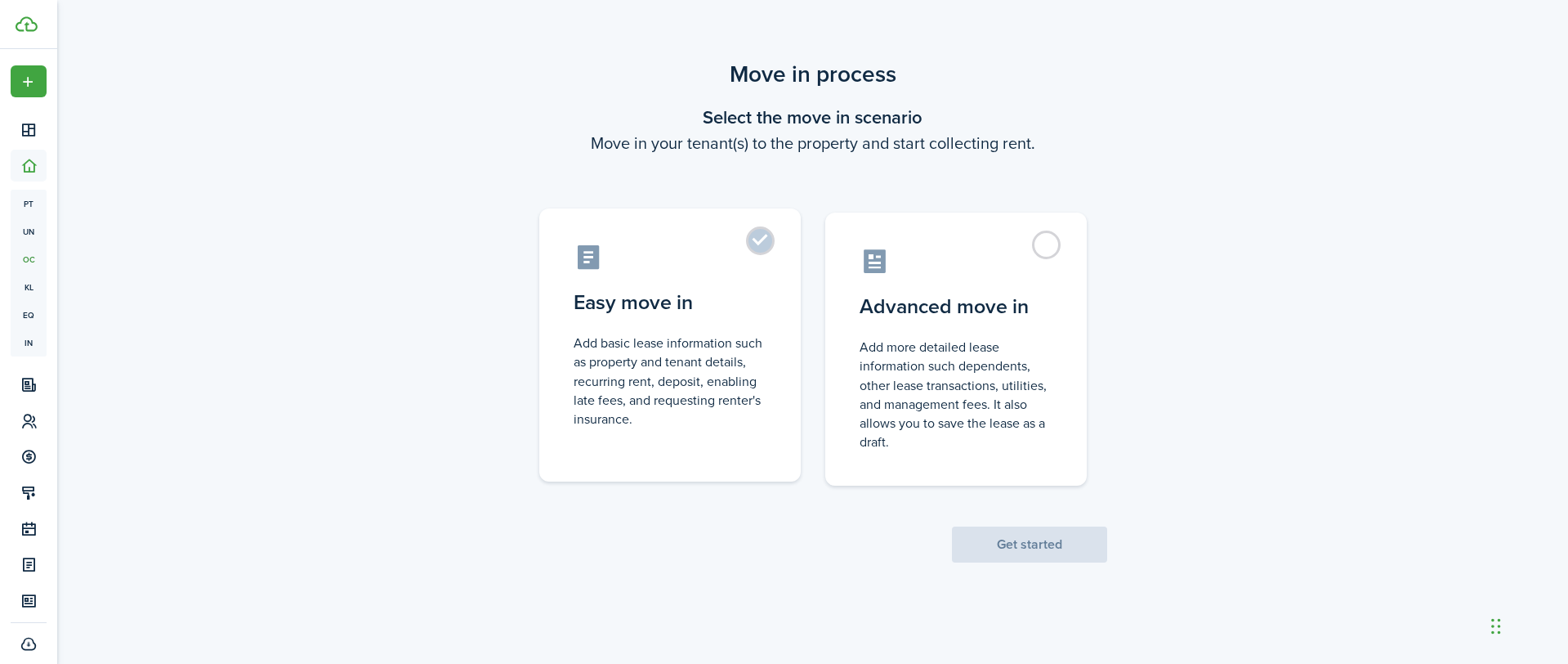
click at [757, 244] on label "Easy move in Add basic lease information such as property and tenant details, r…" at bounding box center [670, 345] width 262 height 273
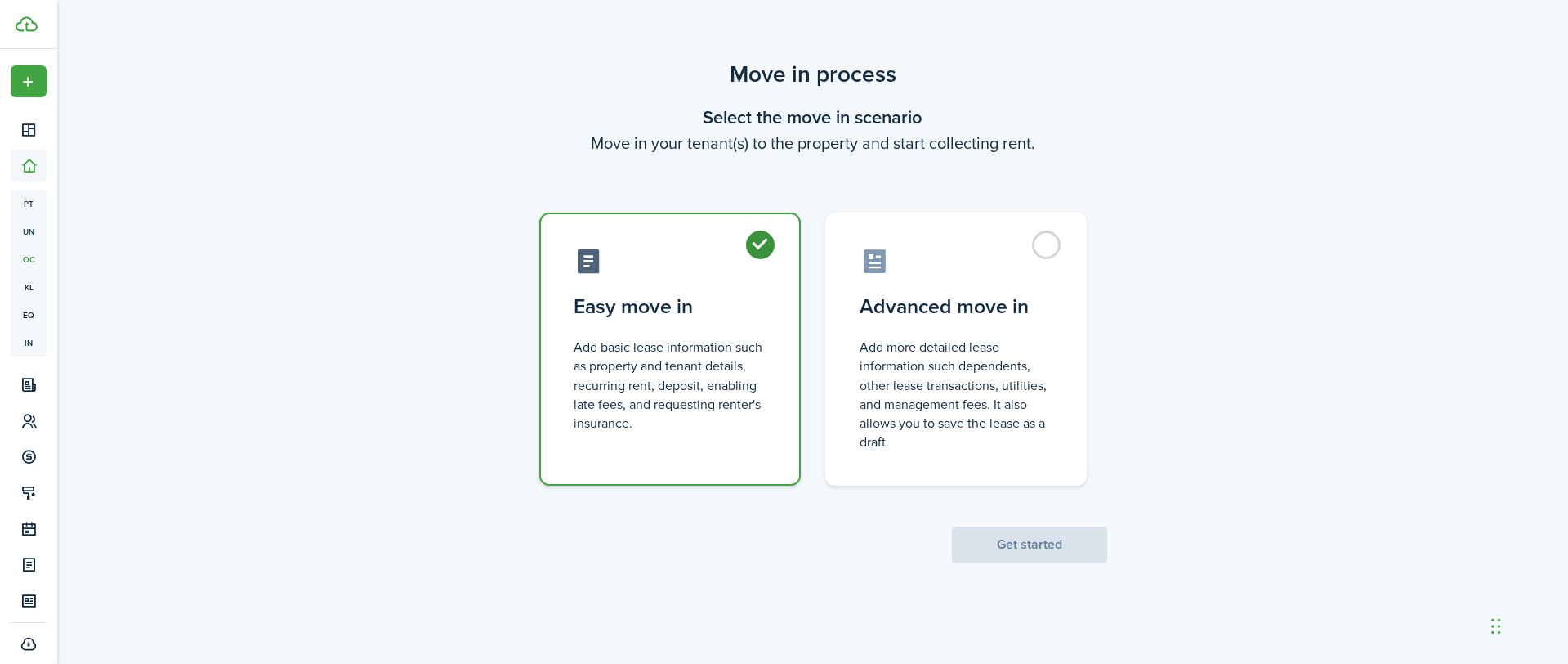
radio input "true"
click at [1028, 542] on button "Get started" at bounding box center [1030, 544] width 156 height 36
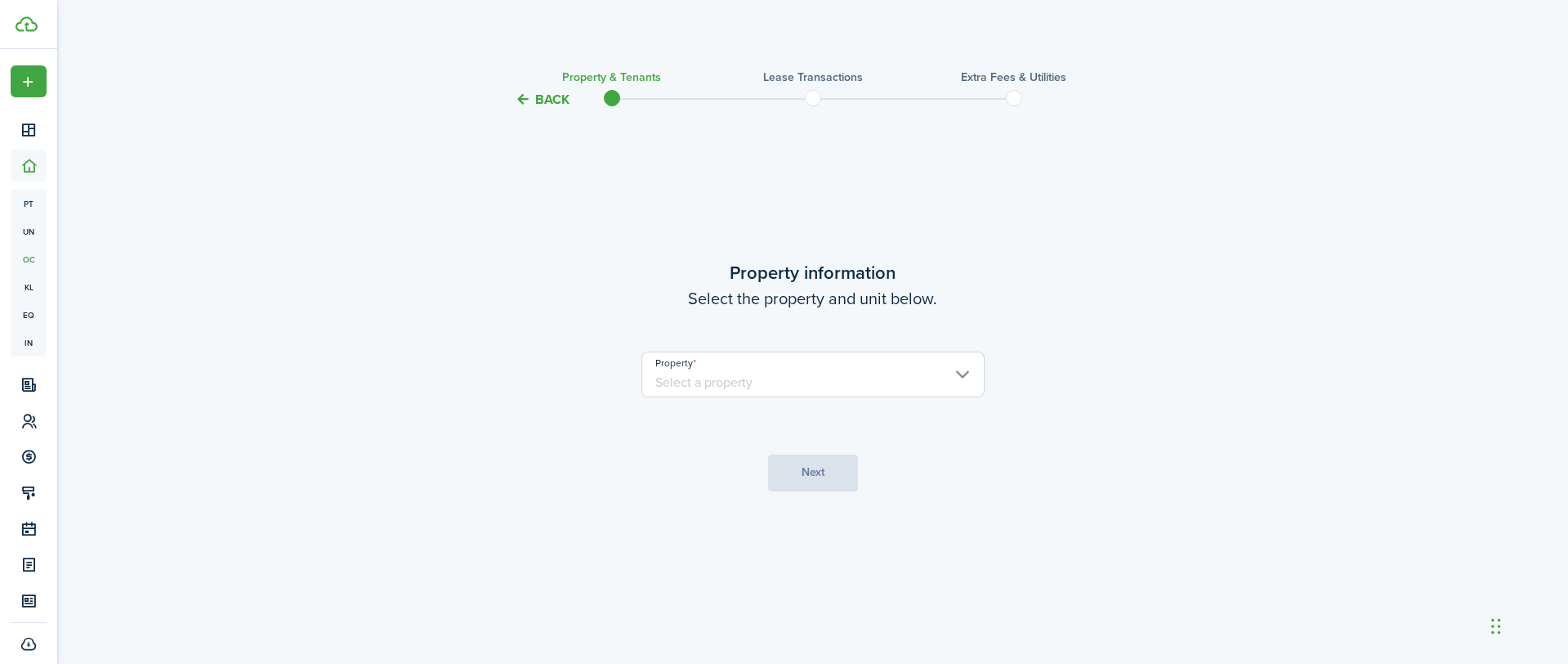
click at [751, 369] on input "Property" at bounding box center [812, 375] width 343 height 46
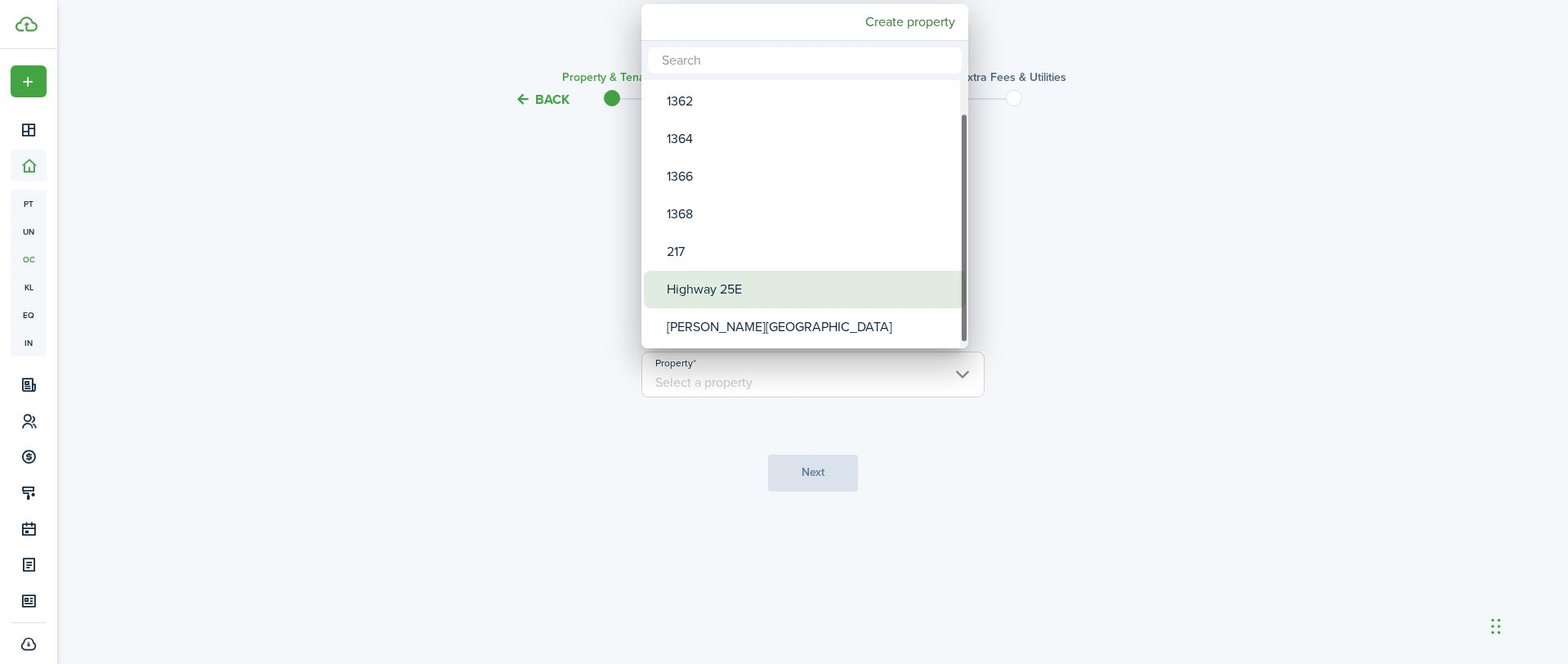
click at [744, 277] on div "Highway 25E" at bounding box center [811, 288] width 289 height 38
type input "Highway 25E"
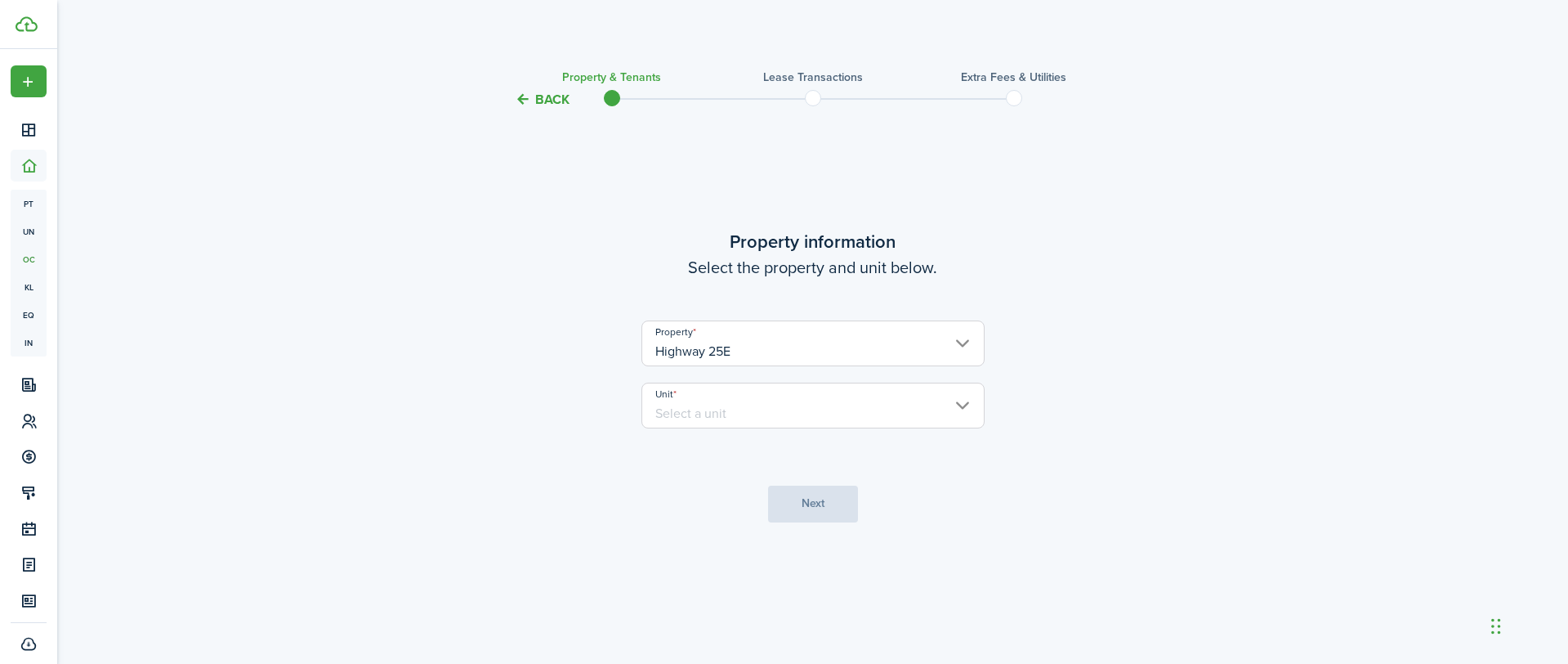
click at [740, 407] on input "Unit" at bounding box center [812, 406] width 343 height 46
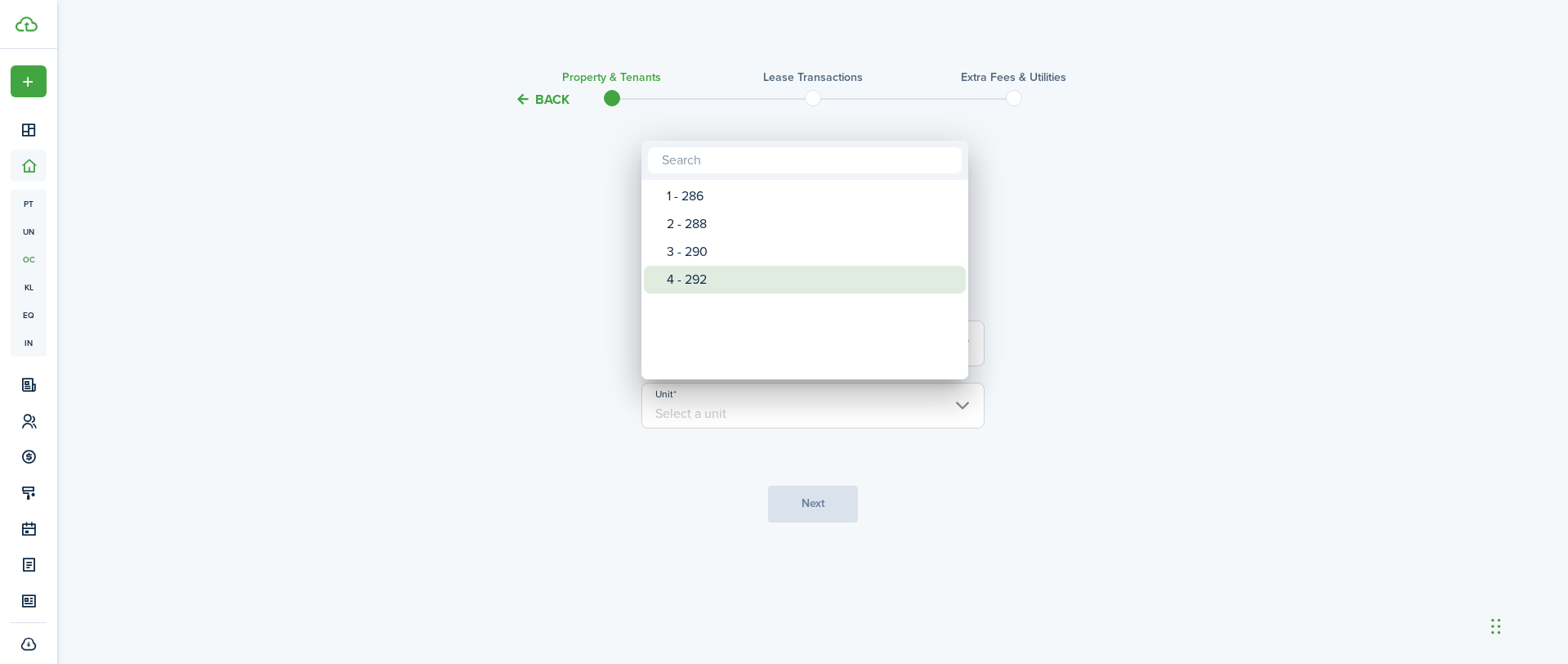
click at [698, 278] on div "4 - 292" at bounding box center [811, 279] width 289 height 27
type input "4 - 292"
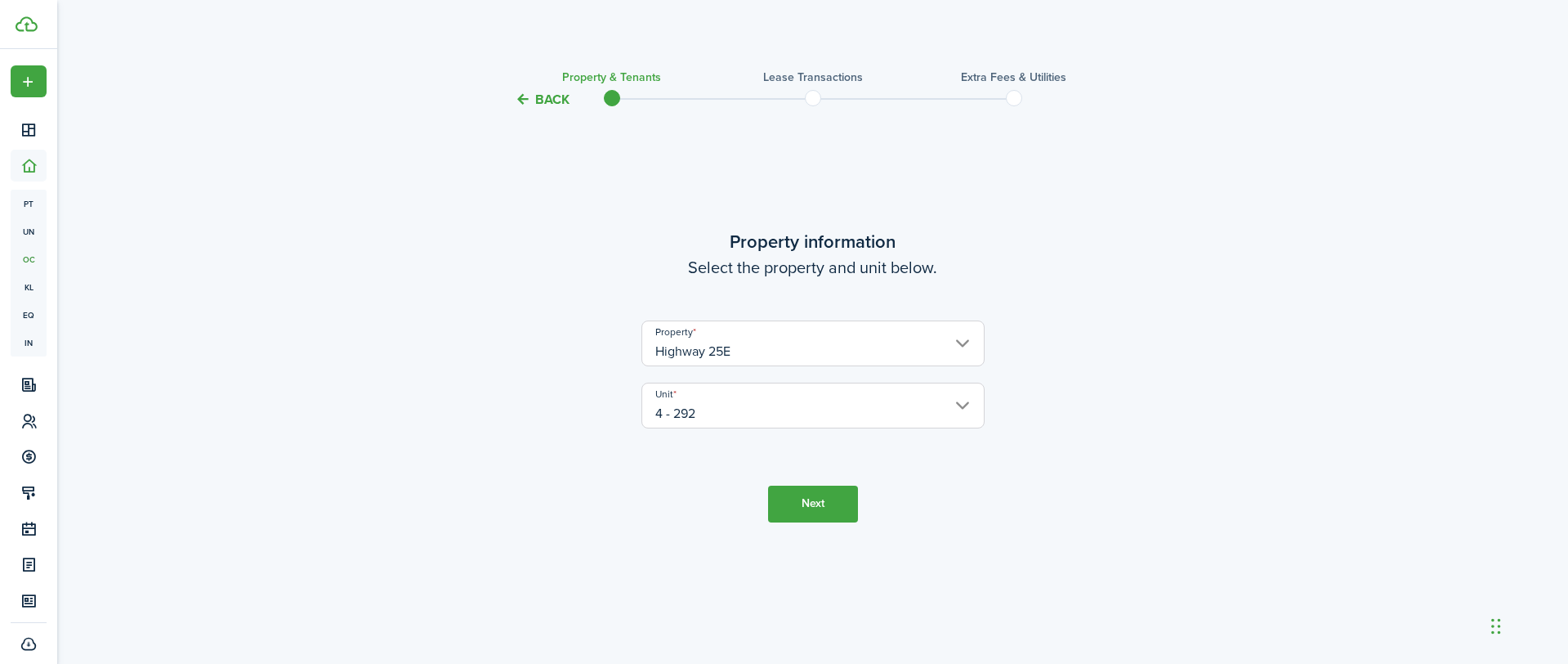
click at [817, 507] on button "Next" at bounding box center [813, 504] width 90 height 37
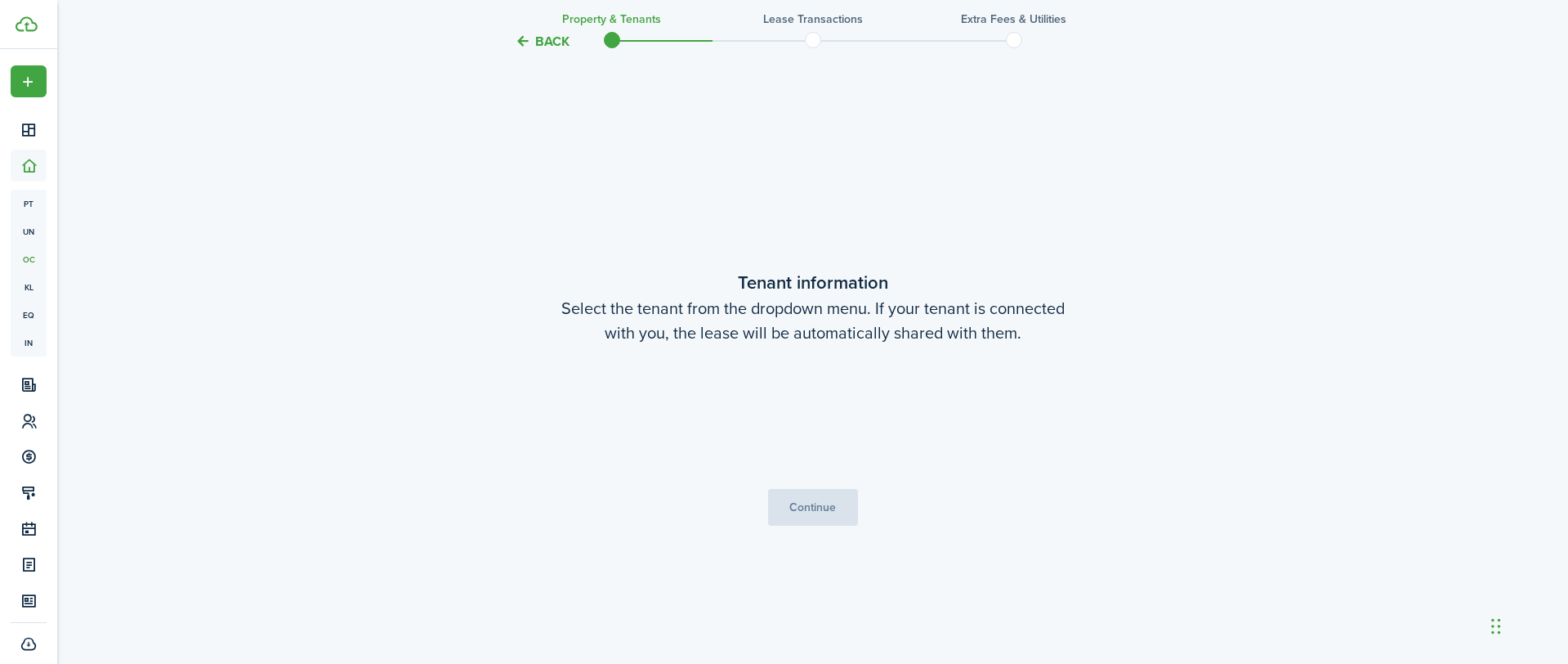
scroll to position [554, 0]
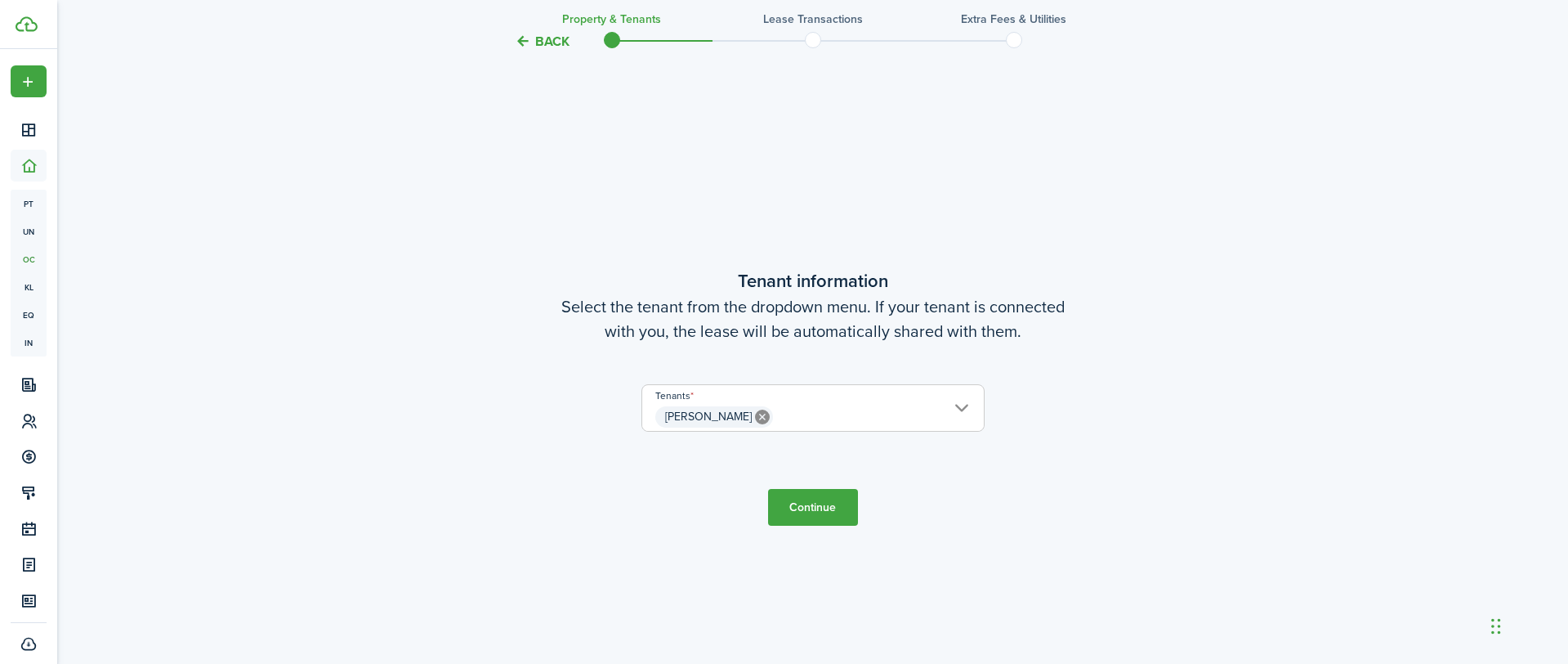
click at [818, 505] on button "Continue" at bounding box center [813, 507] width 90 height 37
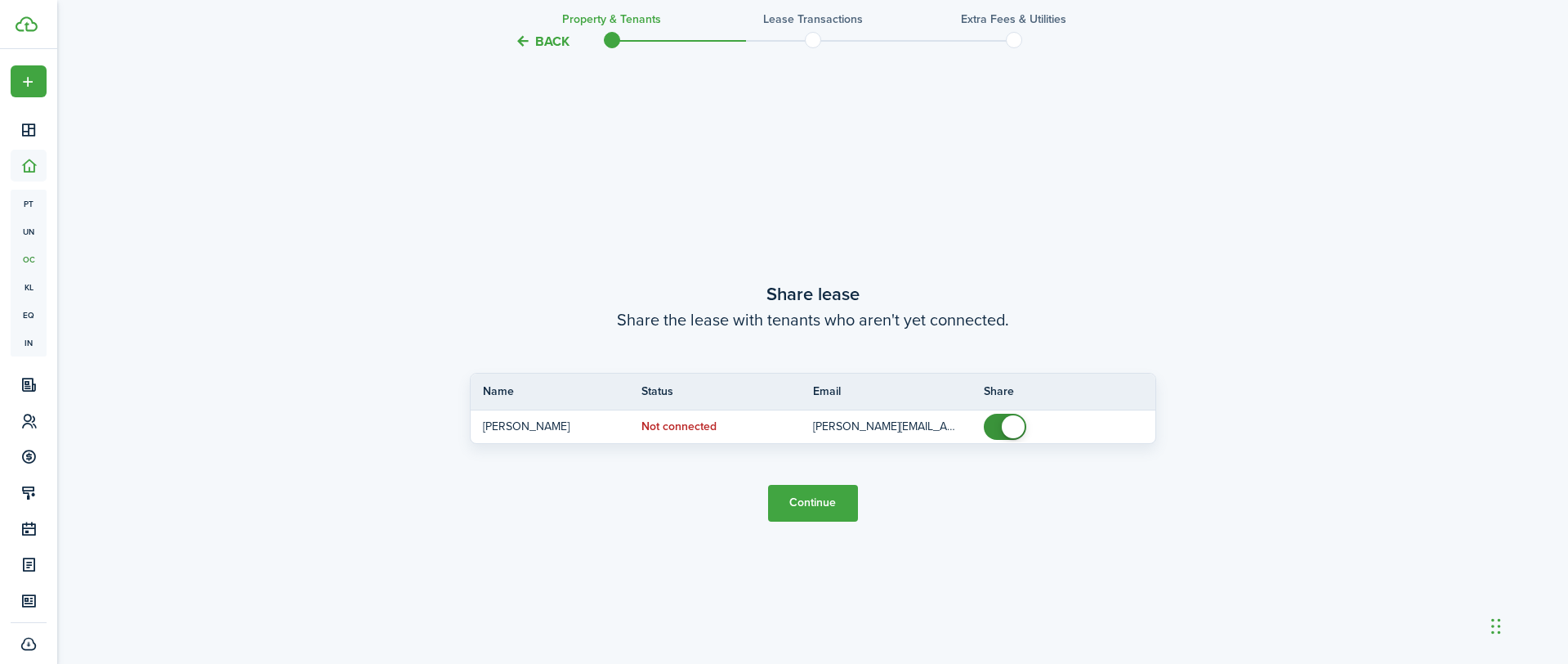
scroll to position [1218, 0]
click at [833, 495] on button "Continue" at bounding box center [813, 499] width 90 height 37
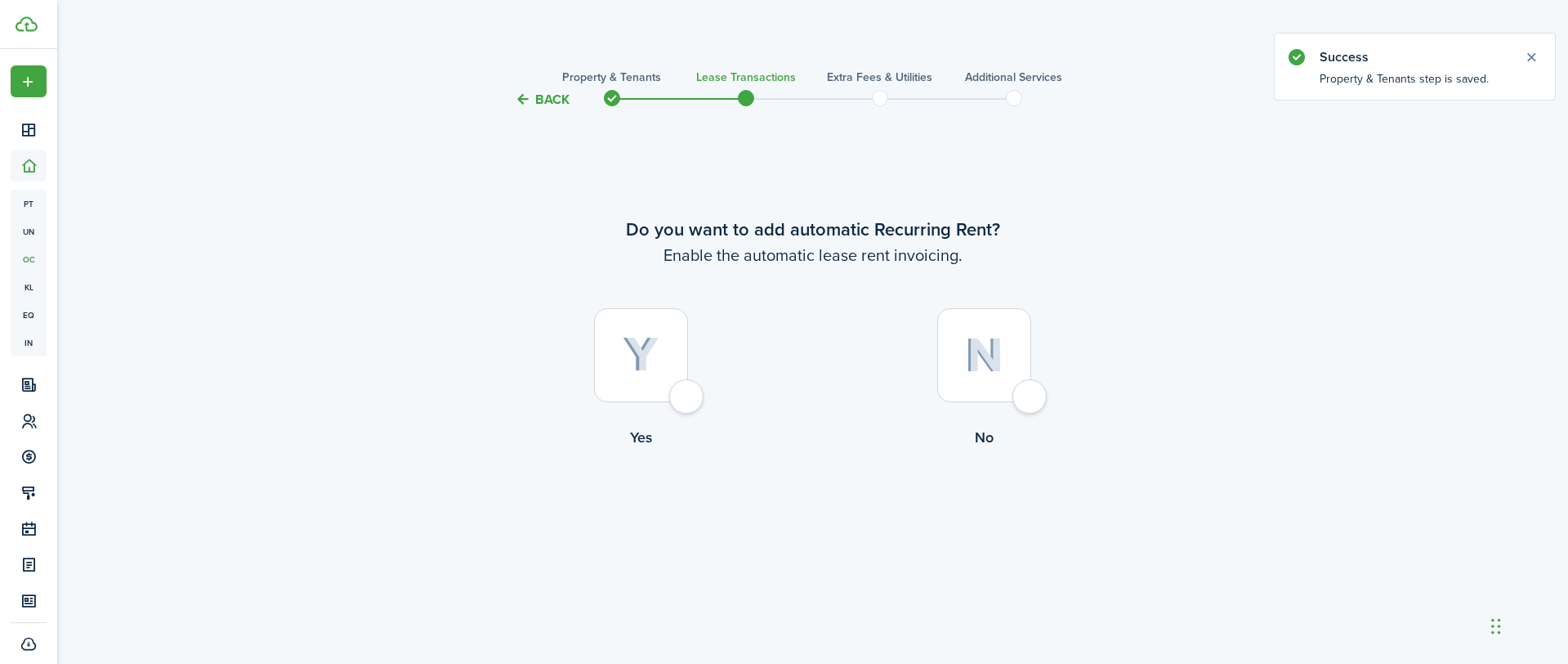
click at [688, 400] on div at bounding box center [641, 354] width 94 height 94
radio input "true"
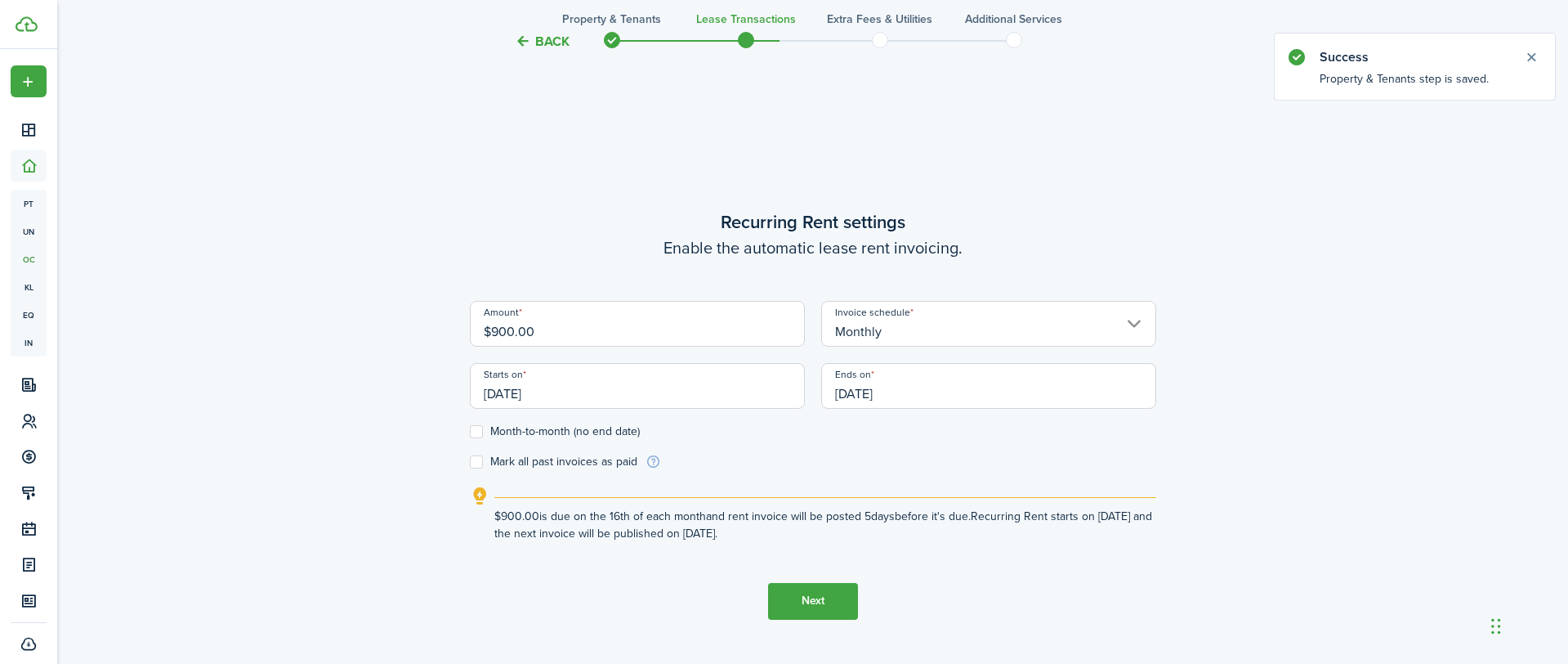
scroll to position [554, 0]
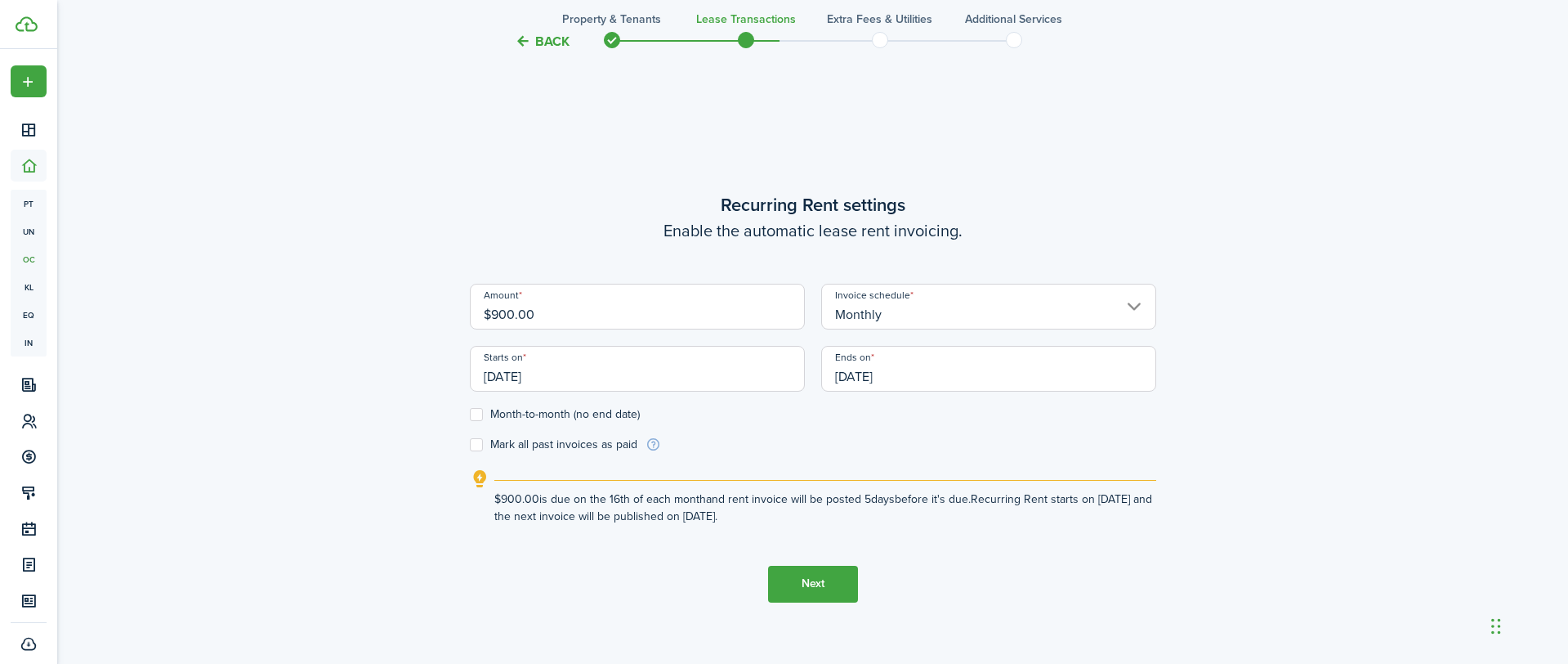
drag, startPoint x: 497, startPoint y: 376, endPoint x: 446, endPoint y: 372, distance: 51.2
click at [446, 372] on div "Back Property & Tenants Lease Transactions Extra fees & Utilities Additional Se…" at bounding box center [812, 115] width 948 height 1225
click at [494, 376] on input "[DATE]" at bounding box center [637, 368] width 335 height 46
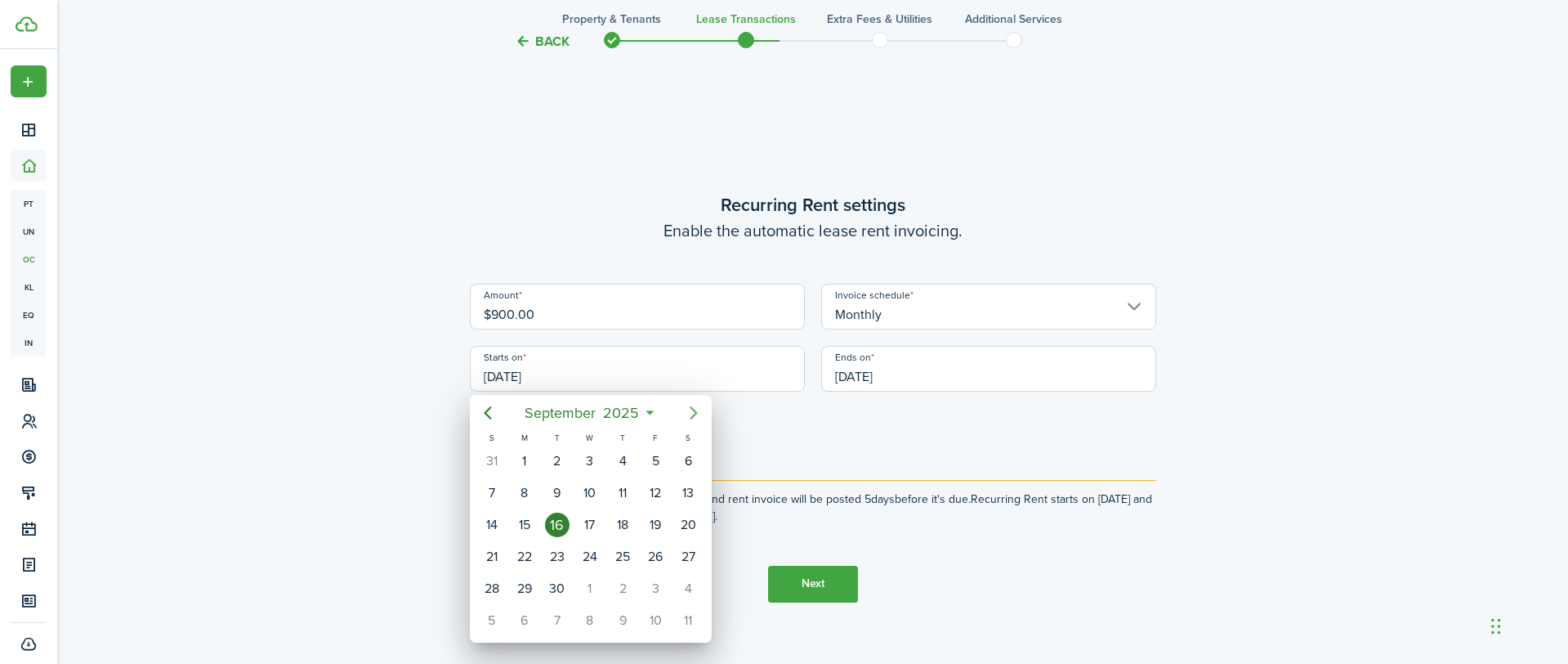
click at [694, 413] on icon "Next page" at bounding box center [693, 412] width 19 height 19
click at [596, 466] on div "1" at bounding box center [590, 461] width 25 height 25
type input "[DATE]"
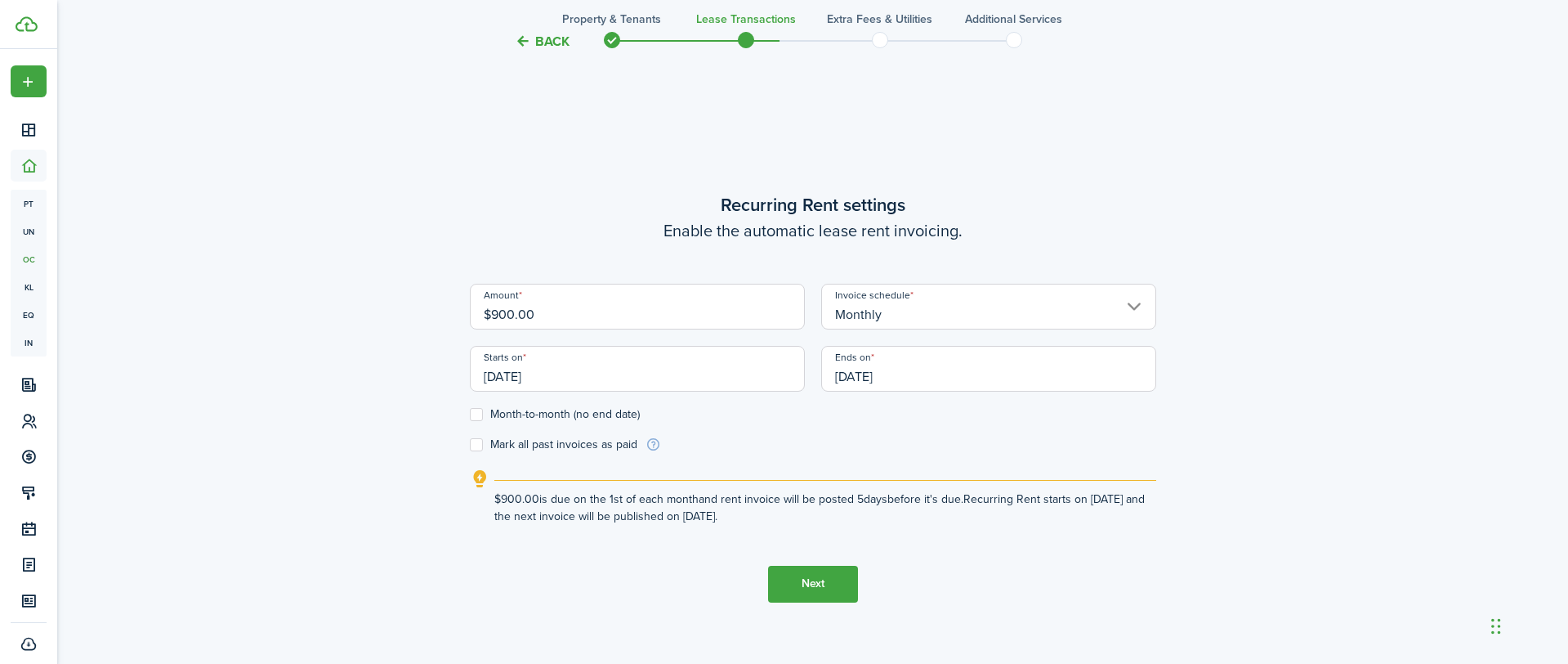
click at [937, 375] on input "[DATE]" at bounding box center [989, 368] width 335 height 46
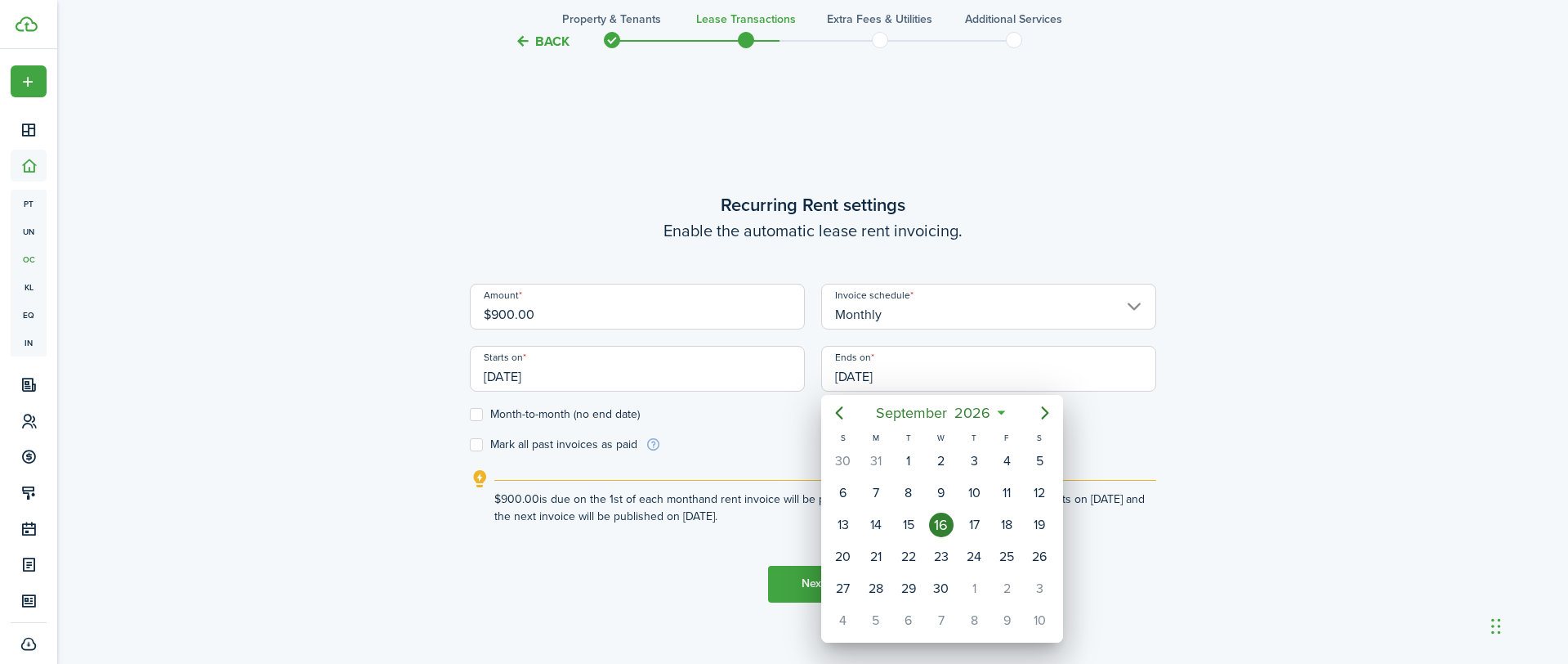
click at [1004, 412] on icon at bounding box center [1001, 413] width 17 height 16
click at [1002, 412] on icon at bounding box center [1001, 413] width 17 height 16
click at [1041, 414] on icon "Next page" at bounding box center [1045, 412] width 19 height 19
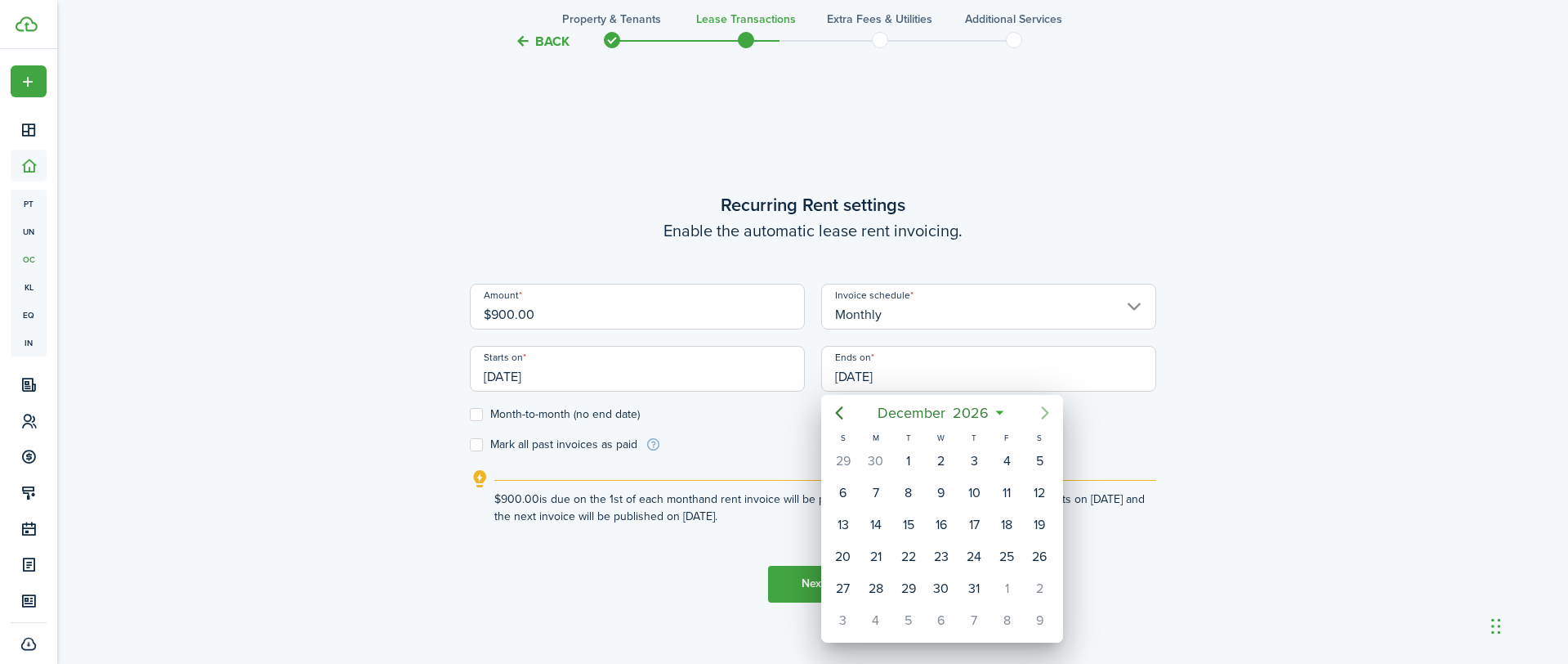
click at [1041, 414] on icon "Next page" at bounding box center [1045, 412] width 19 height 19
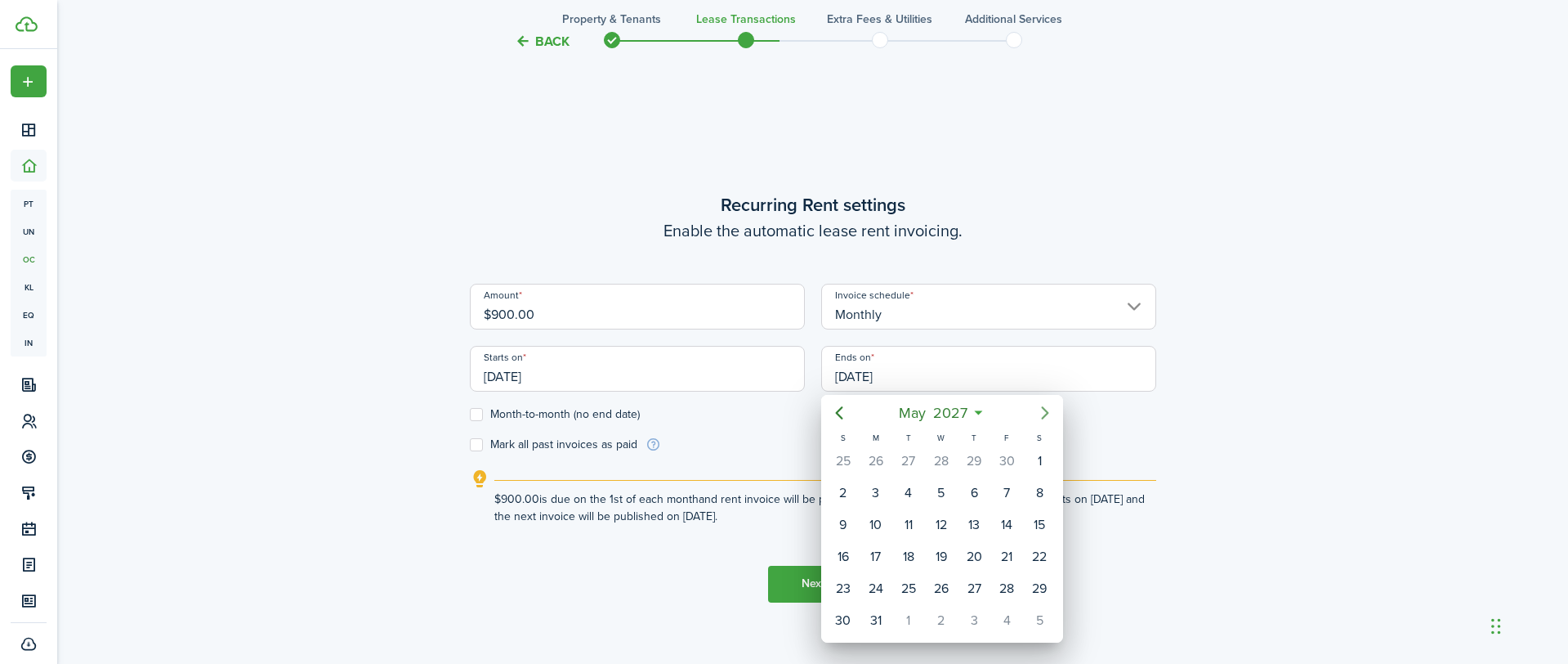
click at [1041, 414] on icon "Next page" at bounding box center [1045, 412] width 19 height 19
click at [482, 417] on div at bounding box center [784, 332] width 1830 height 925
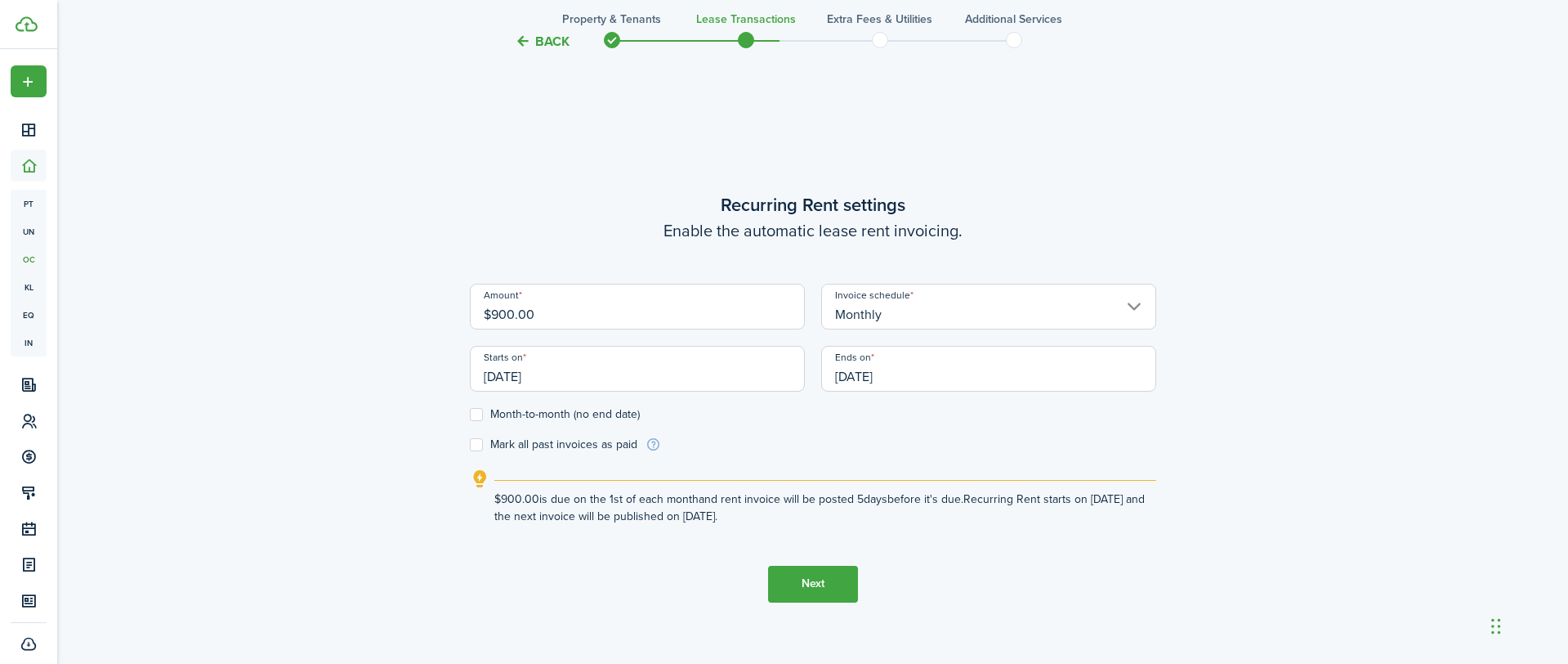
click at [482, 417] on label "Month-to-month (no end date)" at bounding box center [555, 414] width 170 height 13
click at [470, 414] on input "Month-to-month (no end date)" at bounding box center [469, 413] width 1 height 1
checkbox input "true"
click at [806, 589] on button "Next" at bounding box center [813, 583] width 90 height 37
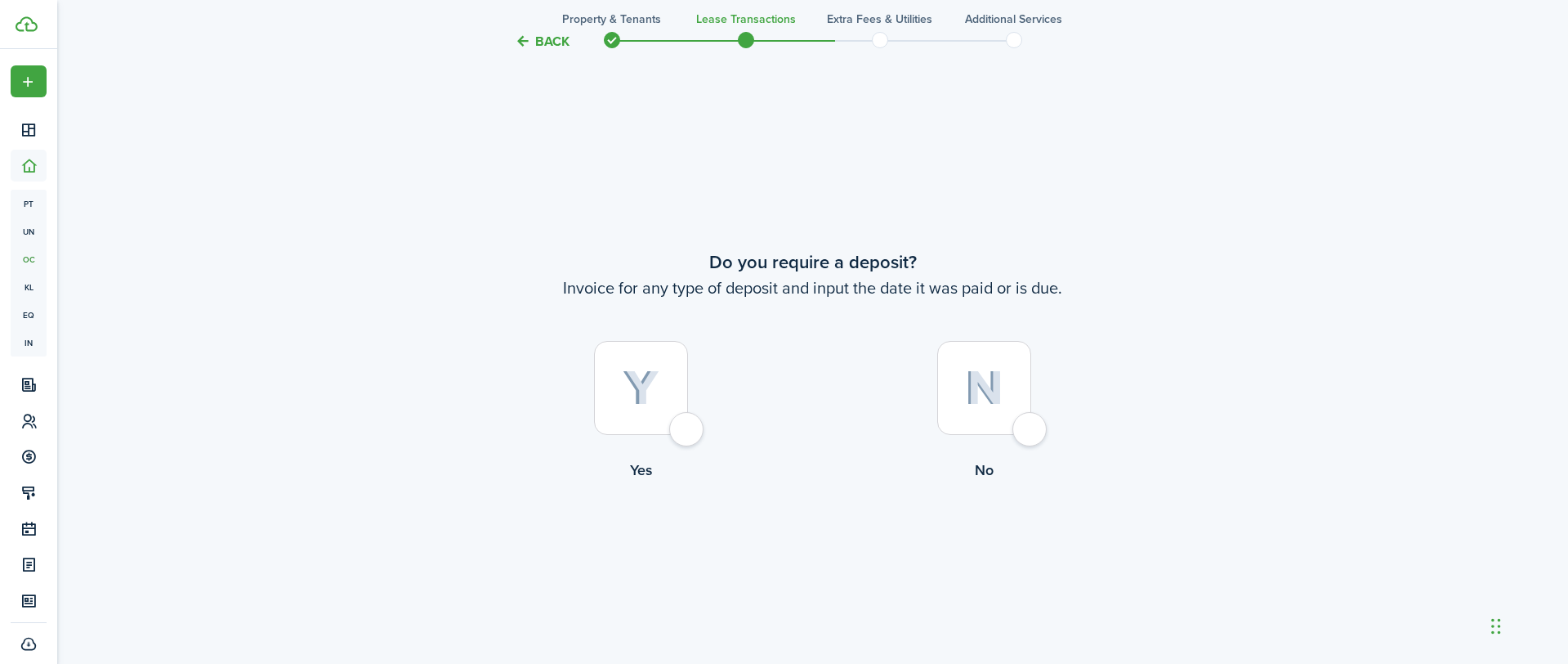
scroll to position [1218, 0]
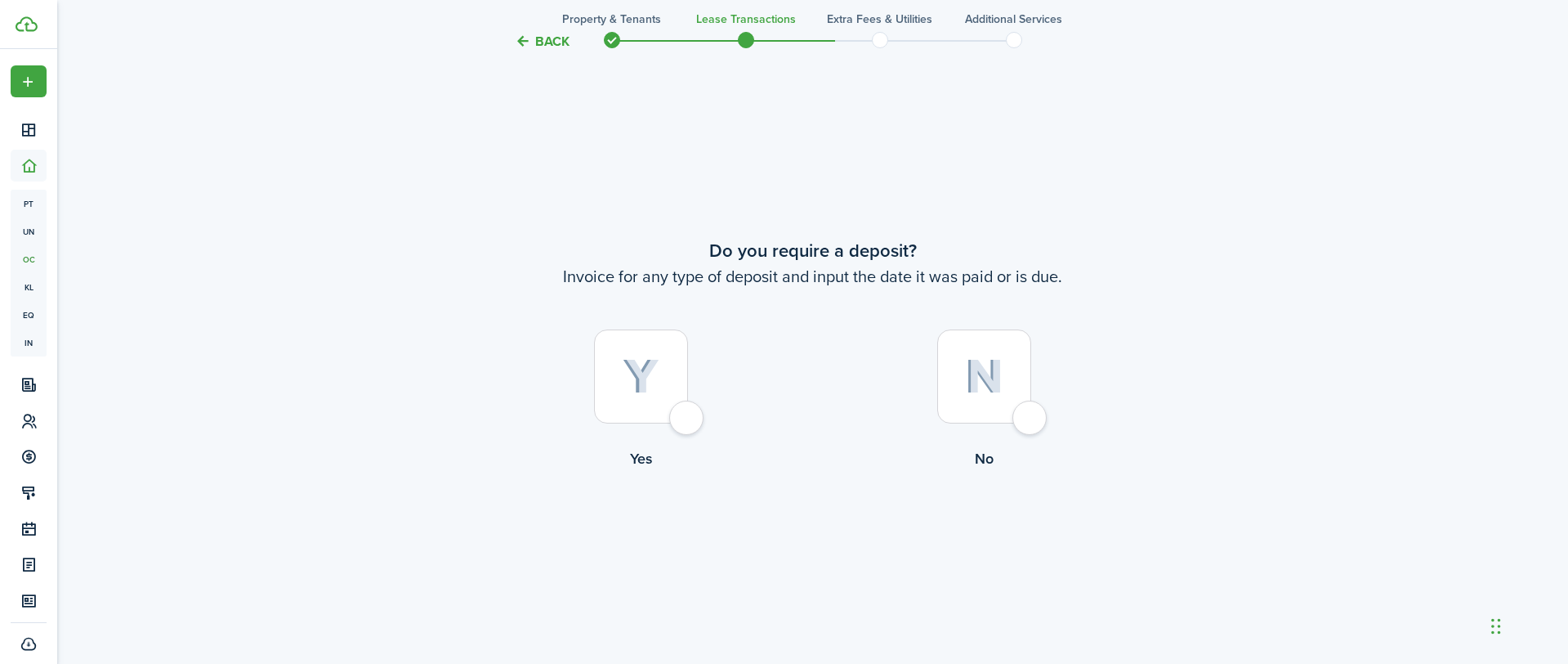
click at [688, 419] on div at bounding box center [641, 376] width 94 height 94
radio input "true"
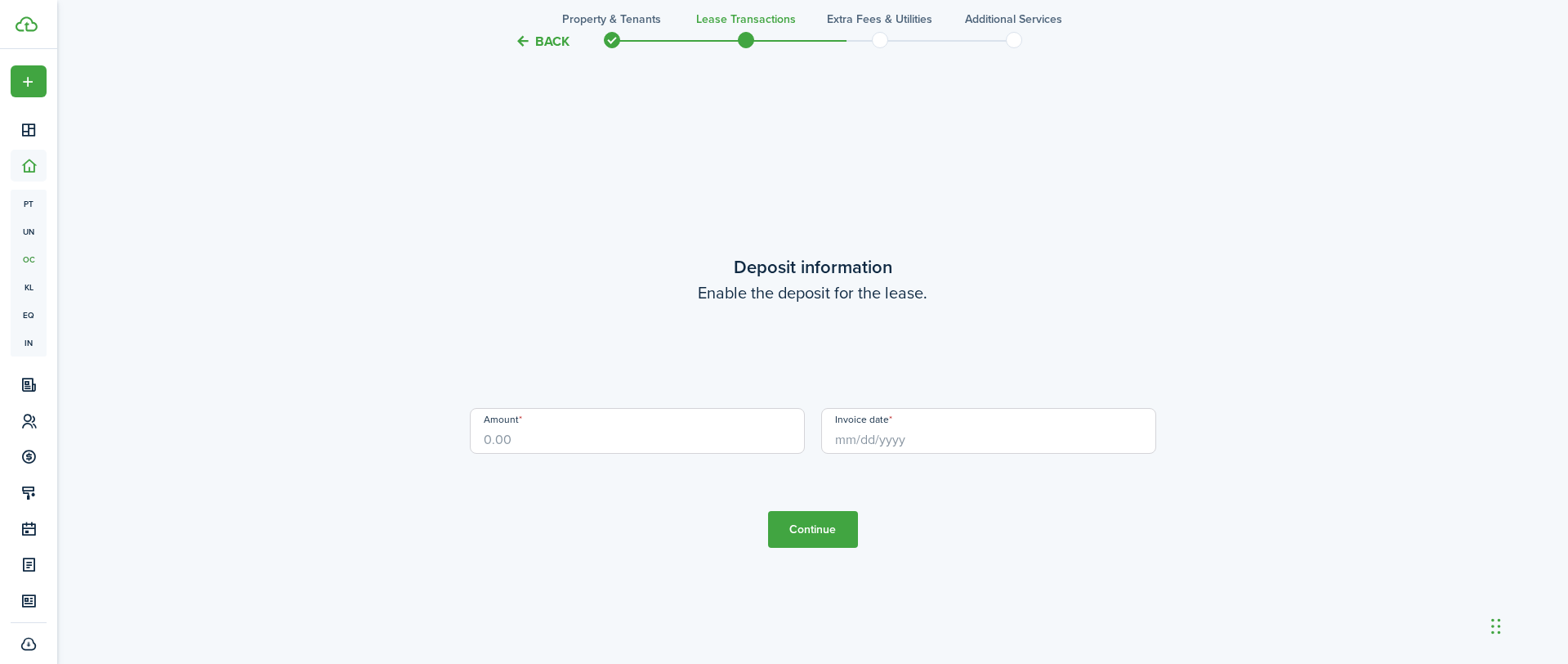
scroll to position [1881, 0]
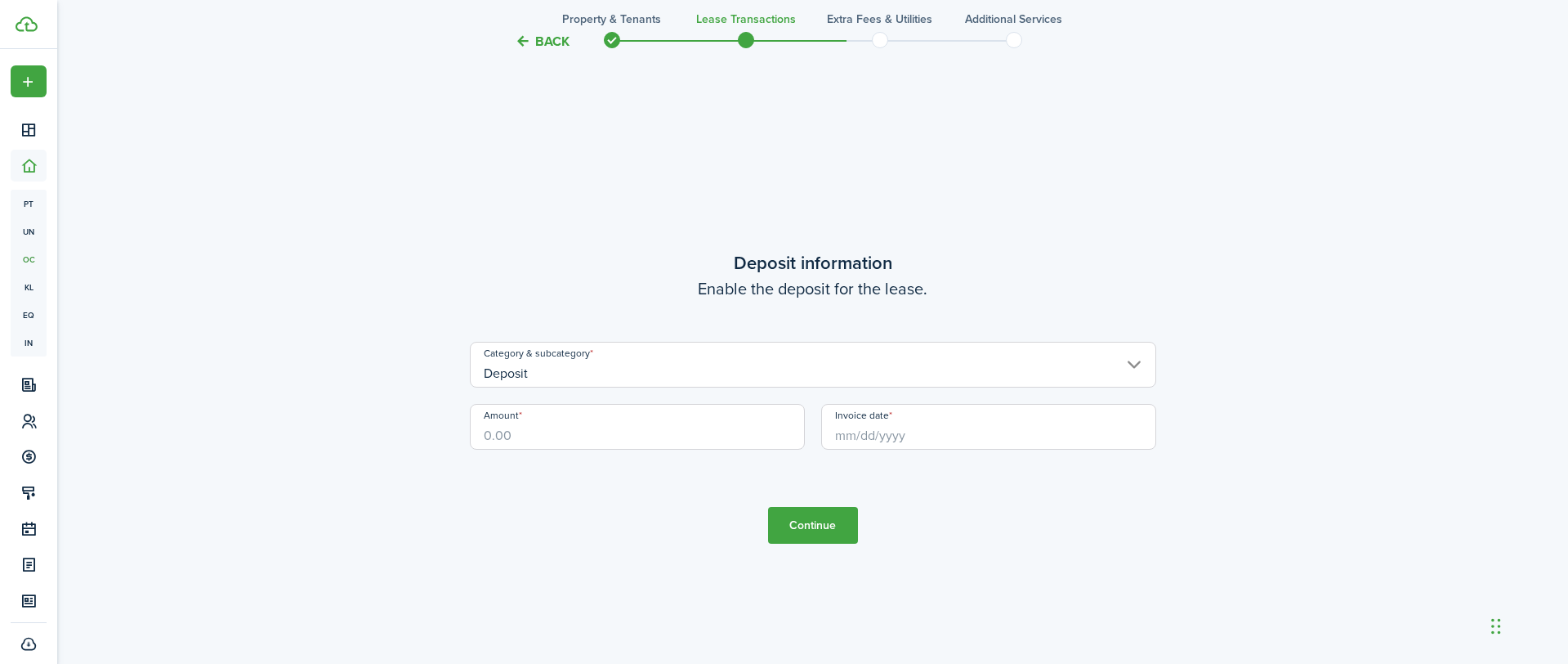
click at [683, 424] on input "Amount" at bounding box center [637, 427] width 335 height 46
click at [862, 435] on input "Invoice date" at bounding box center [989, 427] width 335 height 46
type input "$1,100.00"
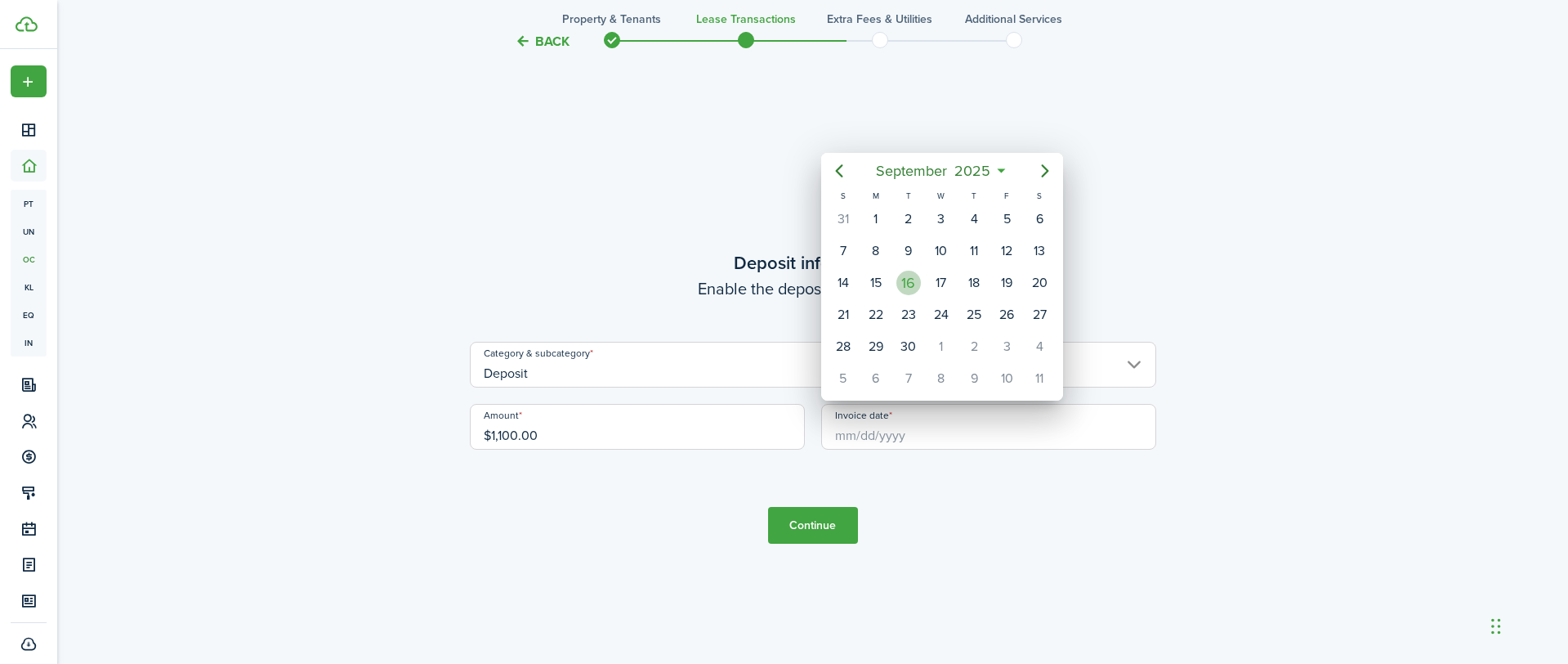
click at [910, 278] on div "16" at bounding box center [909, 282] width 25 height 25
type input "[DATE]"
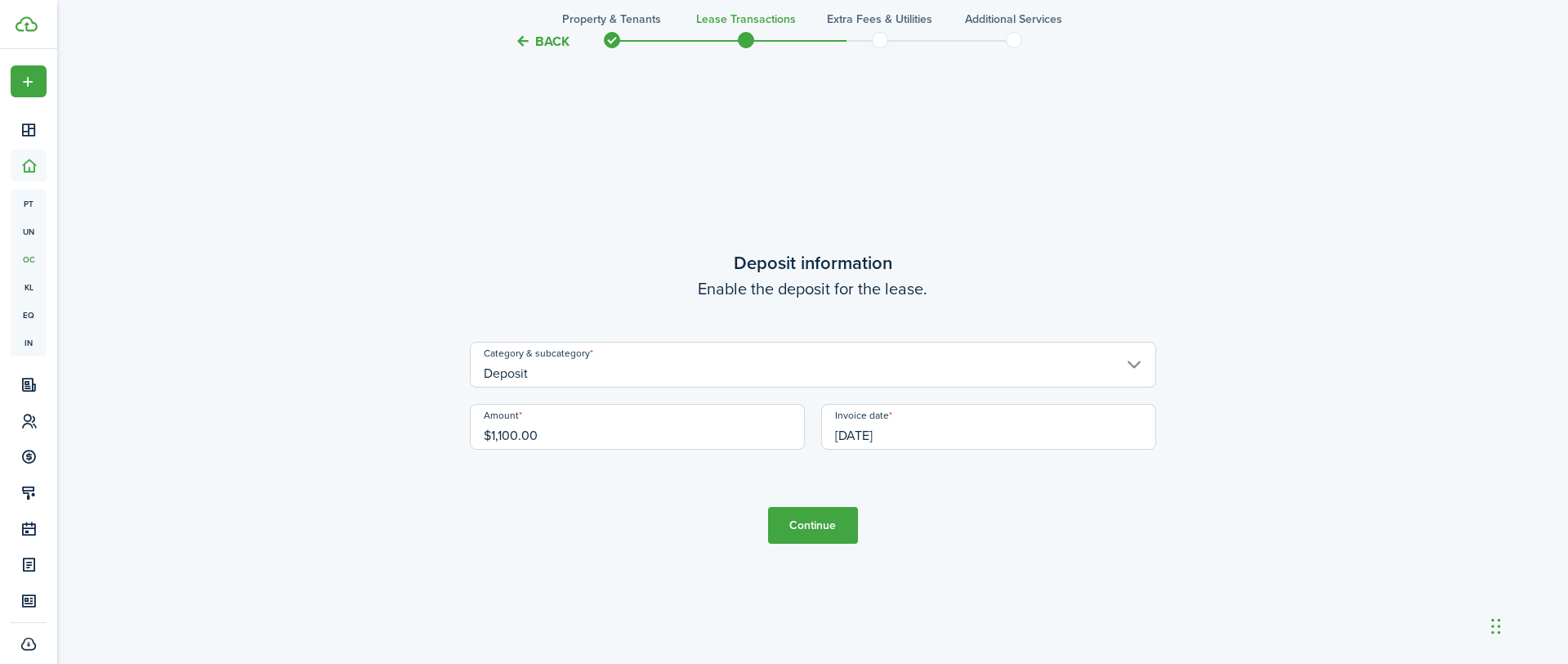
click at [814, 519] on button "Continue" at bounding box center [813, 525] width 90 height 37
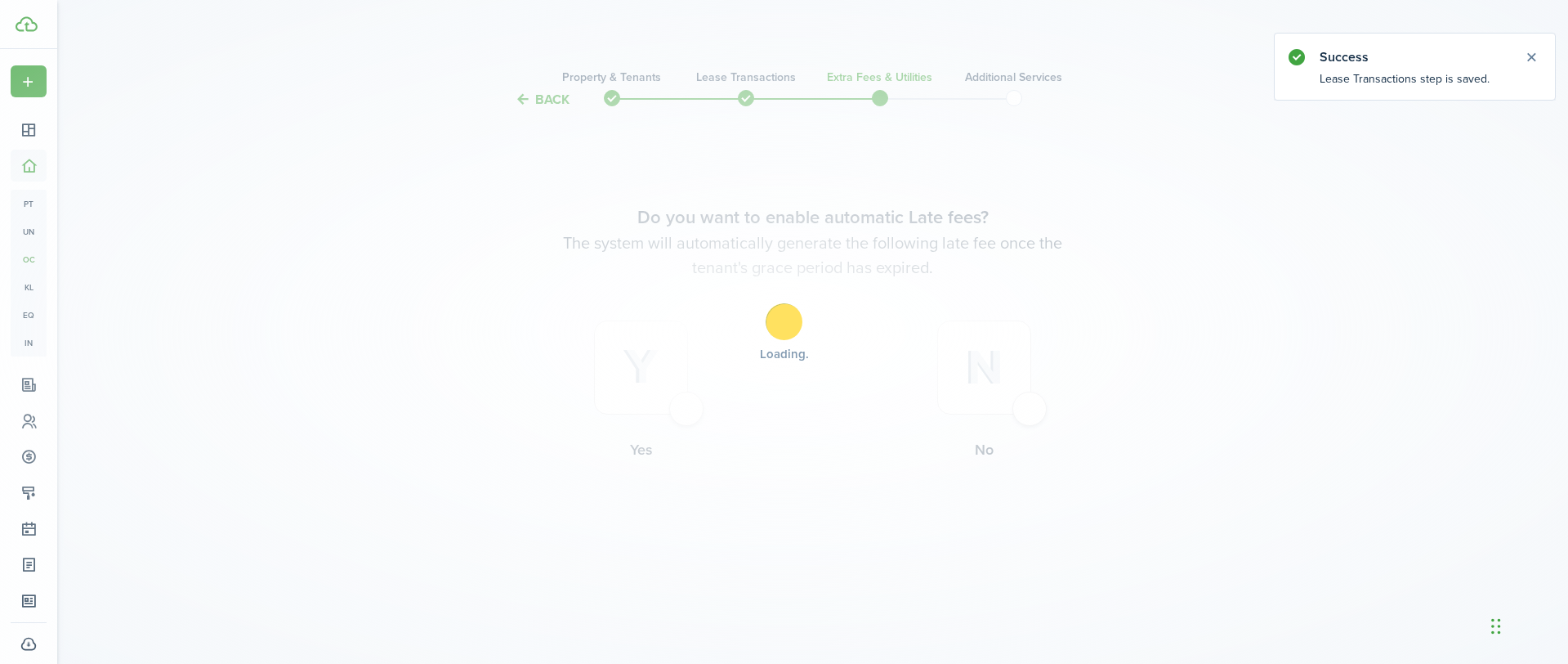
scroll to position [0, 0]
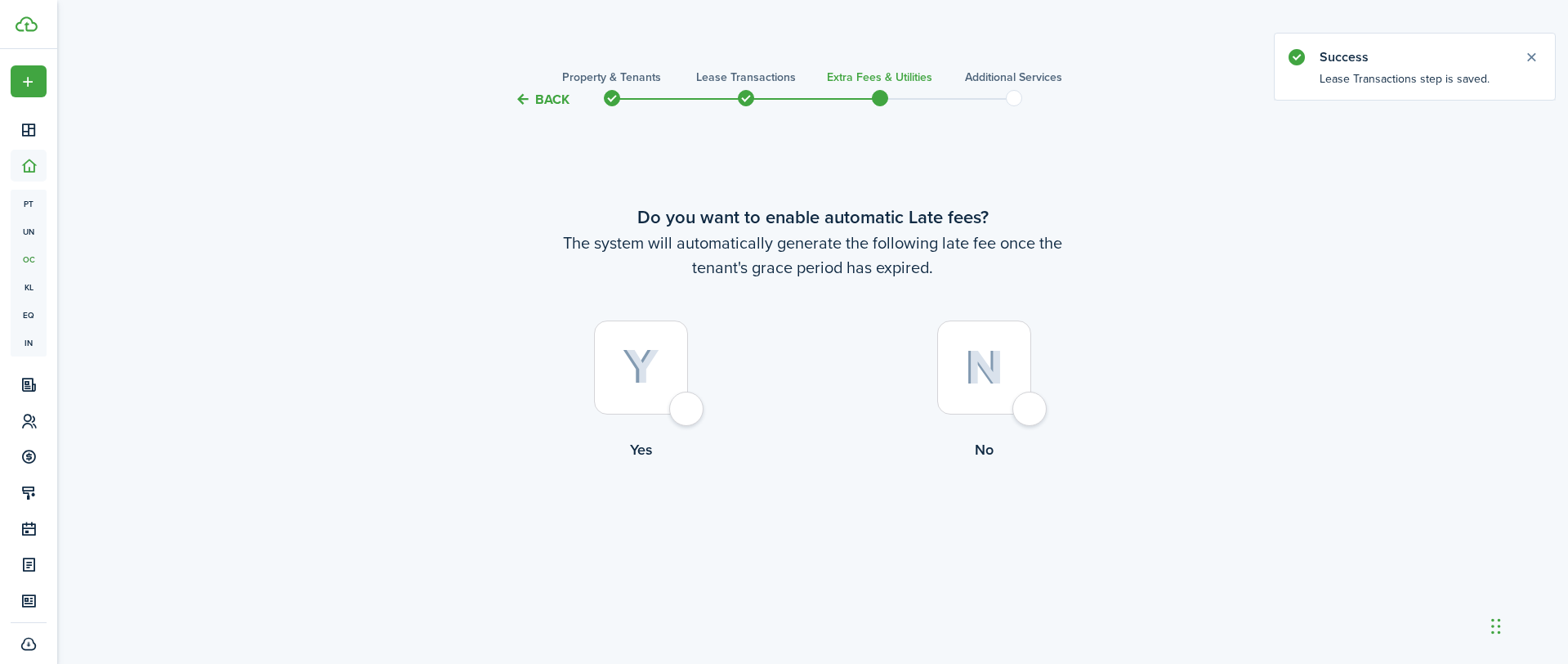
click at [1018, 398] on div at bounding box center [984, 367] width 94 height 94
radio input "true"
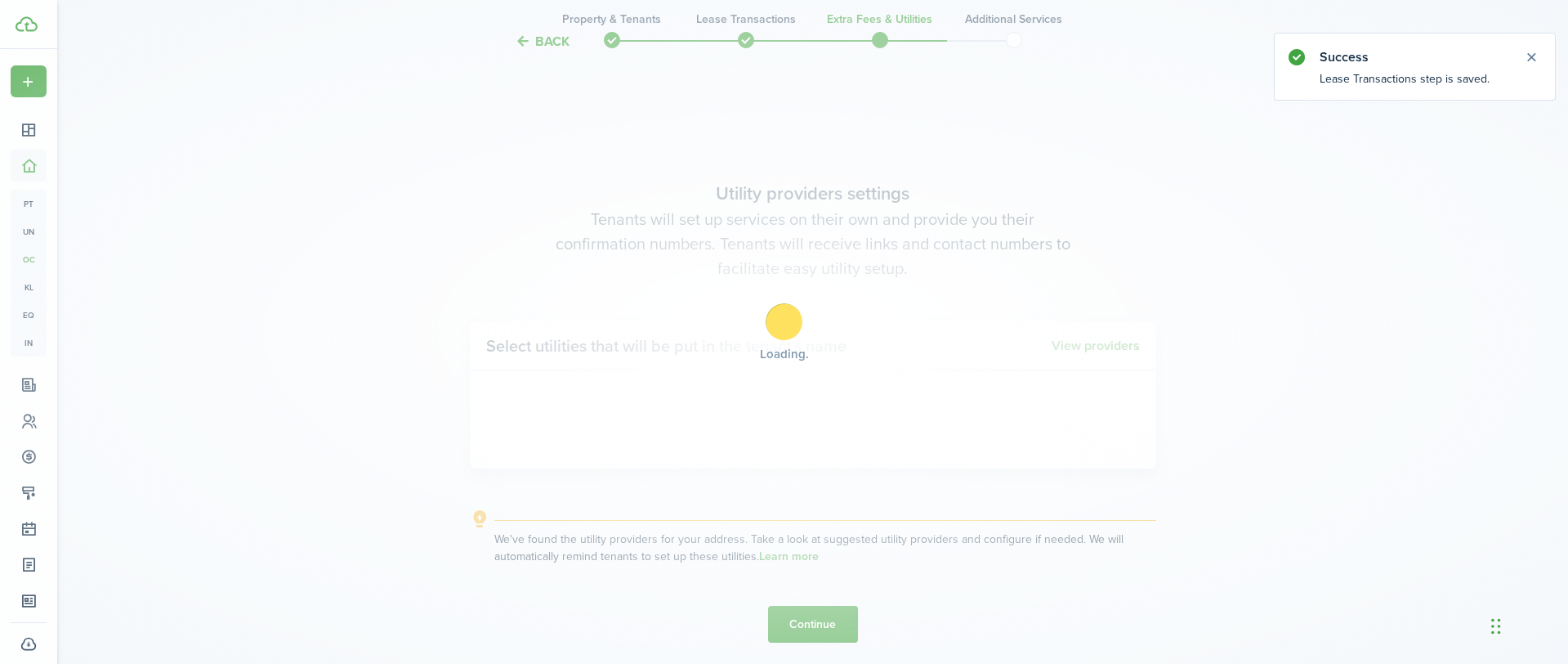
scroll to position [554, 0]
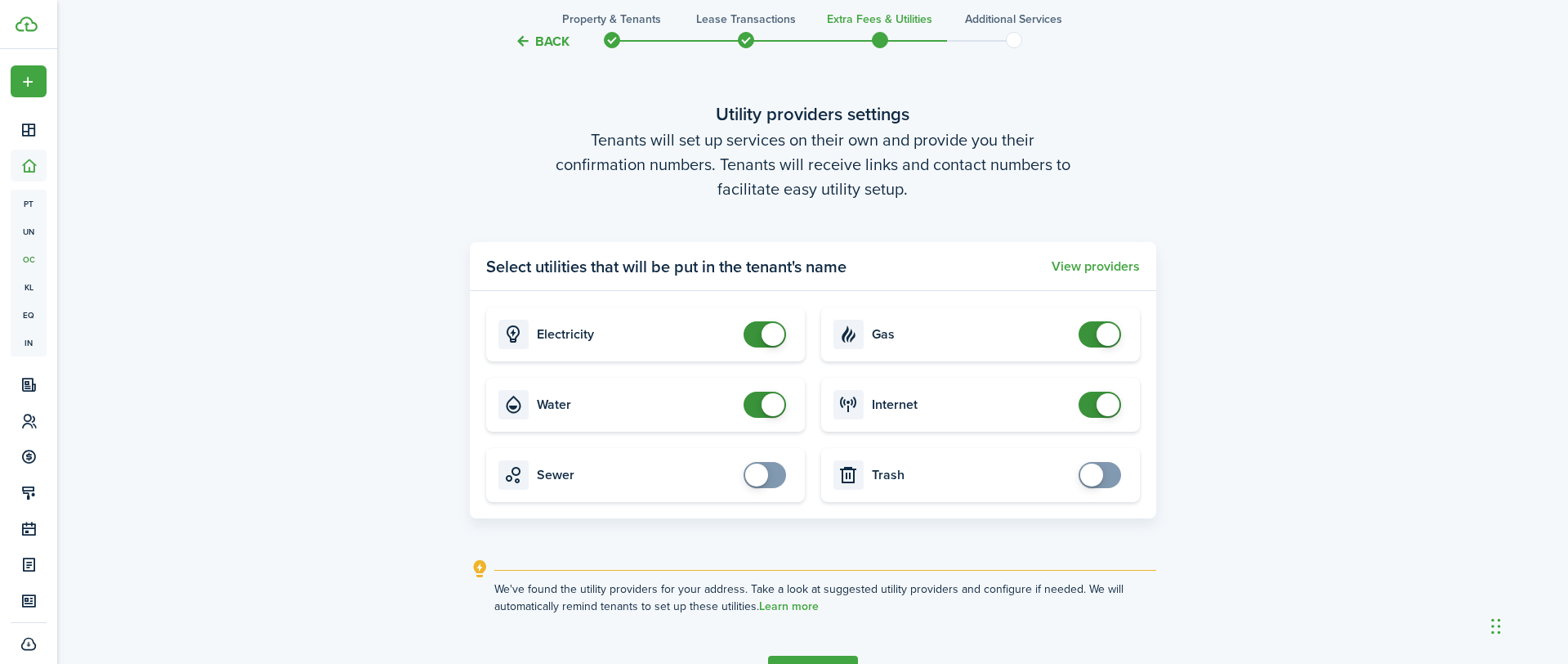
checkbox input "false"
click at [1092, 330] on span at bounding box center [1100, 334] width 16 height 27
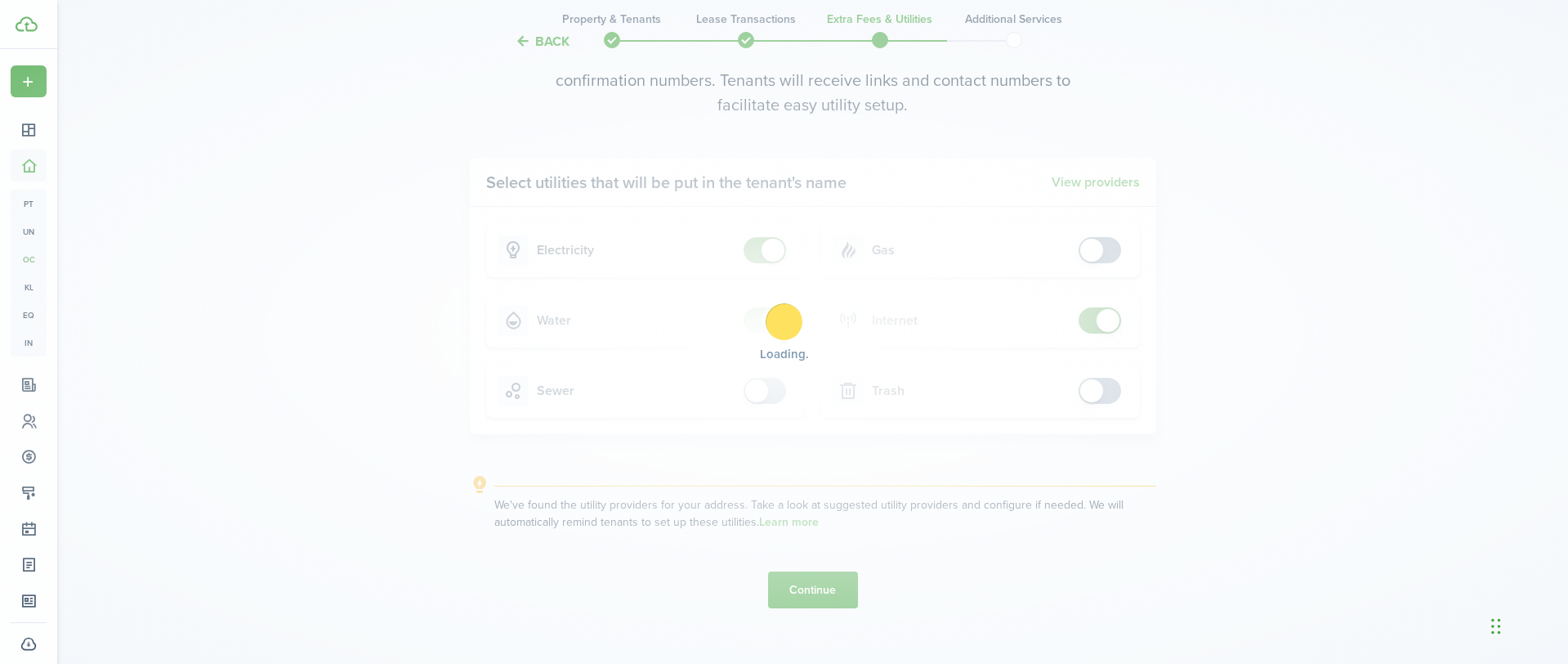
scroll to position [664, 0]
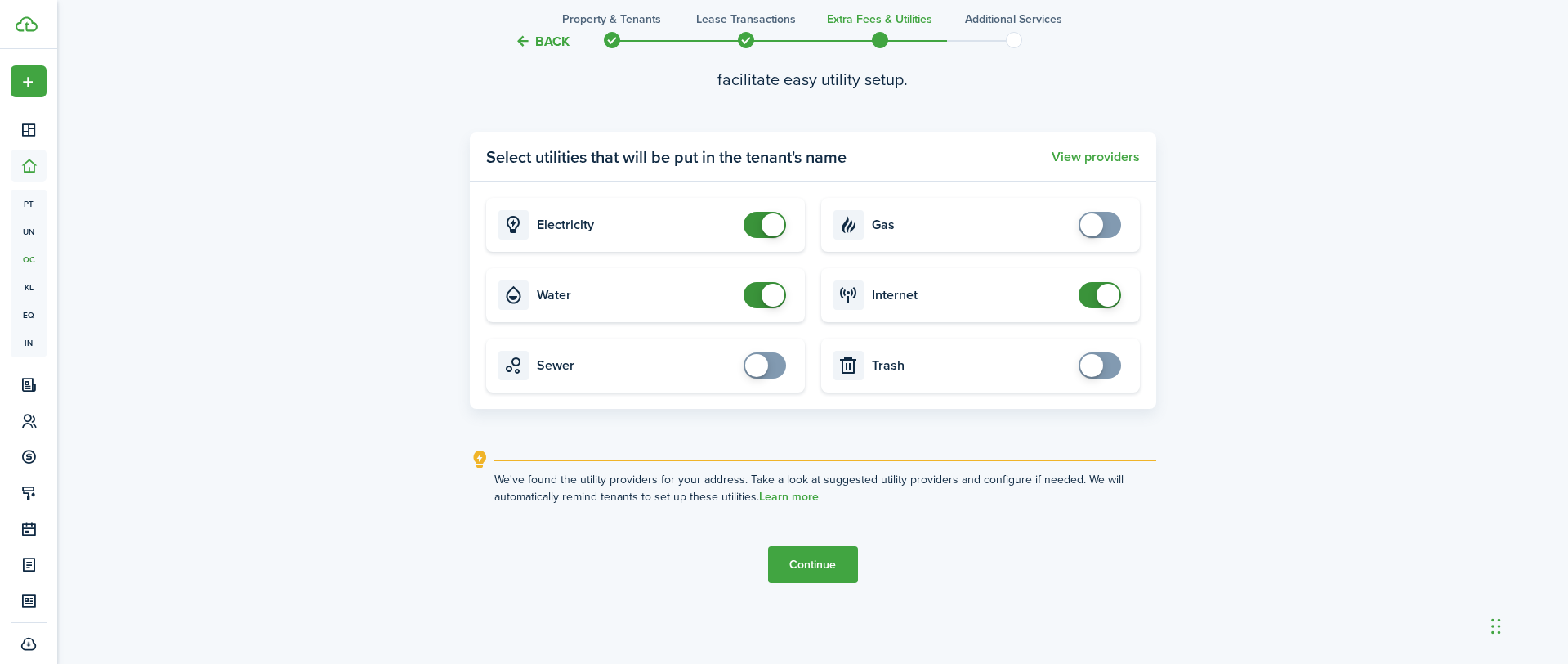
click at [785, 561] on button "Continue" at bounding box center [813, 564] width 90 height 37
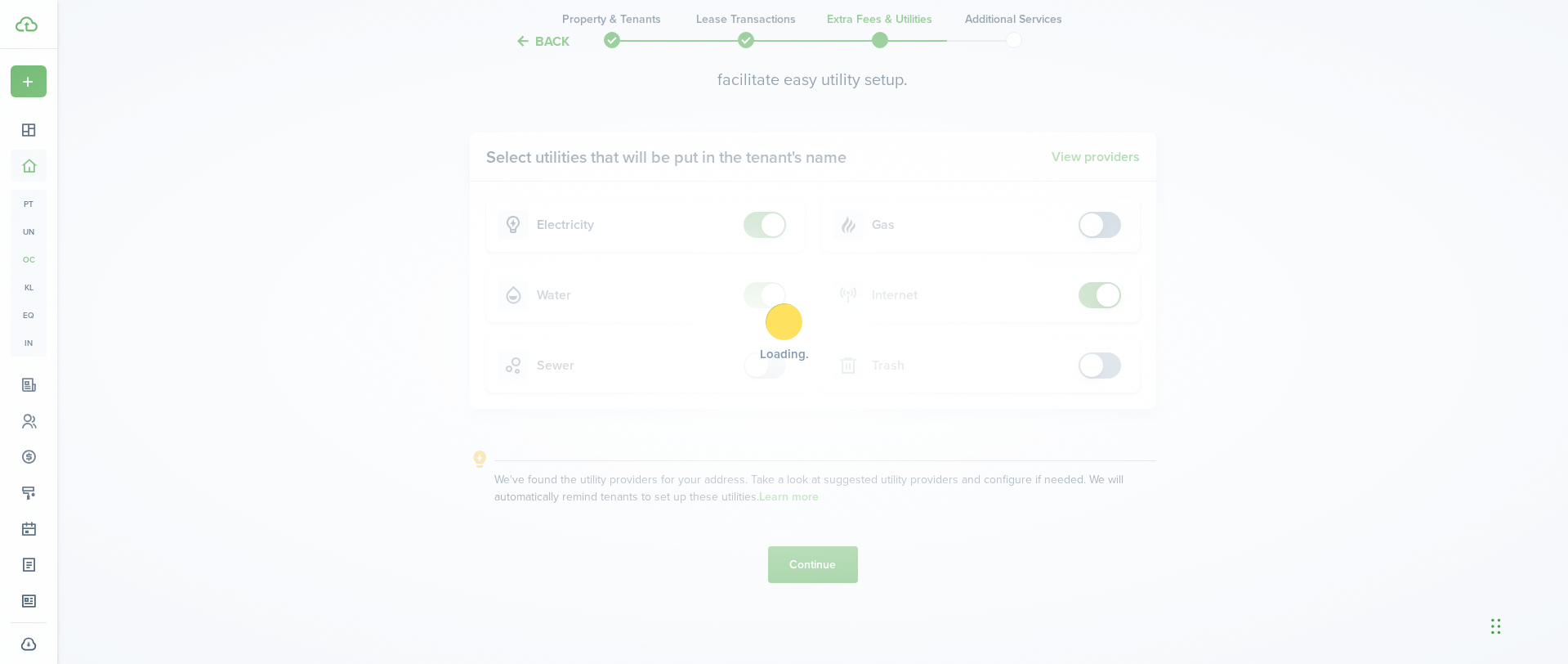
scroll to position [0, 0]
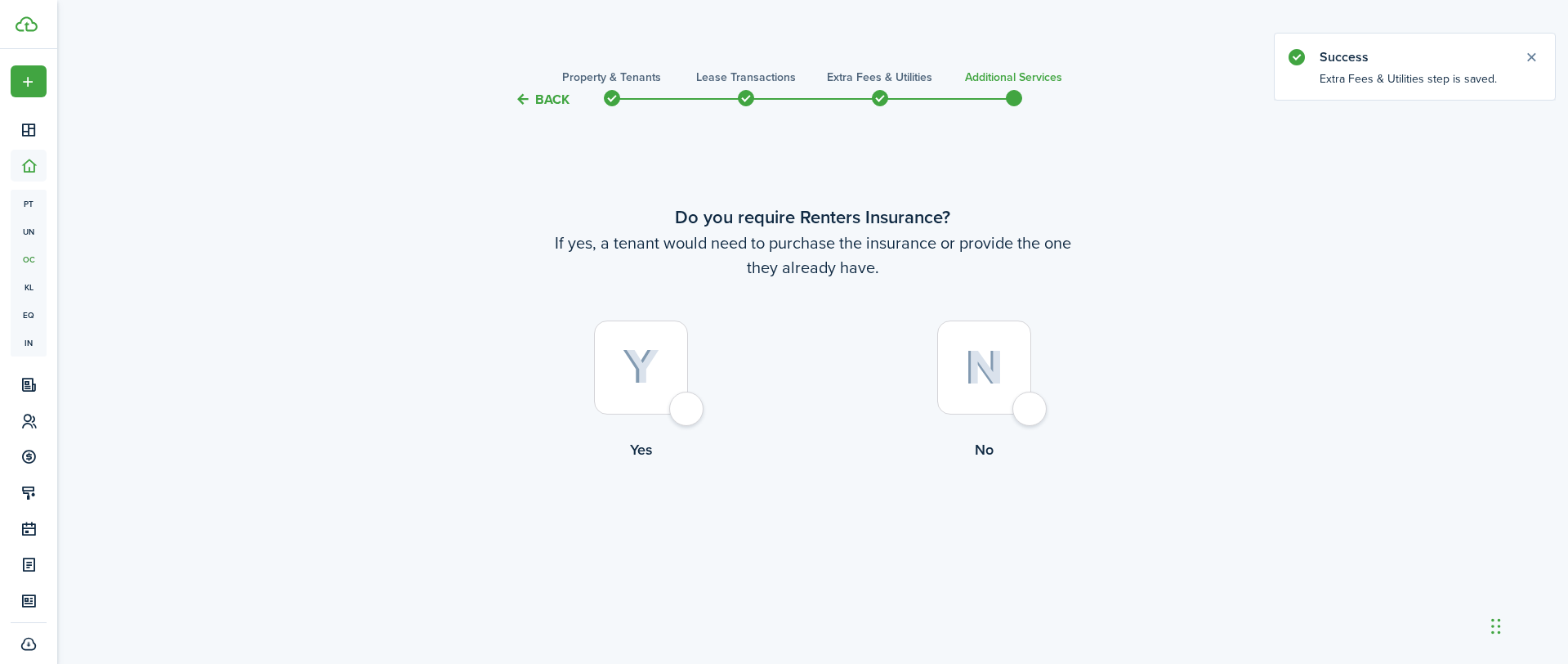
click at [1031, 399] on div at bounding box center [984, 367] width 94 height 94
radio input "true"
click at [841, 520] on button "Complete move in" at bounding box center [812, 528] width 120 height 37
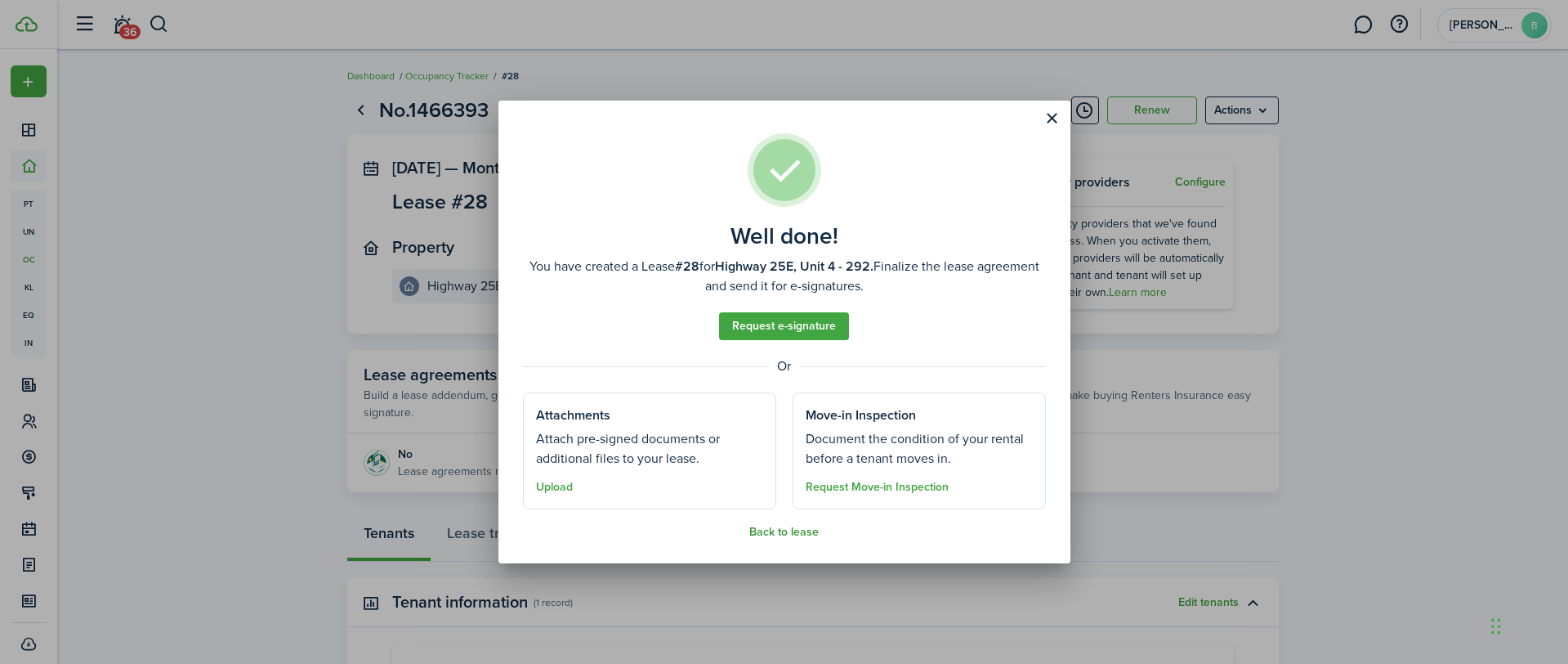
click at [767, 531] on button "Back to lease" at bounding box center [784, 532] width 70 height 13
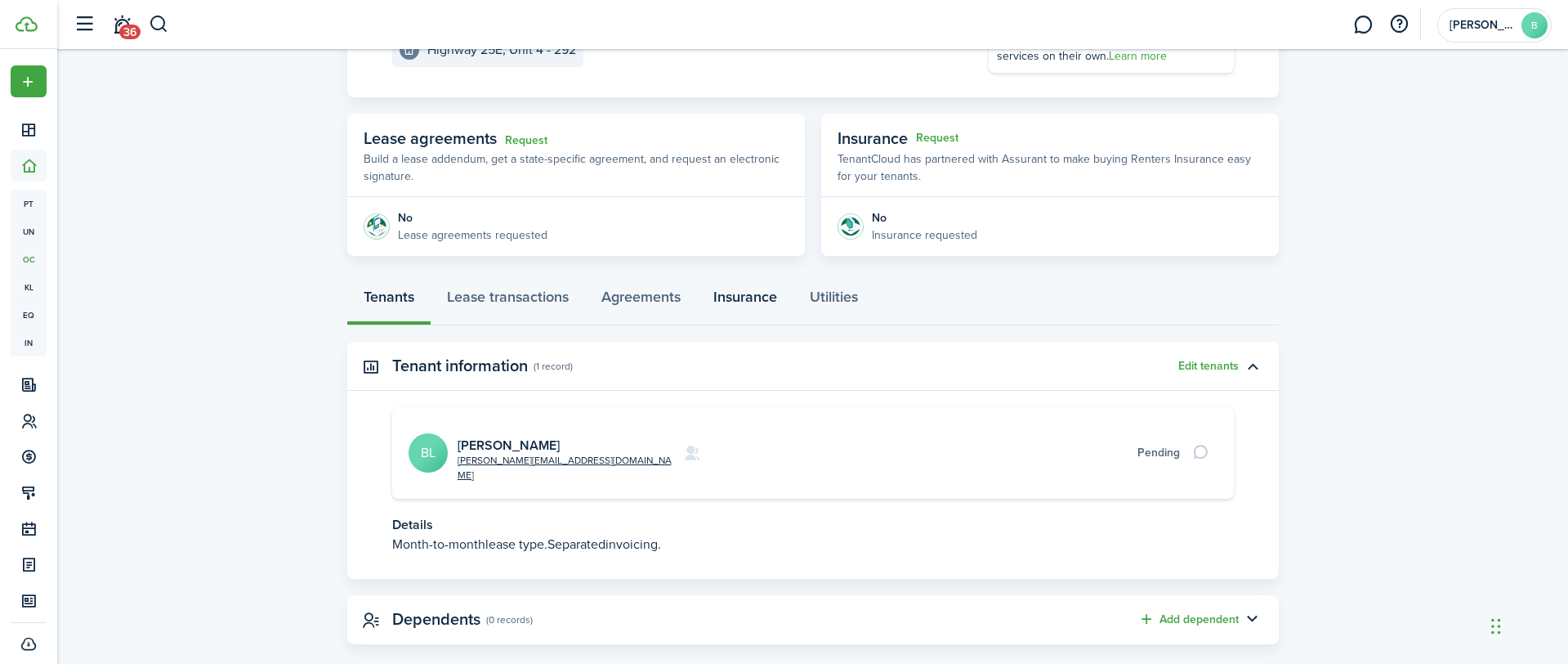
scroll to position [242, 0]
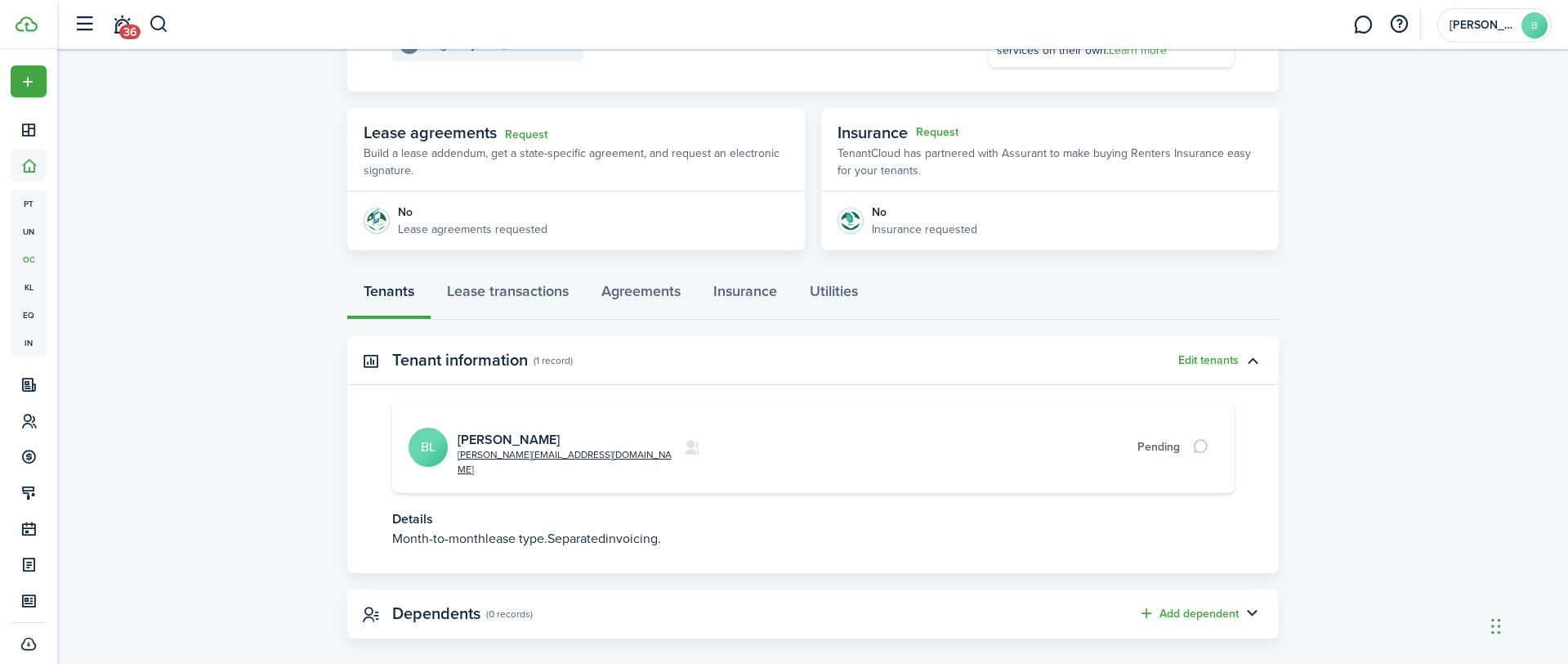
click at [1147, 438] on div "Pending" at bounding box center [1159, 446] width 42 height 17
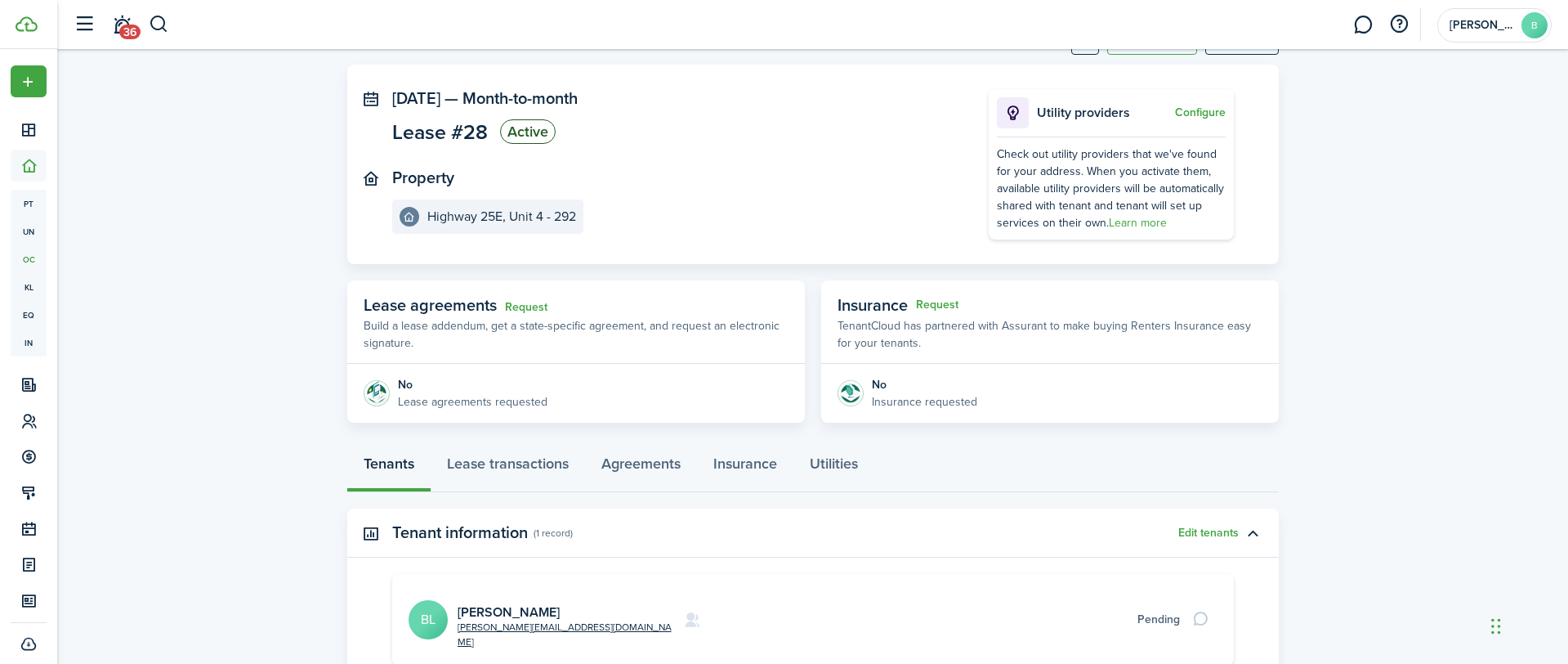
scroll to position [163, 0]
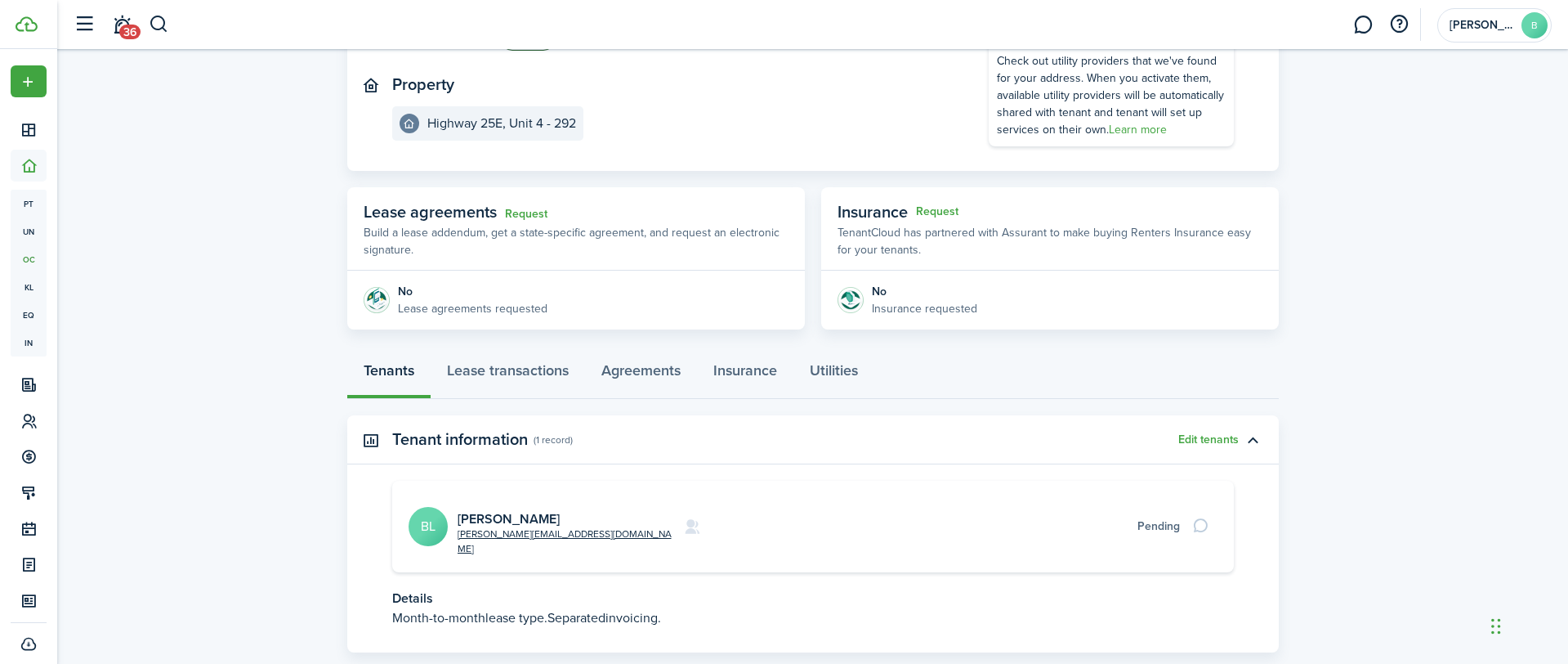
click at [452, 299] on p "Lease agreements requested" at bounding box center [473, 308] width 149 height 17
click at [391, 291] on div "No Lease agreements requested" at bounding box center [455, 299] width 184 height 34
click at [476, 228] on p "Build a lease addendum, get a state-specific agreement, and request an electron…" at bounding box center [576, 240] width 425 height 34
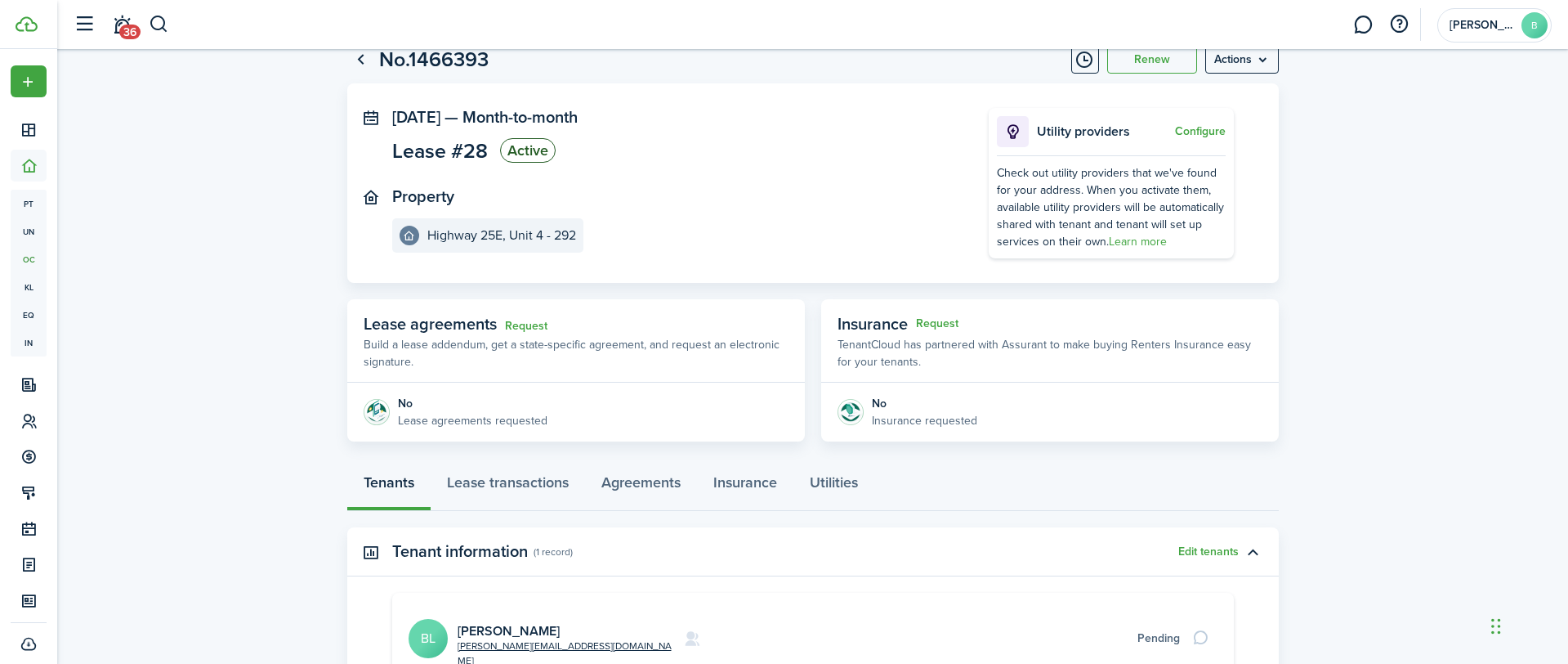
scroll to position [0, 0]
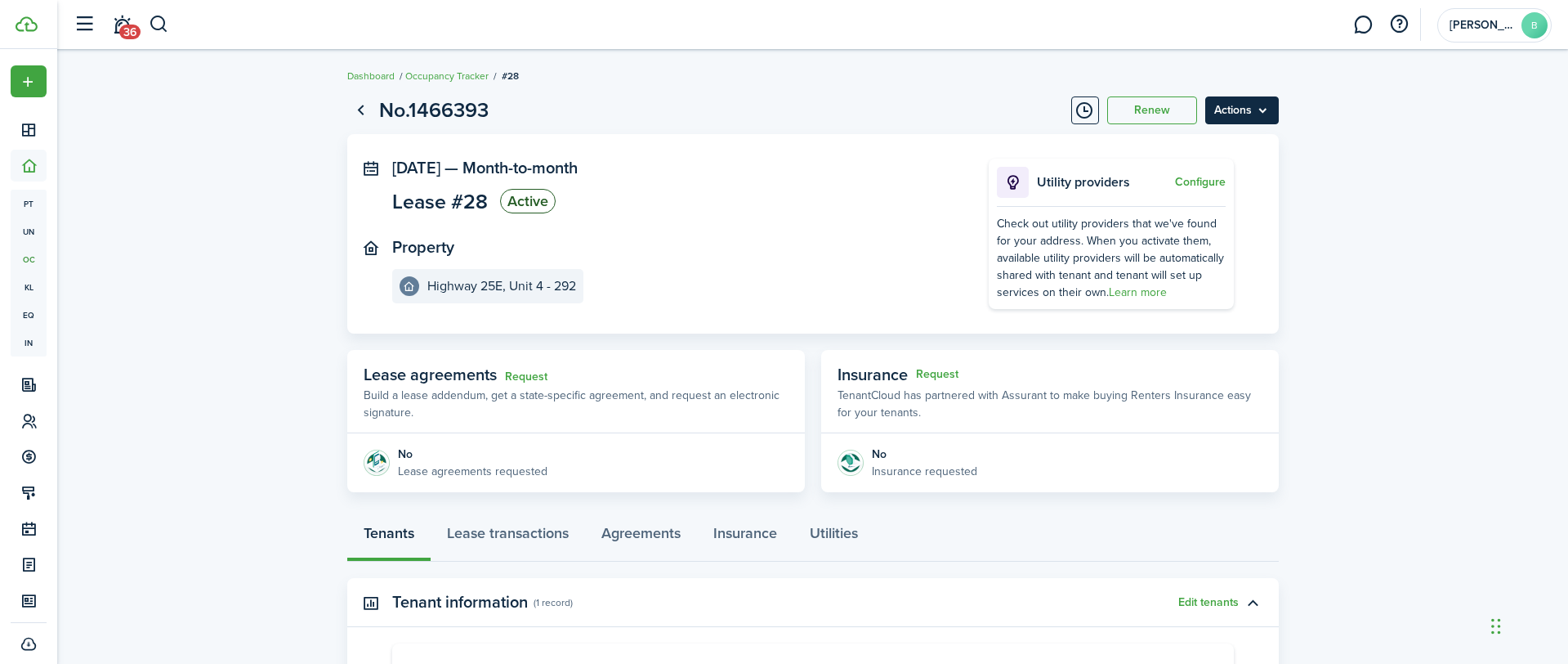
click at [1274, 114] on menu-btn "Actions" at bounding box center [1242, 110] width 73 height 27
click at [1245, 149] on button "Edit" at bounding box center [1207, 147] width 143 height 27
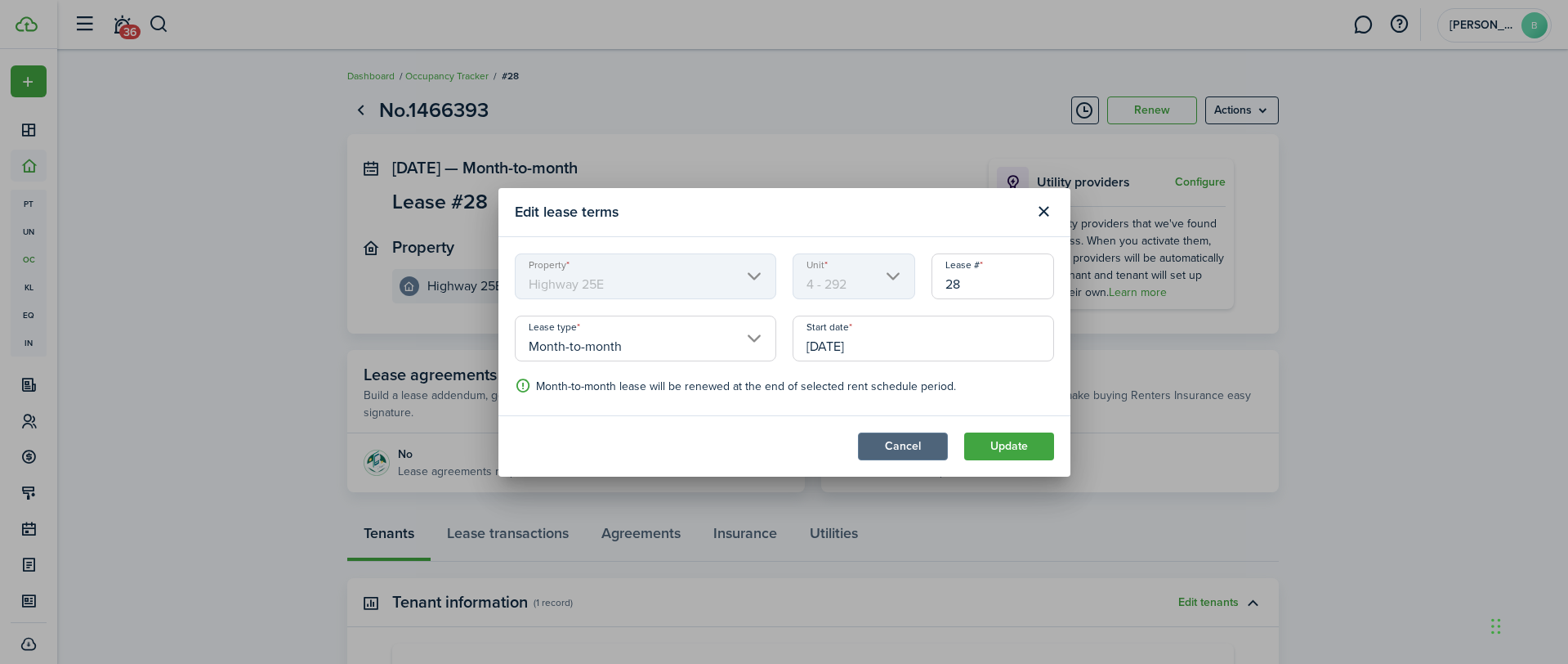
click at [930, 445] on button "Cancel" at bounding box center [903, 446] width 90 height 27
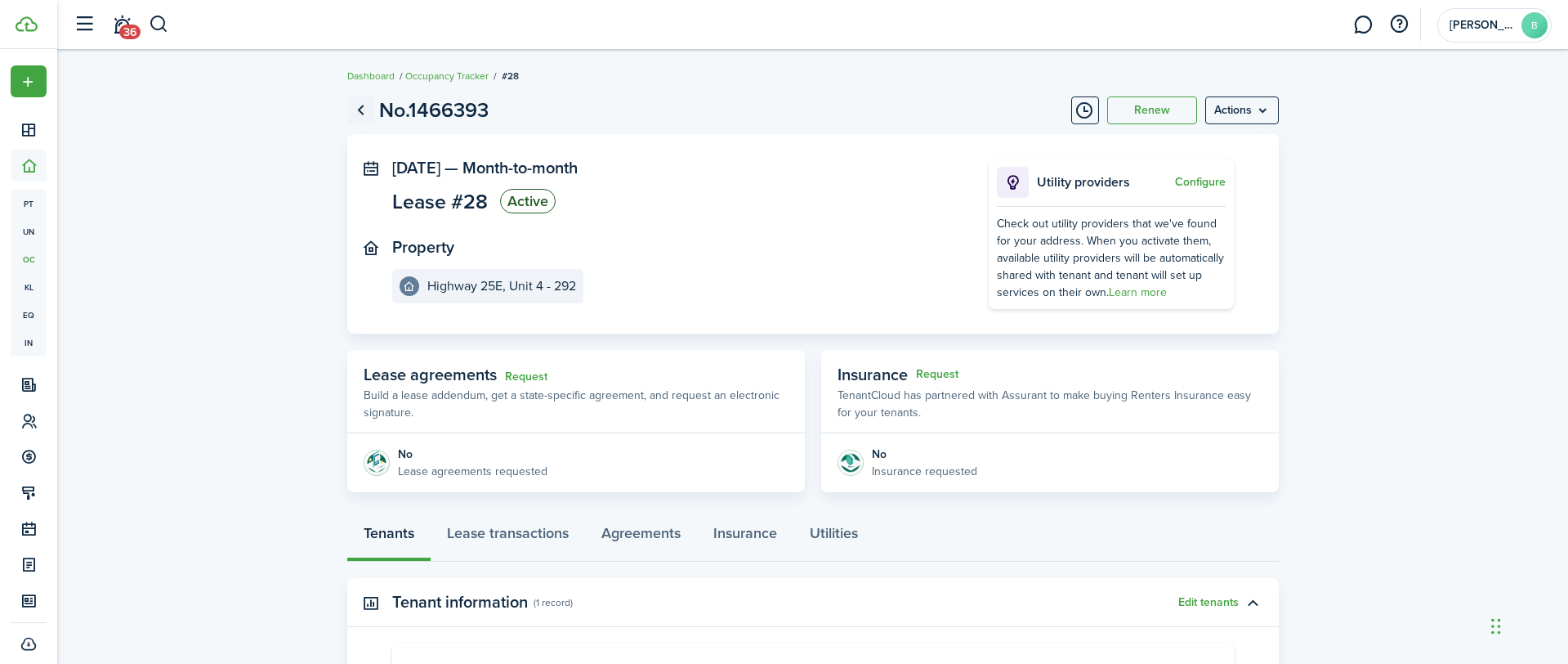
click at [357, 111] on link "Go back" at bounding box center [361, 110] width 27 height 27
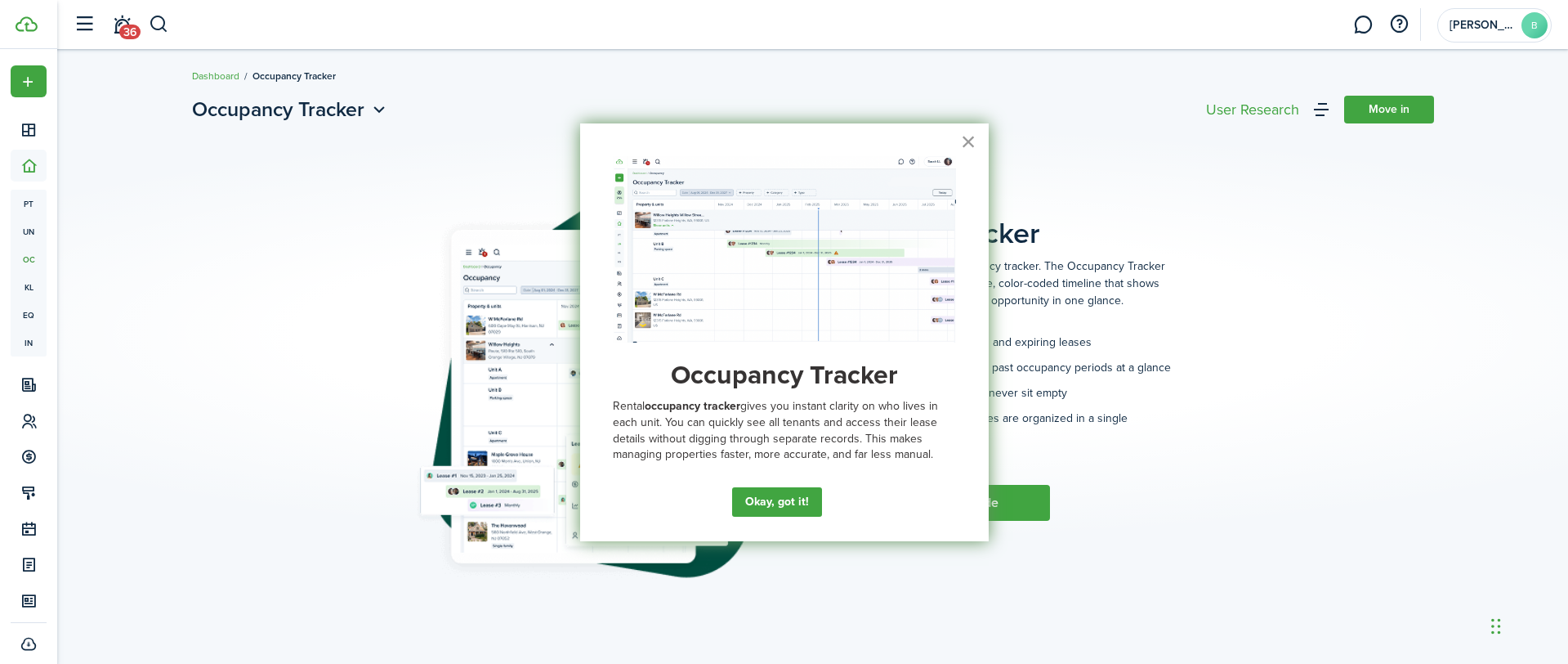
click at [963, 140] on button "×" at bounding box center [968, 141] width 16 height 27
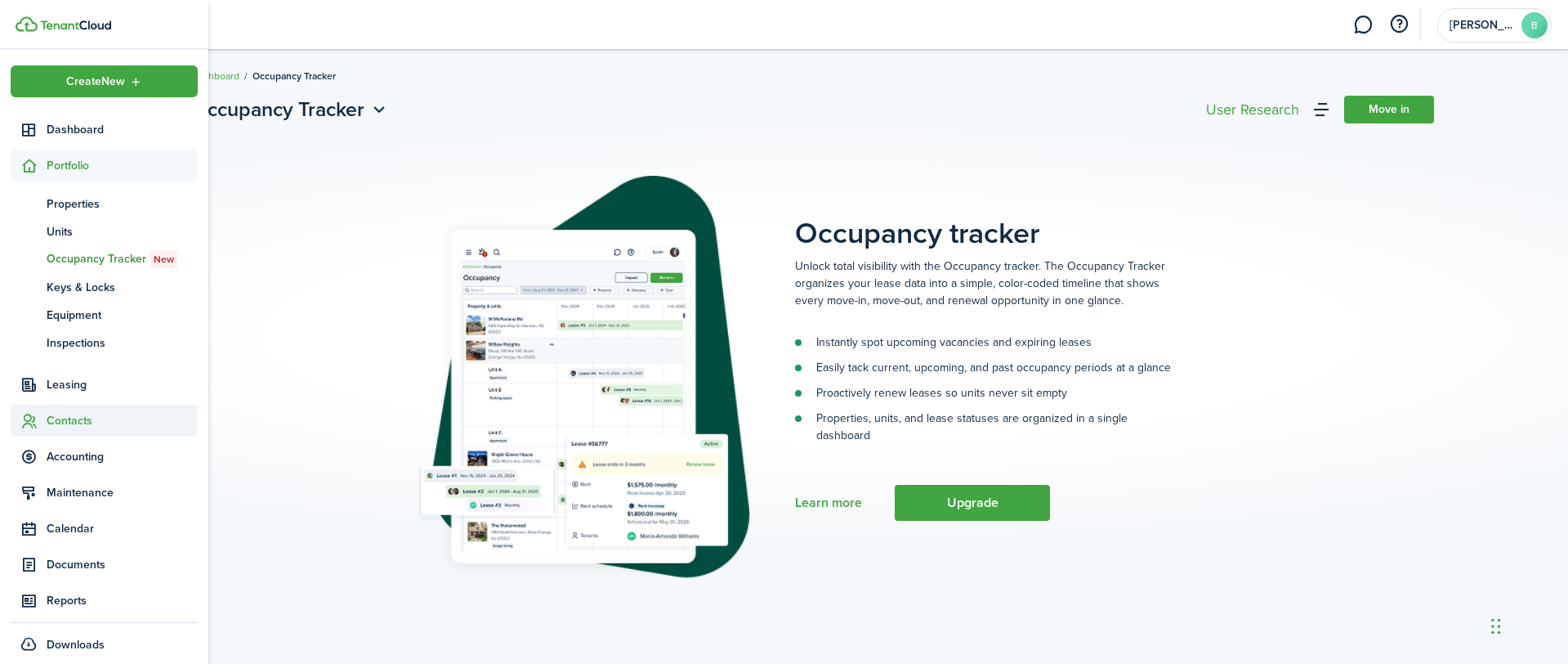
click at [82, 424] on span "Contacts" at bounding box center [122, 420] width 151 height 17
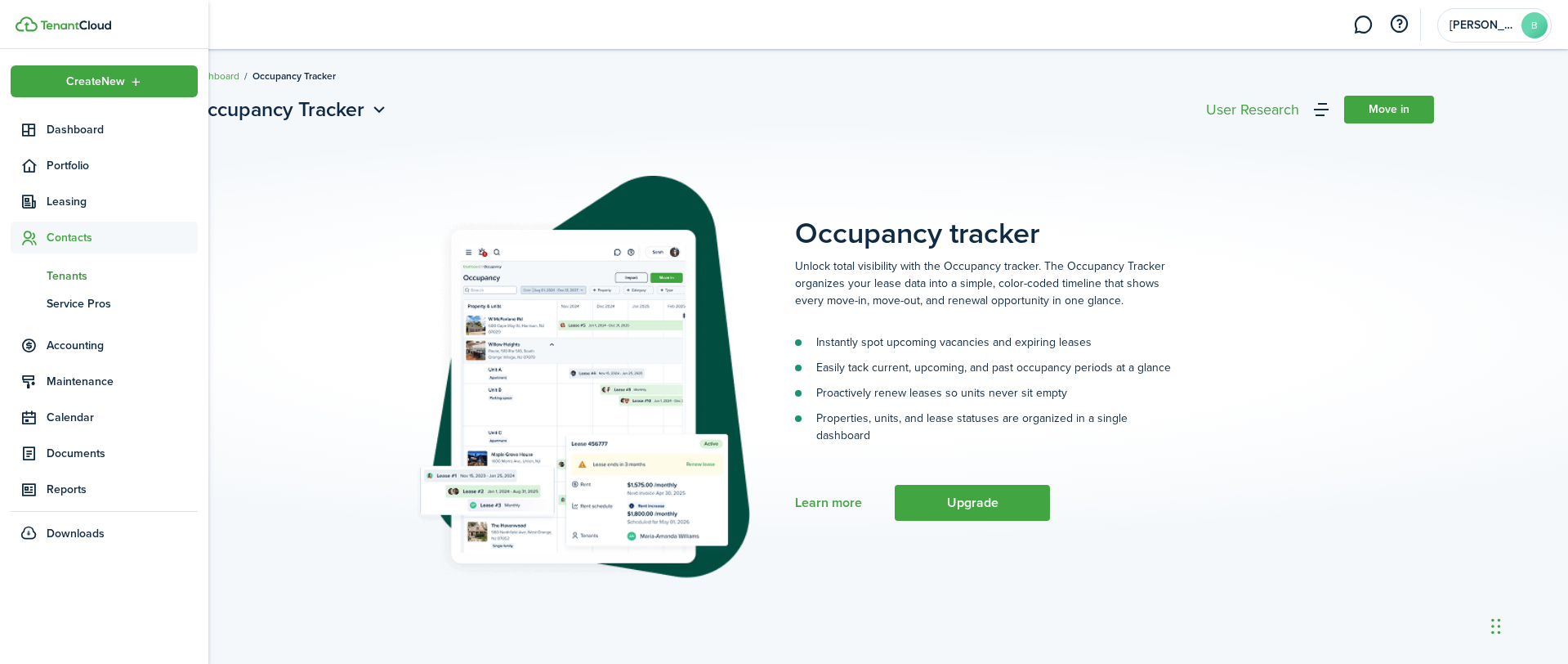
click at [69, 278] on span "Tenants" at bounding box center [122, 276] width 151 height 17
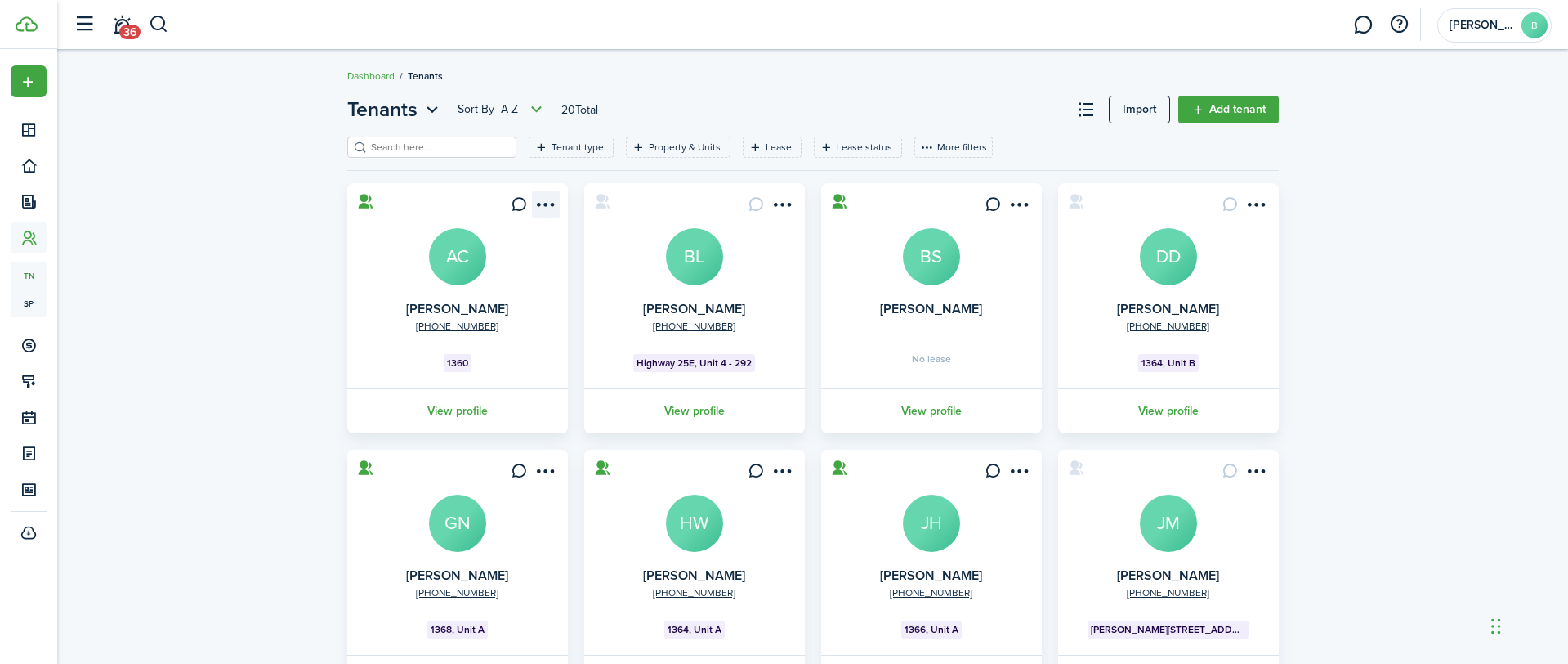
click at [553, 201] on menu-btn-icon "Open menu" at bounding box center [546, 204] width 27 height 27
click at [516, 267] on button "Remove connection" at bounding box center [486, 268] width 143 height 27
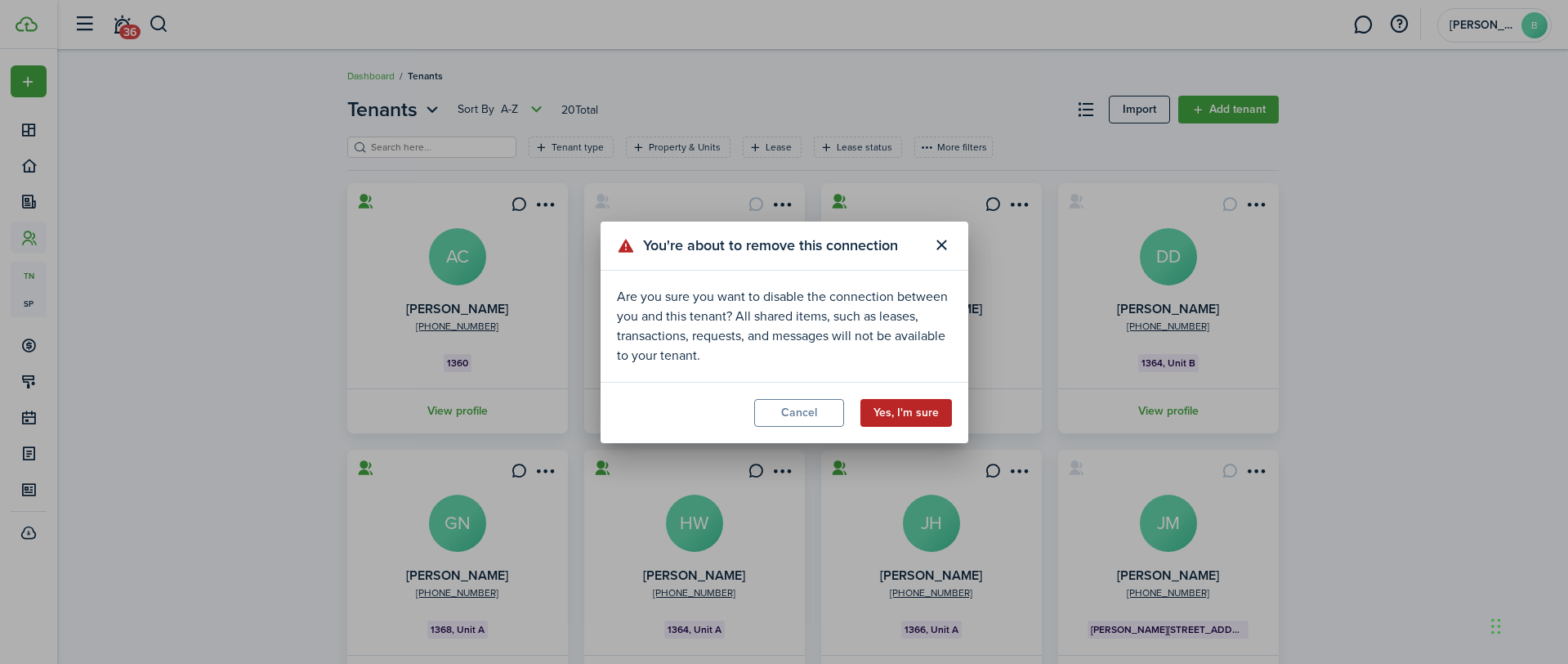
click at [886, 414] on button "Yes, I'm sure" at bounding box center [907, 412] width 92 height 27
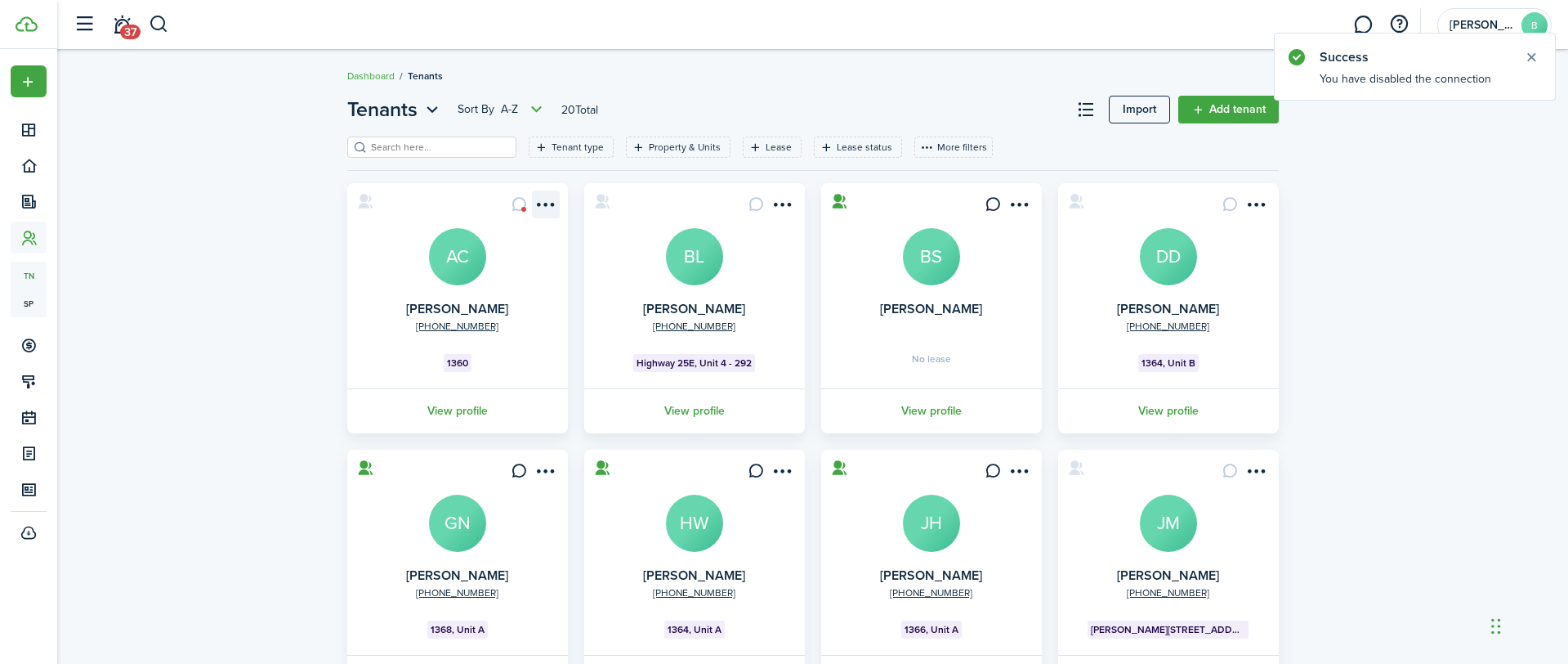
click at [550, 198] on menu-btn-icon "Open menu" at bounding box center [546, 204] width 27 height 27
click at [459, 241] on link "Edit" at bounding box center [486, 240] width 143 height 27
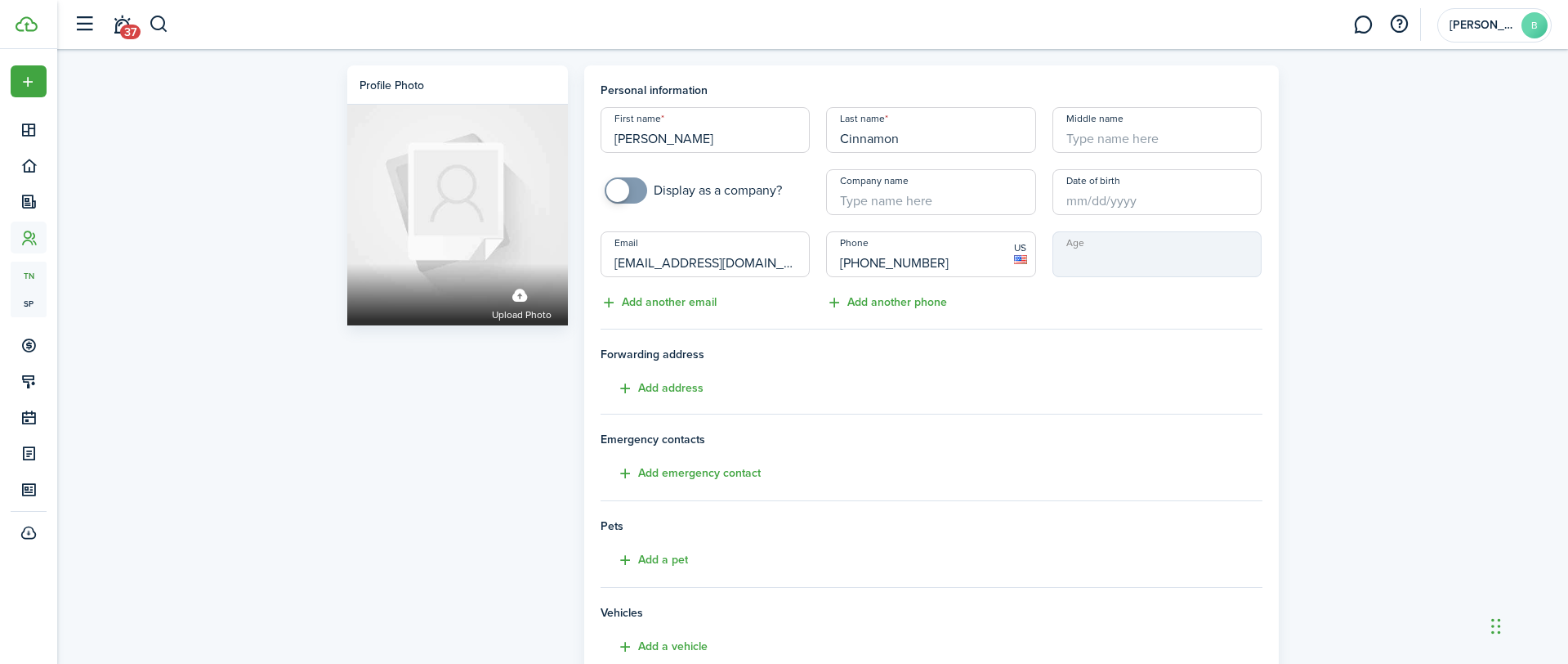
scroll to position [232, 0]
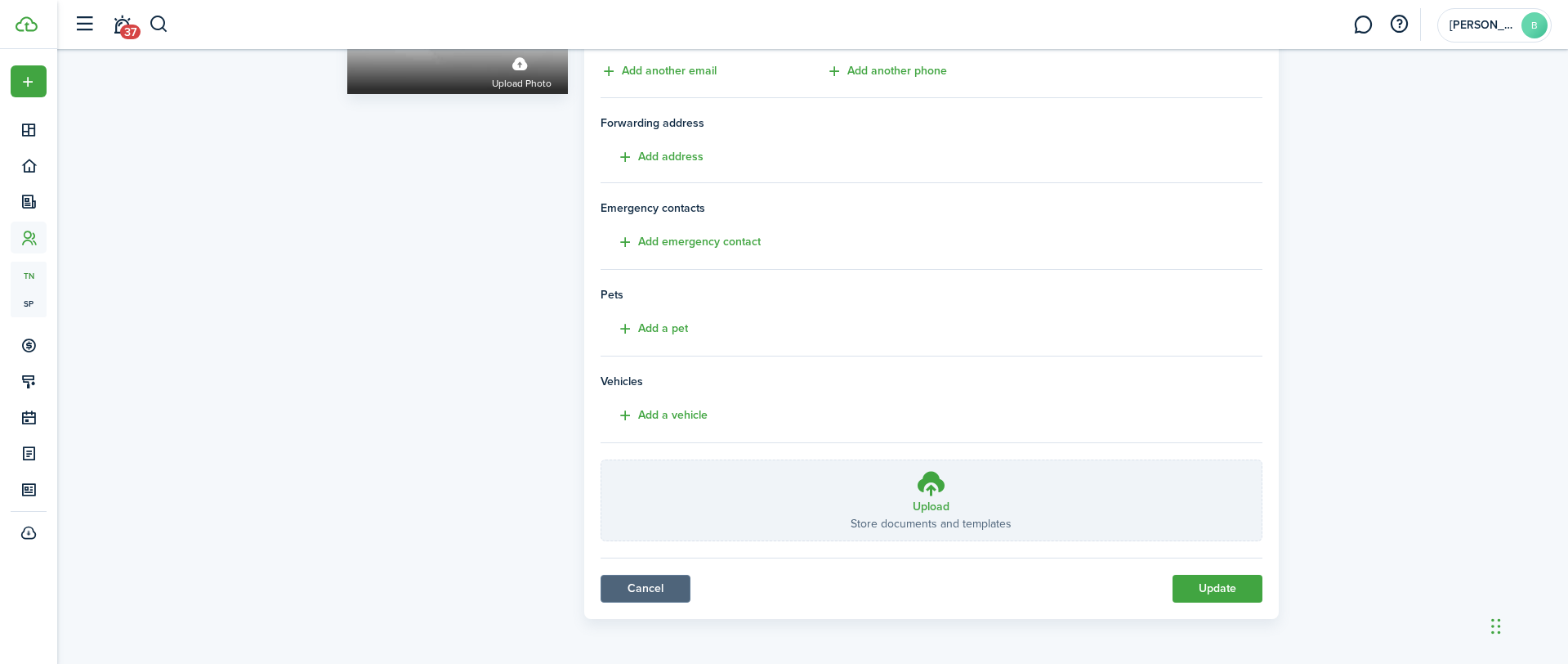
drag, startPoint x: 626, startPoint y: 593, endPoint x: 615, endPoint y: 586, distance: 13.0
click at [626, 593] on link "Cancel" at bounding box center [646, 588] width 90 height 27
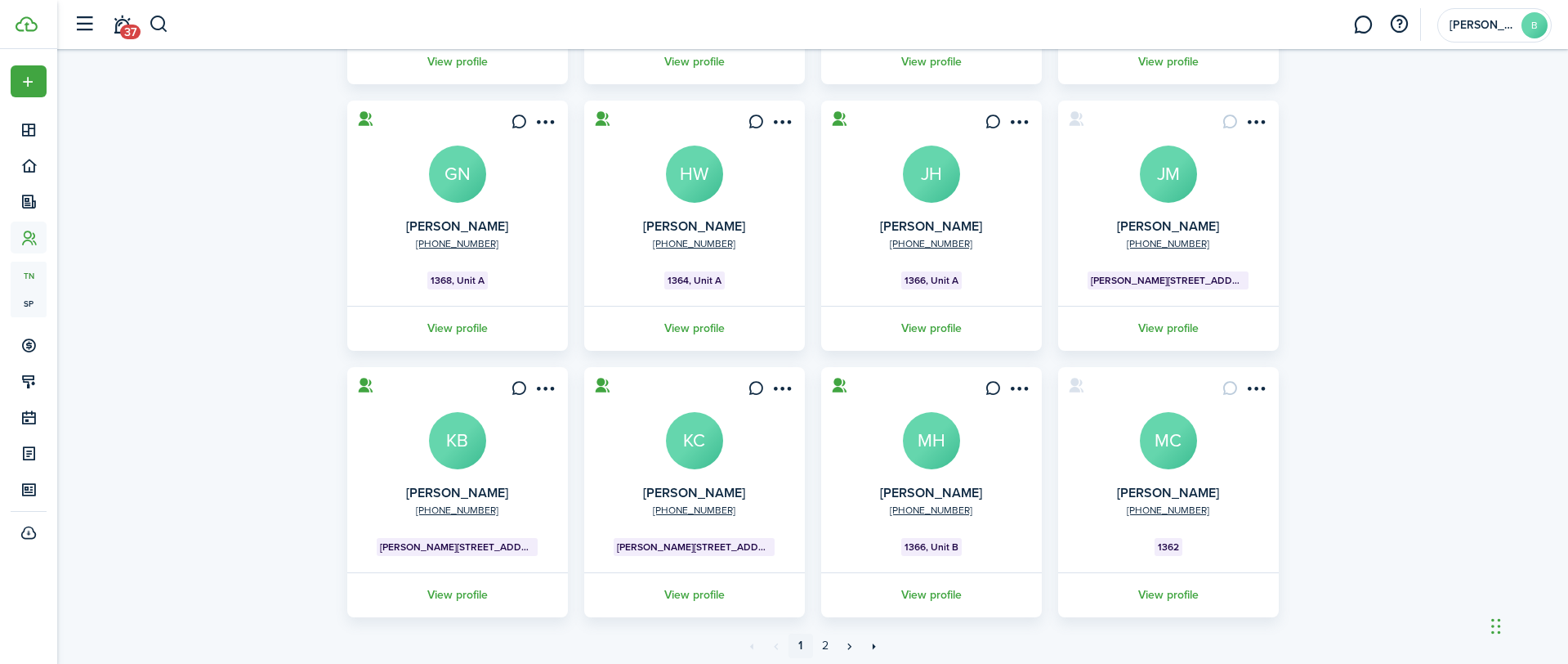
scroll to position [405, 0]
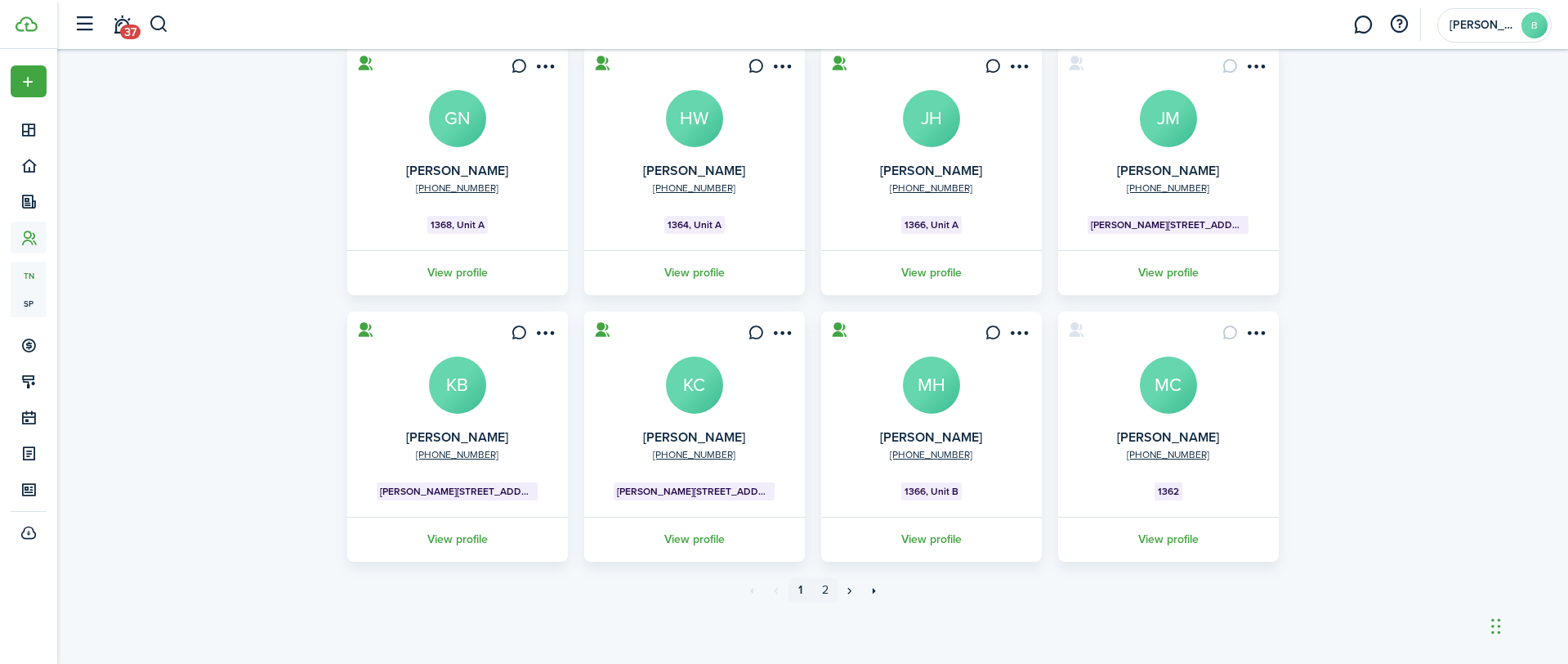
click at [820, 585] on link "2" at bounding box center [825, 590] width 25 height 25
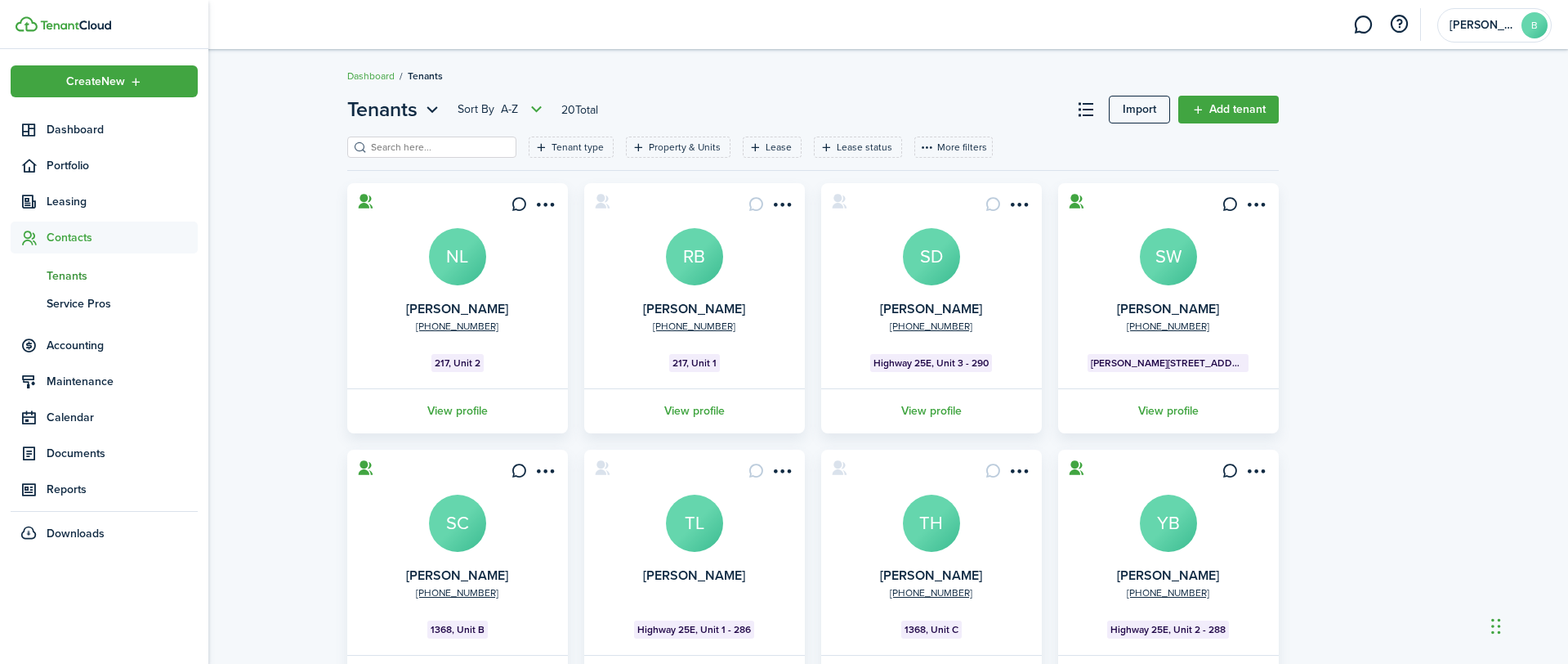
click at [77, 278] on span "Tenants" at bounding box center [122, 276] width 151 height 17
click at [57, 267] on span "Tenants" at bounding box center [122, 276] width 151 height 17
click at [60, 272] on span "Tenants" at bounding box center [122, 276] width 151 height 17
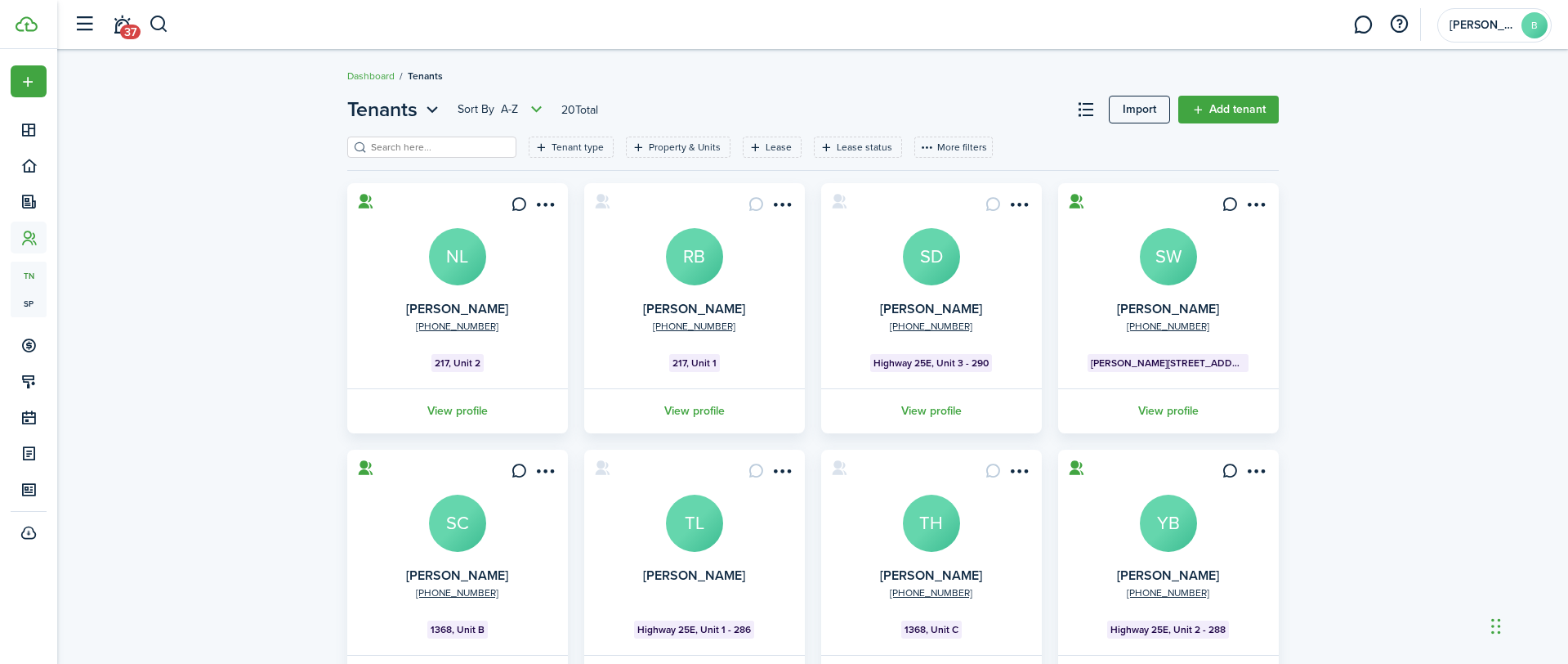
scroll to position [138, 0]
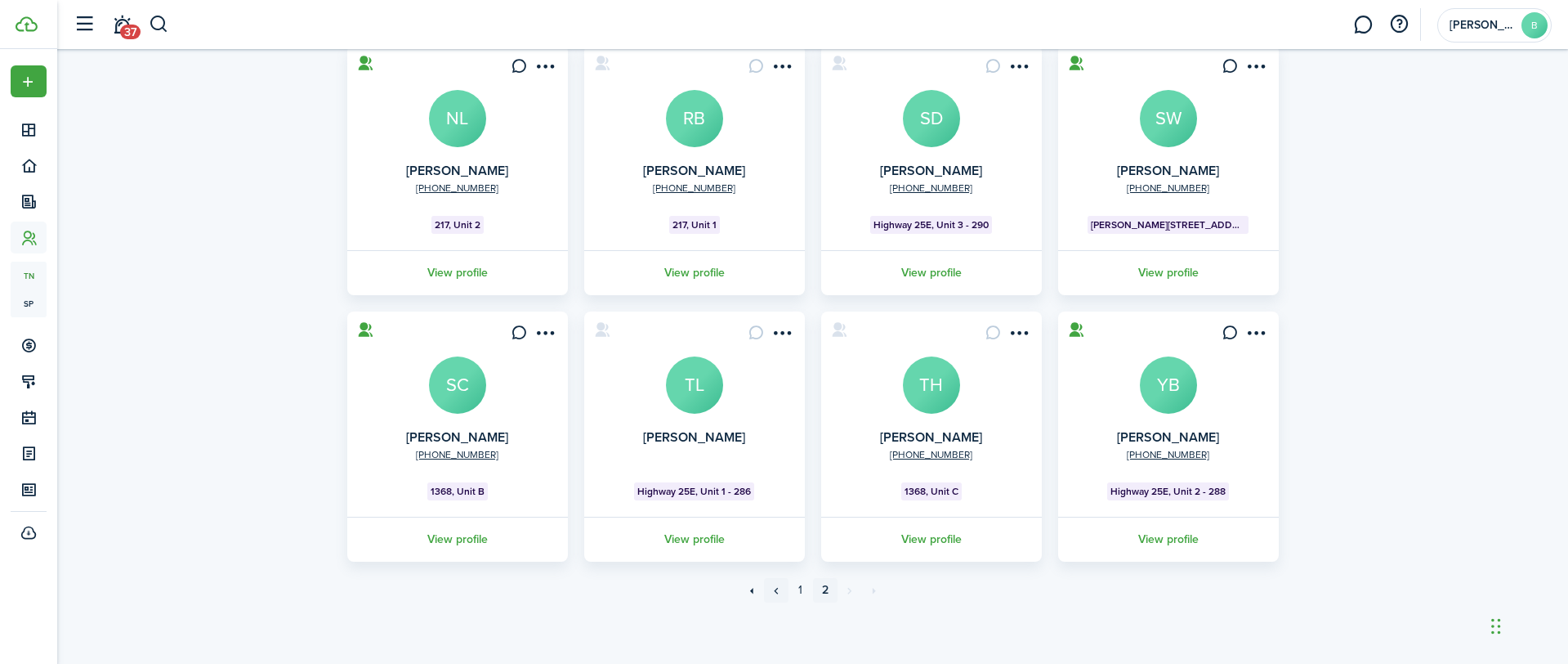
click at [778, 591] on link "«" at bounding box center [776, 590] width 25 height 25
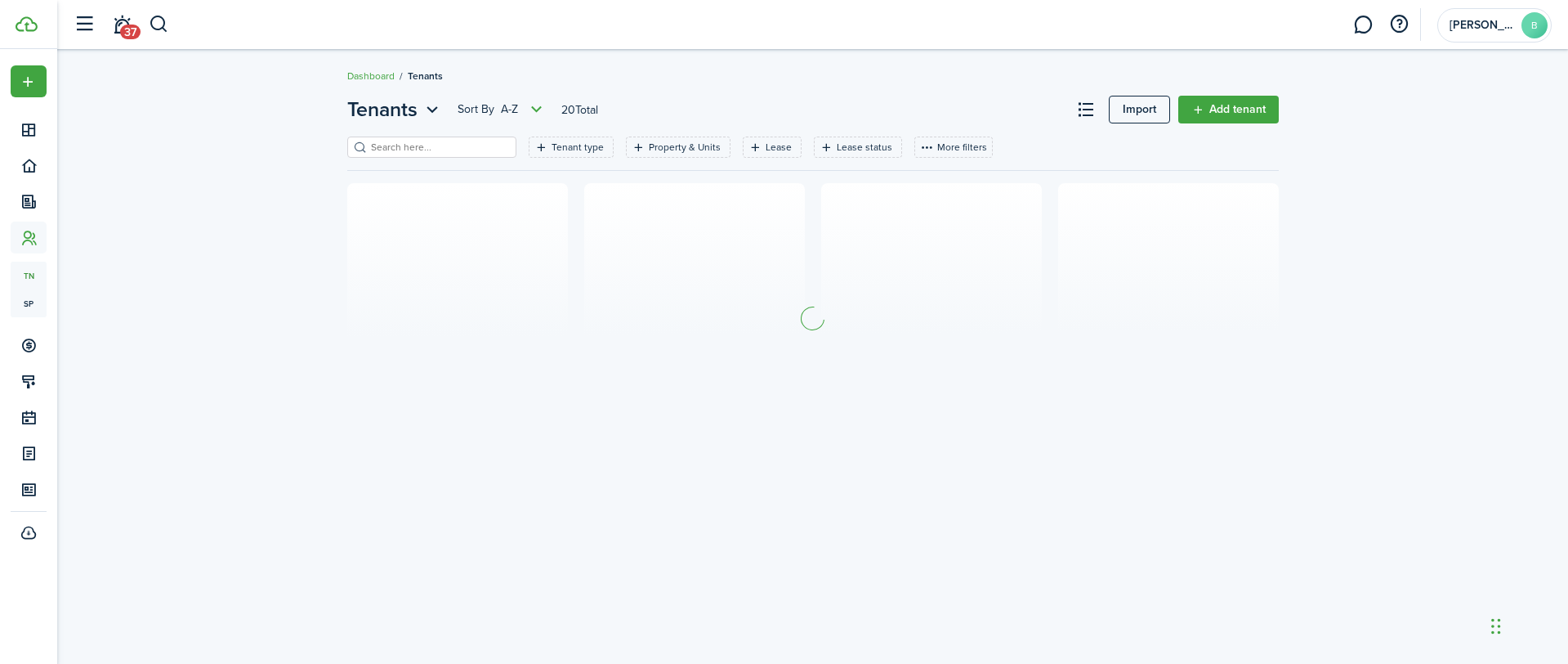
scroll to position [0, 0]
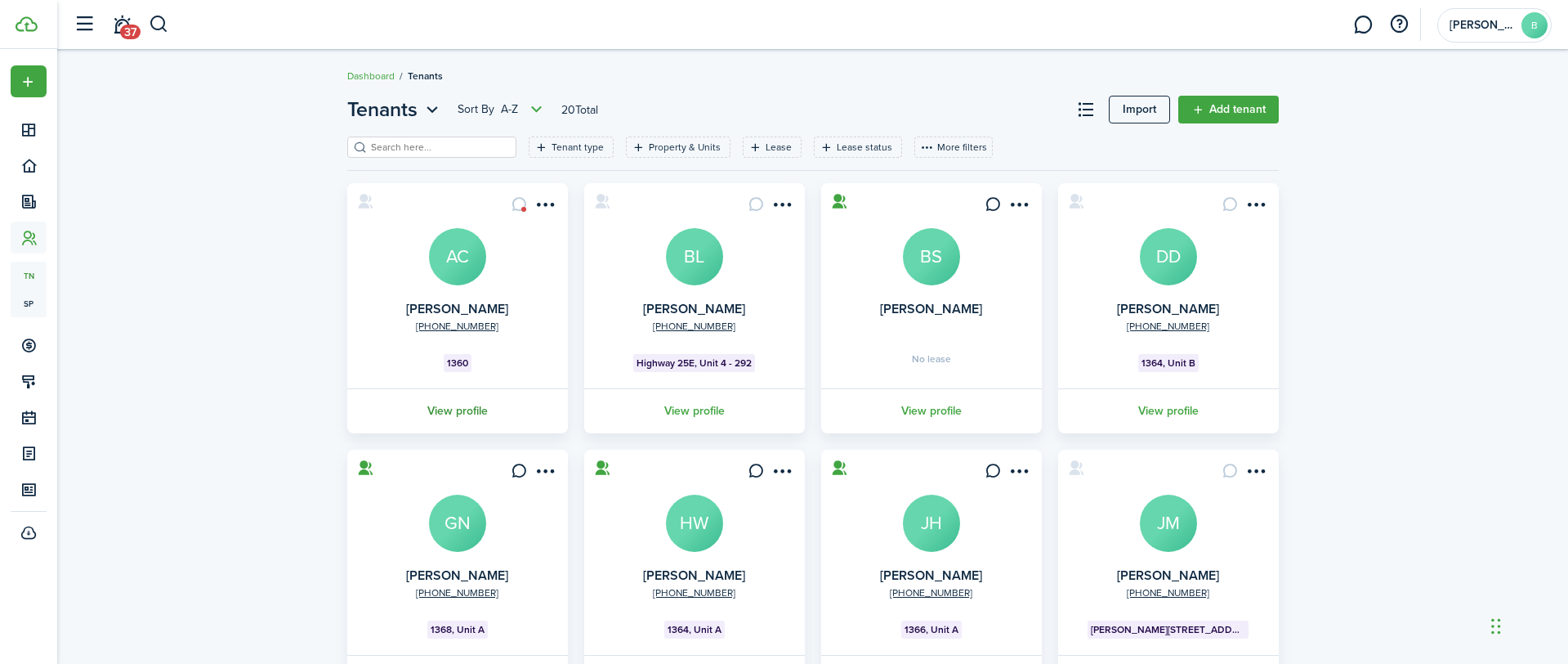
click at [459, 412] on link "View profile" at bounding box center [458, 410] width 225 height 45
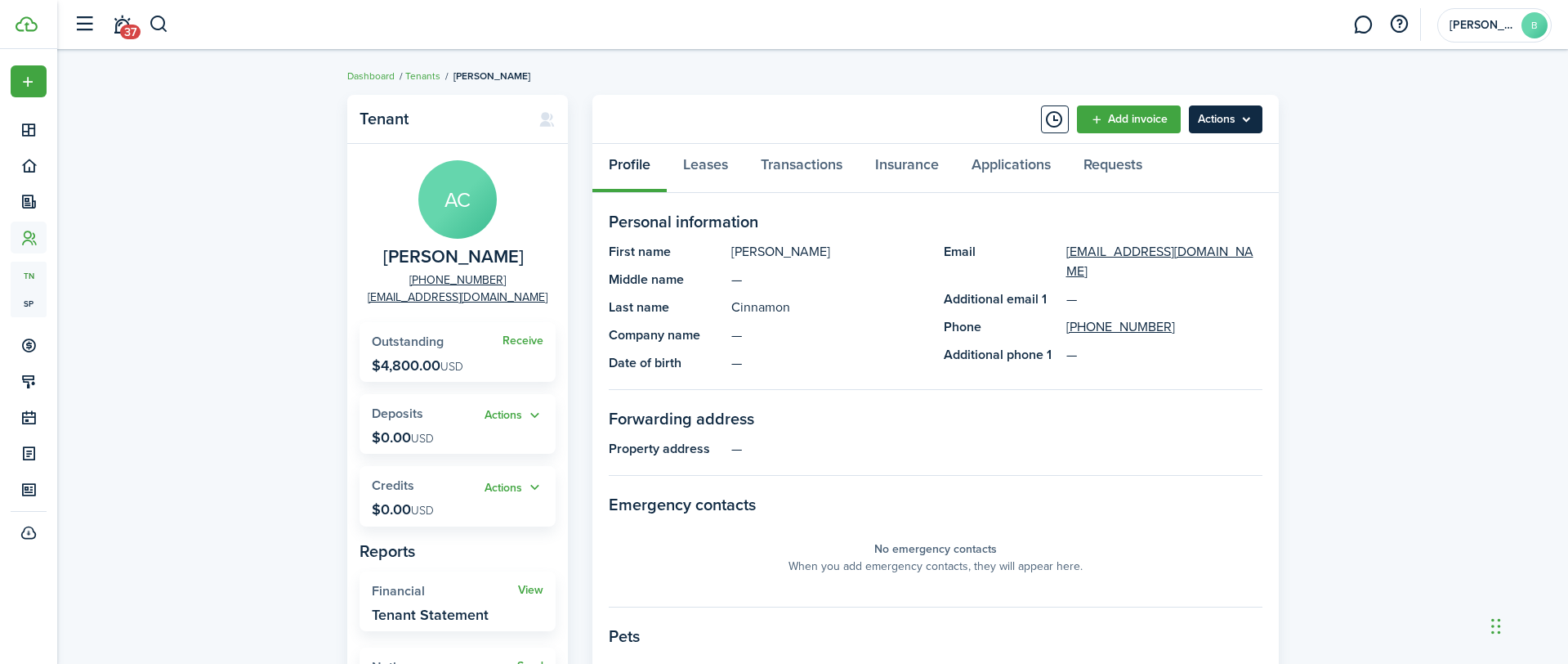
click at [1231, 122] on menu-btn "Actions" at bounding box center [1225, 119] width 73 height 27
click at [1343, 256] on div "Tenant [PERSON_NAME] [PHONE_NUMBER] [EMAIL_ADDRESS][DOMAIN_NAME] Receive Outsta…" at bounding box center [812, 565] width 1511 height 956
click at [1122, 169] on link "Requests" at bounding box center [1113, 169] width 92 height 49
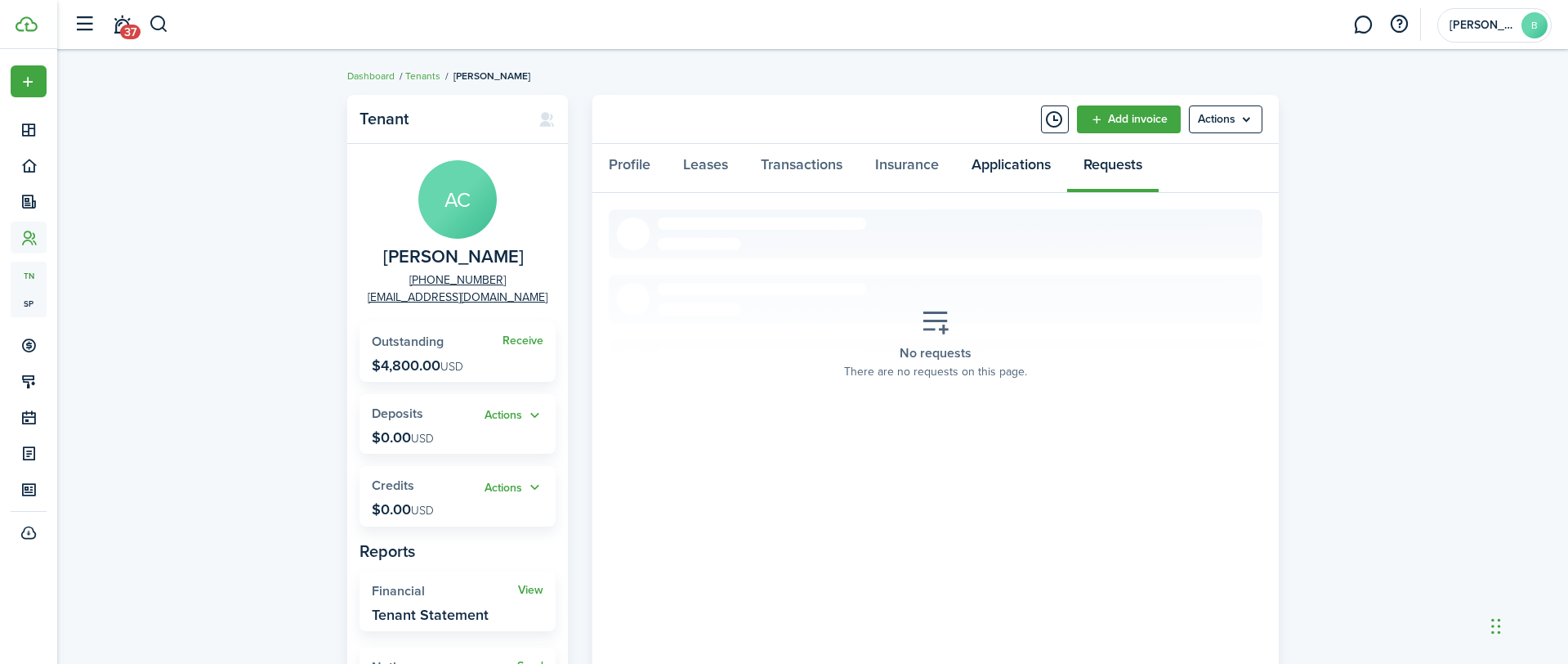
click at [1038, 168] on link "Applications" at bounding box center [1011, 169] width 112 height 49
drag, startPoint x: 920, startPoint y: 167, endPoint x: 901, endPoint y: 166, distance: 19.0
click at [920, 167] on link "Insurance" at bounding box center [907, 169] width 96 height 49
click at [801, 169] on link "Transactions" at bounding box center [801, 169] width 114 height 49
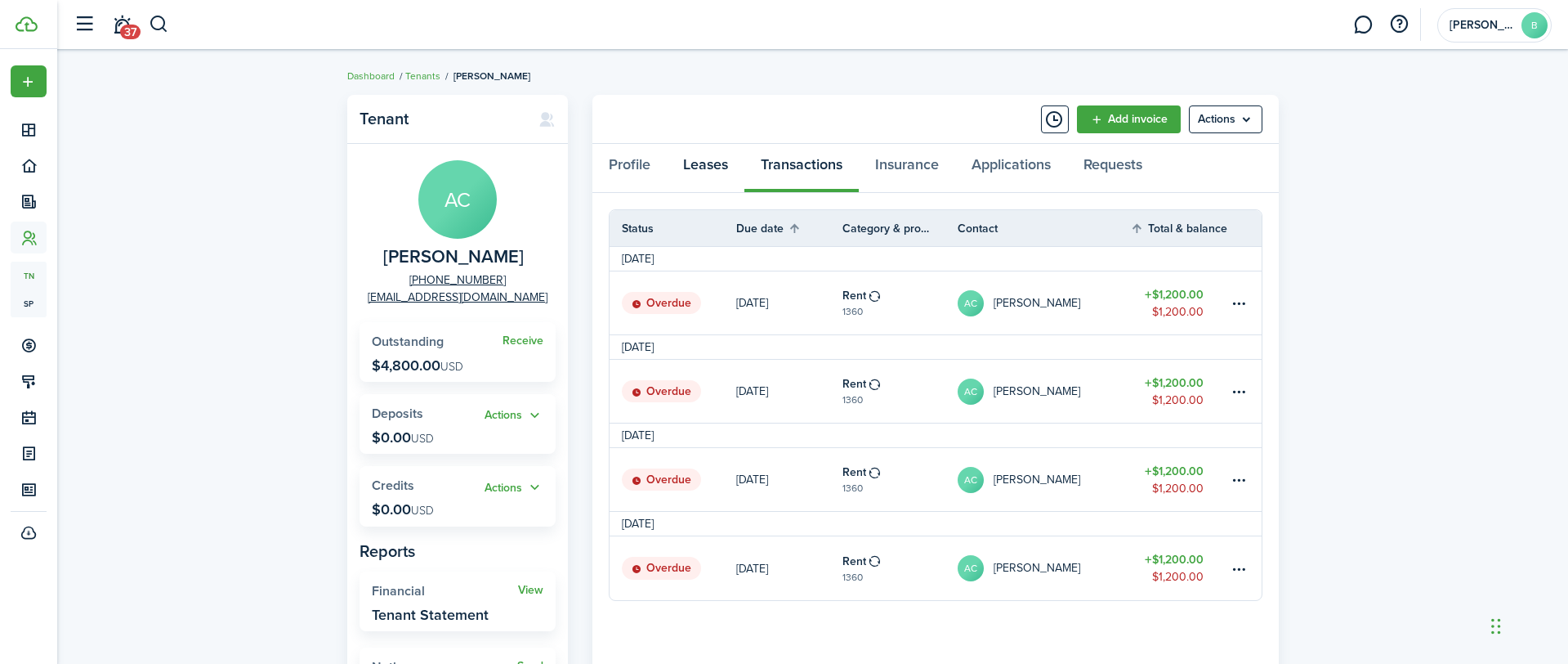
drag, startPoint x: 705, startPoint y: 169, endPoint x: 671, endPoint y: 169, distance: 34.0
click at [705, 169] on link "Leases" at bounding box center [705, 169] width 78 height 49
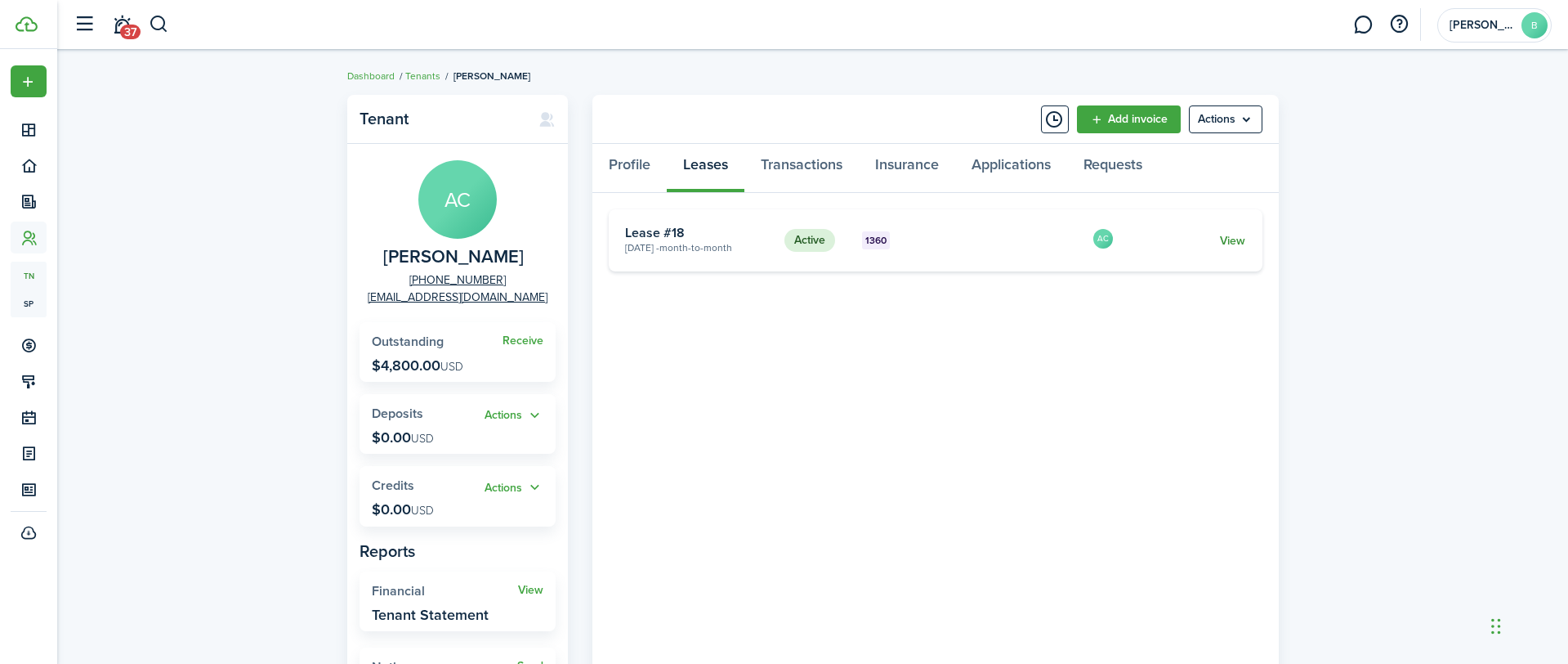
click at [1240, 239] on link "View" at bounding box center [1233, 240] width 26 height 17
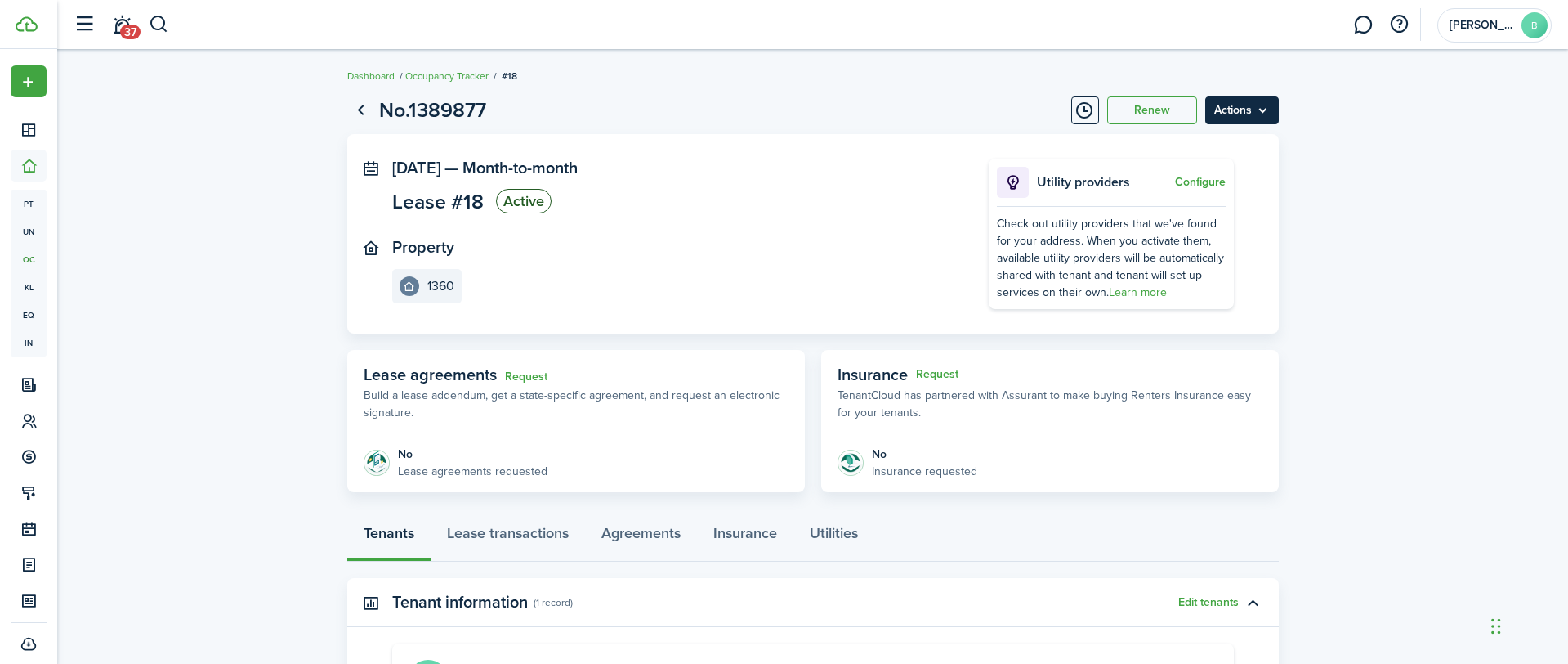
click at [1223, 105] on menu-btn "Actions" at bounding box center [1242, 110] width 73 height 27
click at [1182, 207] on link "End Lease" at bounding box center [1207, 203] width 143 height 27
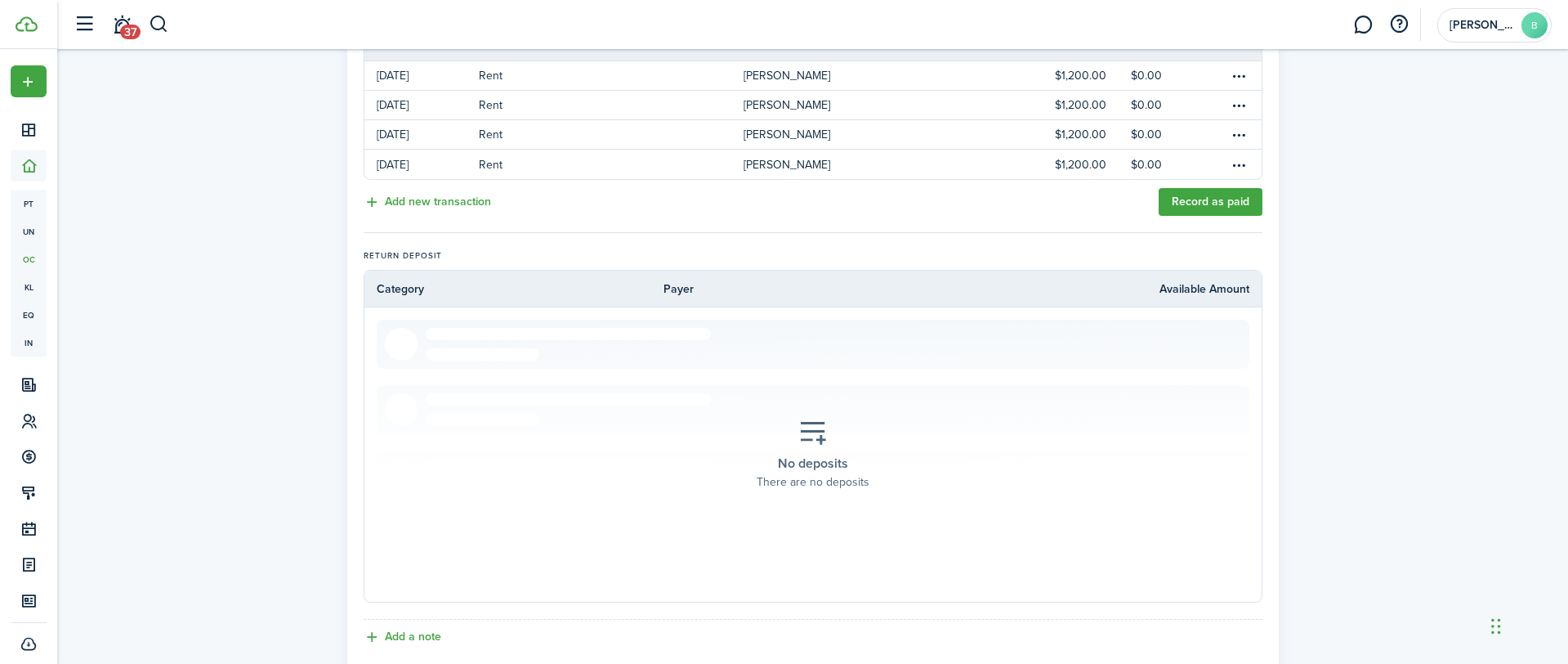
scroll to position [516, 0]
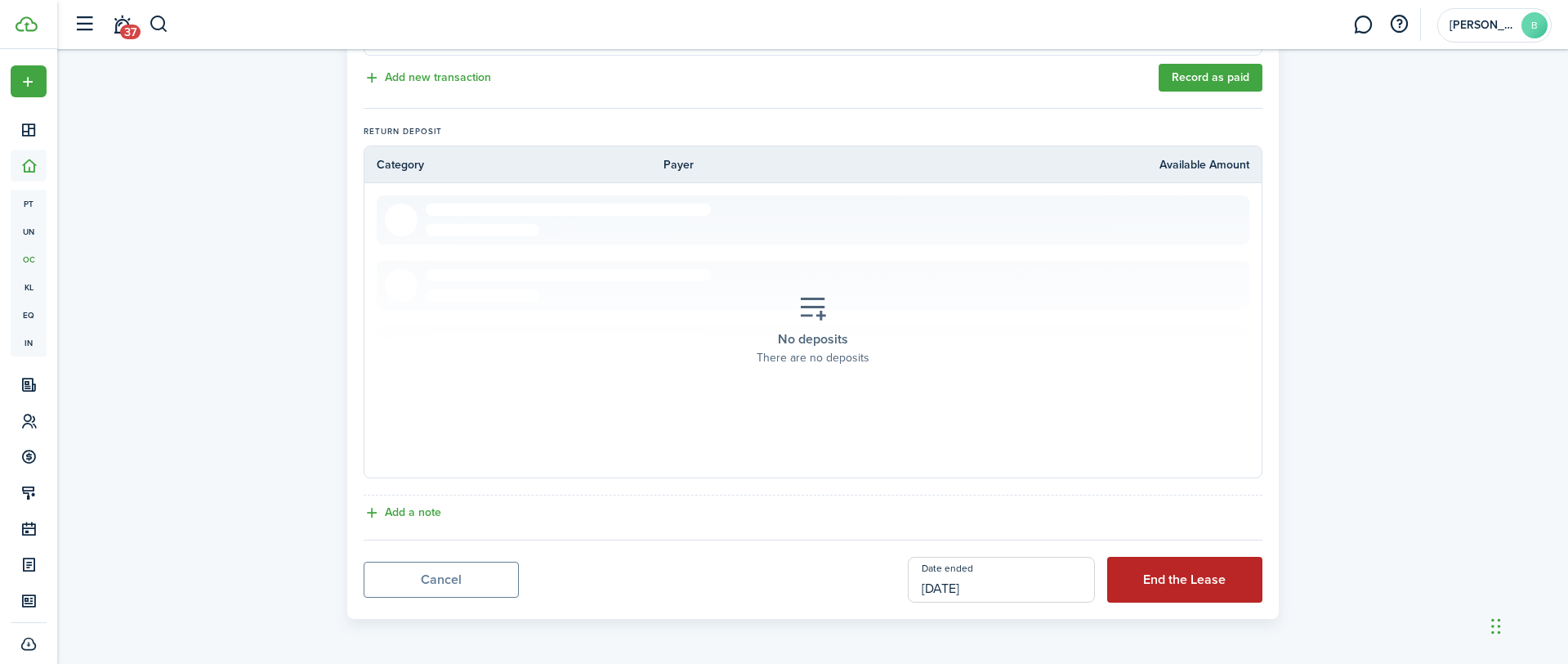
click at [1219, 569] on button "End the Lease" at bounding box center [1185, 580] width 156 height 46
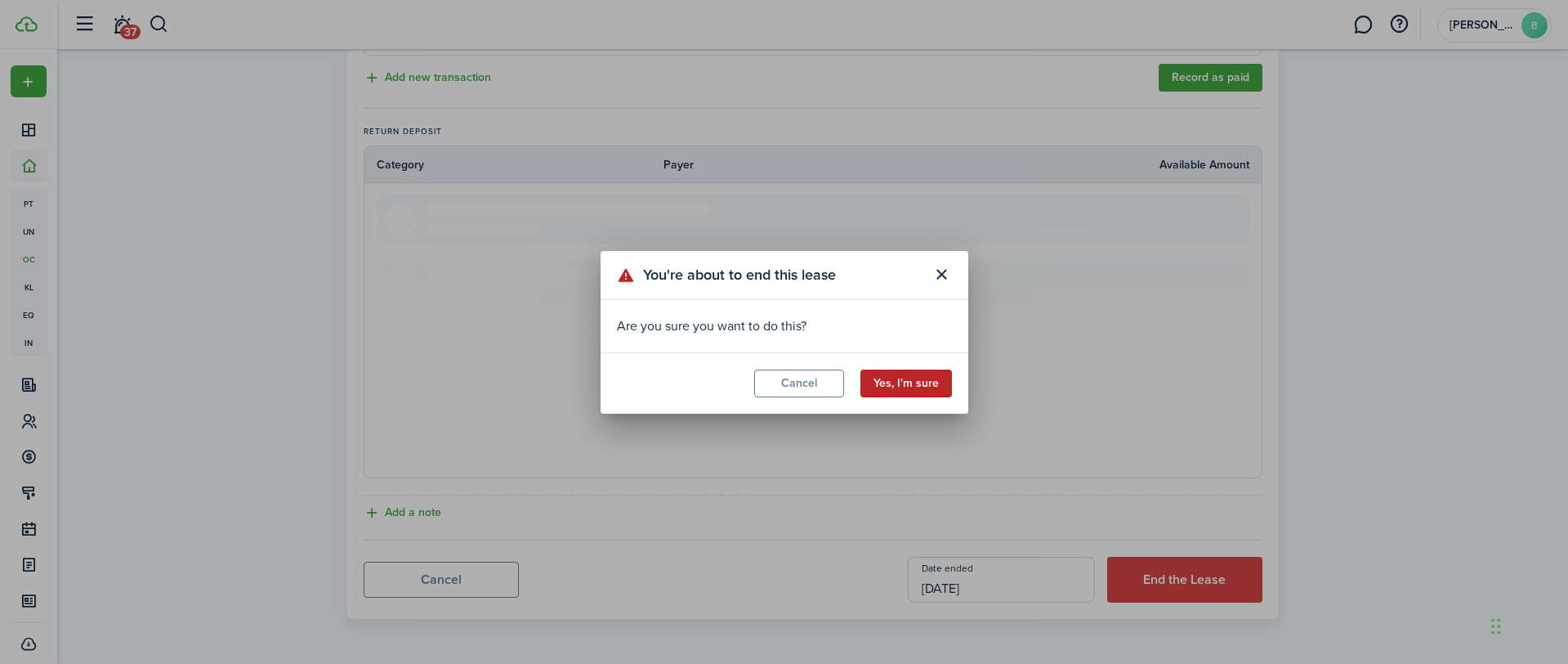
click at [917, 387] on button "Yes, I'm sure" at bounding box center [907, 383] width 92 height 27
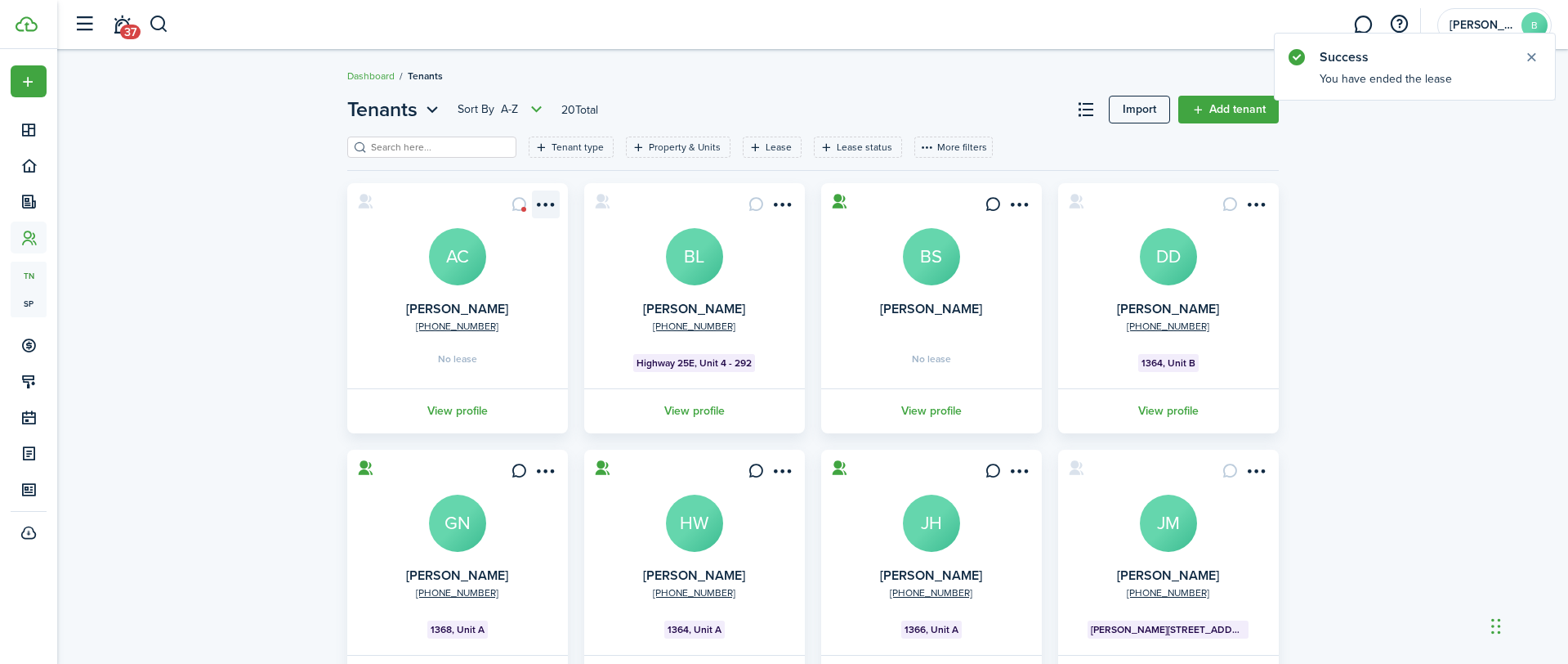
click at [550, 207] on menu-btn-icon "Open menu" at bounding box center [546, 204] width 27 height 27
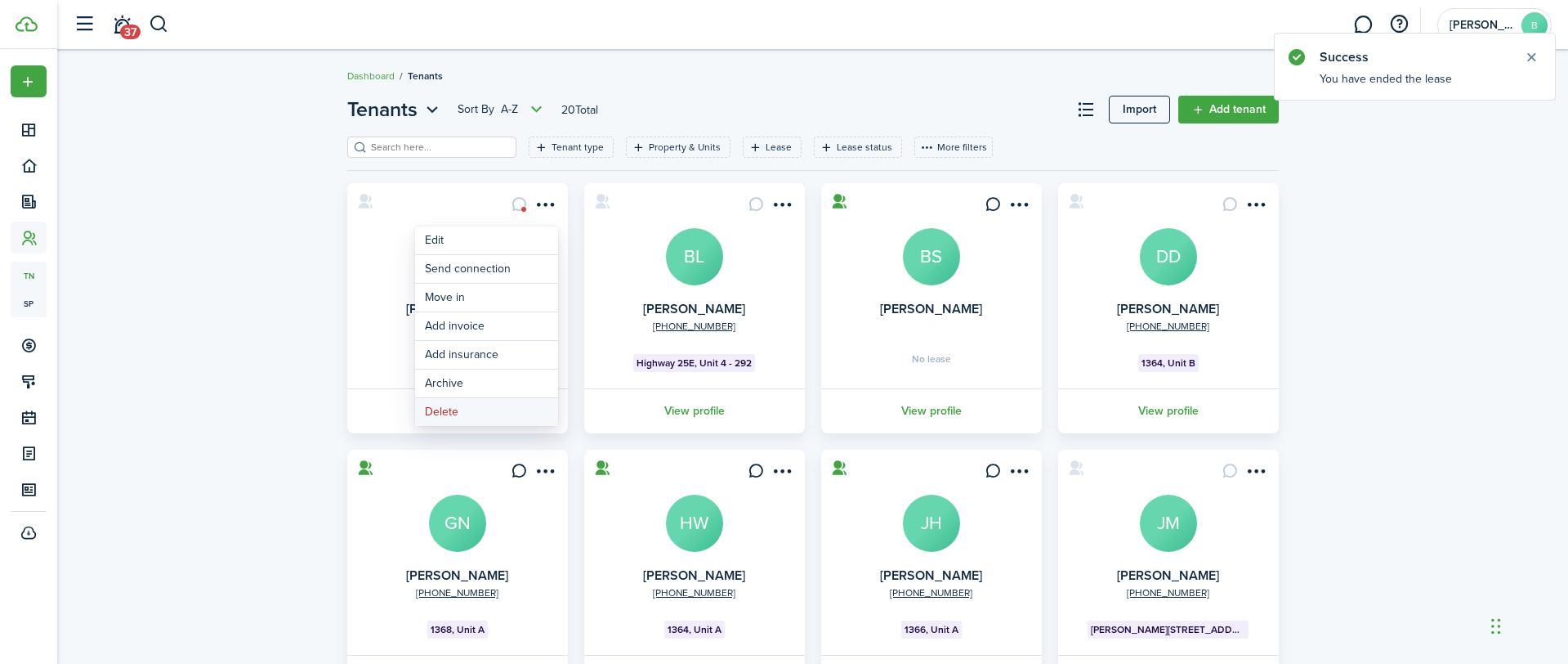
click at [433, 408] on button "Delete" at bounding box center [486, 412] width 143 height 27
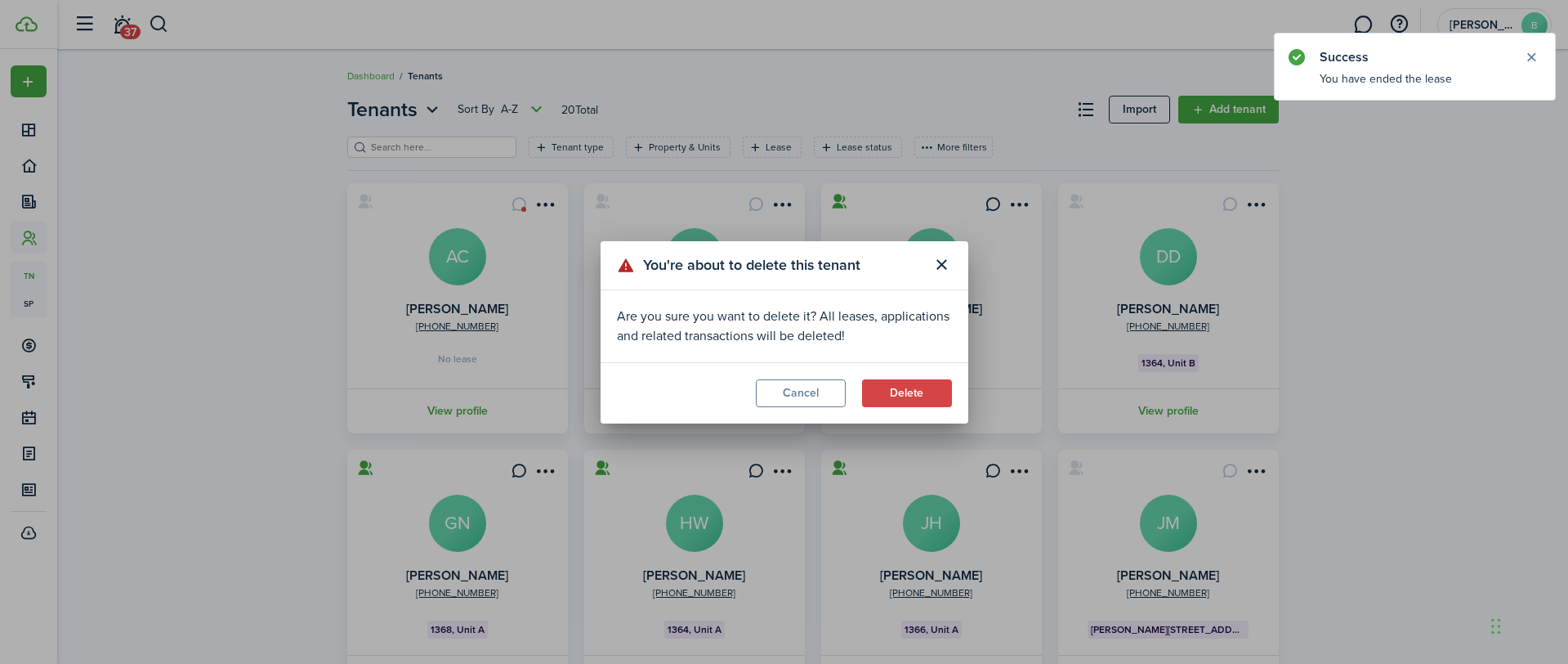
drag, startPoint x: 902, startPoint y: 394, endPoint x: 851, endPoint y: 390, distance: 51.2
click at [900, 394] on button "Delete" at bounding box center [907, 393] width 90 height 27
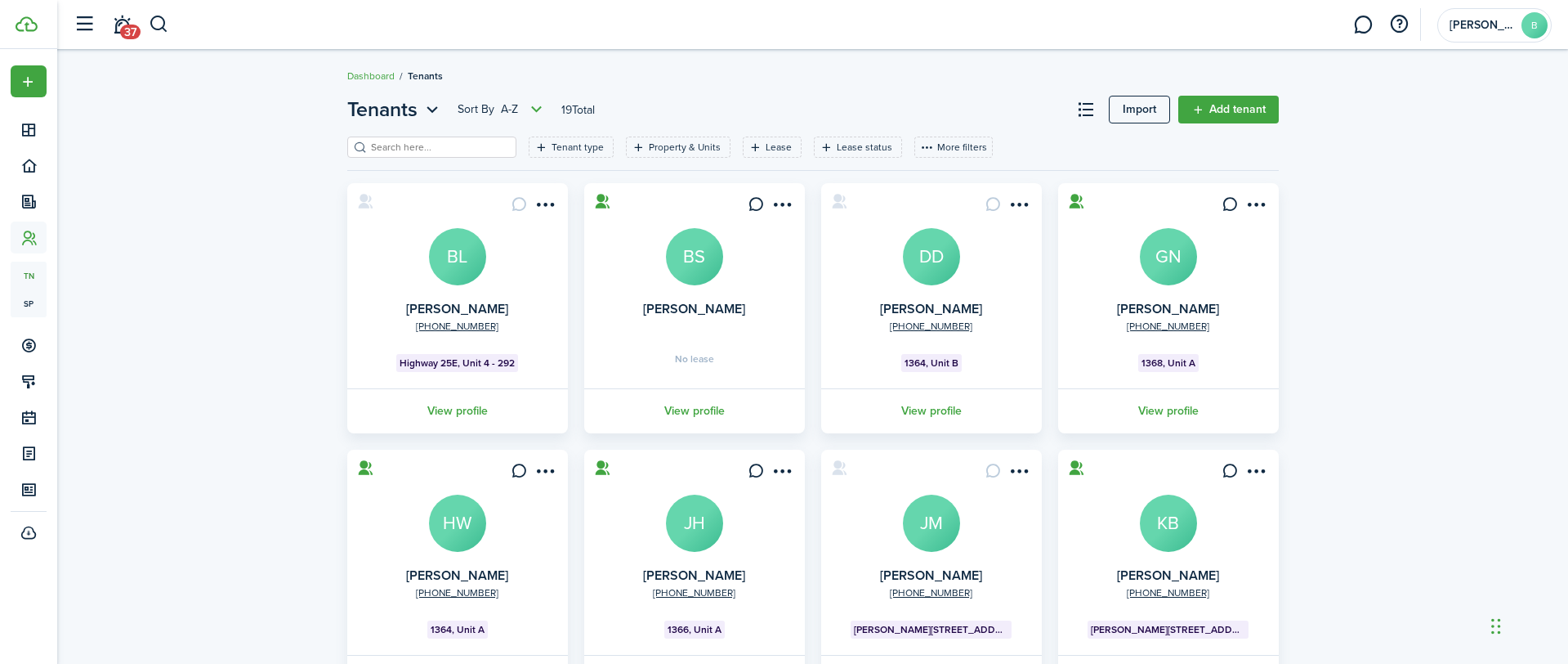
click at [455, 409] on link "View profile" at bounding box center [458, 410] width 225 height 45
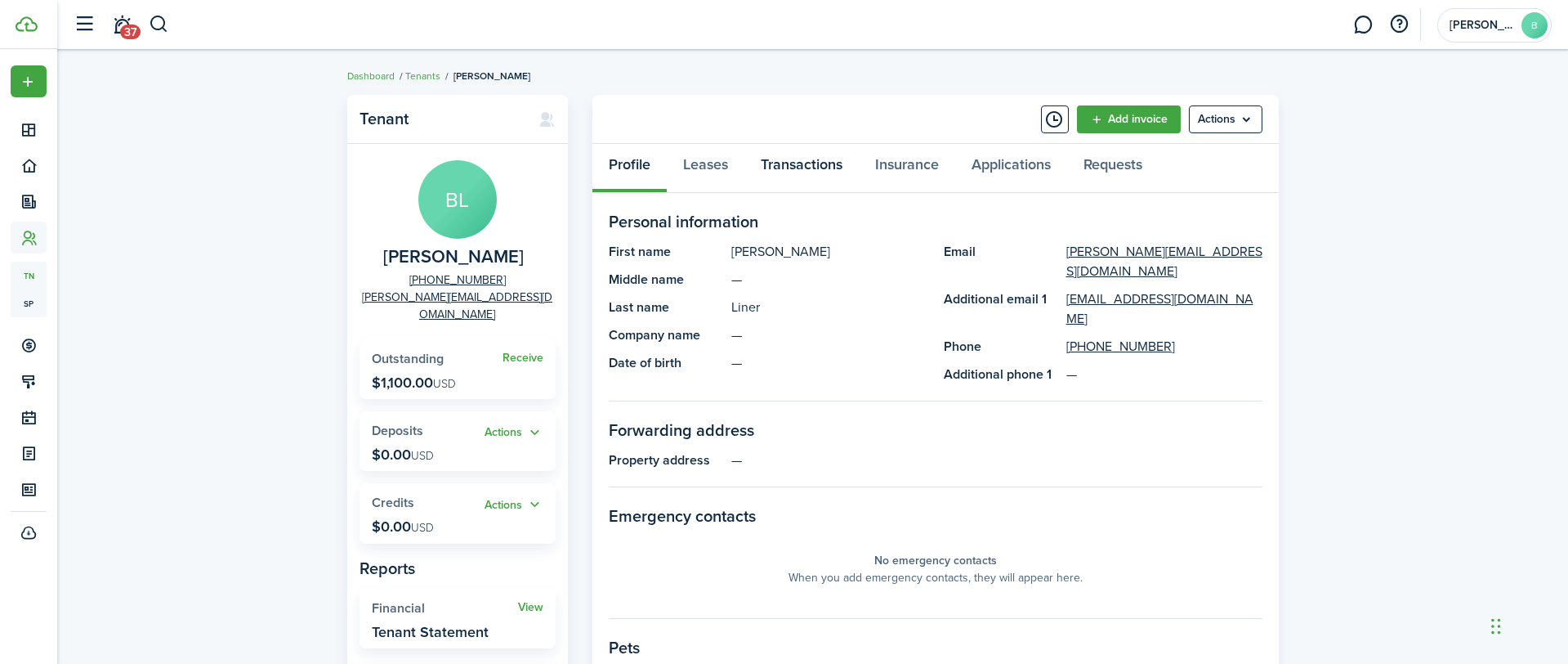
click at [795, 163] on link "Transactions" at bounding box center [801, 169] width 114 height 49
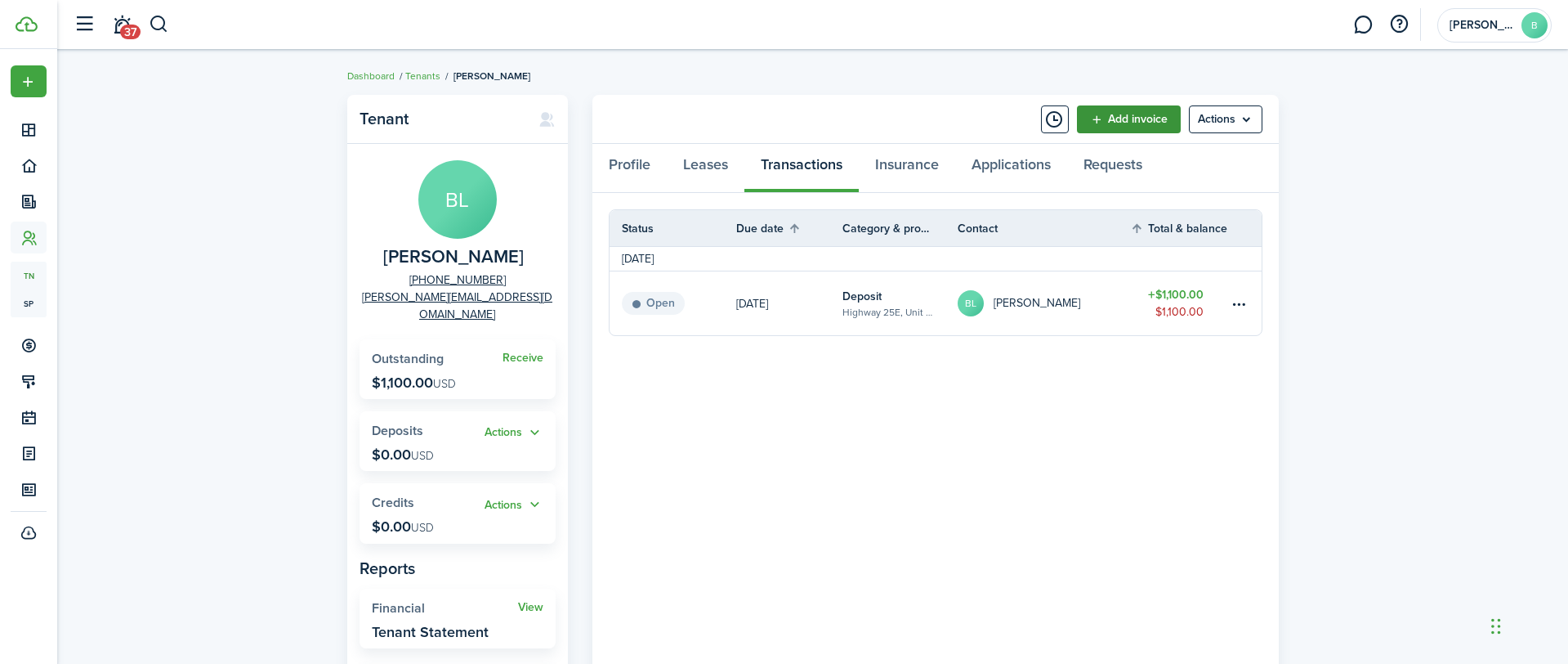
click at [1148, 125] on link "Add invoice" at bounding box center [1128, 119] width 103 height 27
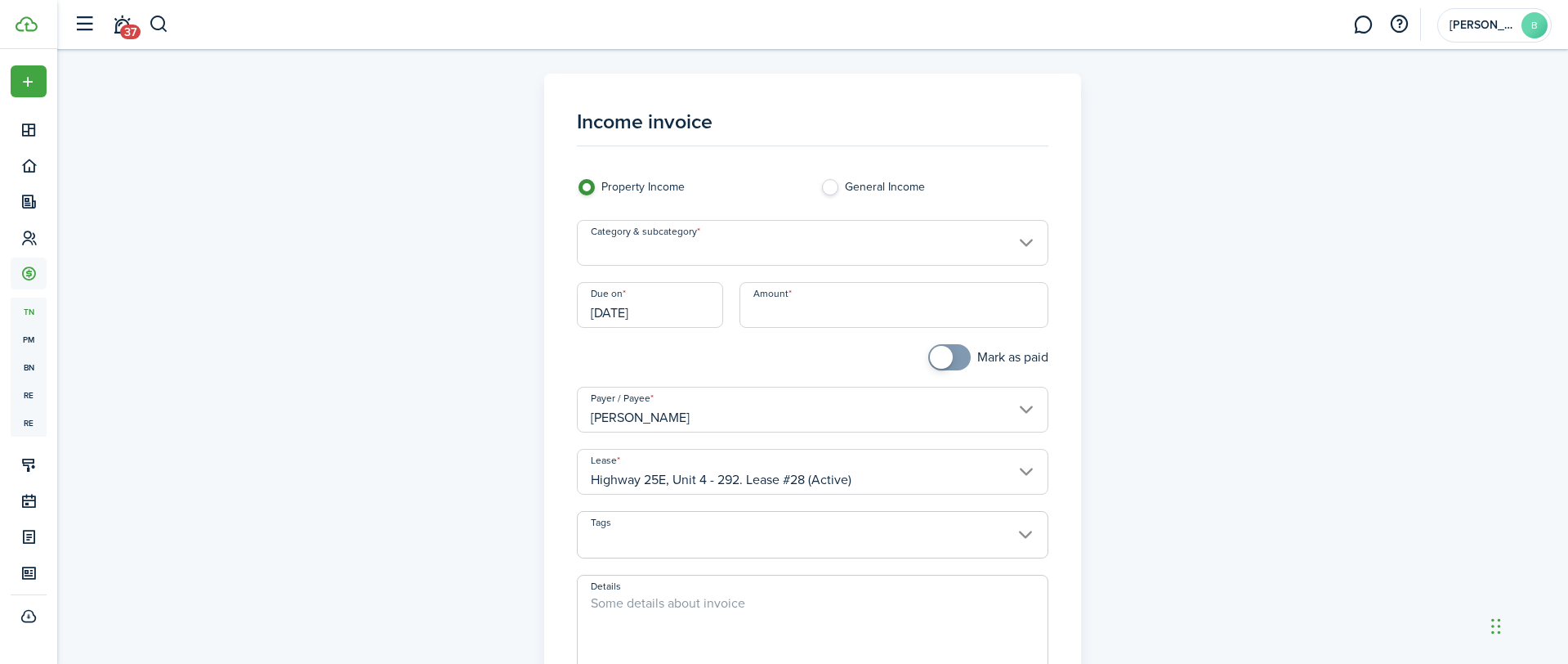
click at [822, 309] on input "Amount" at bounding box center [894, 305] width 309 height 46
click at [1011, 249] on input "Category & subcategory" at bounding box center [812, 243] width 472 height 46
type input "$550.00"
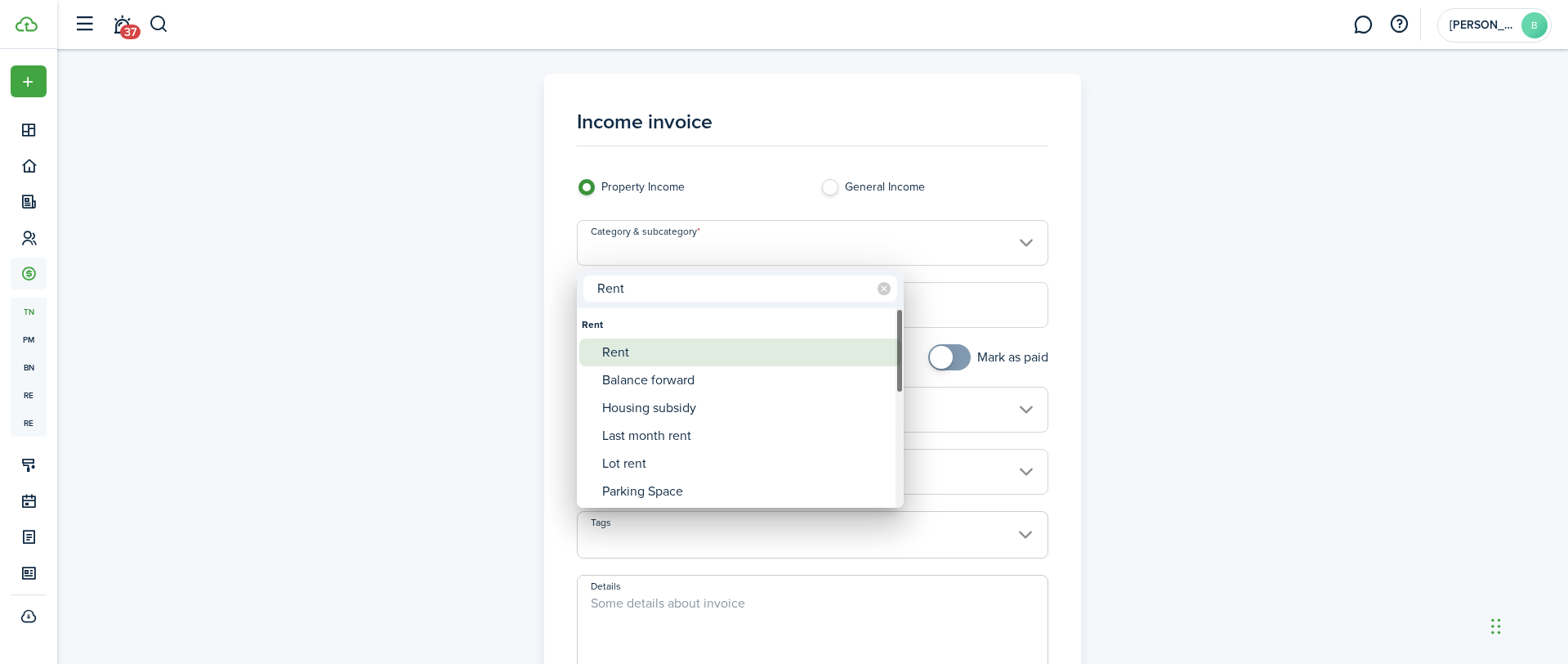
type input "Rent"
click at [641, 343] on div "Rent" at bounding box center [747, 352] width 289 height 27
type input "Rent"
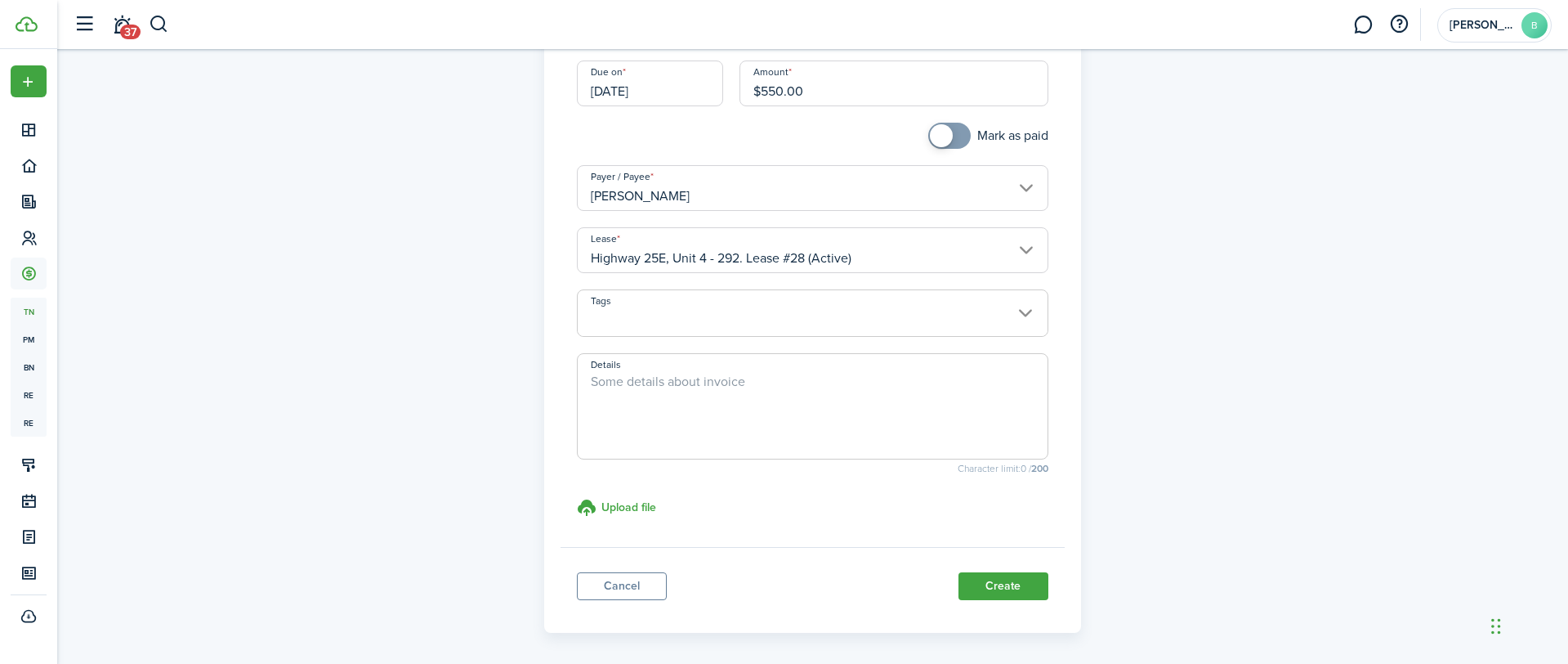
scroll to position [285, 0]
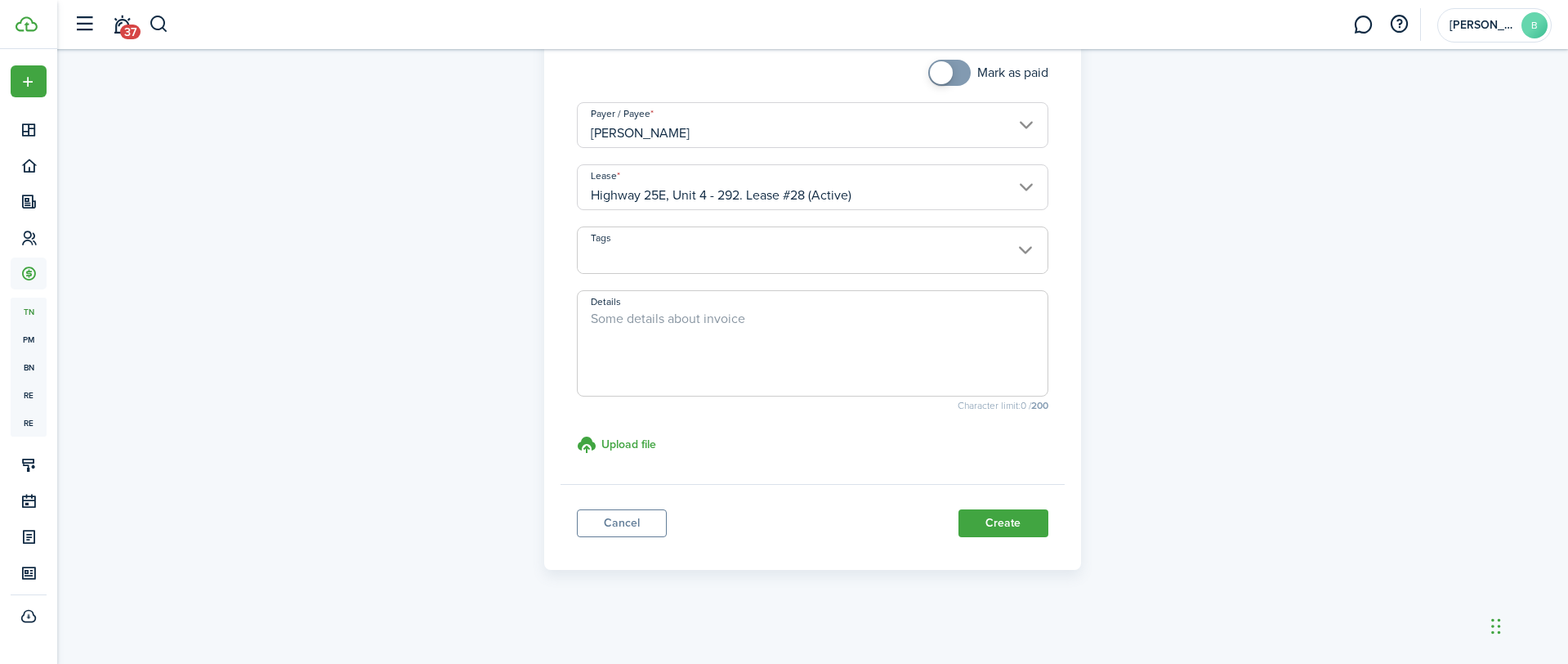
click at [762, 323] on textarea "Details" at bounding box center [812, 348] width 470 height 79
type textarea "September partial month's rent."
click at [1015, 526] on button "Create" at bounding box center [1004, 523] width 90 height 27
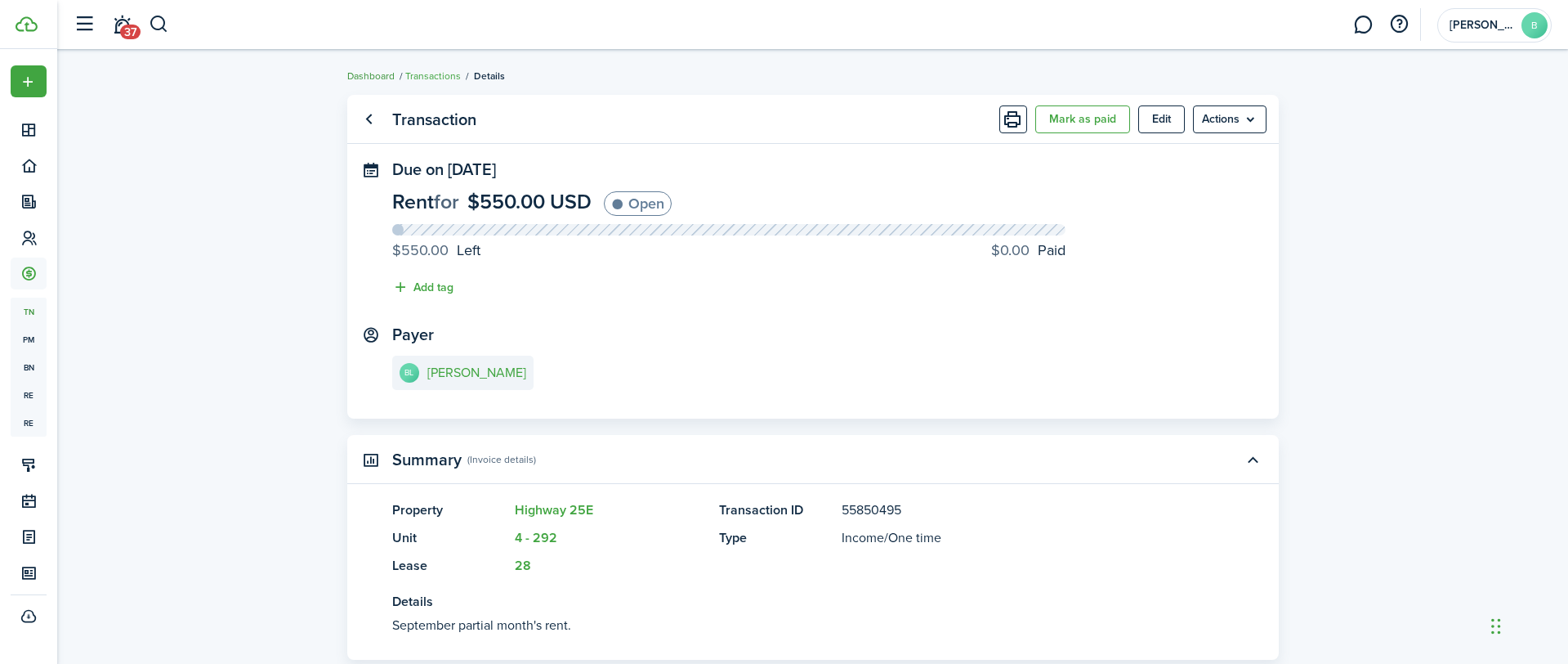
click at [365, 75] on link "Dashboard" at bounding box center [371, 76] width 48 height 15
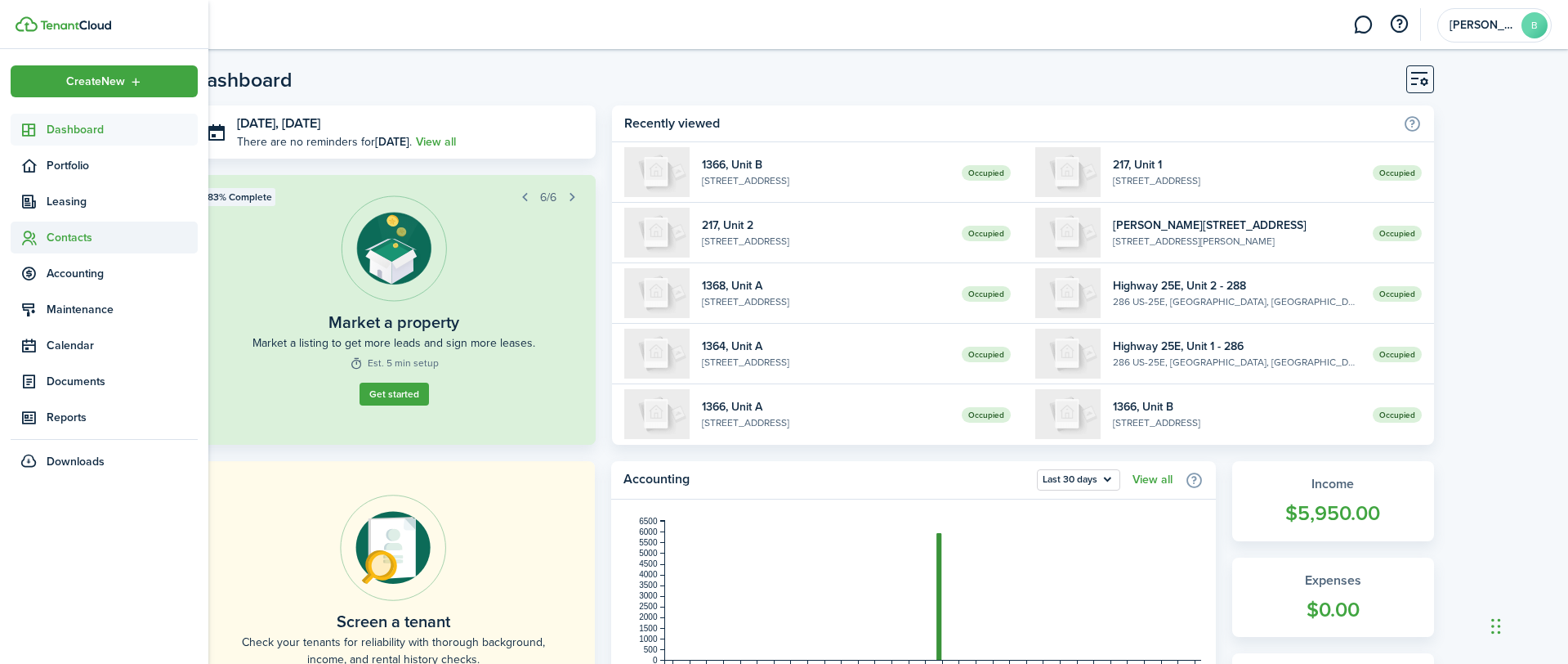
click at [57, 239] on span "Contacts" at bounding box center [122, 237] width 151 height 17
click at [67, 276] on span "Tenants" at bounding box center [122, 276] width 151 height 17
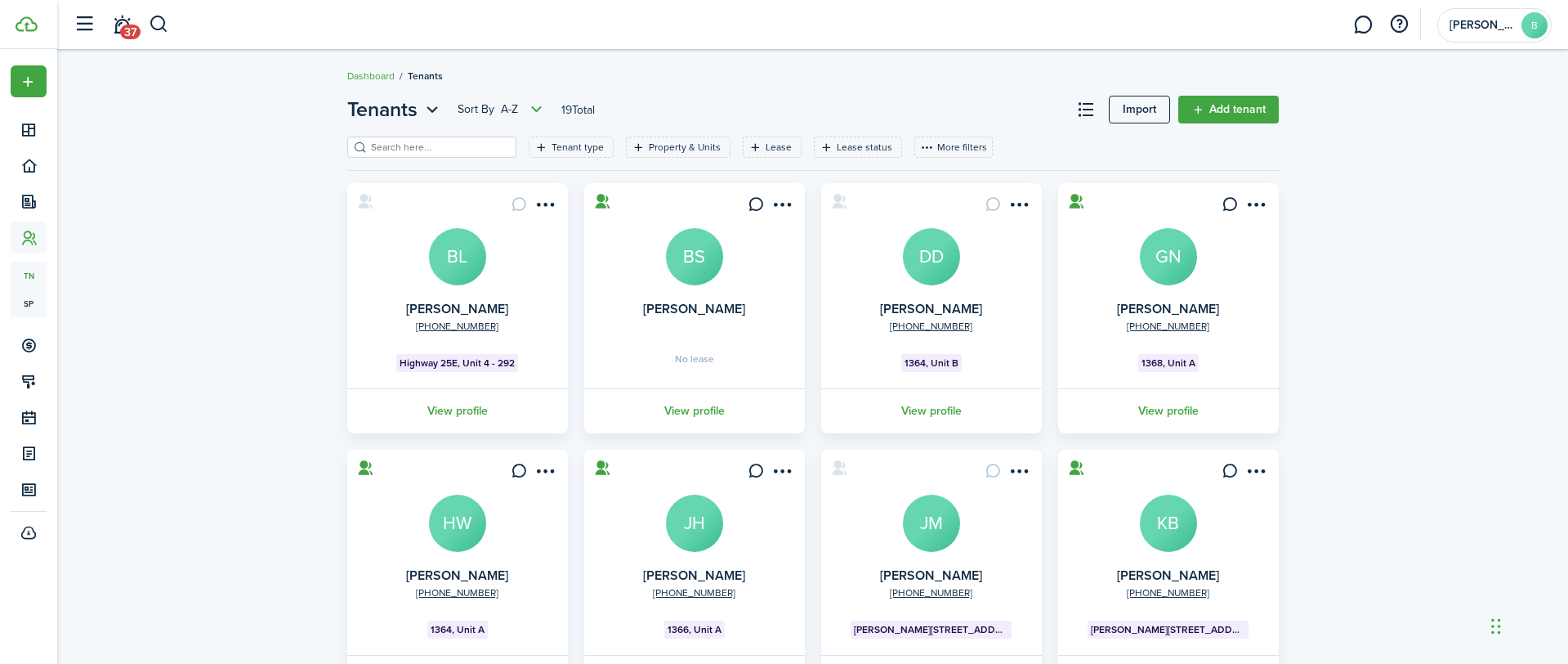
click at [475, 255] on avatar-text "BL" at bounding box center [457, 256] width 57 height 57
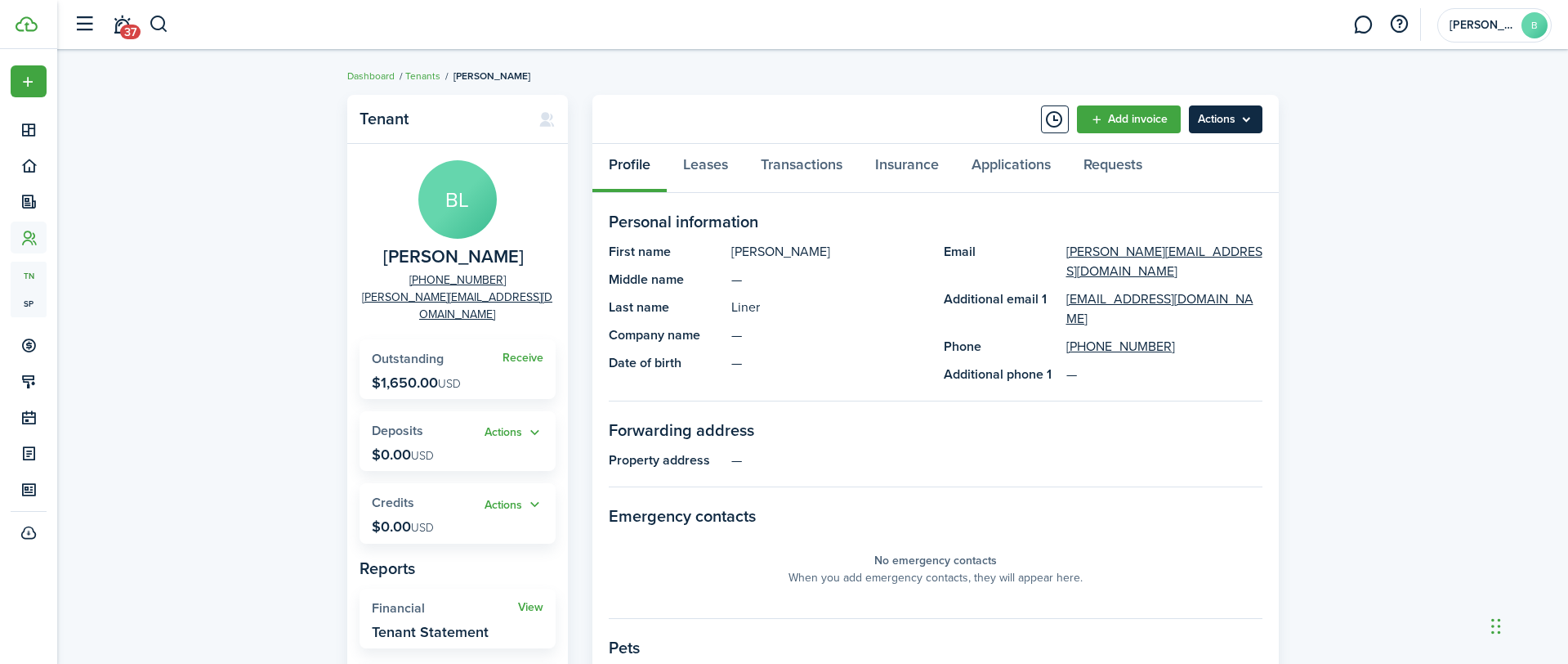
click at [1243, 119] on menu-btn "Actions" at bounding box center [1225, 119] width 73 height 27
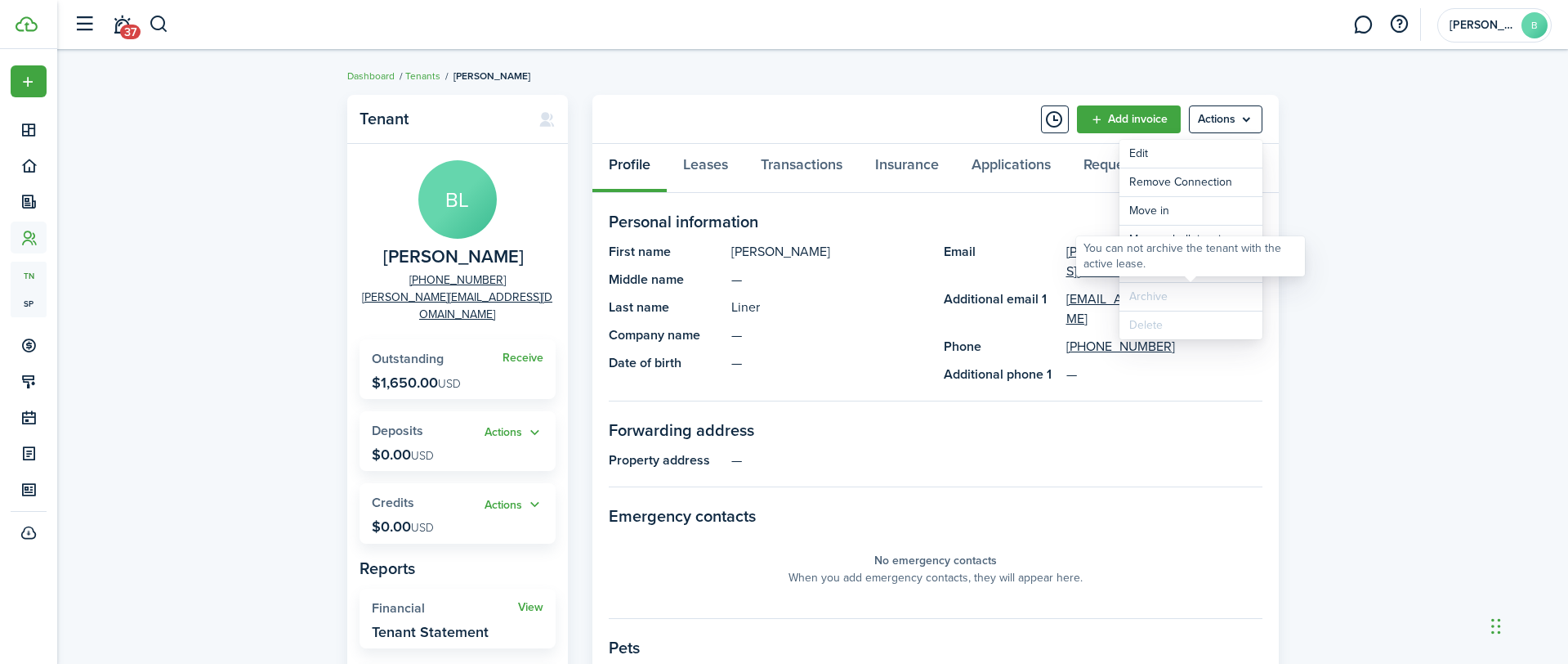
scroll to position [3, 0]
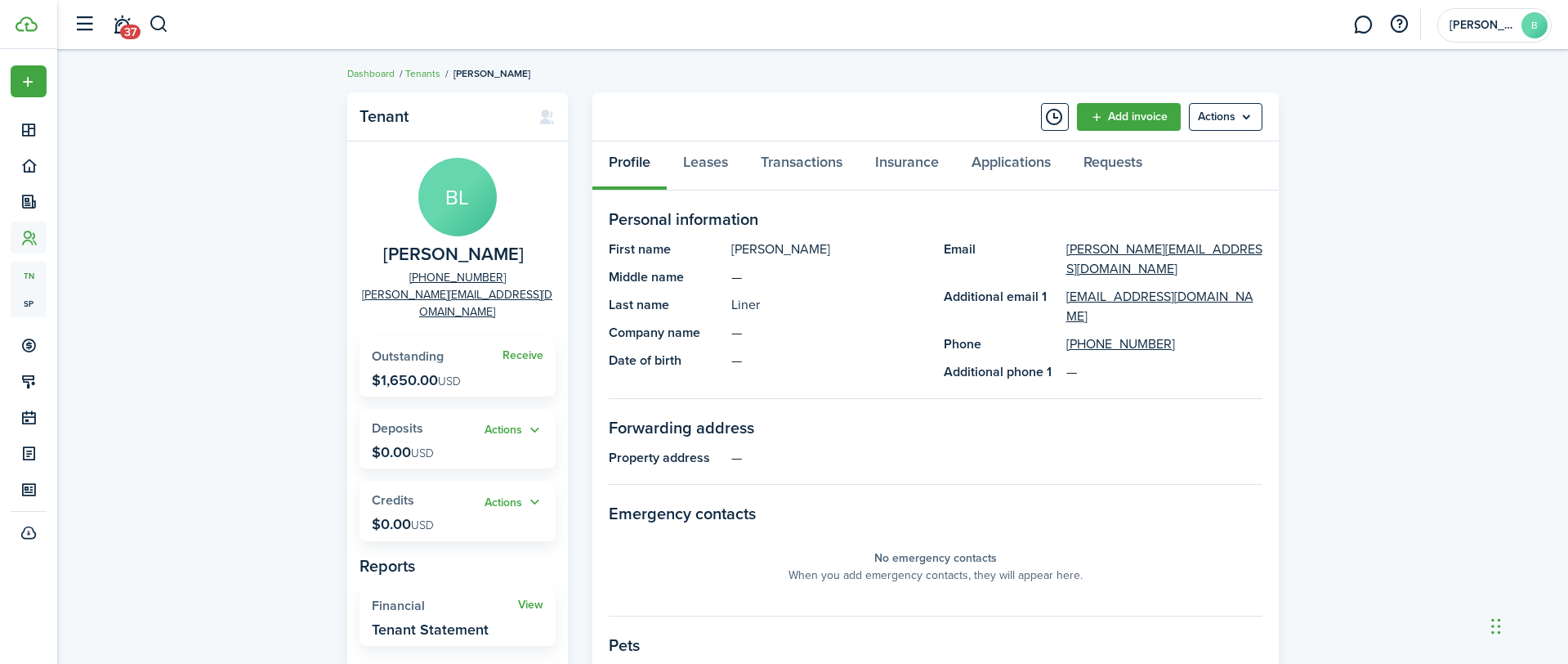
click at [1335, 289] on div "Tenant BL [PERSON_NAME] [PHONE_NUMBER] [PERSON_NAME][EMAIL_ADDRESS][DOMAIN_NAME…" at bounding box center [812, 568] width 1511 height 967
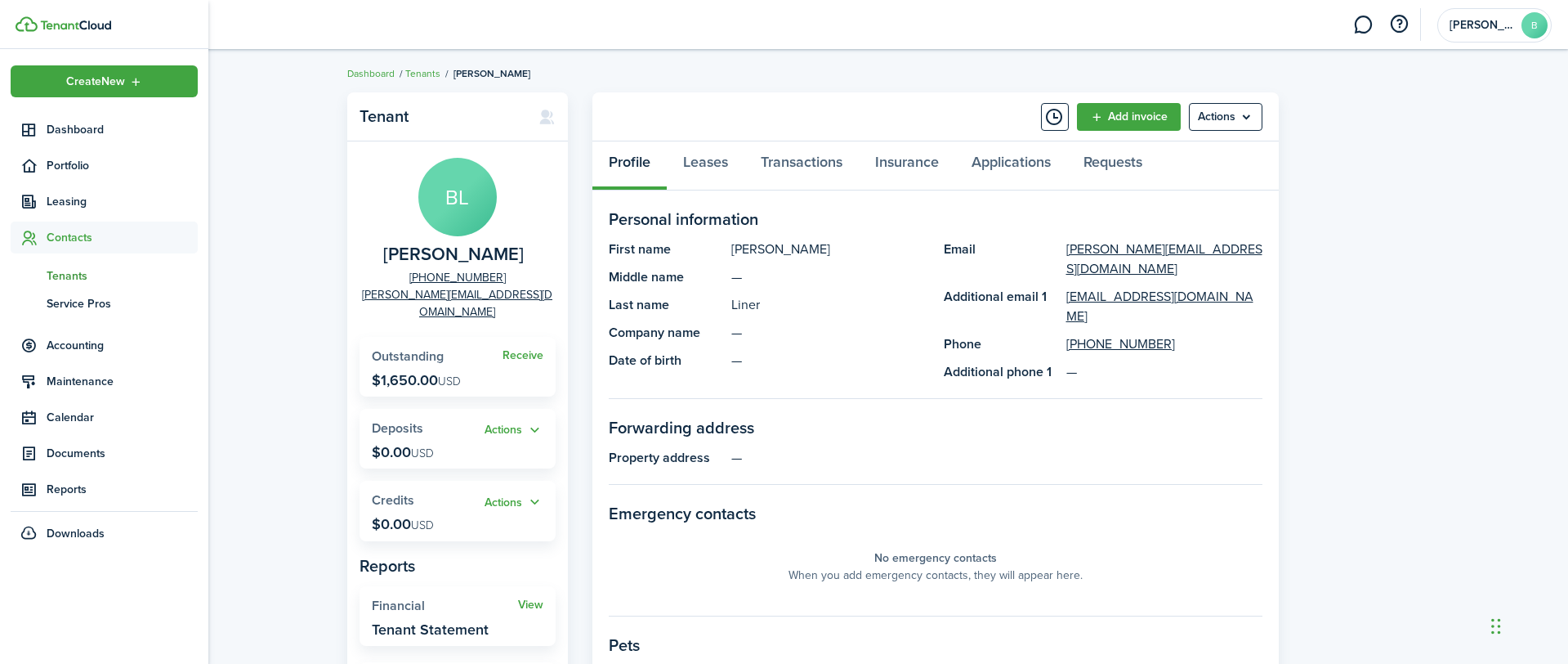
click at [58, 274] on span "Tenants" at bounding box center [122, 276] width 151 height 17
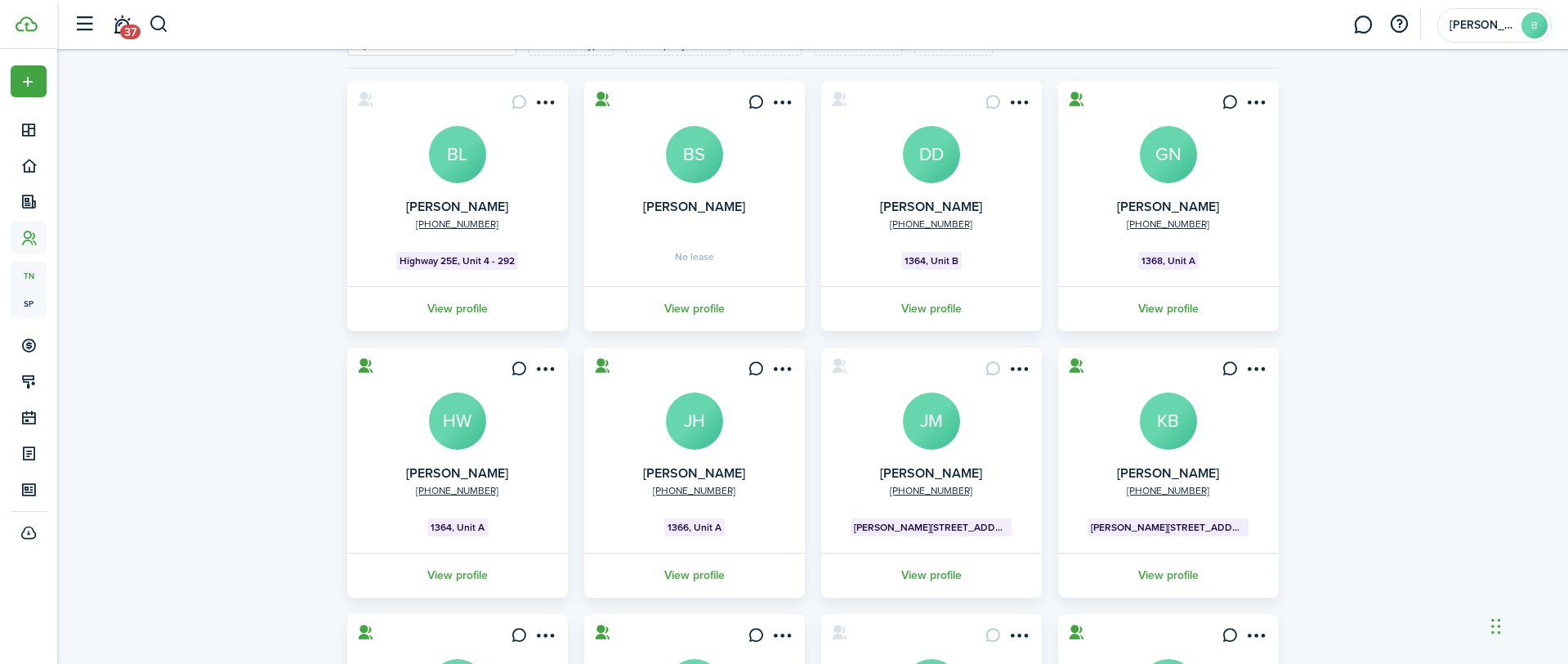
scroll to position [120, 0]
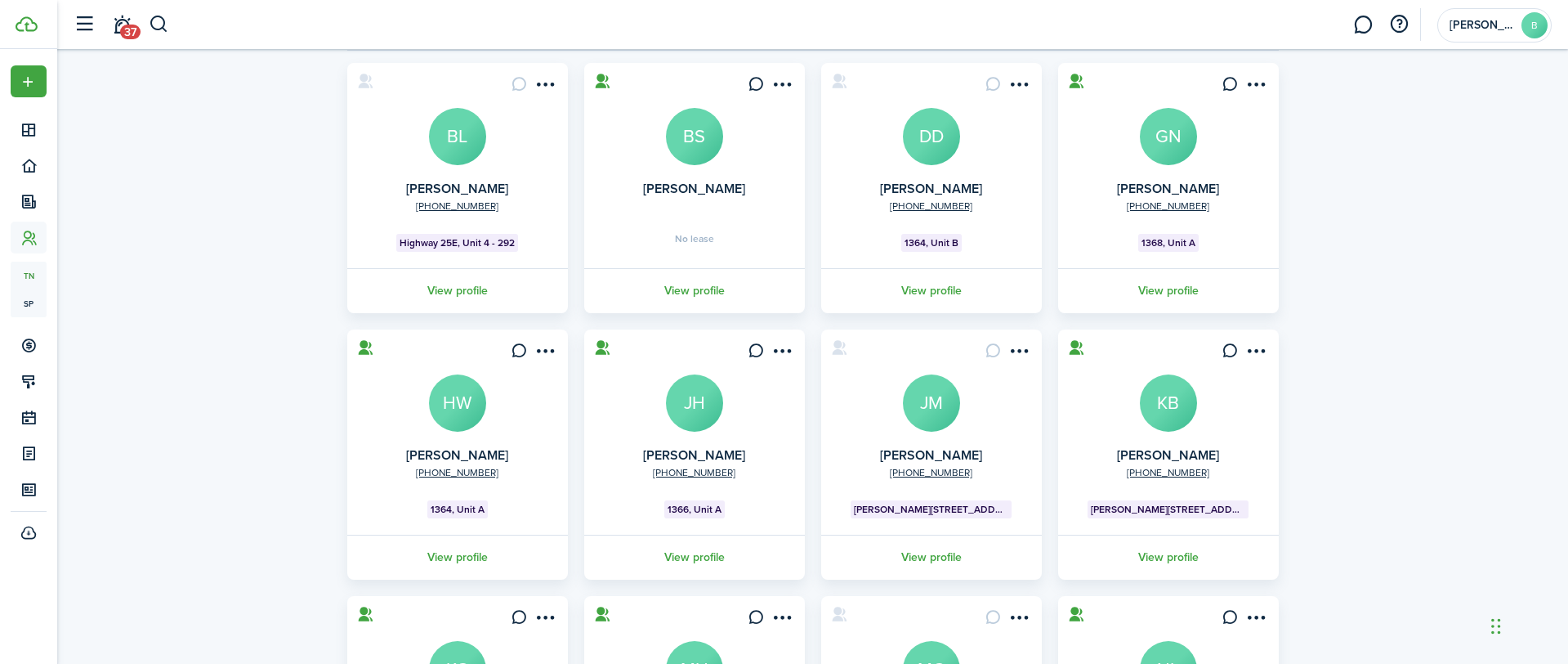
click at [948, 149] on avatar-text "DD" at bounding box center [931, 136] width 57 height 57
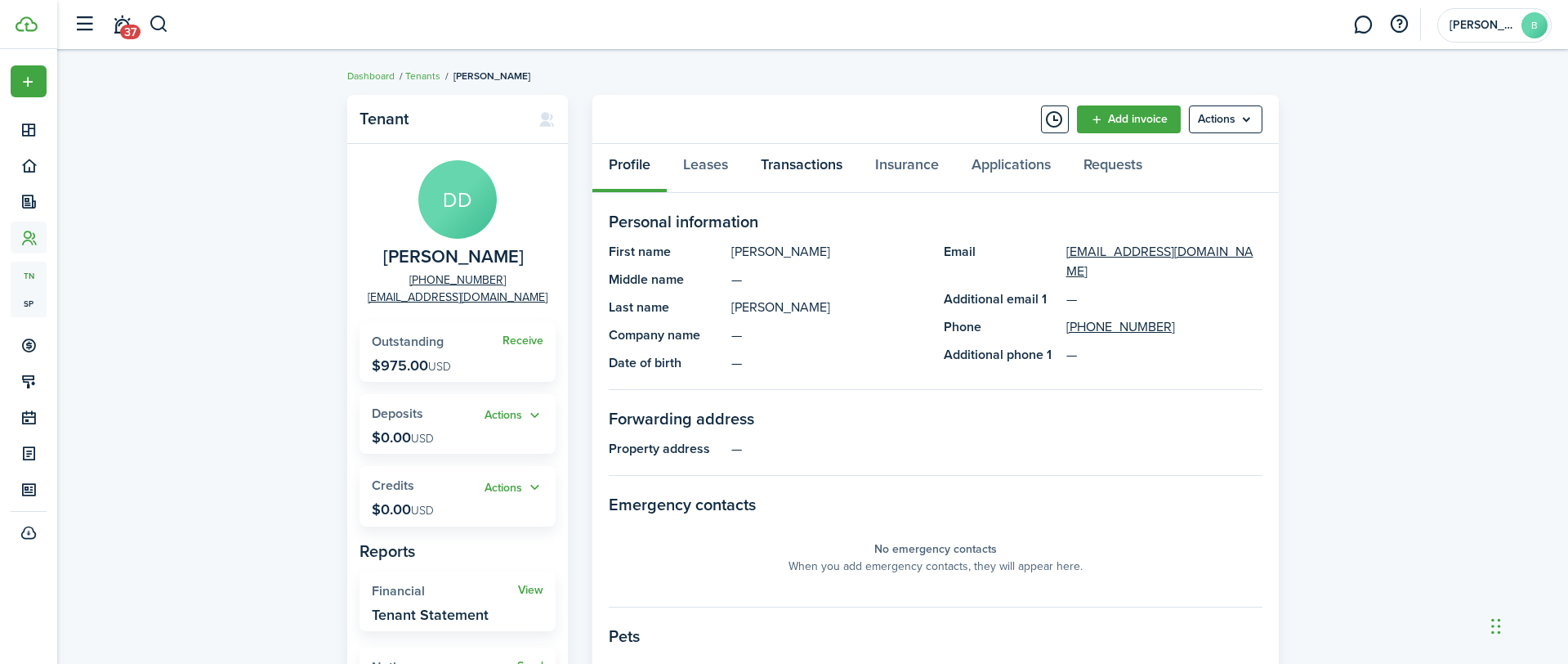
click at [809, 159] on link "Transactions" at bounding box center [801, 169] width 114 height 49
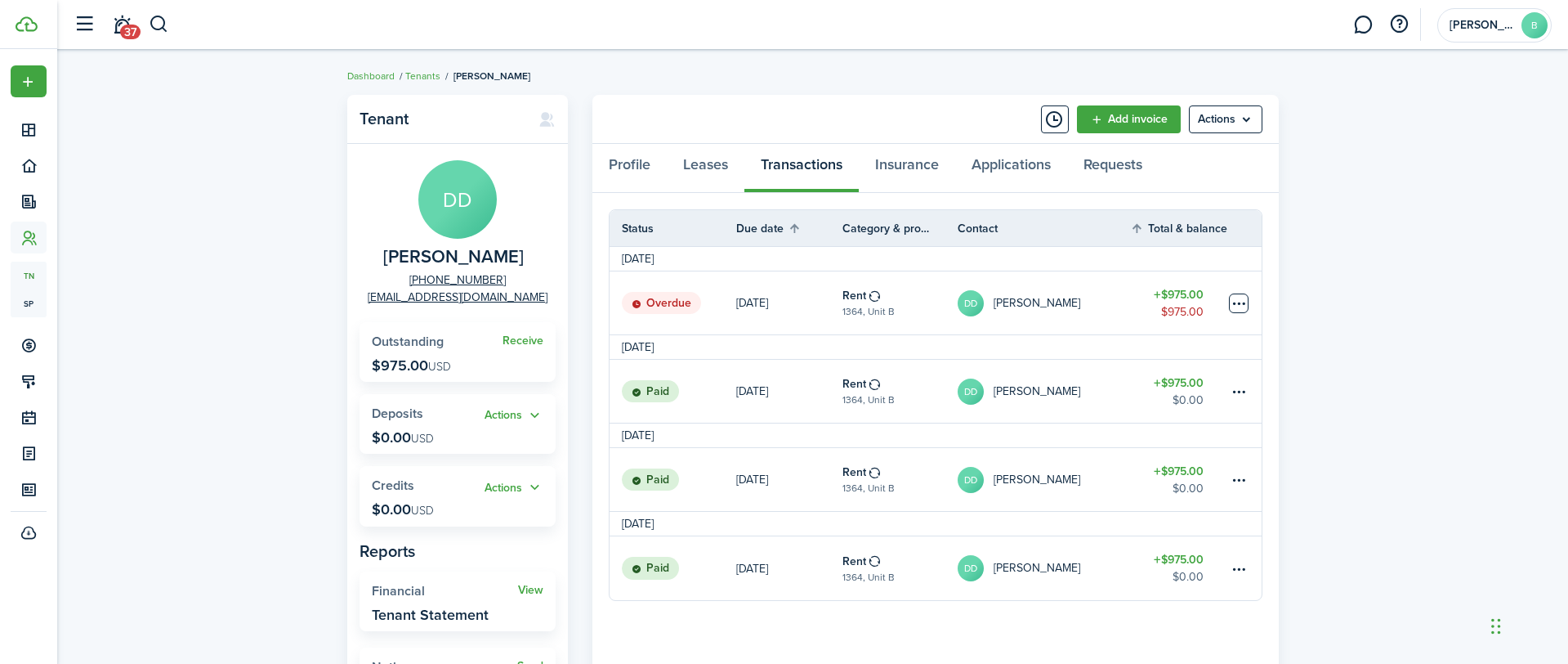
click at [1241, 300] on table-menu-btn-icon at bounding box center [1238, 302] width 19 height 19
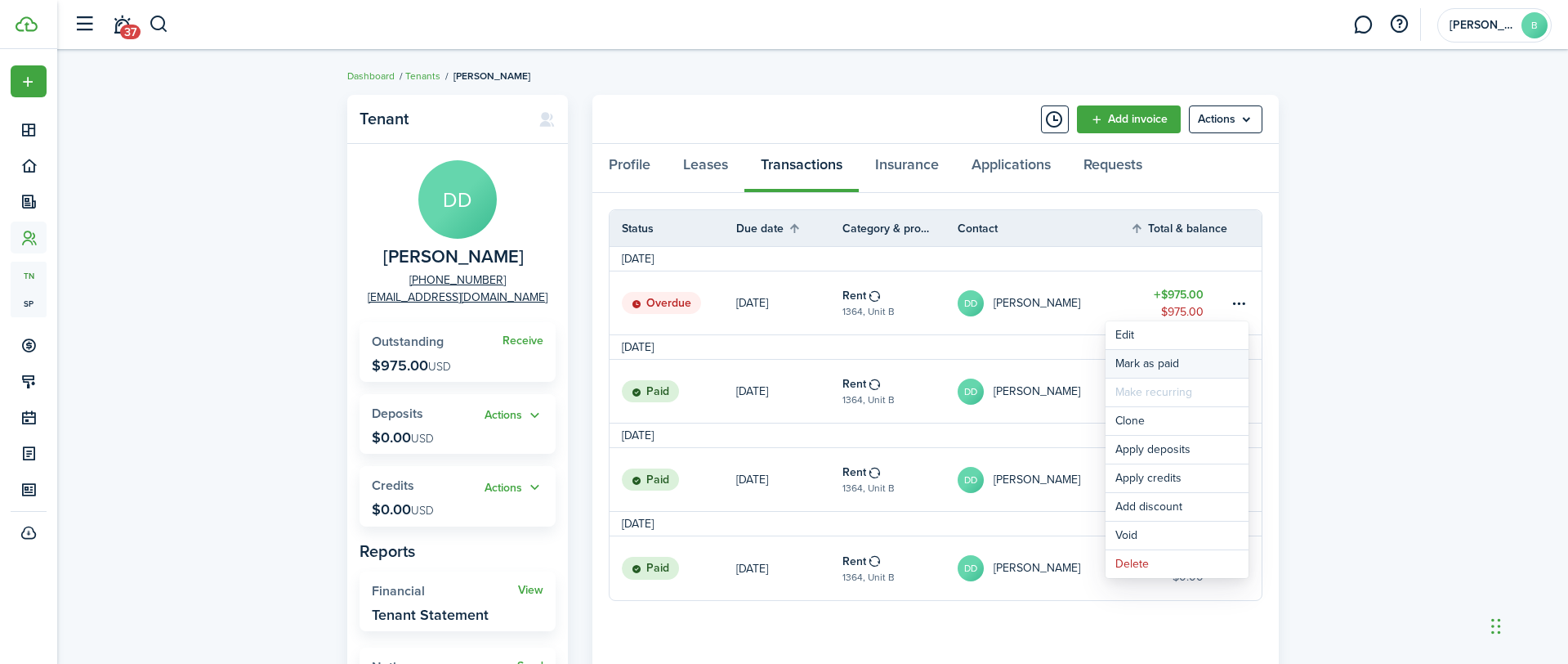
click at [1182, 365] on link "Mark as paid" at bounding box center [1177, 364] width 143 height 27
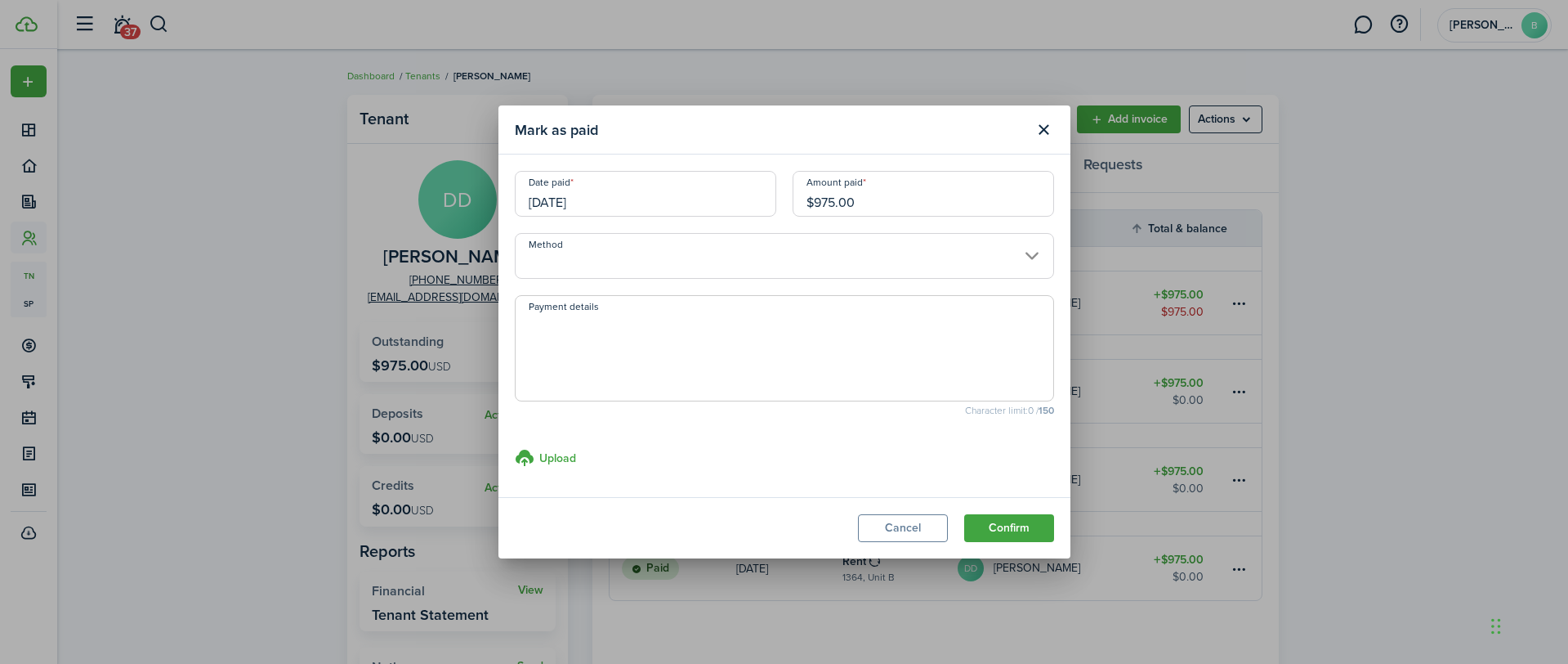
click at [763, 251] on input "Method" at bounding box center [784, 256] width 539 height 46
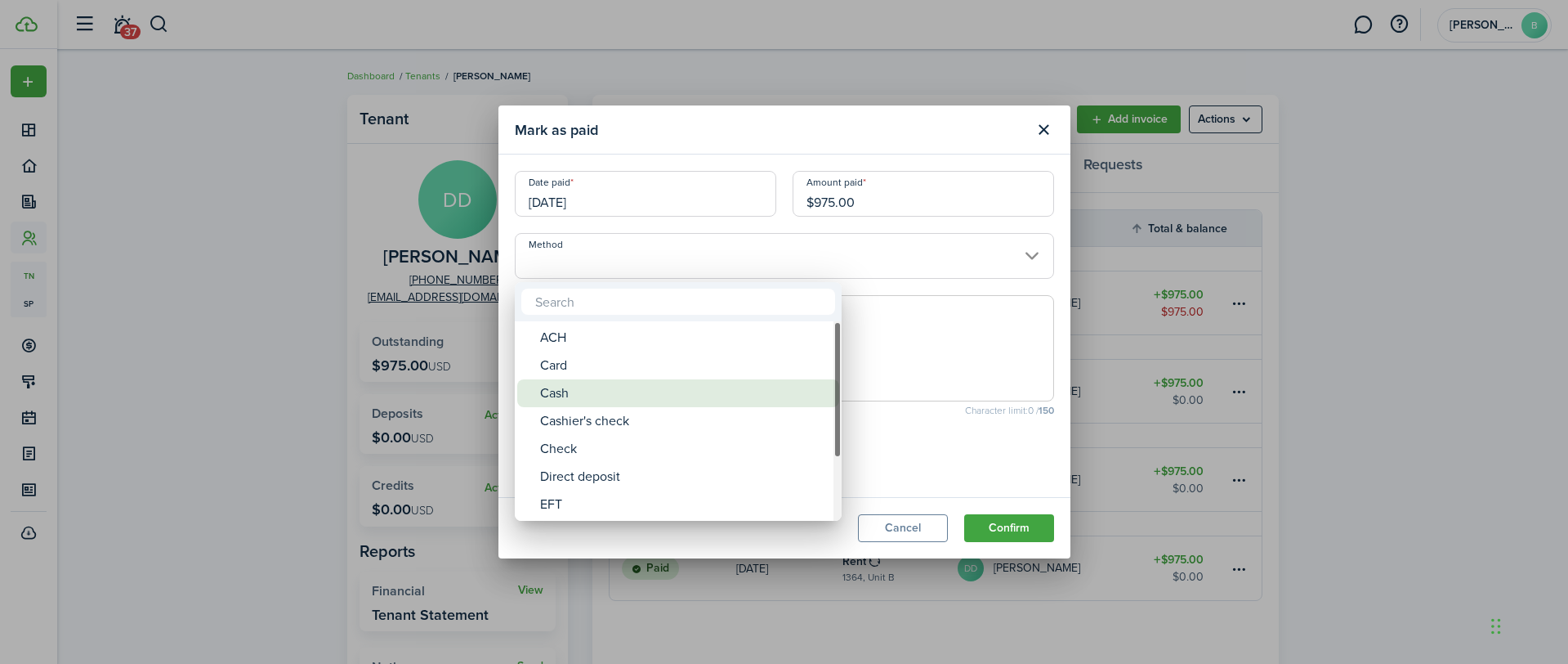
click at [551, 397] on div "Cash" at bounding box center [685, 393] width 289 height 27
type input "Cash"
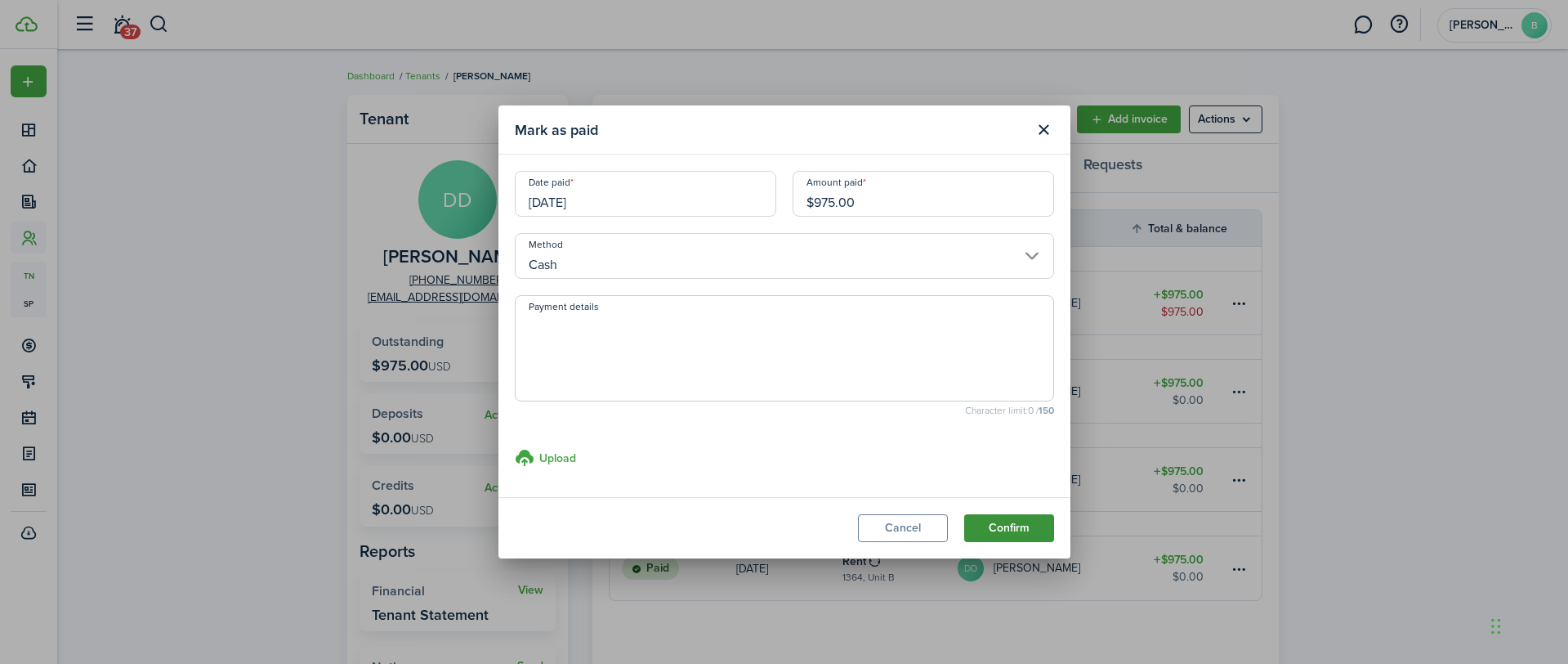
click at [999, 529] on button "Confirm" at bounding box center [1009, 528] width 90 height 27
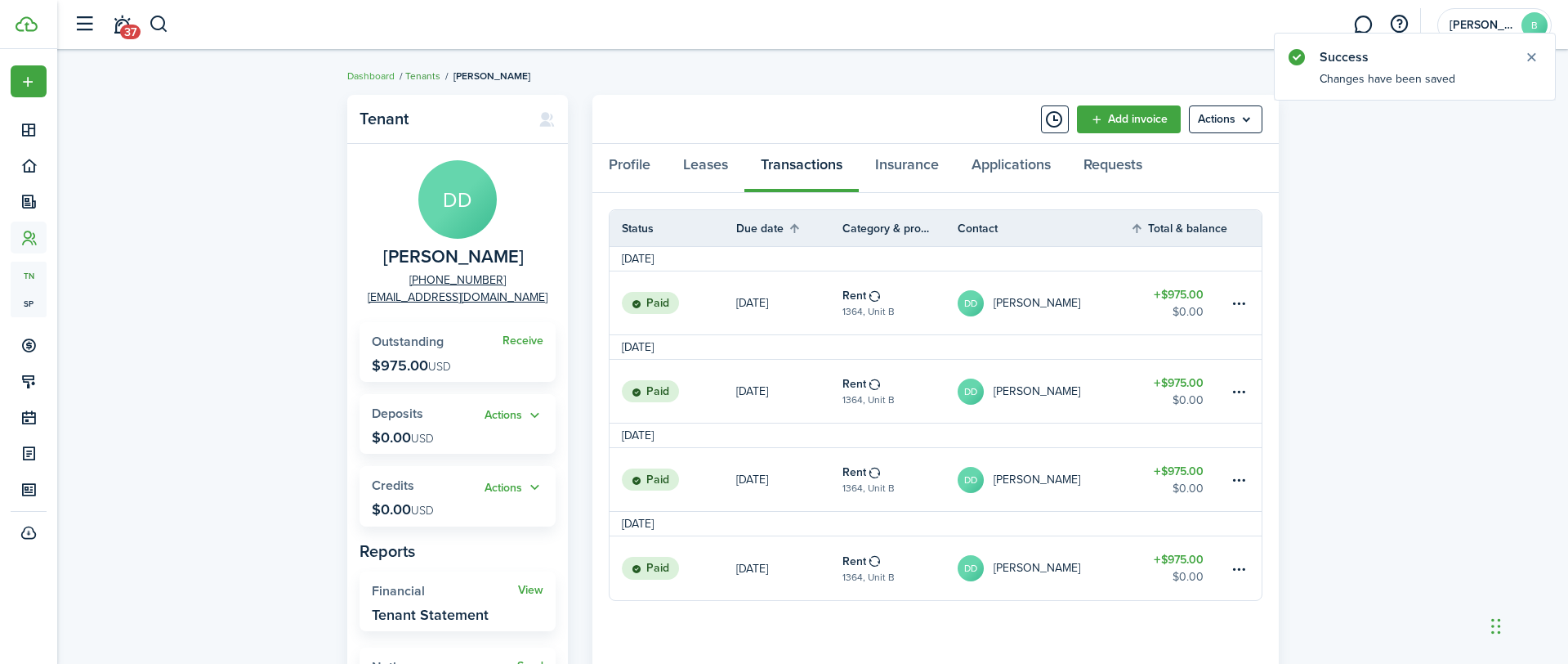
click at [421, 79] on link "Tenants" at bounding box center [423, 76] width 35 height 15
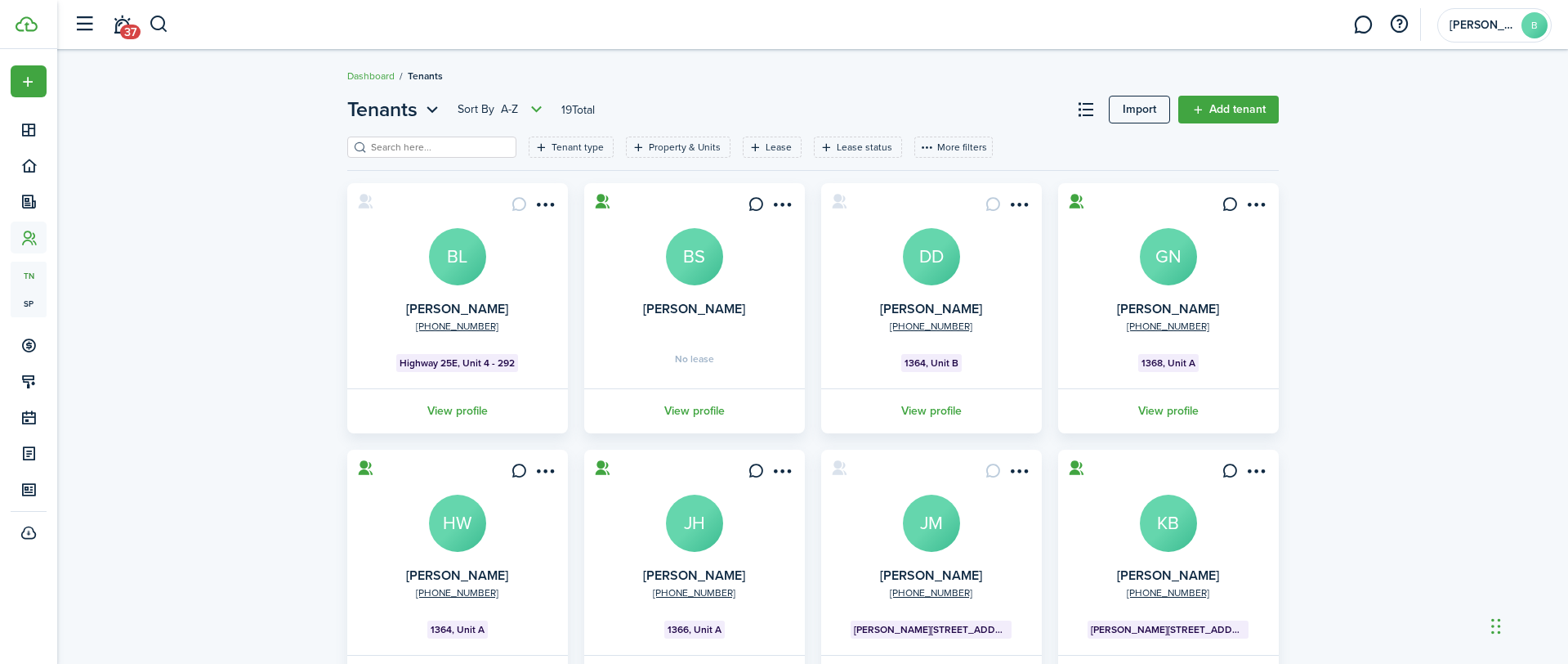
click at [1183, 252] on avatar-text "GN" at bounding box center [1169, 256] width 57 height 57
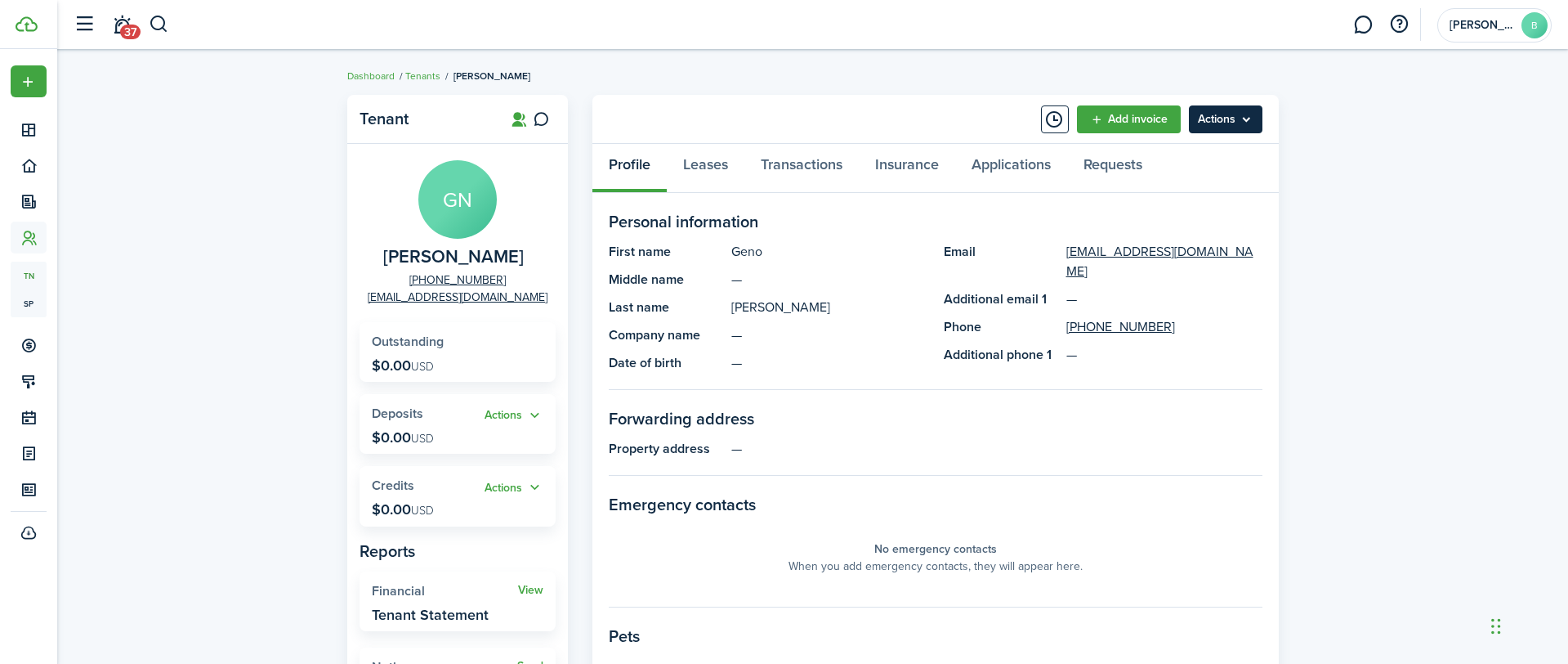
click at [1226, 121] on menu-btn "Actions" at bounding box center [1225, 119] width 73 height 27
click at [1019, 206] on panel-main-body "Personal information First name [PERSON_NAME] Middle name — Last name [PERSON_N…" at bounding box center [936, 597] width 687 height 808
click at [797, 156] on link "Transactions" at bounding box center [801, 169] width 114 height 49
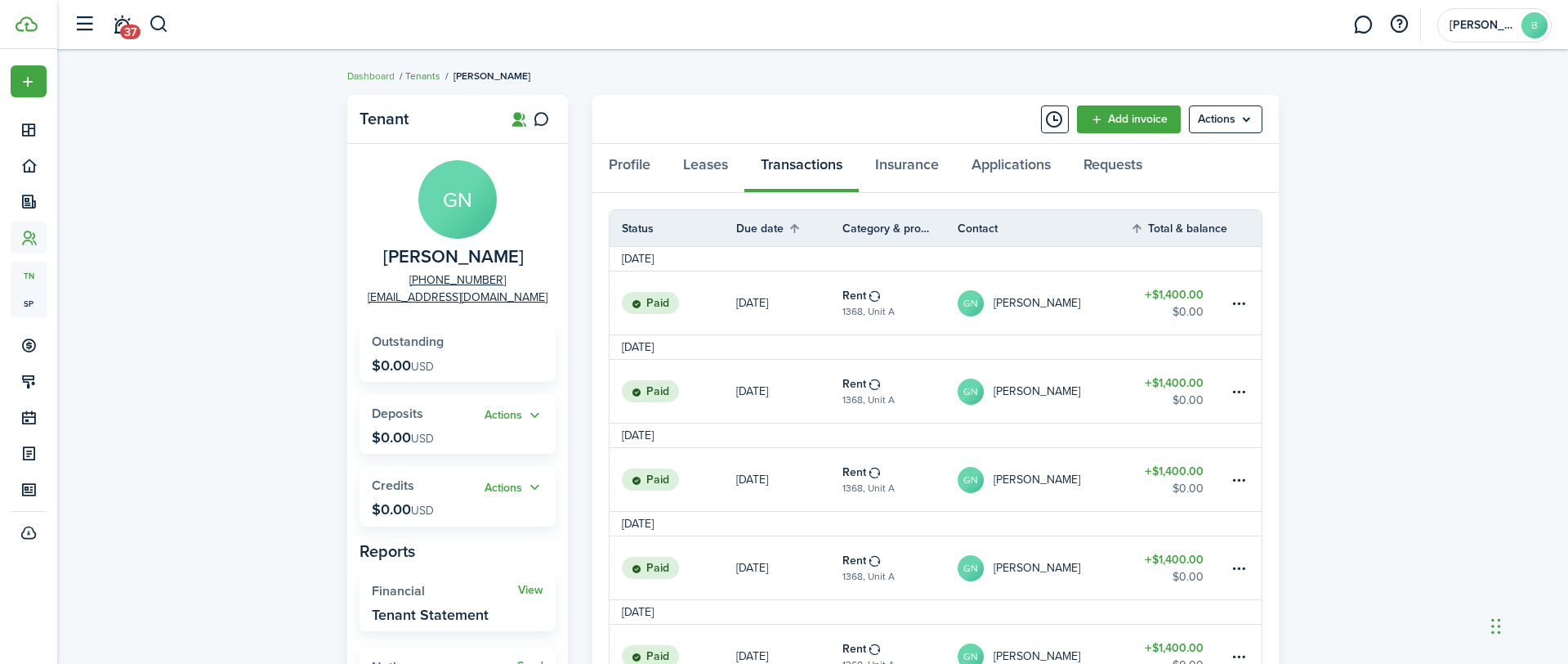
click at [425, 74] on link "Tenants" at bounding box center [423, 76] width 35 height 15
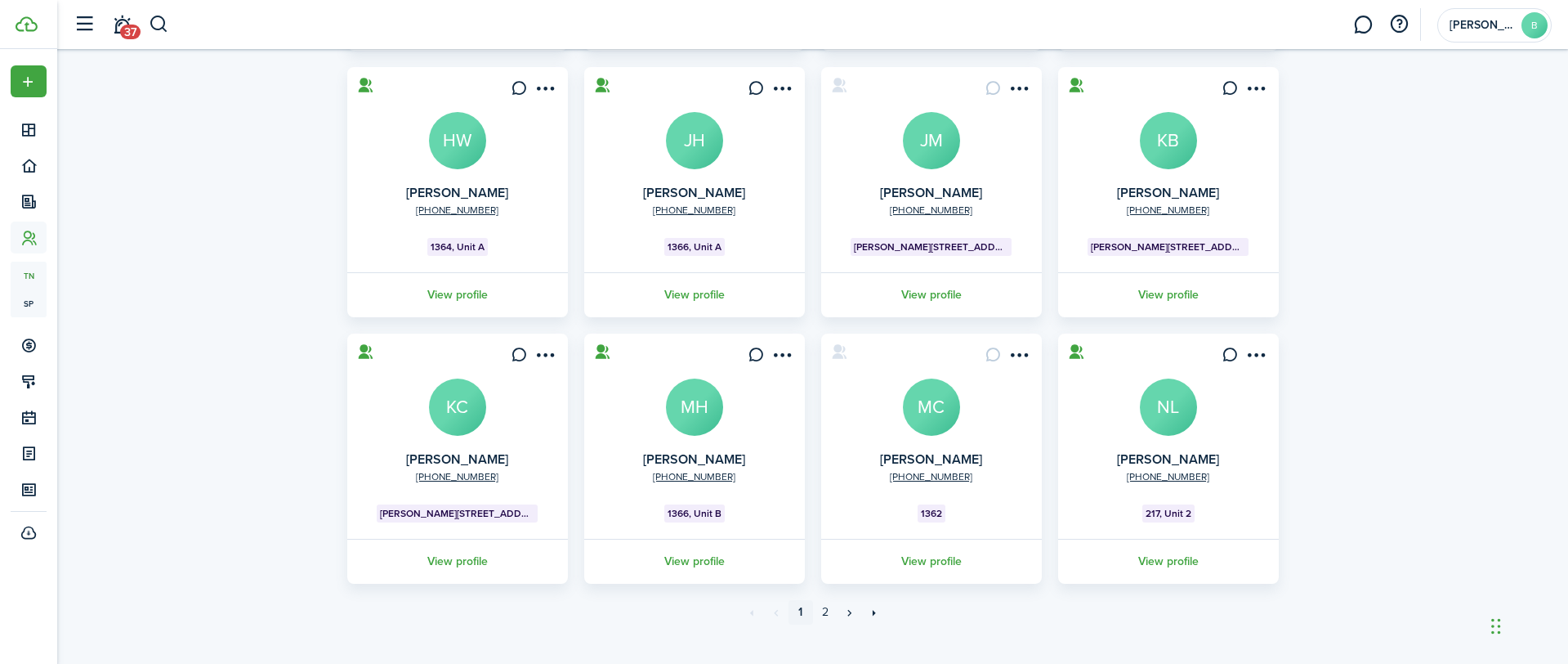
scroll to position [375, 0]
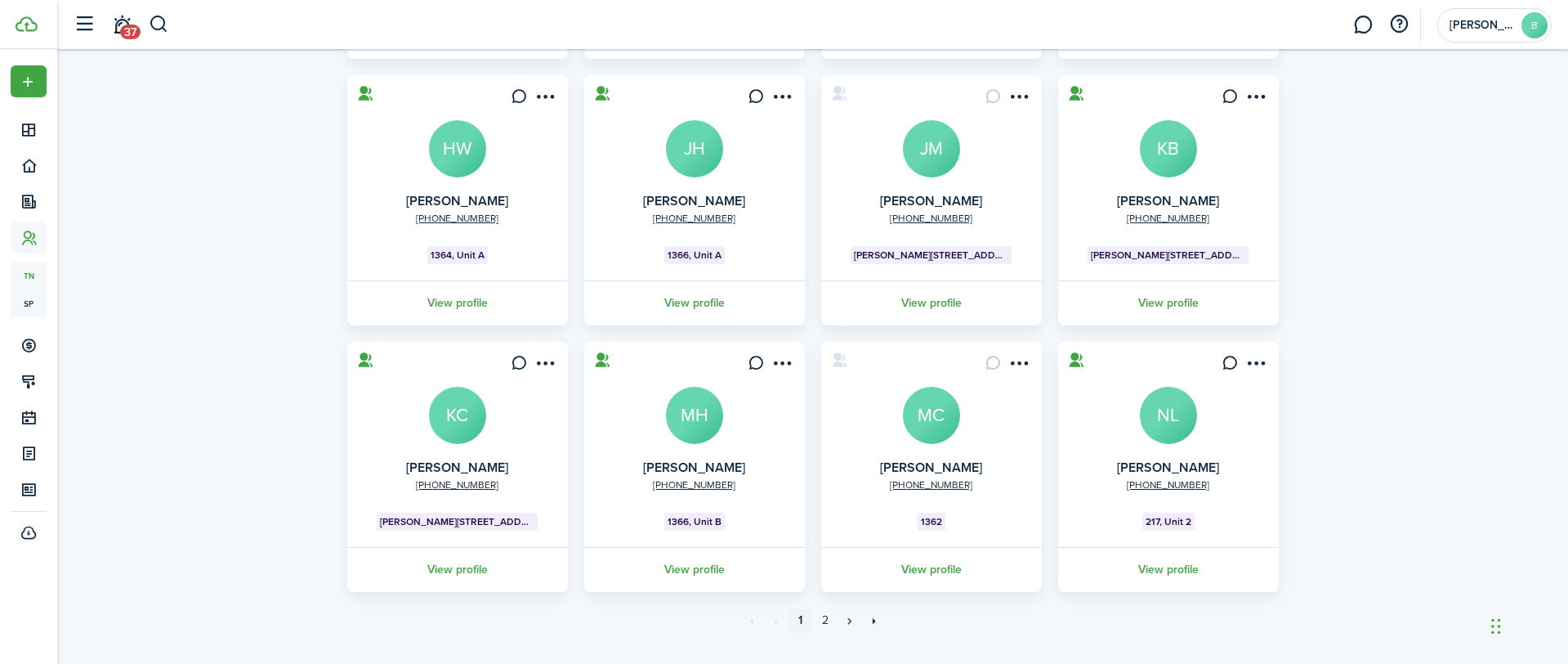
click at [490, 133] on card "[PHONE_NUMBER] [PERSON_NAME] HW 1364, Unit A View profile" at bounding box center [457, 200] width 221 height 250
click at [458, 137] on avatar-text "HW" at bounding box center [457, 148] width 57 height 57
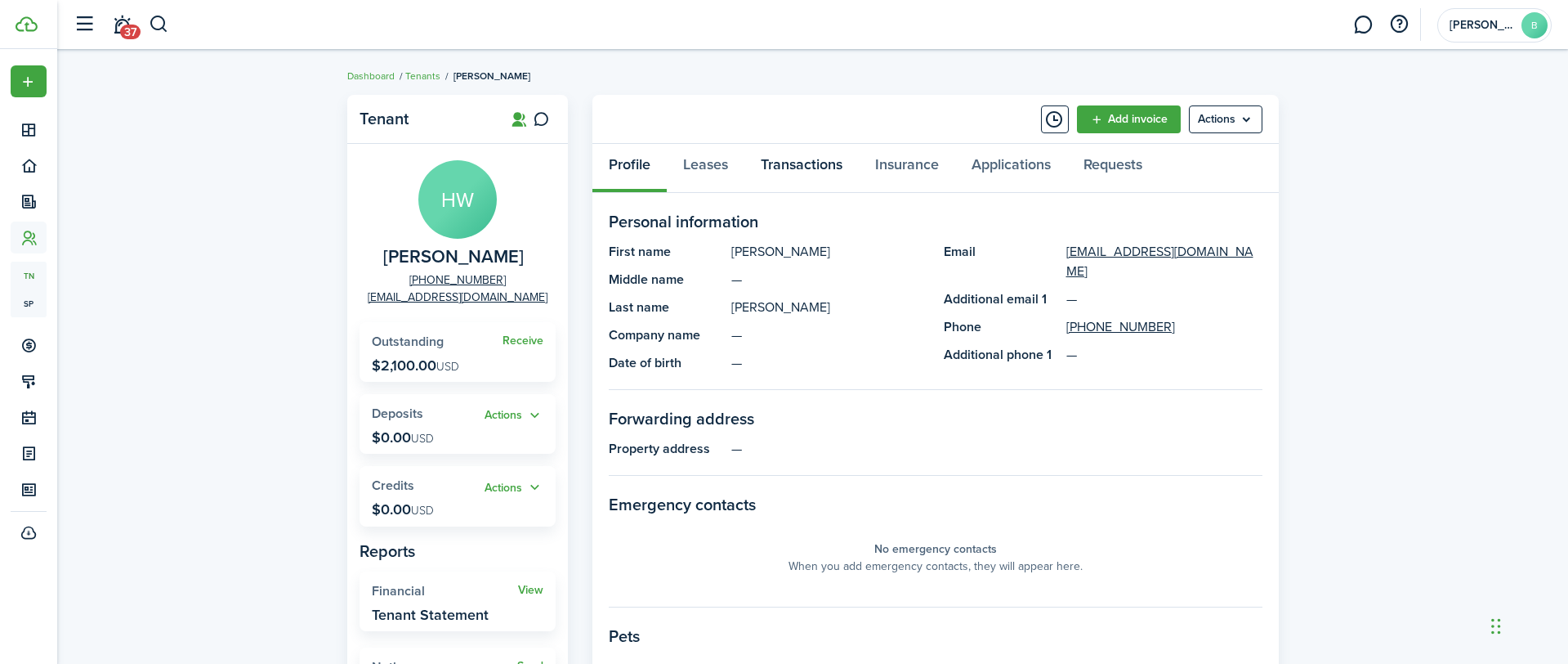
click at [809, 158] on link "Transactions" at bounding box center [801, 169] width 114 height 49
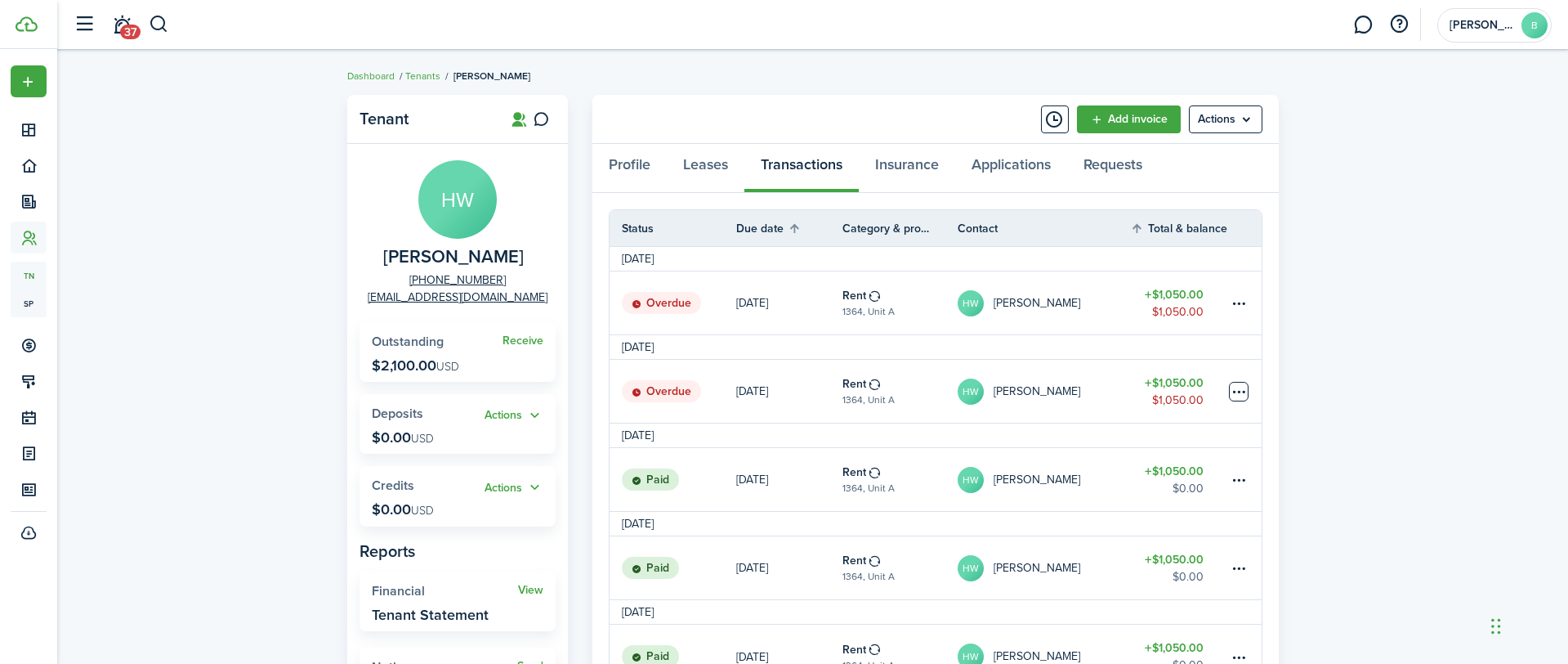
click at [1237, 395] on table-menu-btn-icon at bounding box center [1238, 391] width 19 height 19
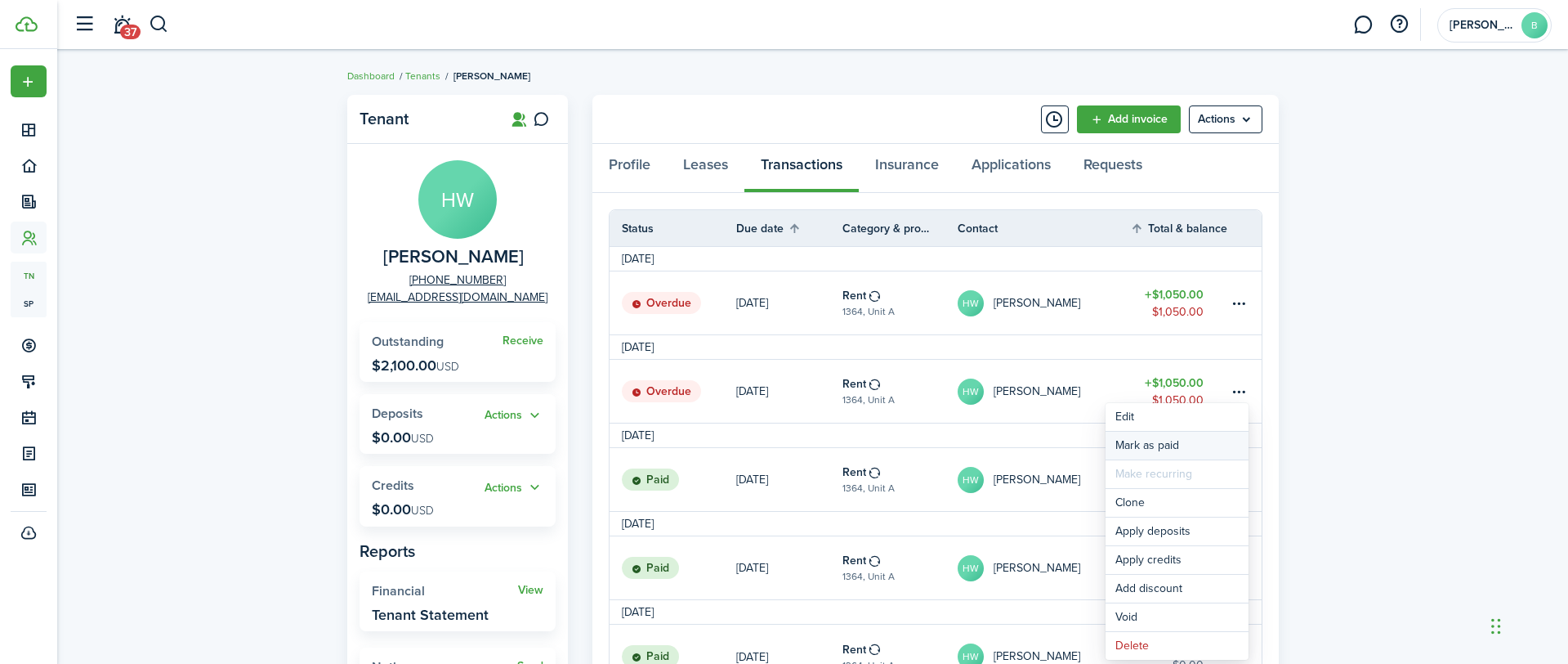
click at [1195, 444] on link "Mark as paid" at bounding box center [1177, 445] width 143 height 27
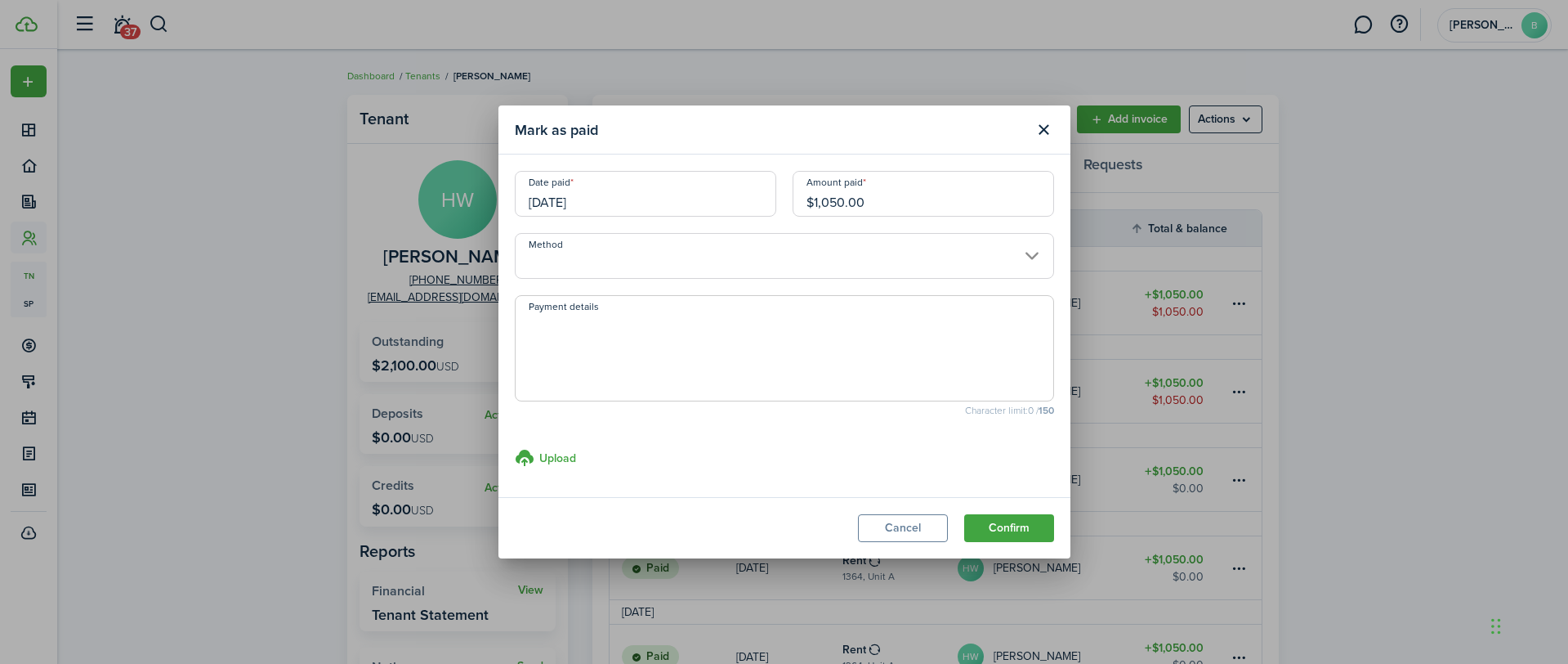
click at [772, 255] on input "Method" at bounding box center [784, 256] width 539 height 46
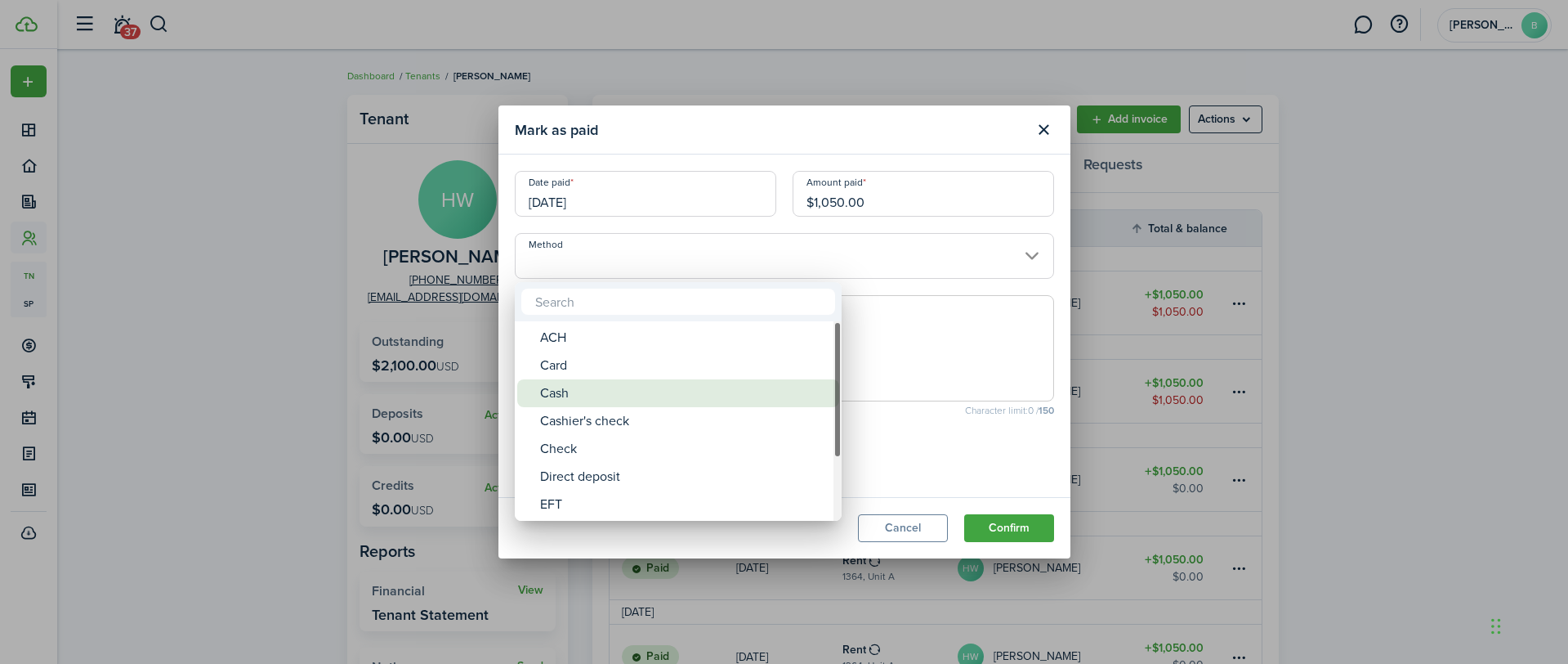
drag, startPoint x: 545, startPoint y: 398, endPoint x: 625, endPoint y: 410, distance: 80.9
click at [545, 398] on div "Cash" at bounding box center [685, 393] width 289 height 27
type input "Cash"
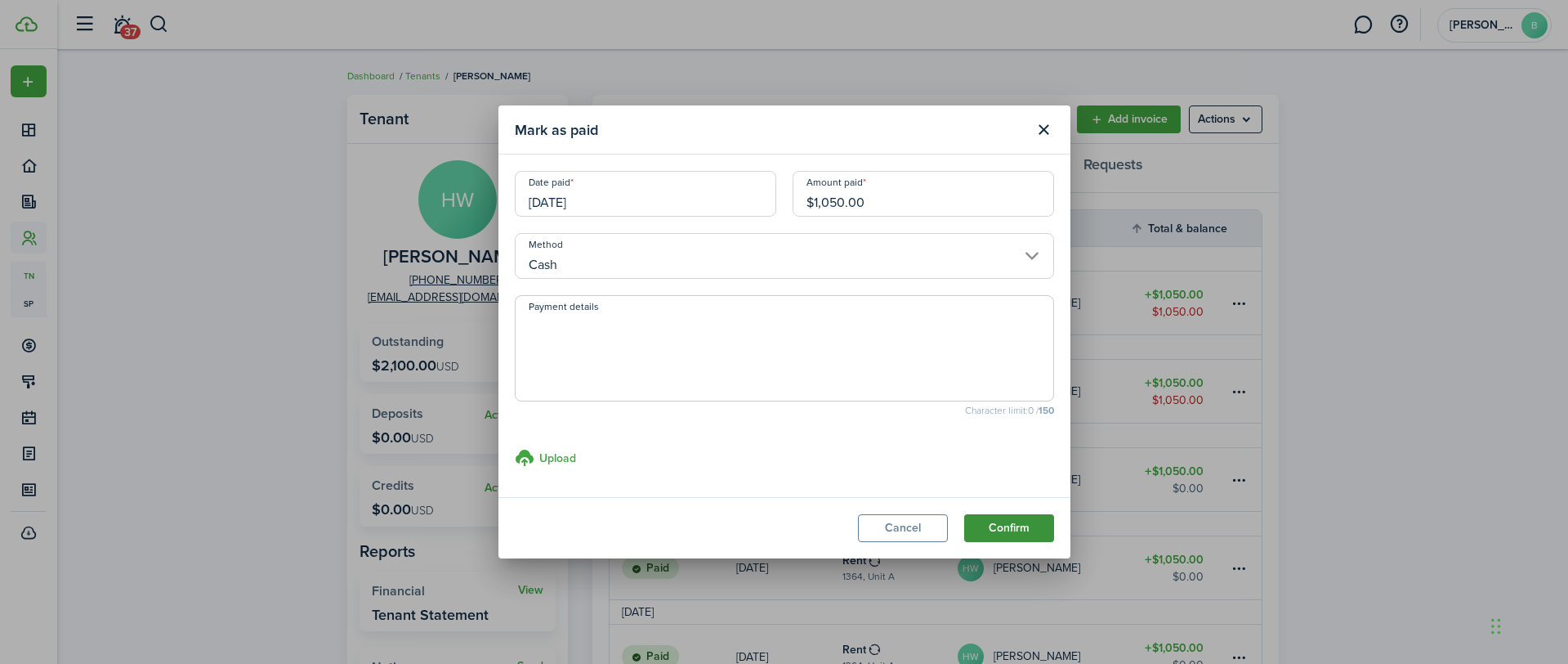
click at [1030, 538] on button "Confirm" at bounding box center [1009, 528] width 90 height 27
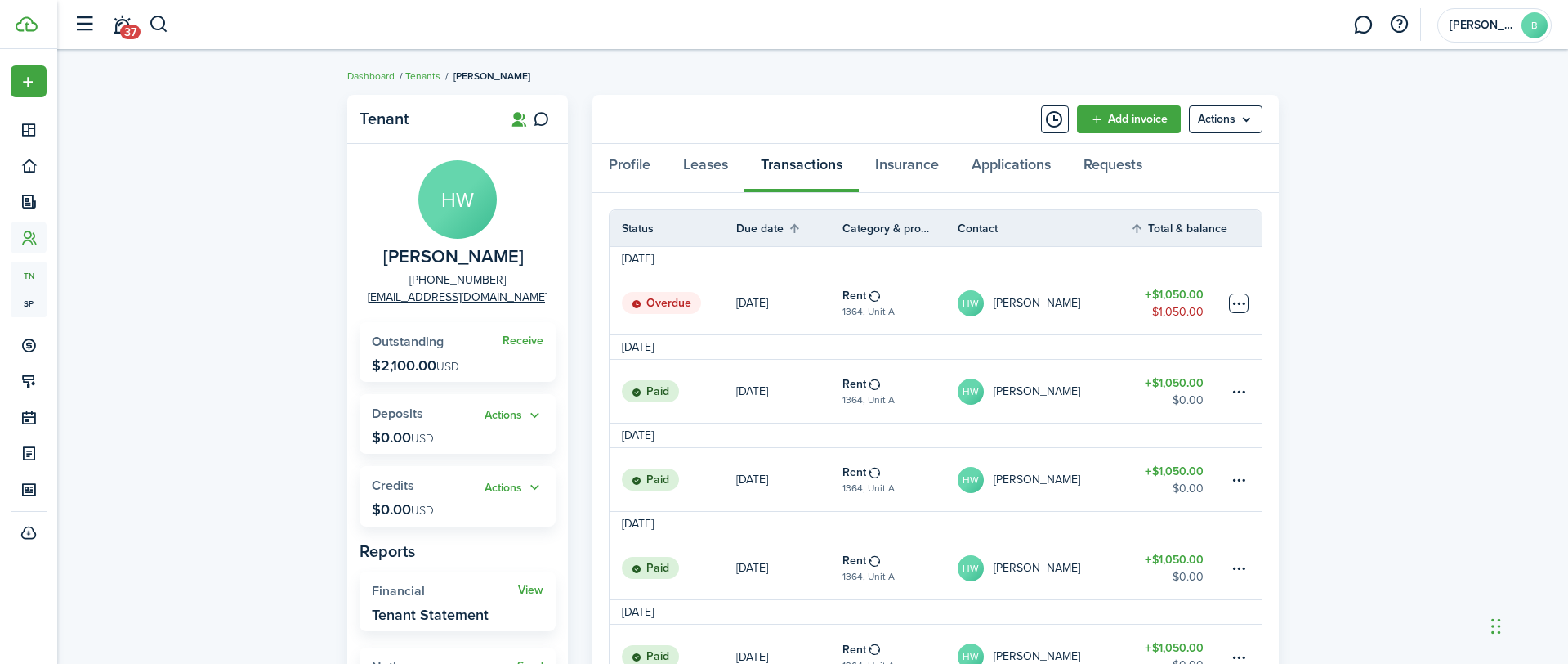
click at [1240, 302] on table-menu-btn-icon at bounding box center [1238, 302] width 19 height 19
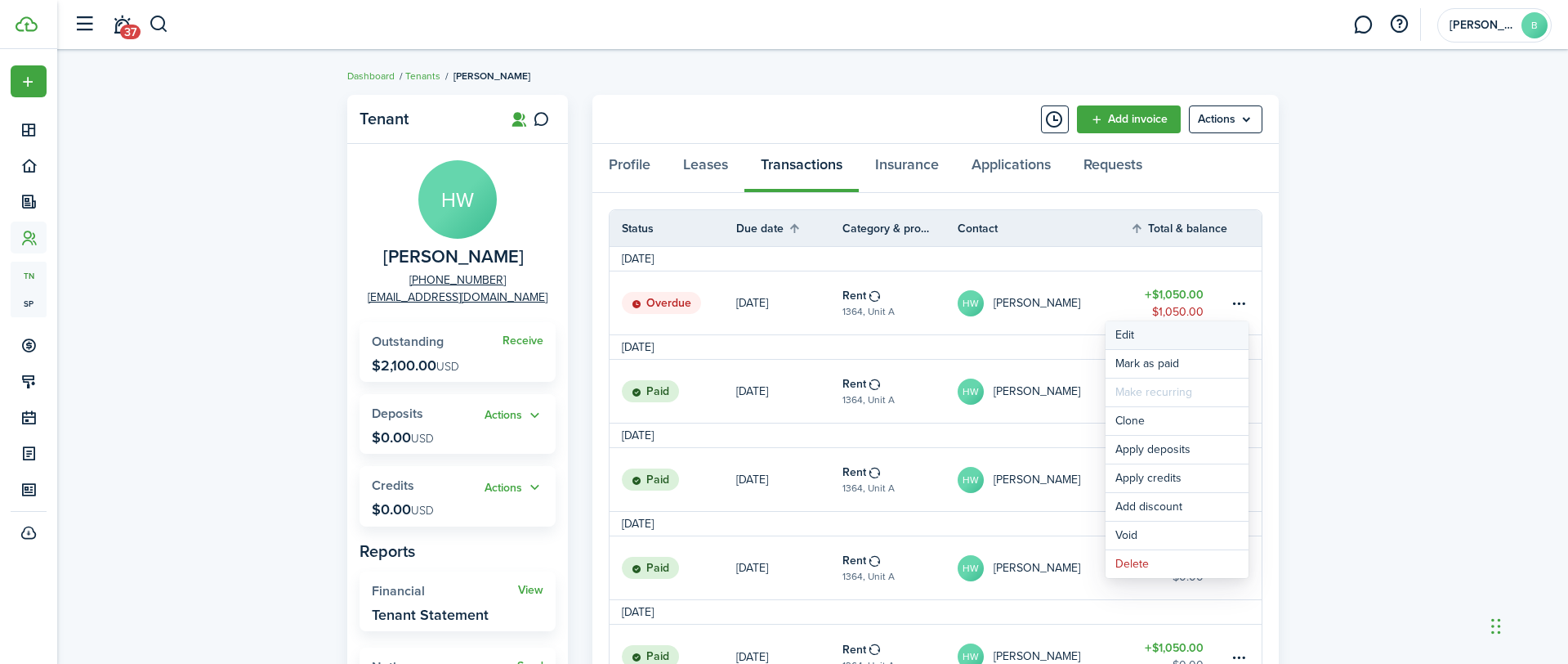
click at [1121, 325] on button "Edit" at bounding box center [1177, 335] width 143 height 27
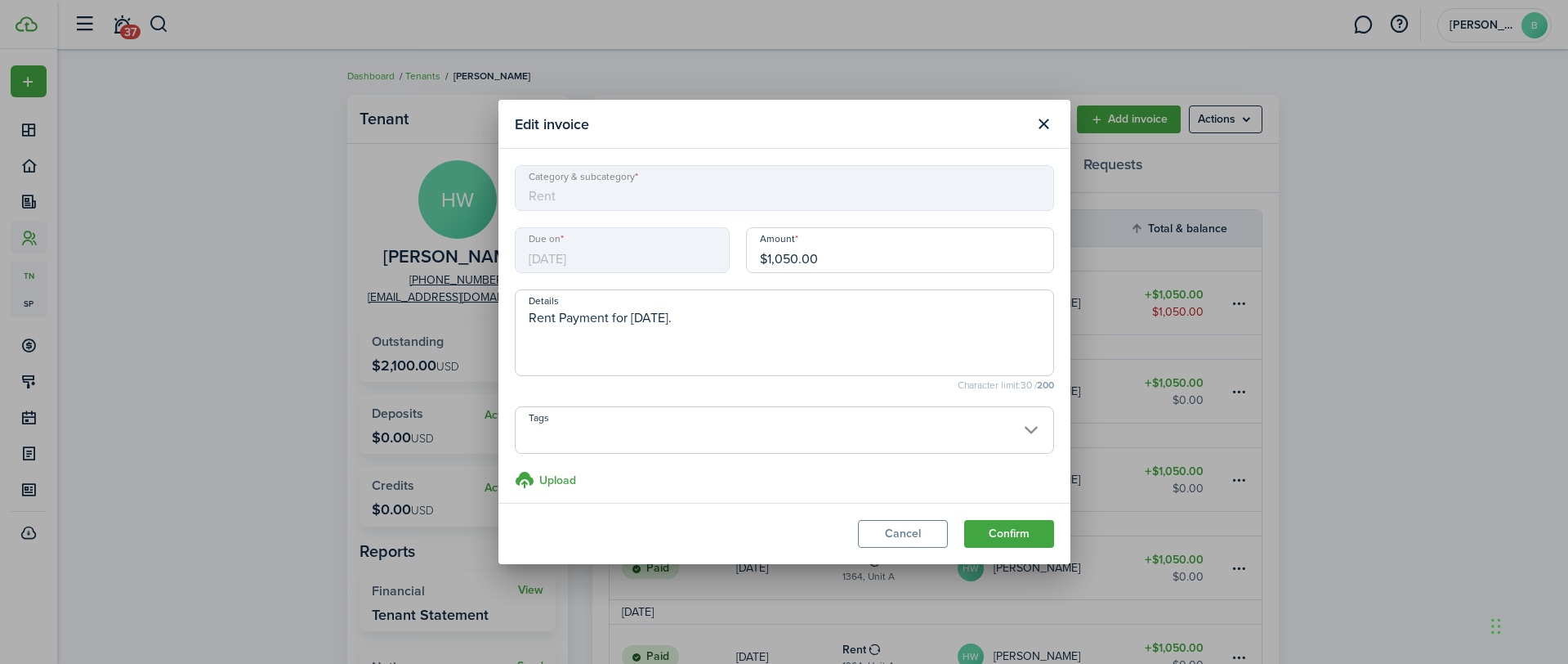
drag, startPoint x: 777, startPoint y: 259, endPoint x: 796, endPoint y: 258, distance: 19.0
click at [796, 258] on input "$1,050.00" at bounding box center [900, 250] width 308 height 46
type input "$1,200.00"
click at [999, 531] on button "Confirm" at bounding box center [1009, 533] width 90 height 27
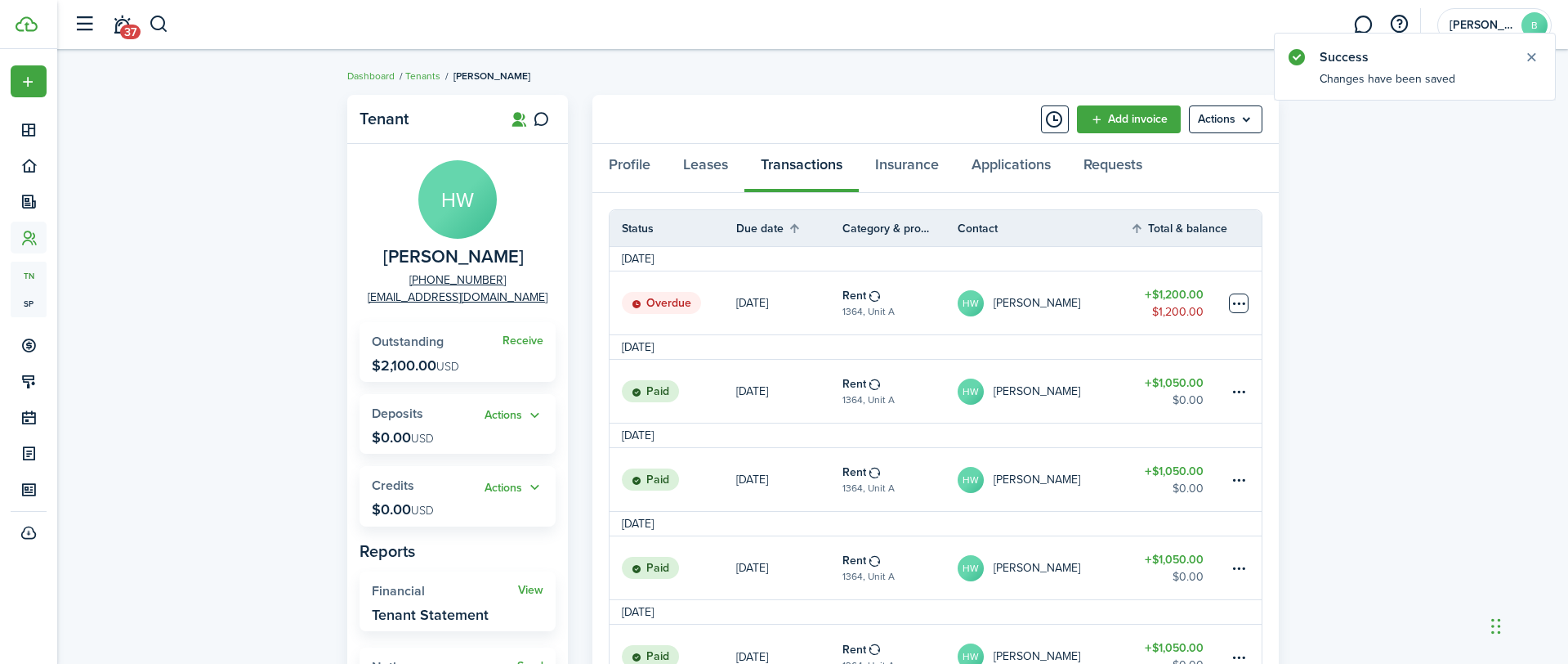
click at [1233, 302] on table-menu-btn-icon at bounding box center [1238, 302] width 19 height 19
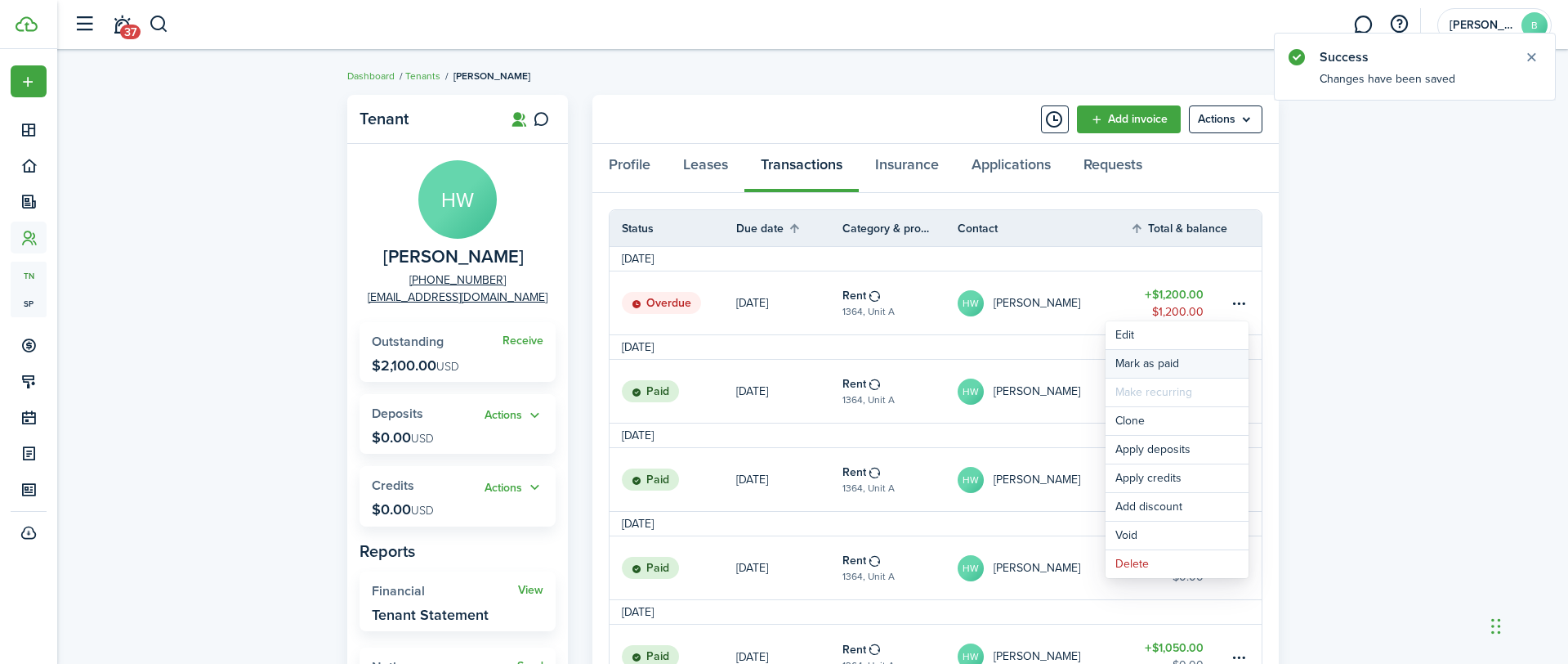
click at [1198, 360] on link "Mark as paid" at bounding box center [1177, 364] width 143 height 27
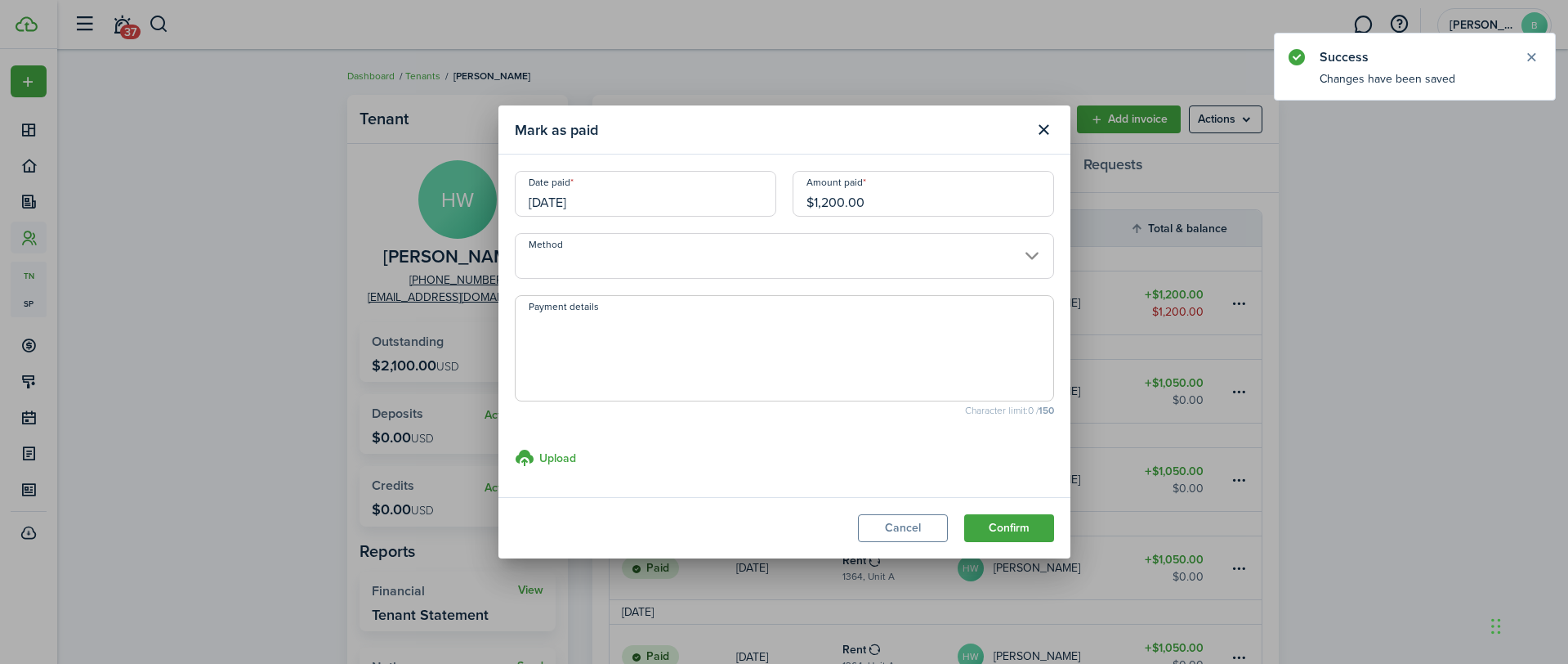
click at [881, 261] on input "Method" at bounding box center [784, 256] width 539 height 46
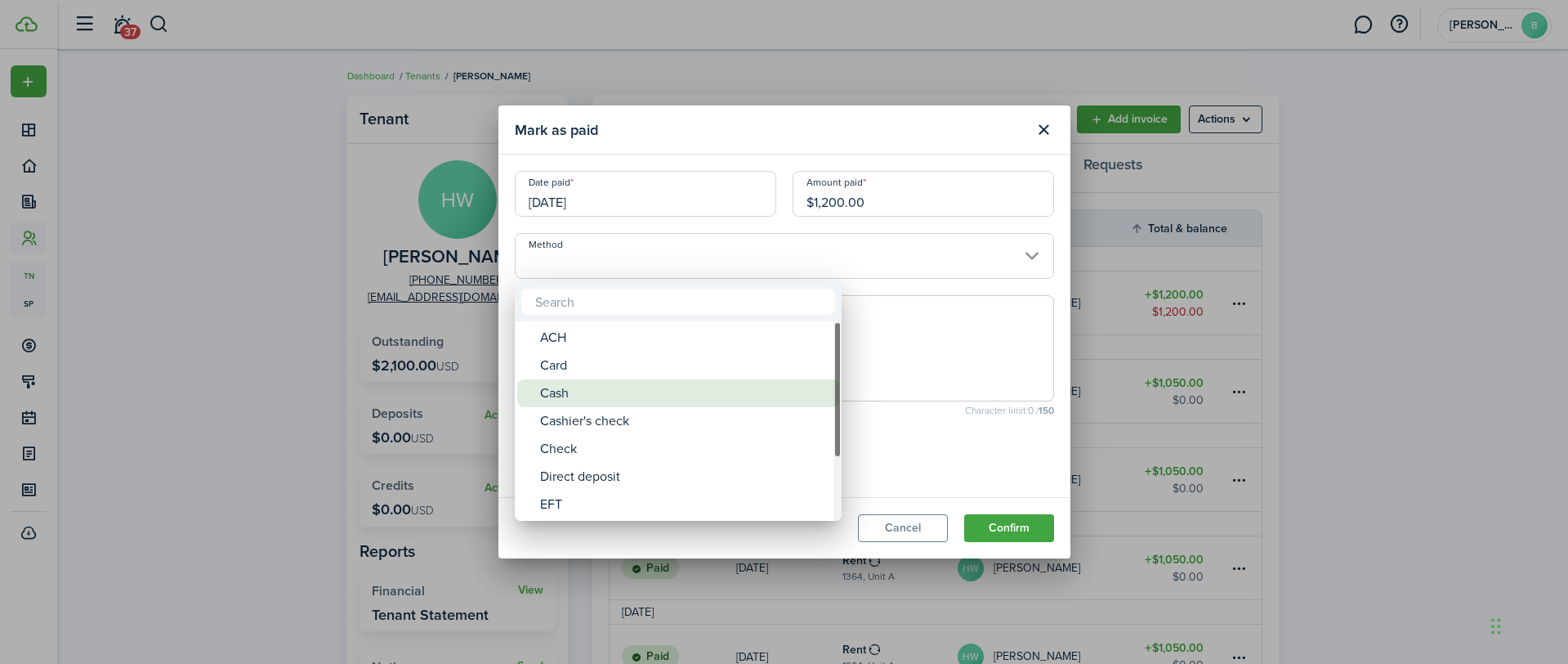
drag, startPoint x: 552, startPoint y: 389, endPoint x: 733, endPoint y: 397, distance: 181.2
click at [552, 389] on div "Cash" at bounding box center [685, 393] width 289 height 27
type input "Cash"
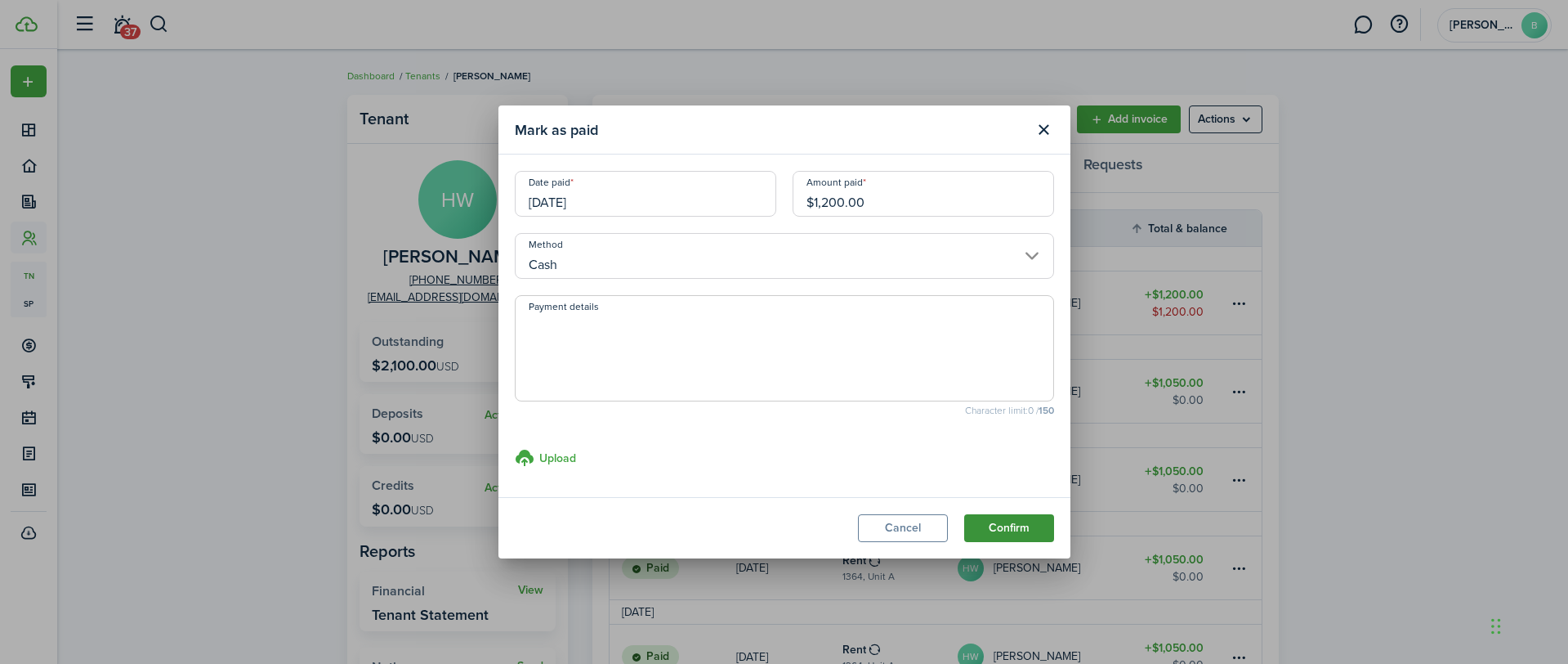
click at [997, 521] on button "Confirm" at bounding box center [1009, 528] width 90 height 27
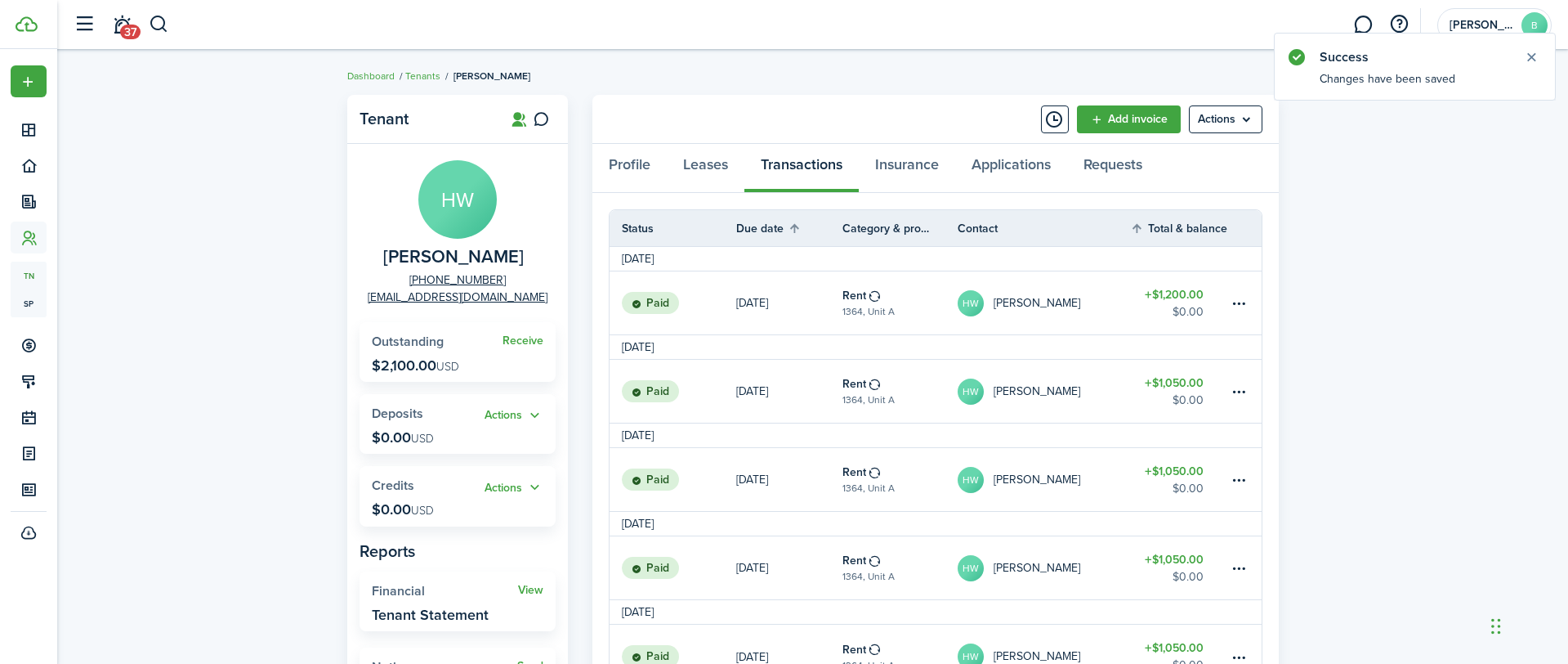
click at [442, 191] on avatar-text "HW" at bounding box center [458, 200] width 79 height 79
click at [417, 75] on link "Tenants" at bounding box center [423, 76] width 35 height 15
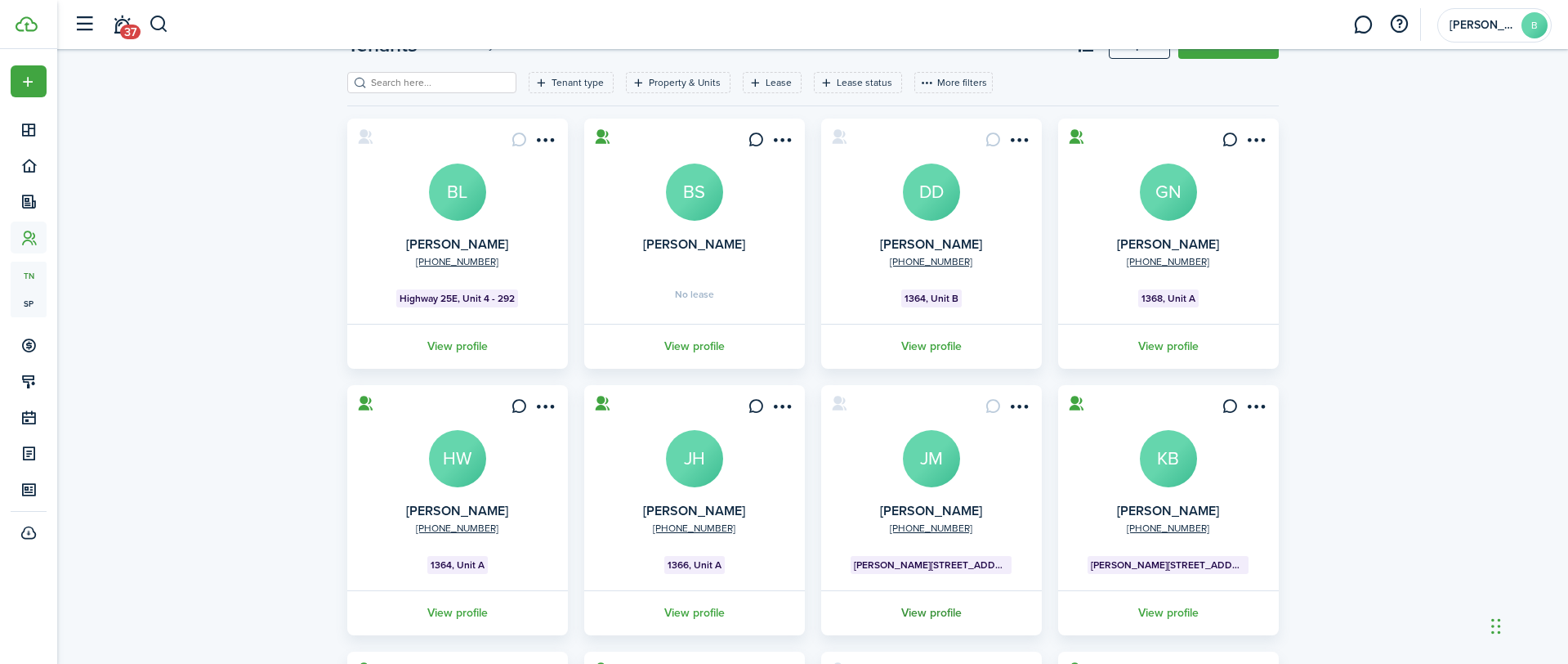
scroll to position [44, 0]
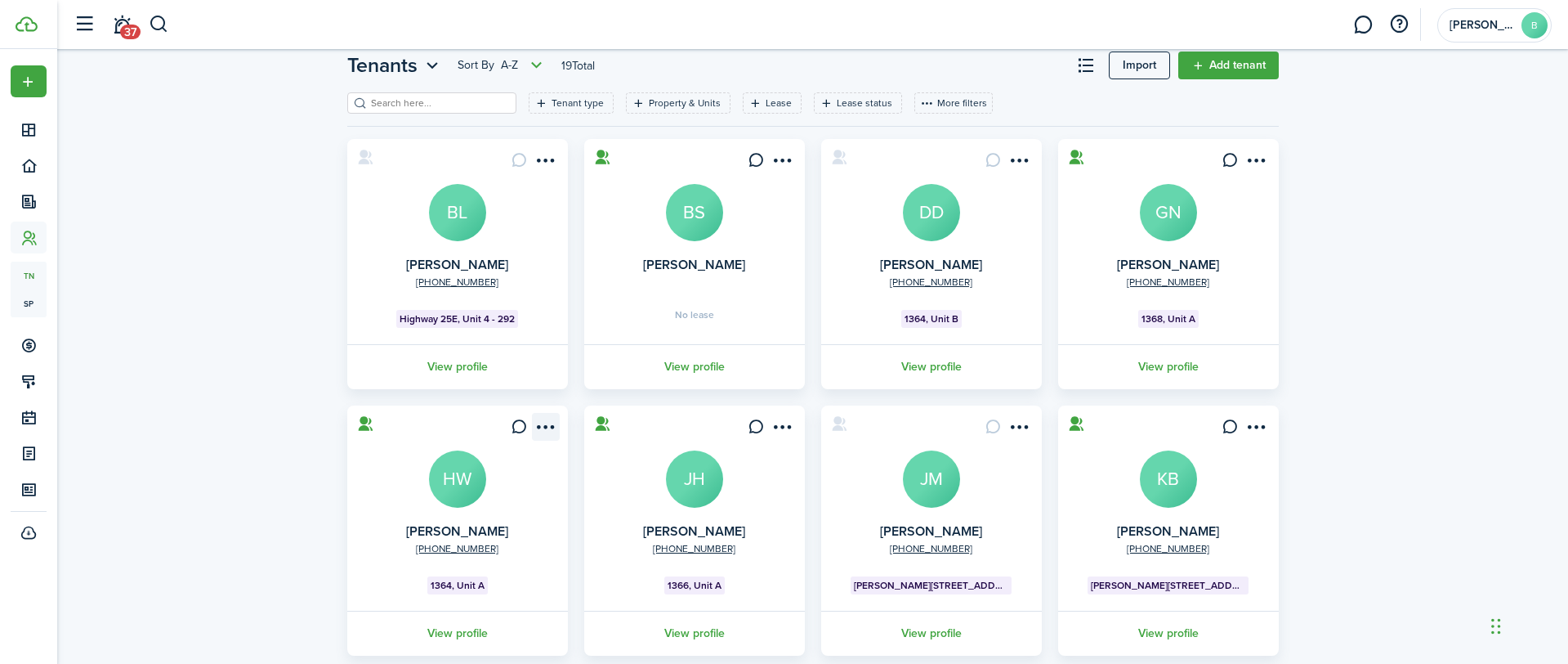
click at [552, 420] on menu-btn-icon "Open menu" at bounding box center [546, 427] width 27 height 27
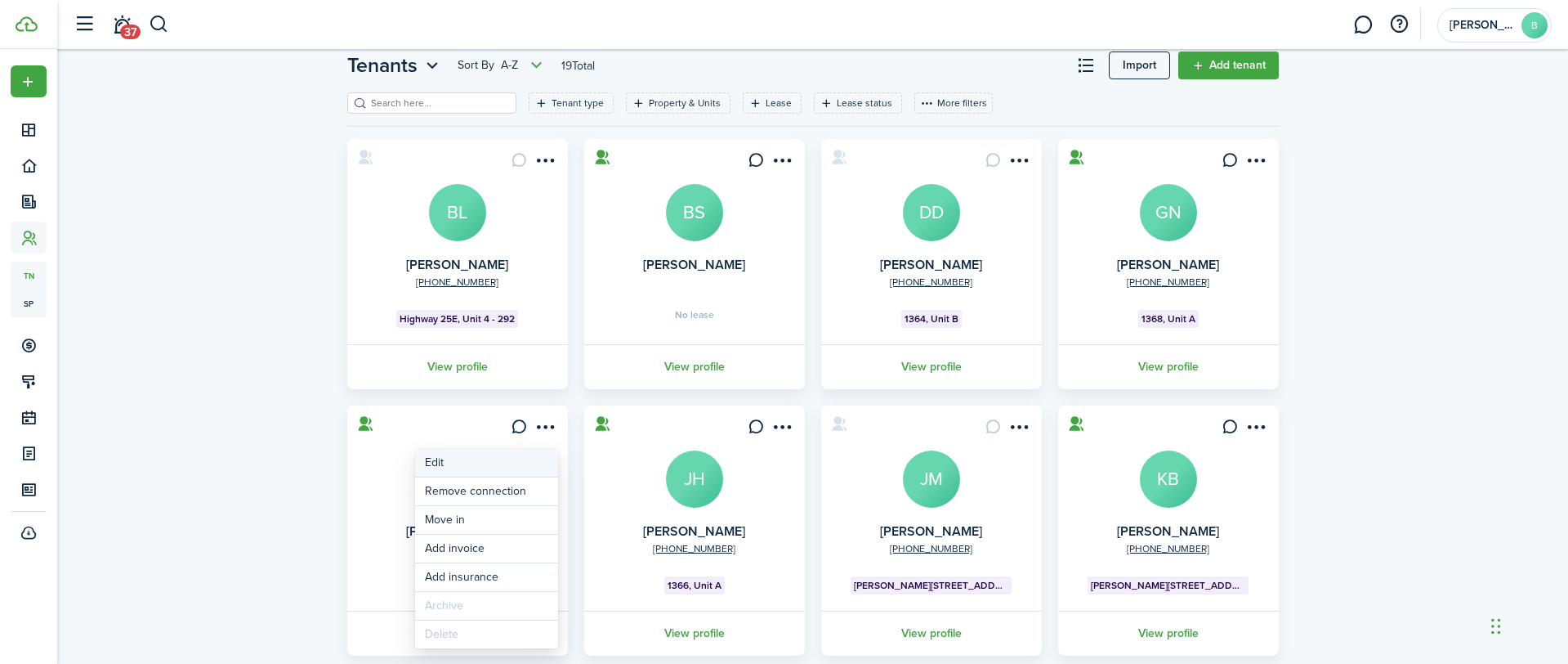
click at [532, 467] on link "Edit" at bounding box center [486, 463] width 143 height 27
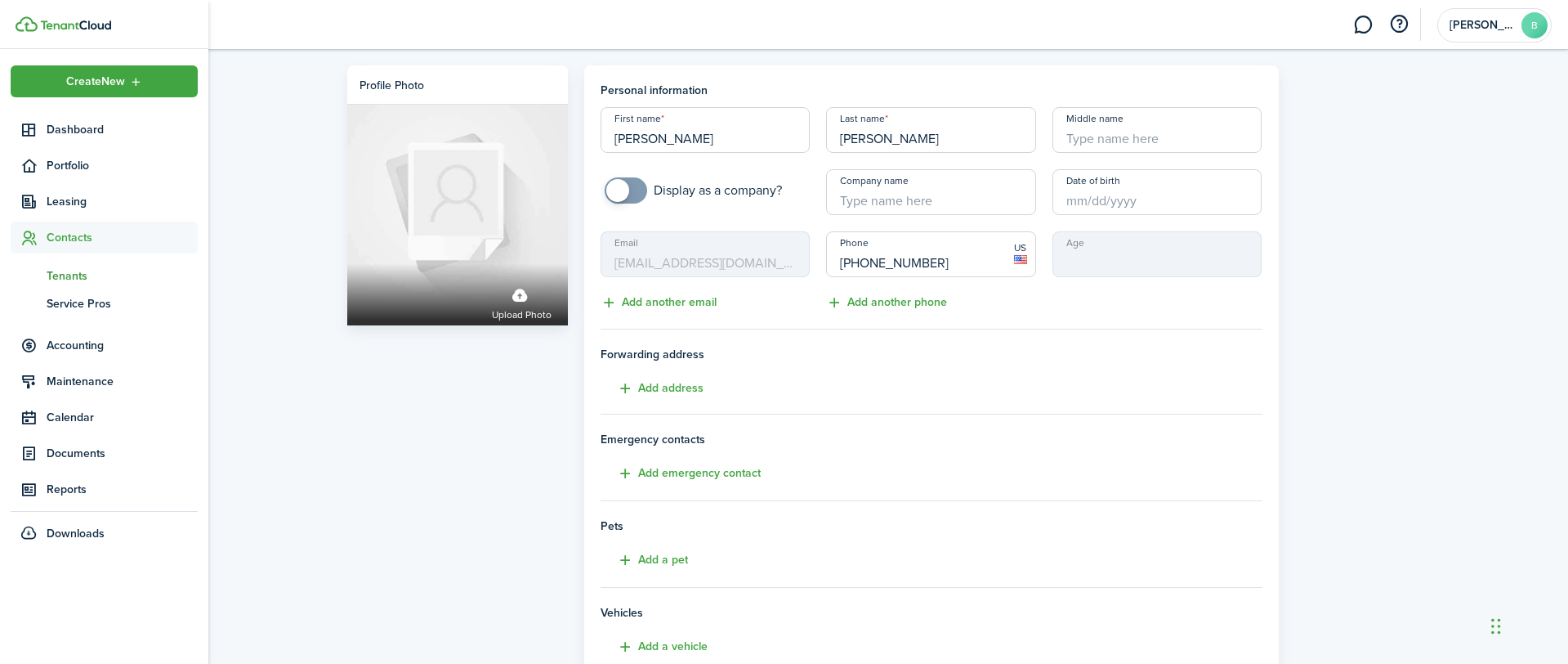
scroll to position [1, 0]
click at [64, 277] on span "Tenants" at bounding box center [122, 276] width 151 height 17
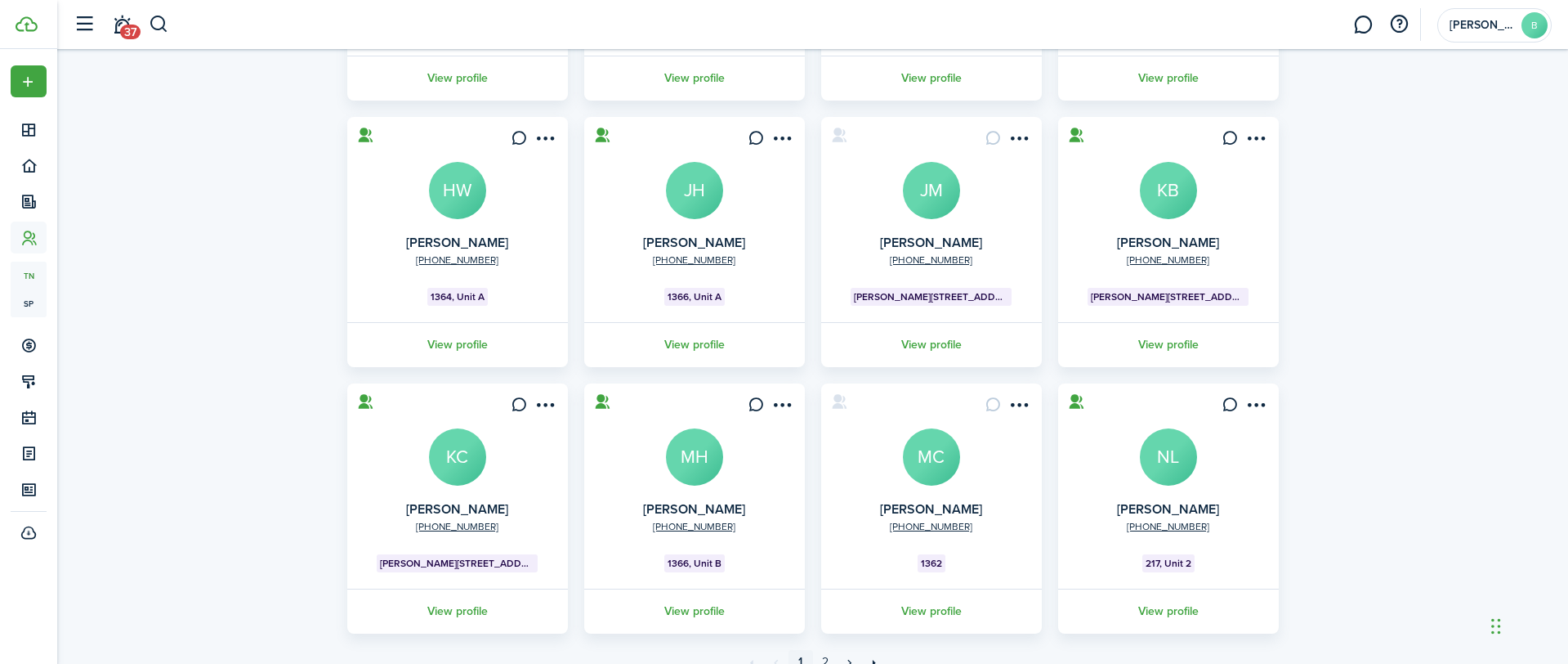
scroll to position [405, 0]
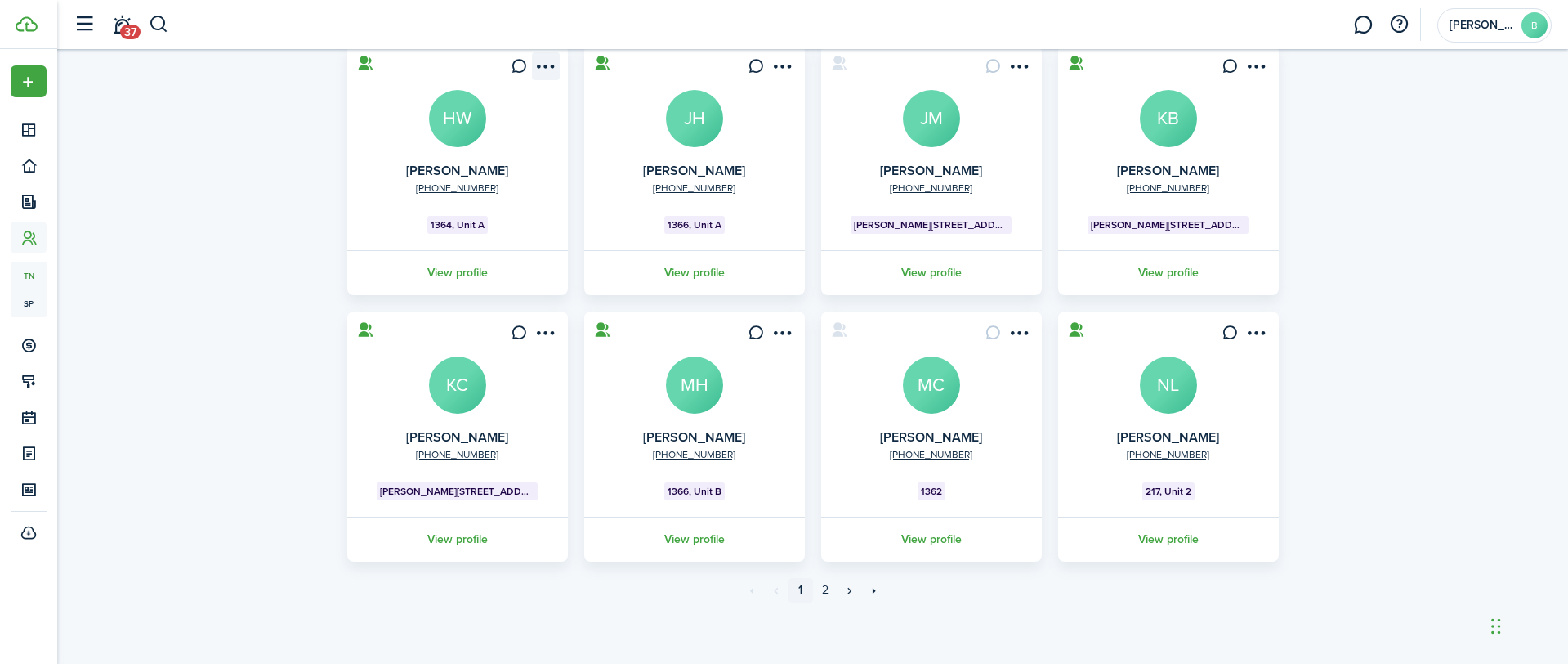
click at [557, 58] on menu-btn-icon "Open menu" at bounding box center [546, 66] width 27 height 27
click at [467, 160] on link "Move in" at bounding box center [486, 159] width 143 height 27
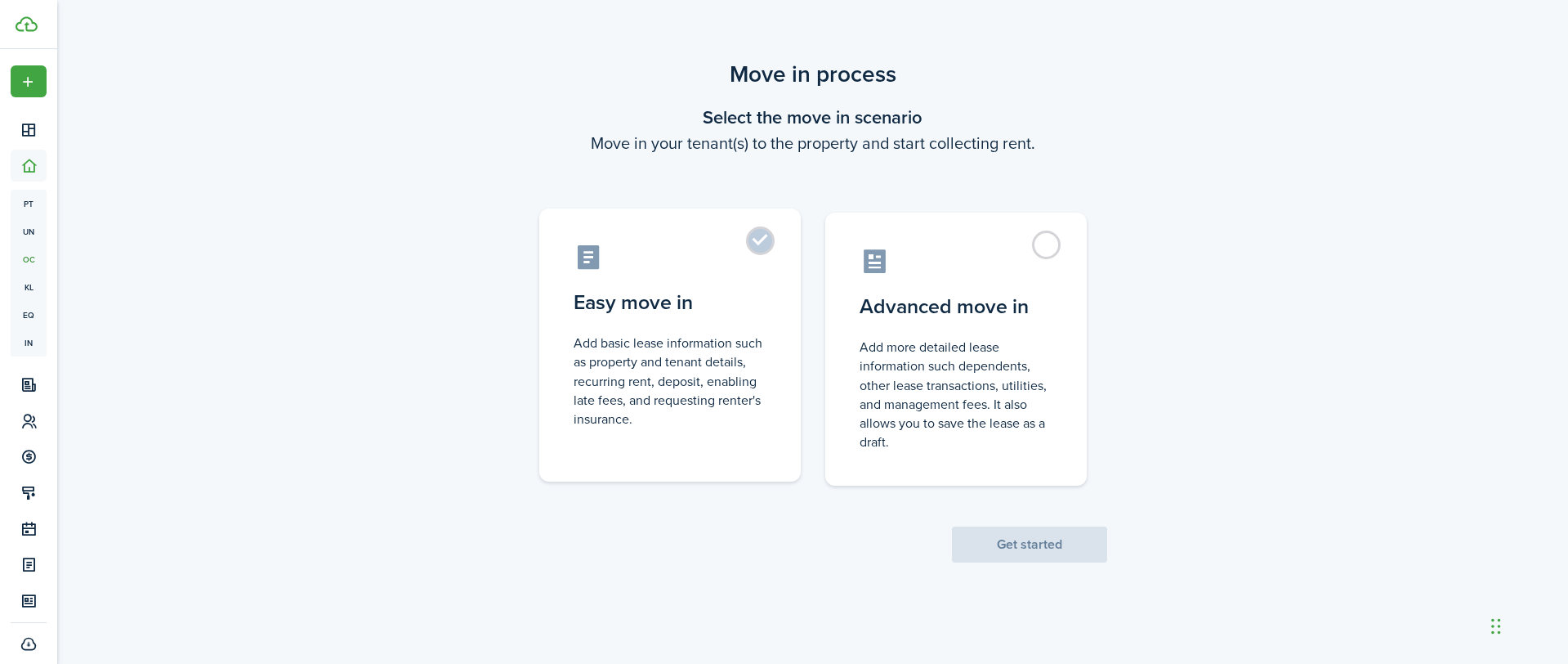
drag, startPoint x: 754, startPoint y: 229, endPoint x: 755, endPoint y: 241, distance: 12.0
click at [754, 229] on label "Easy move in Add basic lease information such as property and tenant details, r…" at bounding box center [670, 345] width 262 height 273
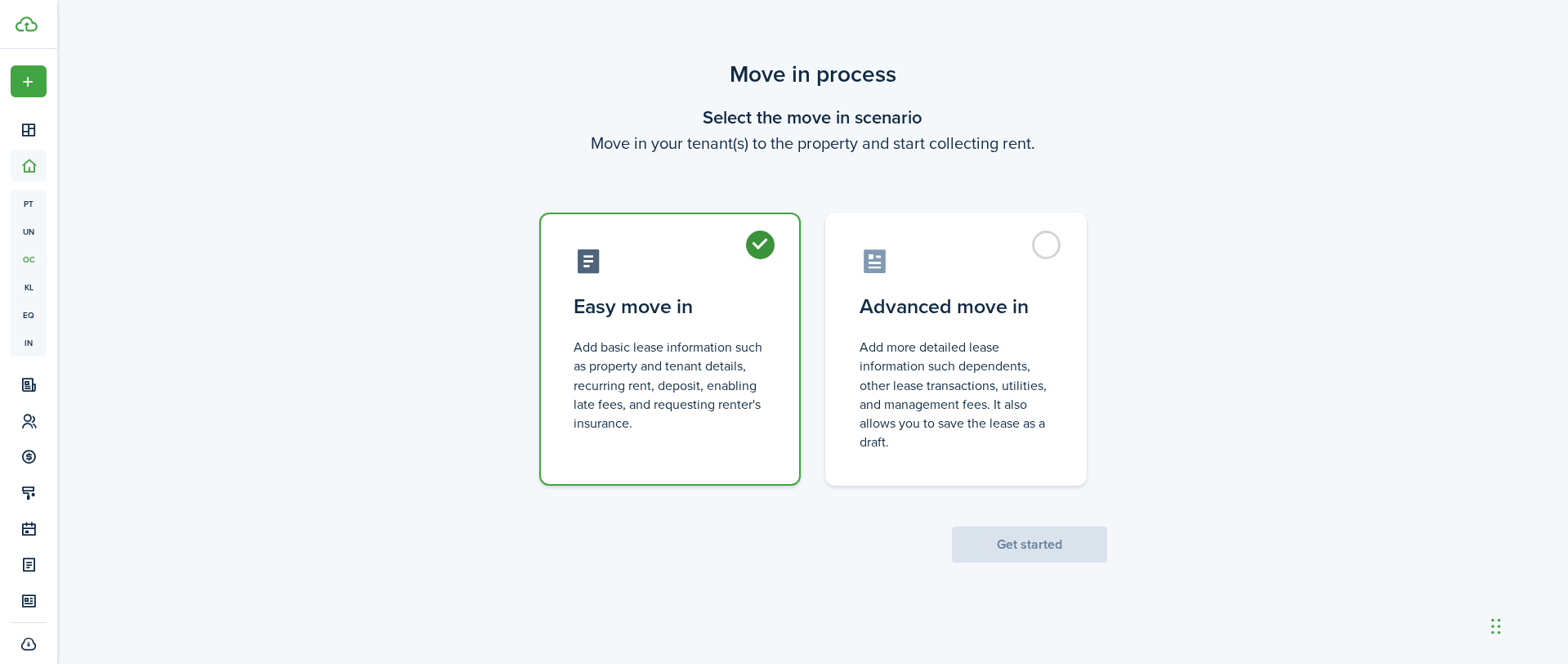
radio input "true"
click at [1009, 536] on button "Get started" at bounding box center [1030, 544] width 156 height 36
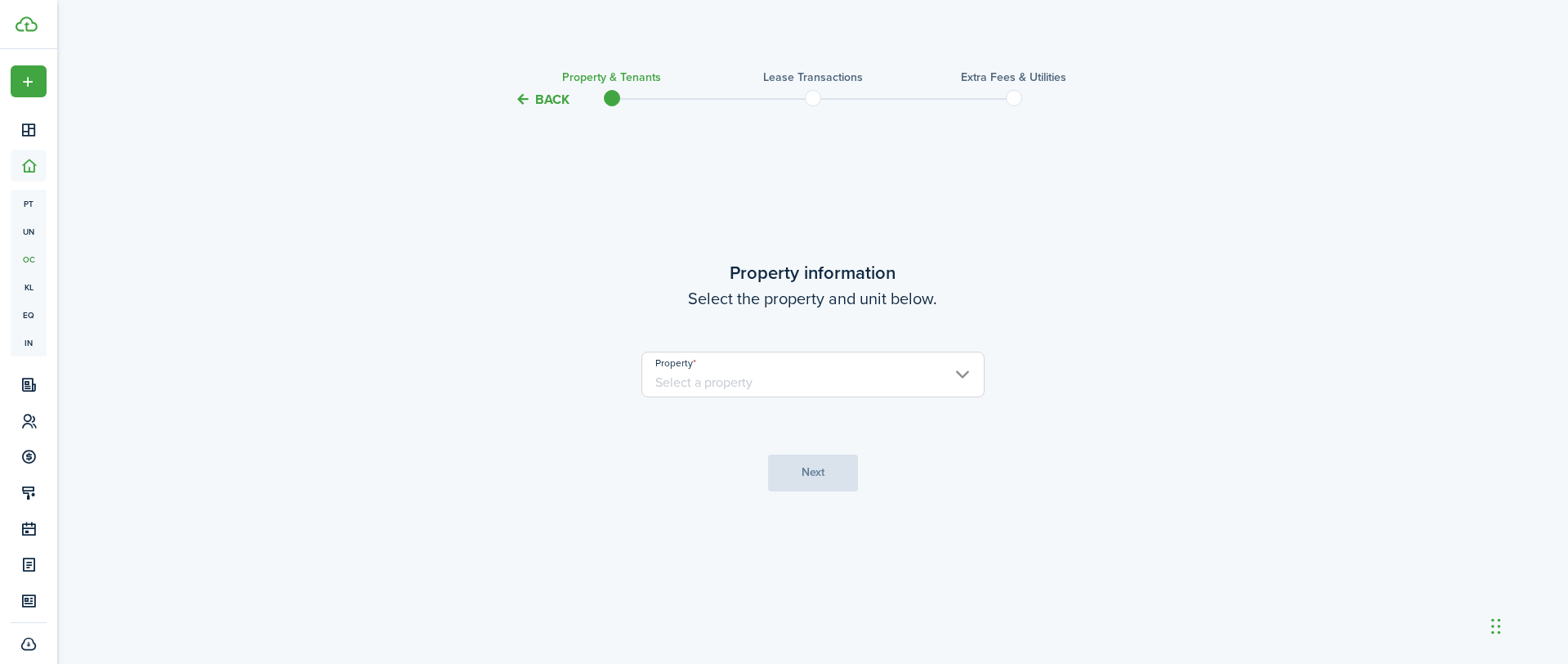
click at [887, 368] on input "Property" at bounding box center [812, 375] width 343 height 46
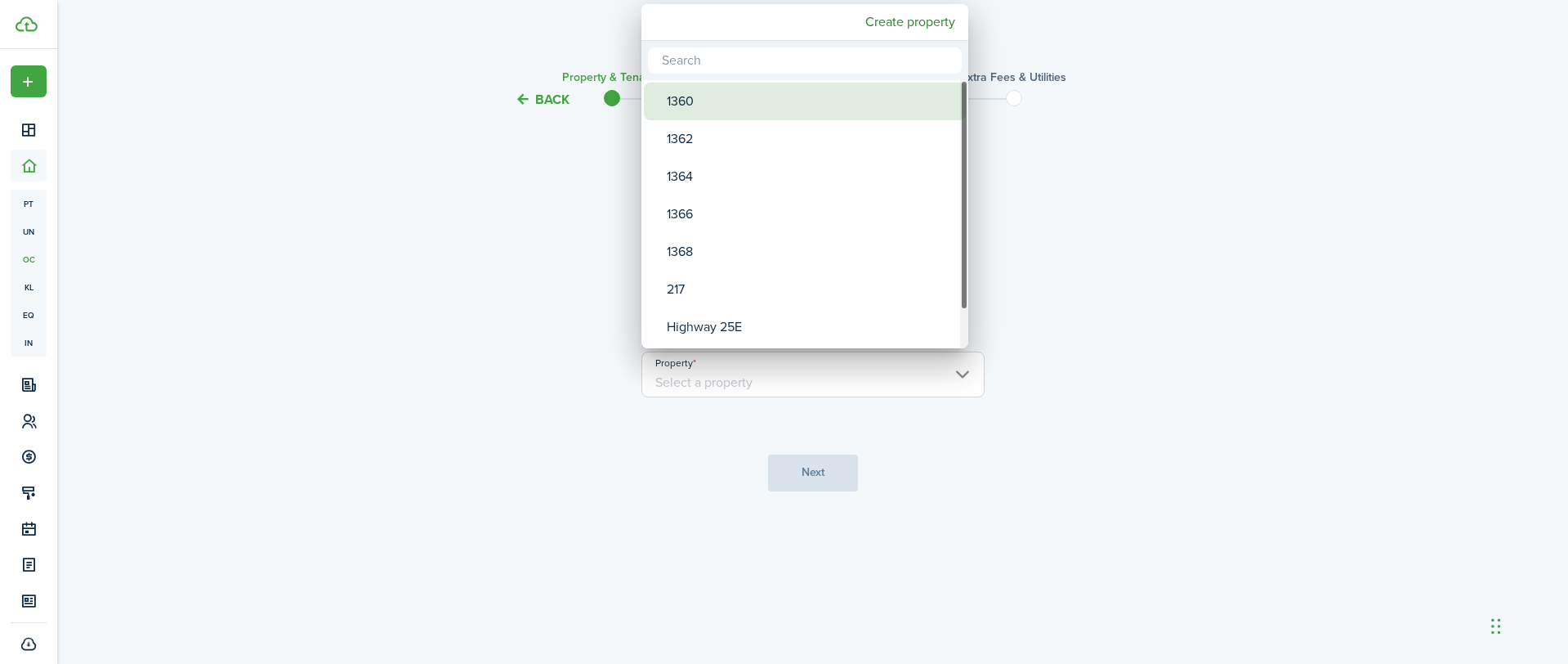
click at [758, 114] on div "1360" at bounding box center [811, 101] width 289 height 38
type input "1360"
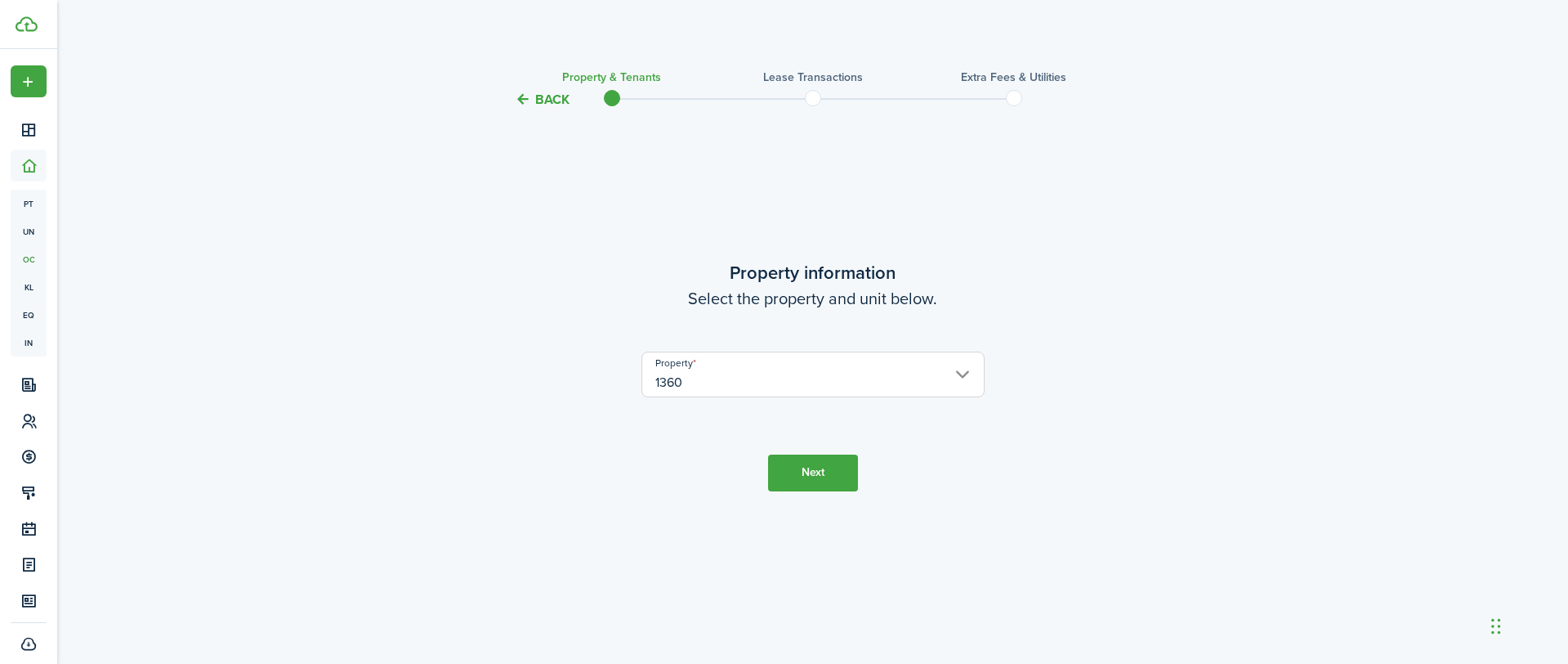
click at [825, 474] on button "Next" at bounding box center [813, 473] width 90 height 37
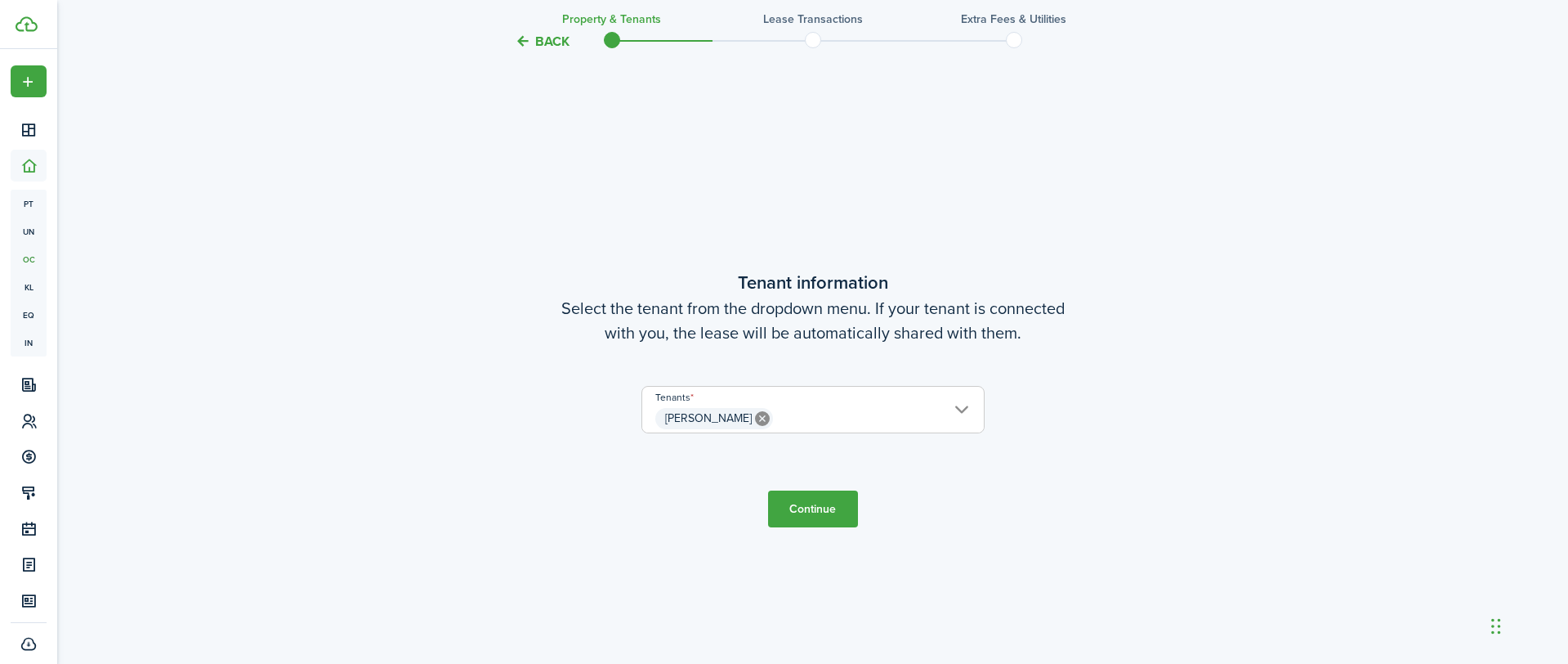
scroll to position [554, 0]
click at [819, 521] on button "Continue" at bounding box center [813, 507] width 90 height 37
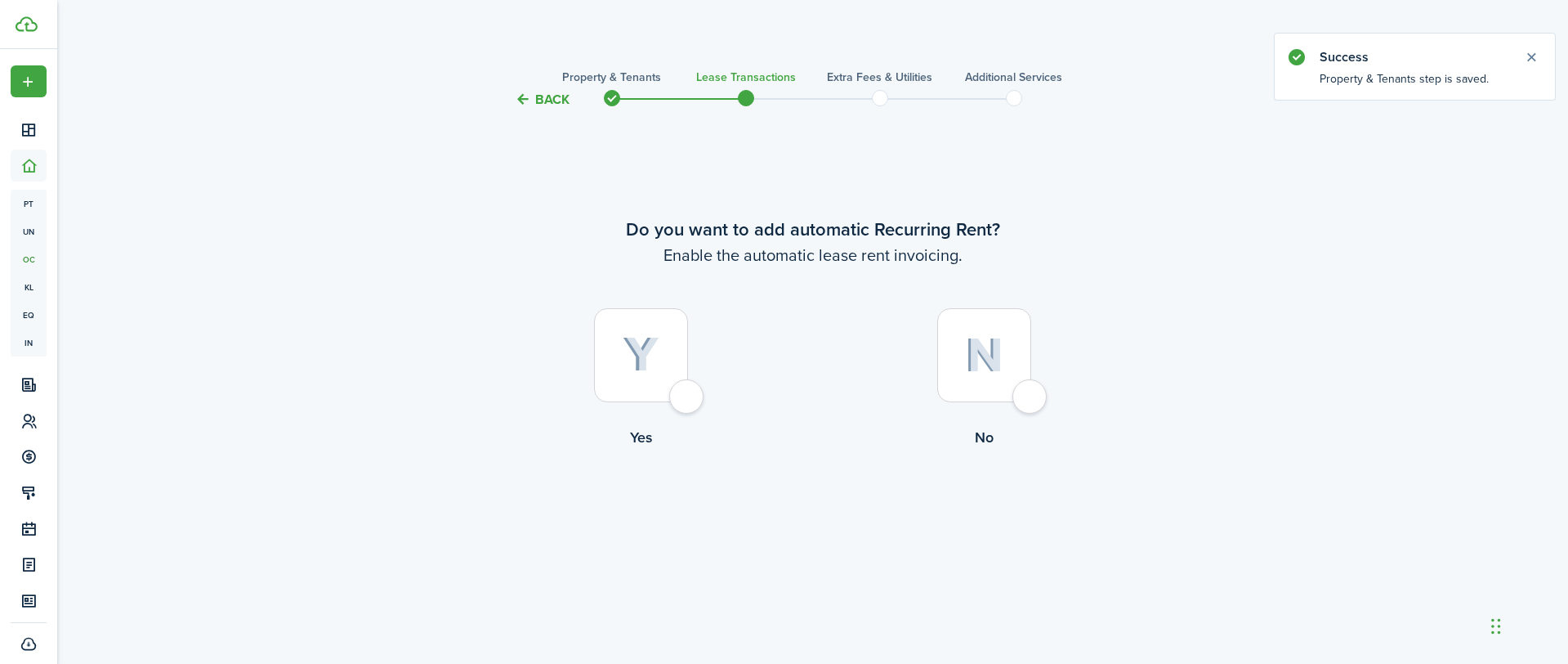
click at [688, 397] on div at bounding box center [641, 354] width 94 height 94
radio input "true"
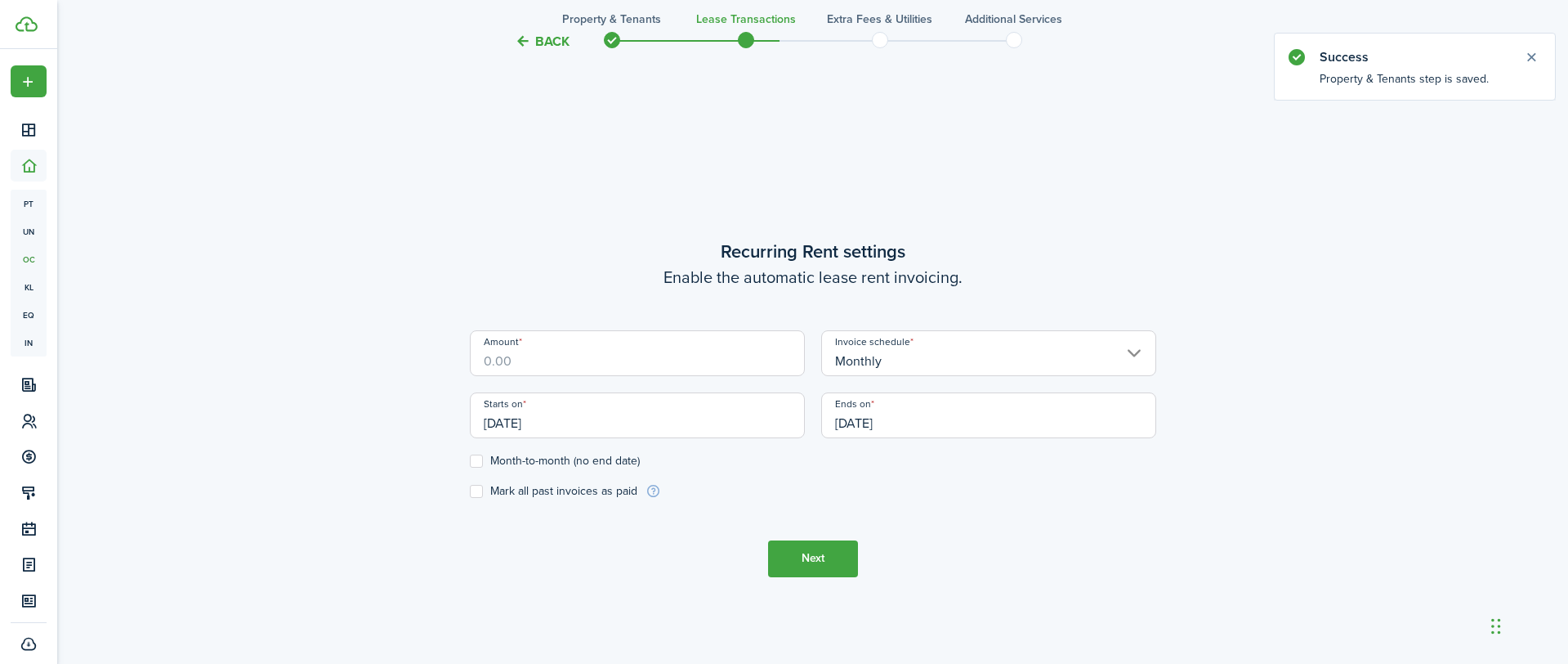
scroll to position [554, 0]
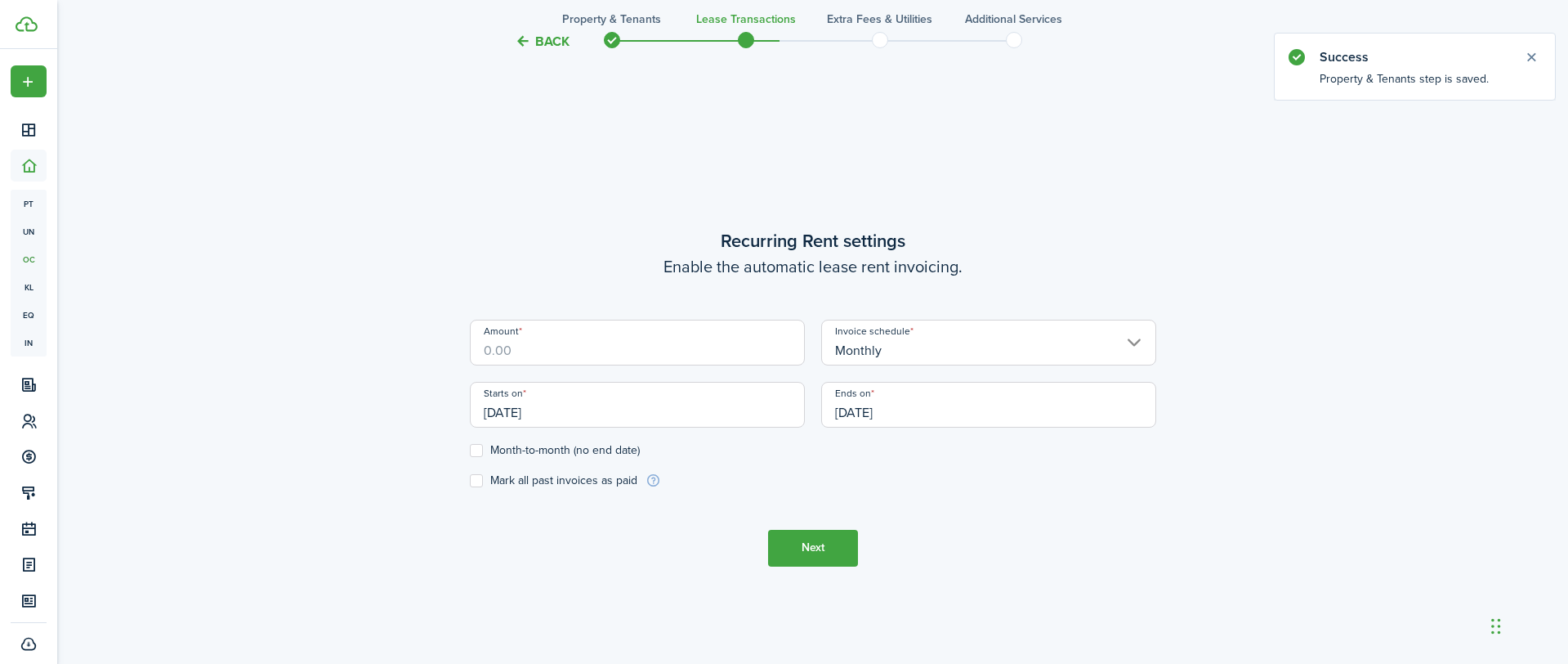
click at [594, 405] on input "[DATE]" at bounding box center [637, 405] width 335 height 46
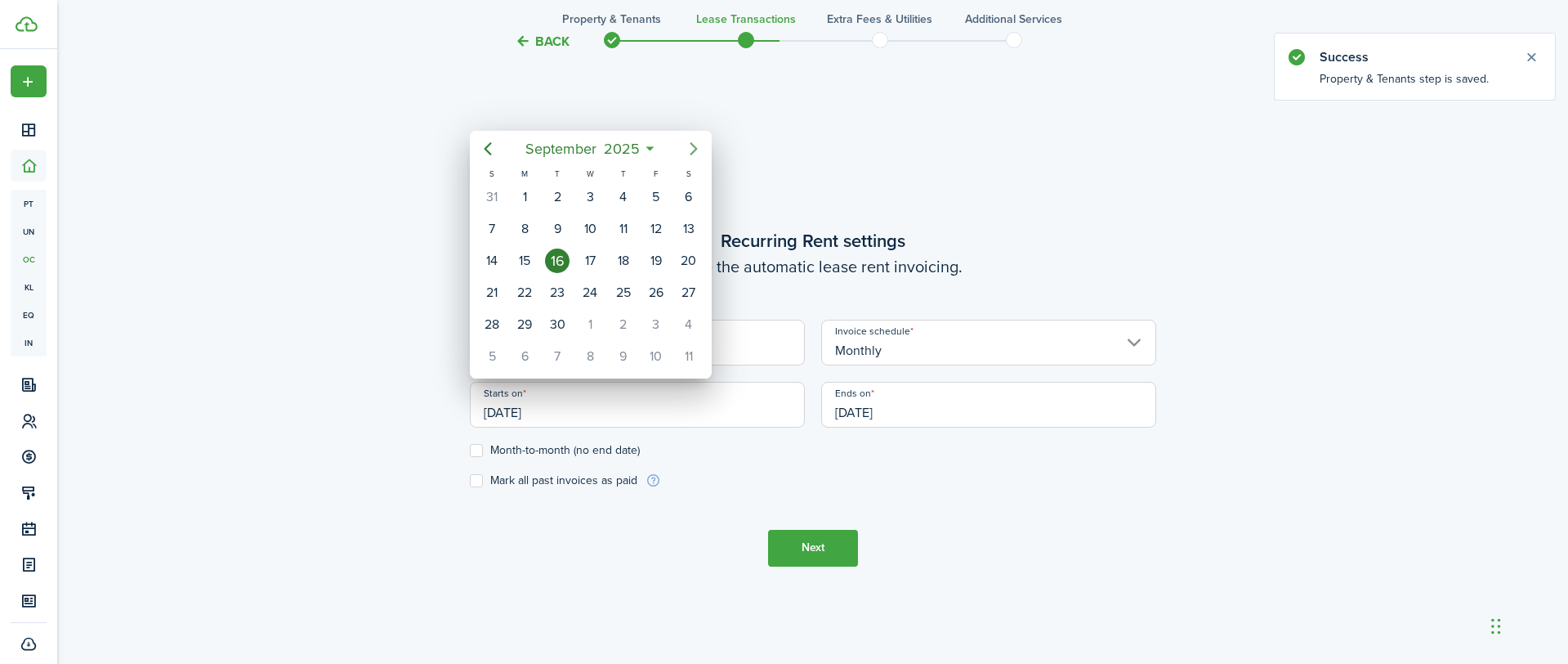
click at [687, 142] on icon "Next page" at bounding box center [693, 148] width 19 height 19
click at [591, 190] on div "1" at bounding box center [590, 197] width 25 height 25
type input "[DATE]"
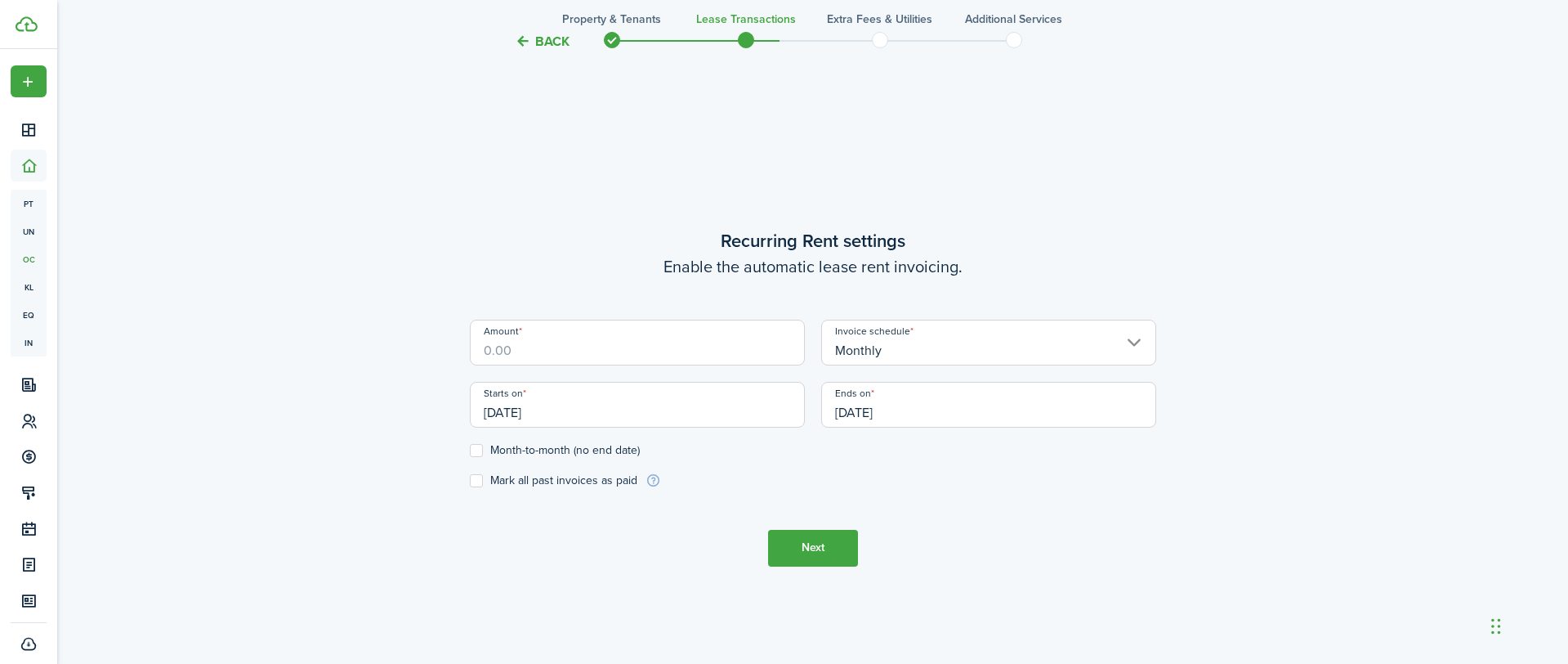
click at [532, 351] on input "Amount" at bounding box center [637, 343] width 335 height 46
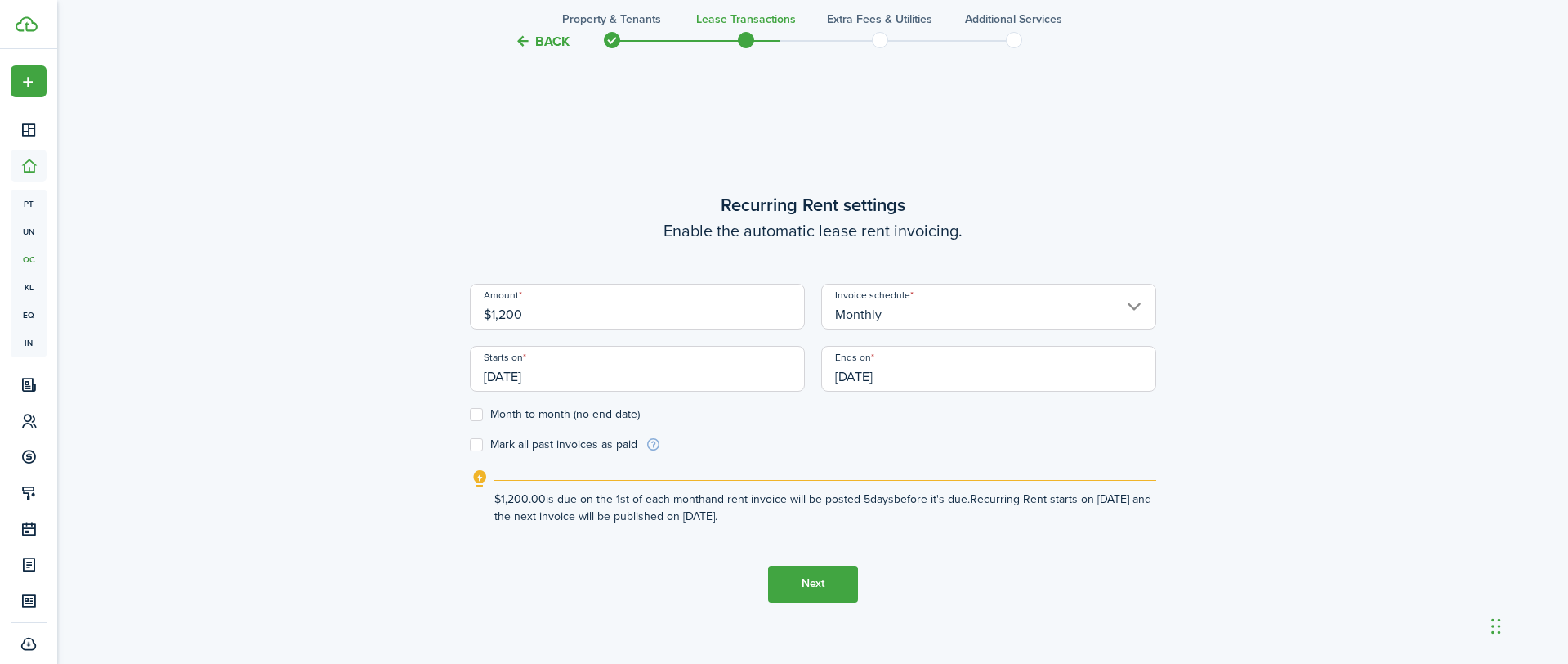
type input "$1,200.00"
drag, startPoint x: 353, startPoint y: 397, endPoint x: 468, endPoint y: 453, distance: 127.9
click at [353, 397] on div "Back Property & Tenants Lease Transactions Extra fees & Utilities Additional Se…" at bounding box center [812, 115] width 948 height 1225
drag, startPoint x: 474, startPoint y: 444, endPoint x: 466, endPoint y: 447, distance: 8.5
click at [474, 444] on label "Mark all past invoices as paid" at bounding box center [553, 444] width 168 height 13
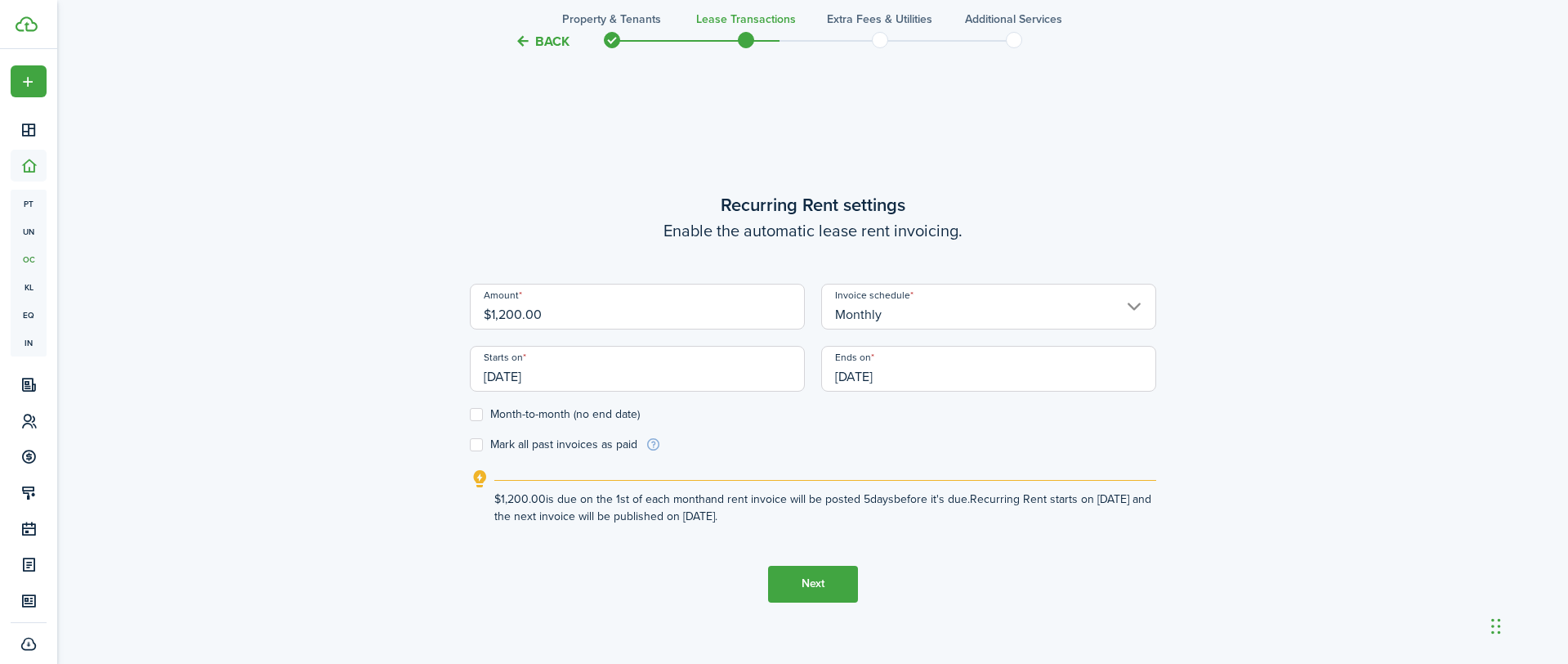
click at [470, 444] on input "Mark all past invoices as paid" at bounding box center [469, 444] width 1 height 1
checkbox input "true"
click at [811, 577] on button "Next" at bounding box center [813, 583] width 90 height 37
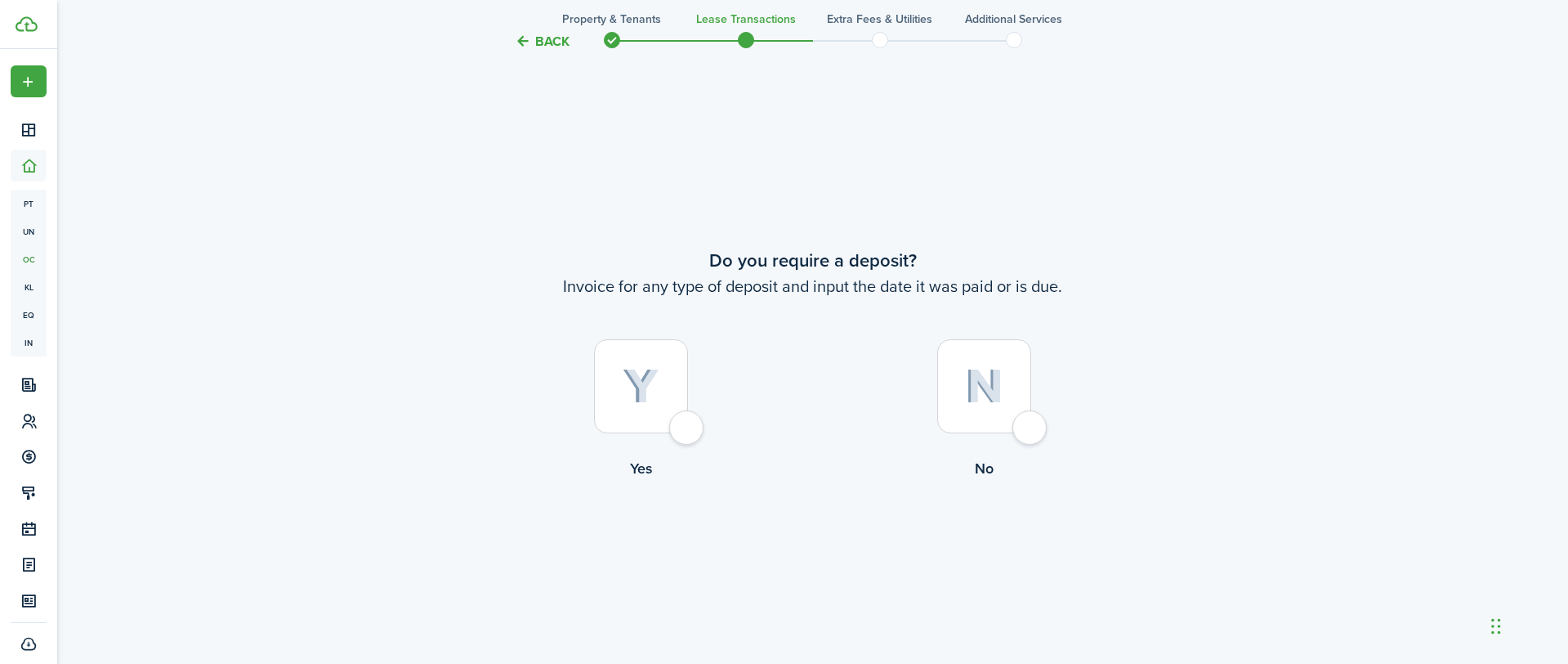
scroll to position [1218, 0]
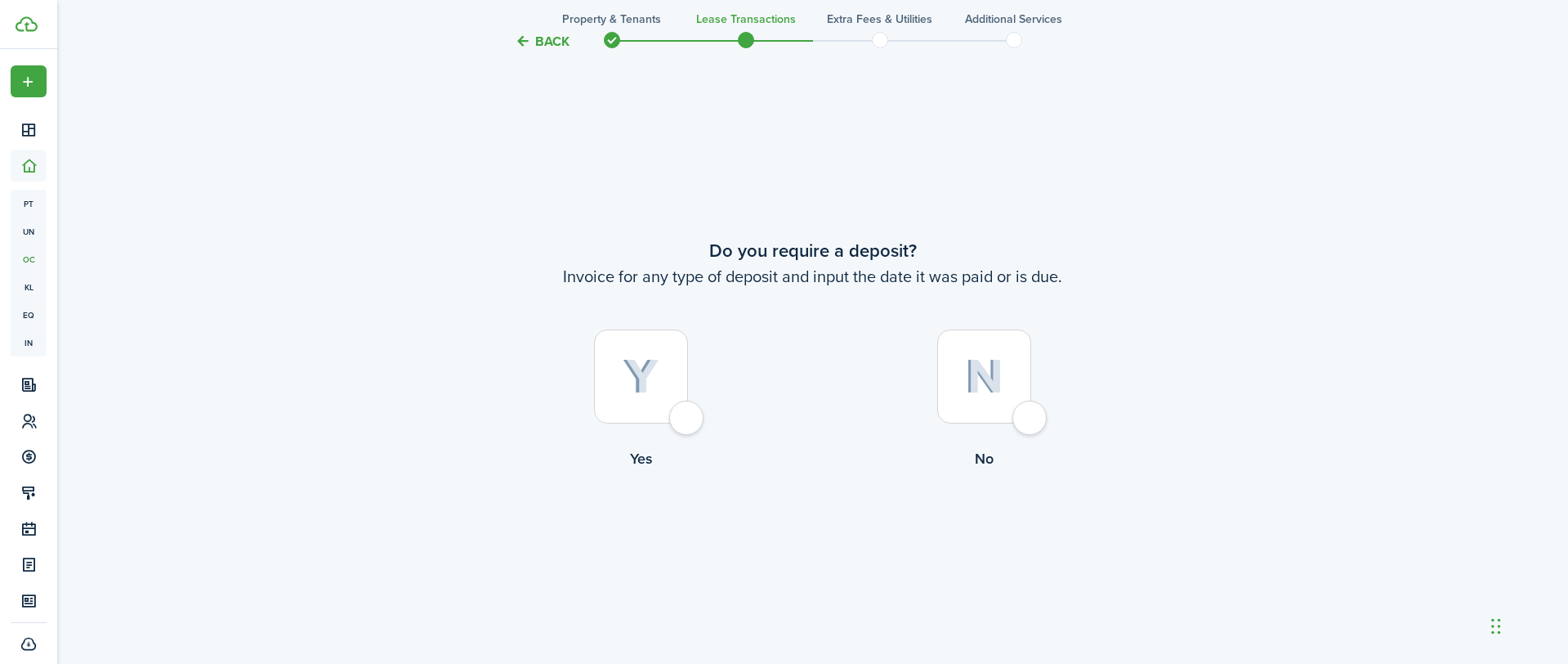
click at [1024, 414] on div at bounding box center [984, 376] width 94 height 94
radio input "true"
click at [1031, 421] on div at bounding box center [984, 376] width 94 height 94
radio input "true"
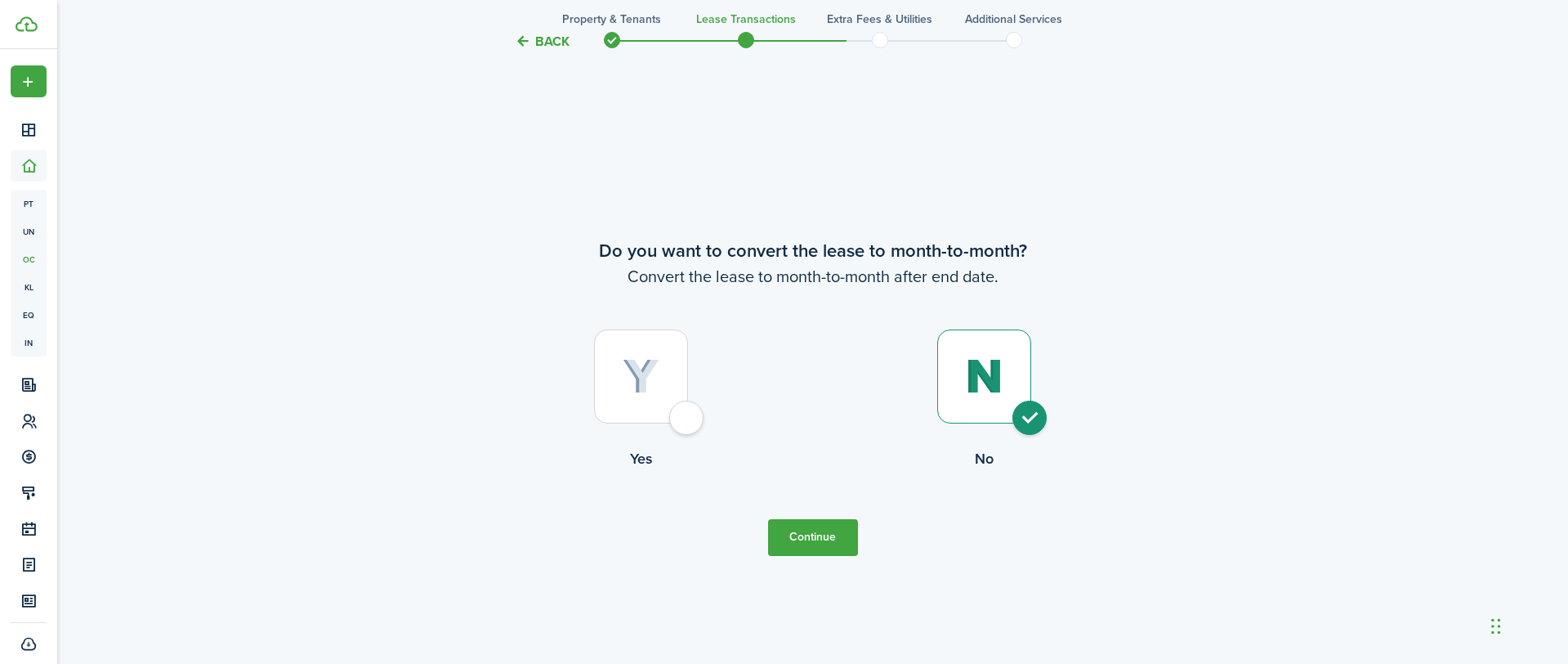
click at [675, 411] on div at bounding box center [641, 376] width 94 height 94
radio input "true"
click at [826, 550] on button "Continue" at bounding box center [813, 538] width 90 height 37
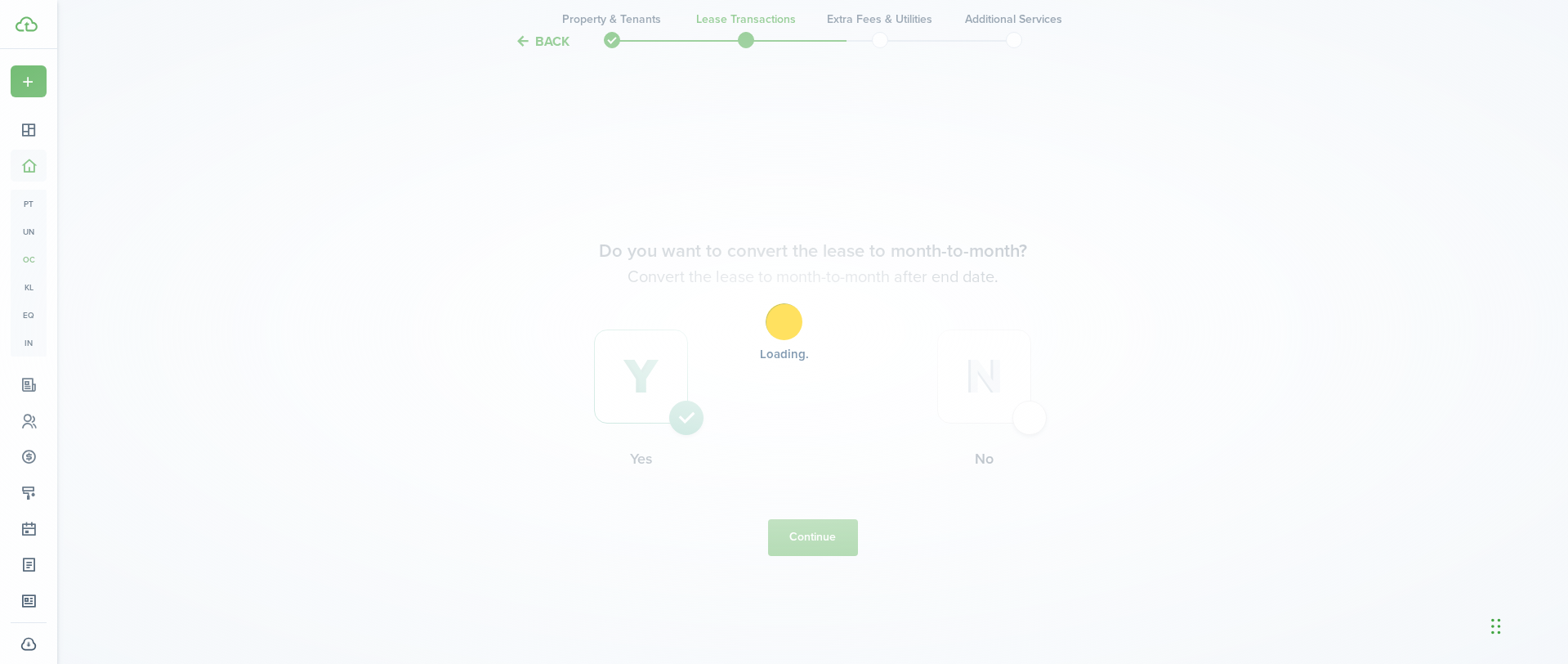
scroll to position [0, 0]
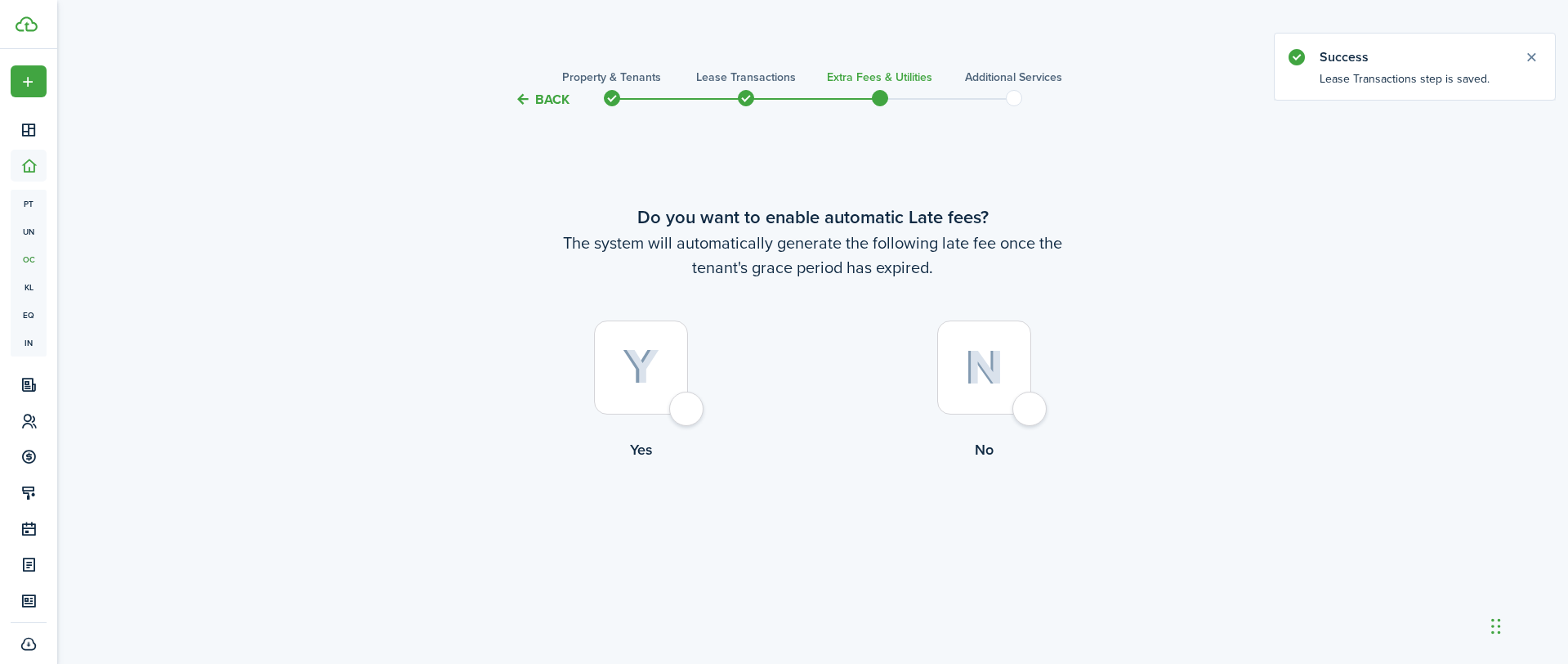
click at [1023, 395] on div at bounding box center [984, 367] width 94 height 94
radio input "true"
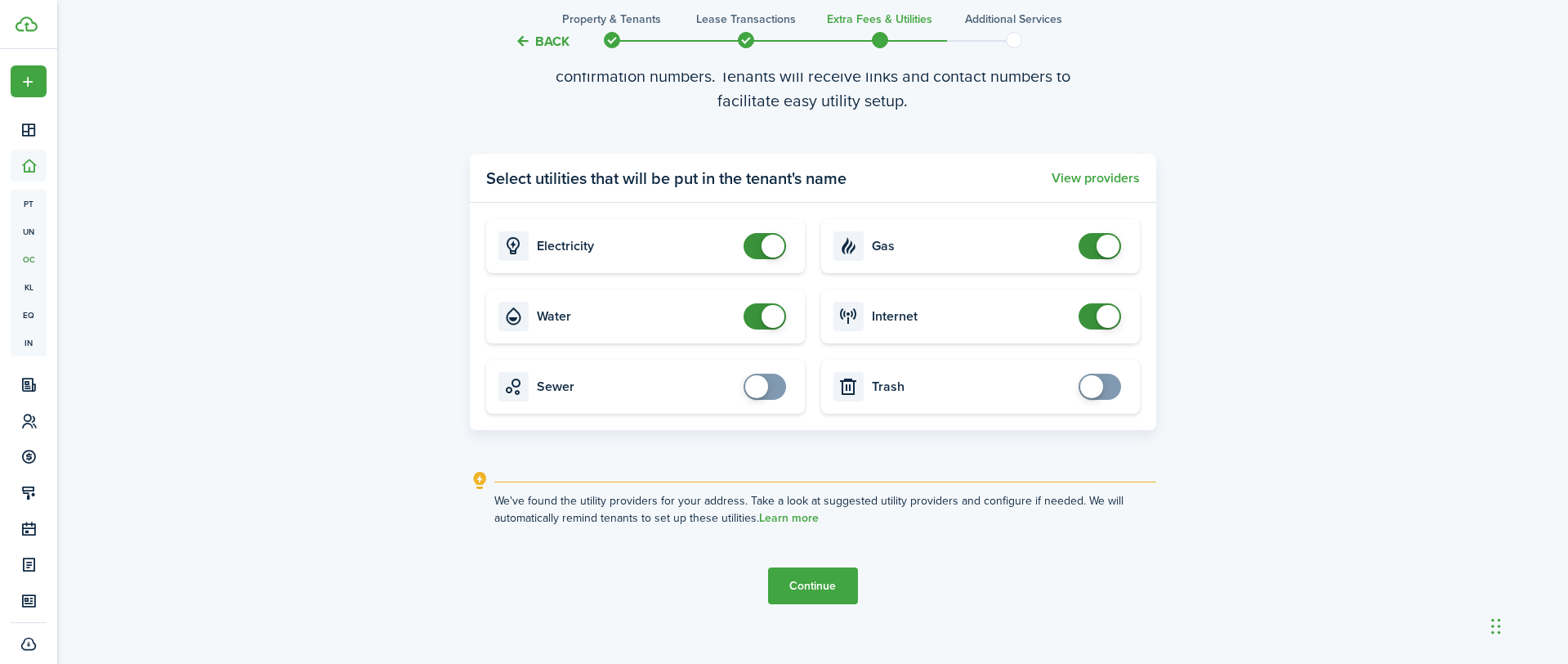
scroll to position [664, 0]
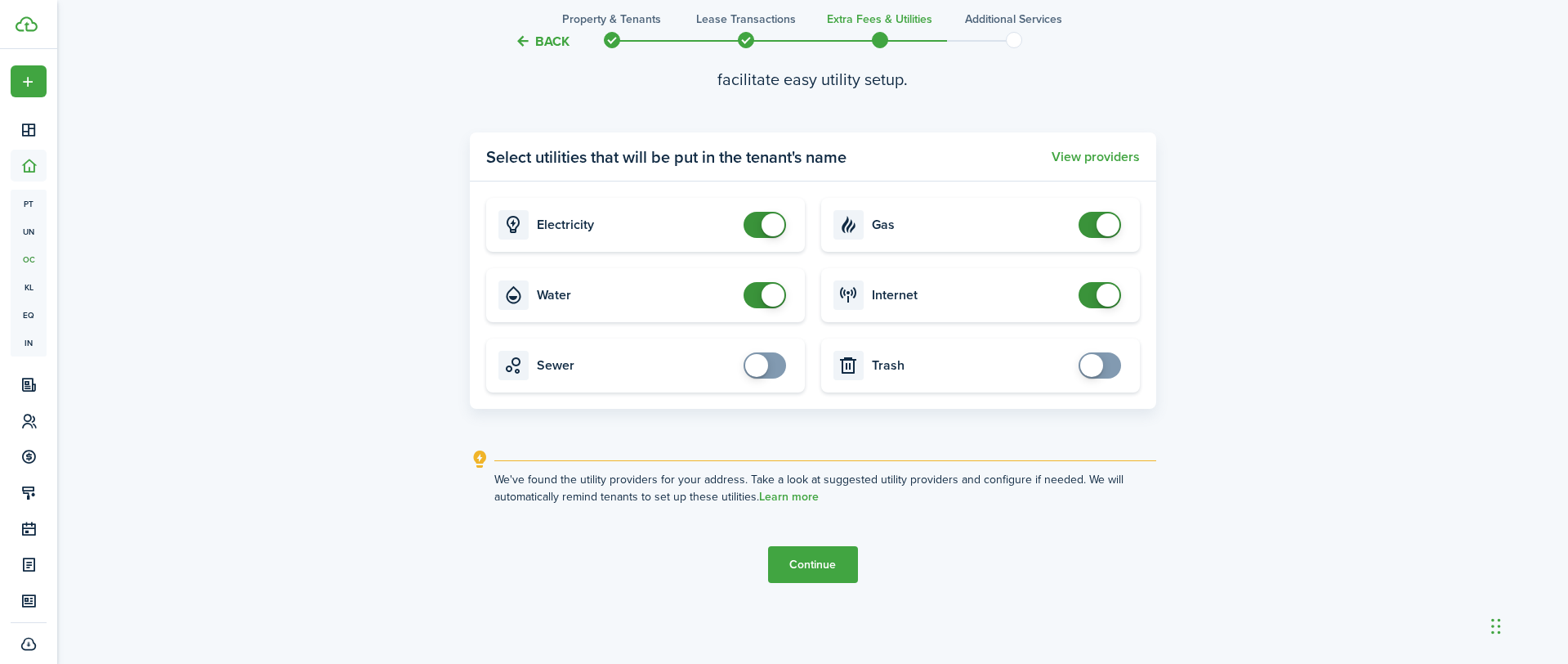
click at [833, 550] on button "Continue" at bounding box center [813, 564] width 90 height 37
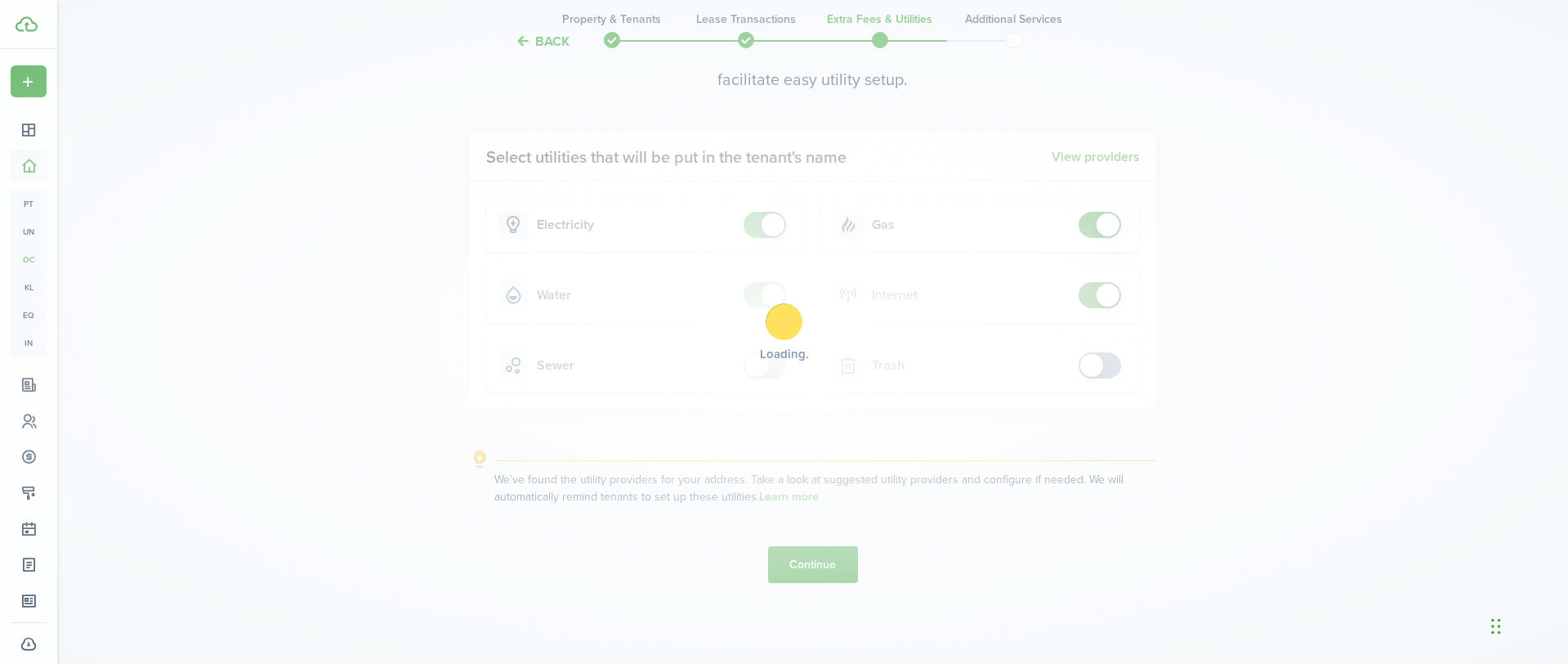
scroll to position [0, 0]
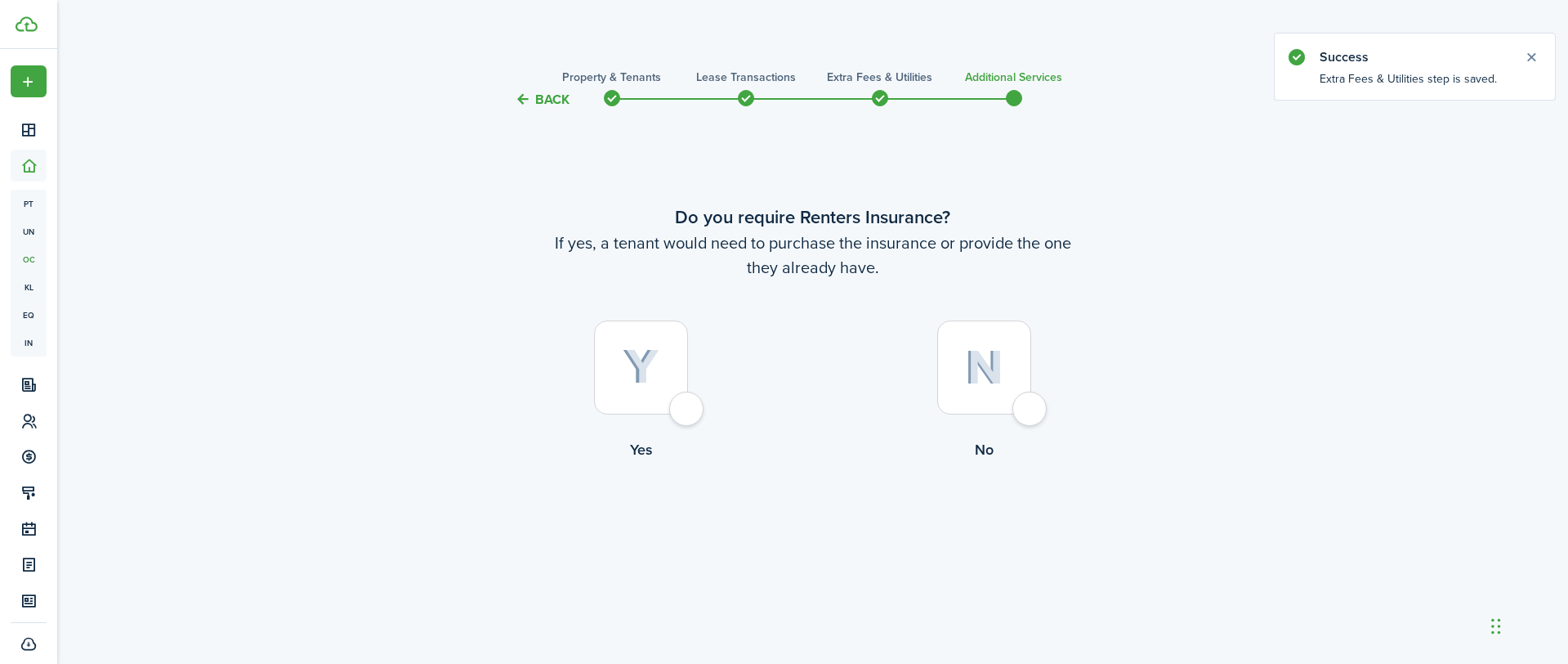
click at [1031, 404] on div at bounding box center [984, 367] width 94 height 94
radio input "true"
click at [832, 531] on button "Complete move in" at bounding box center [812, 528] width 120 height 37
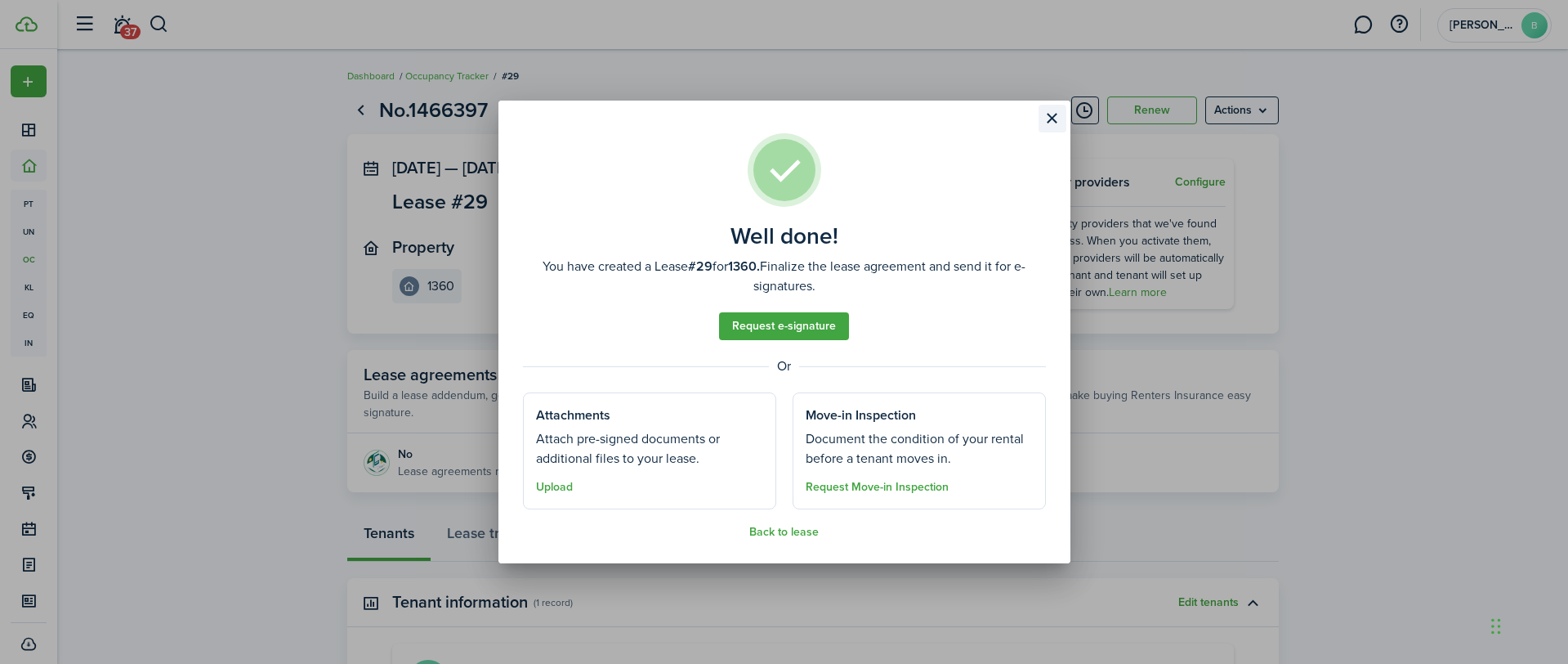
click at [1059, 116] on button "Close modal" at bounding box center [1052, 118] width 27 height 27
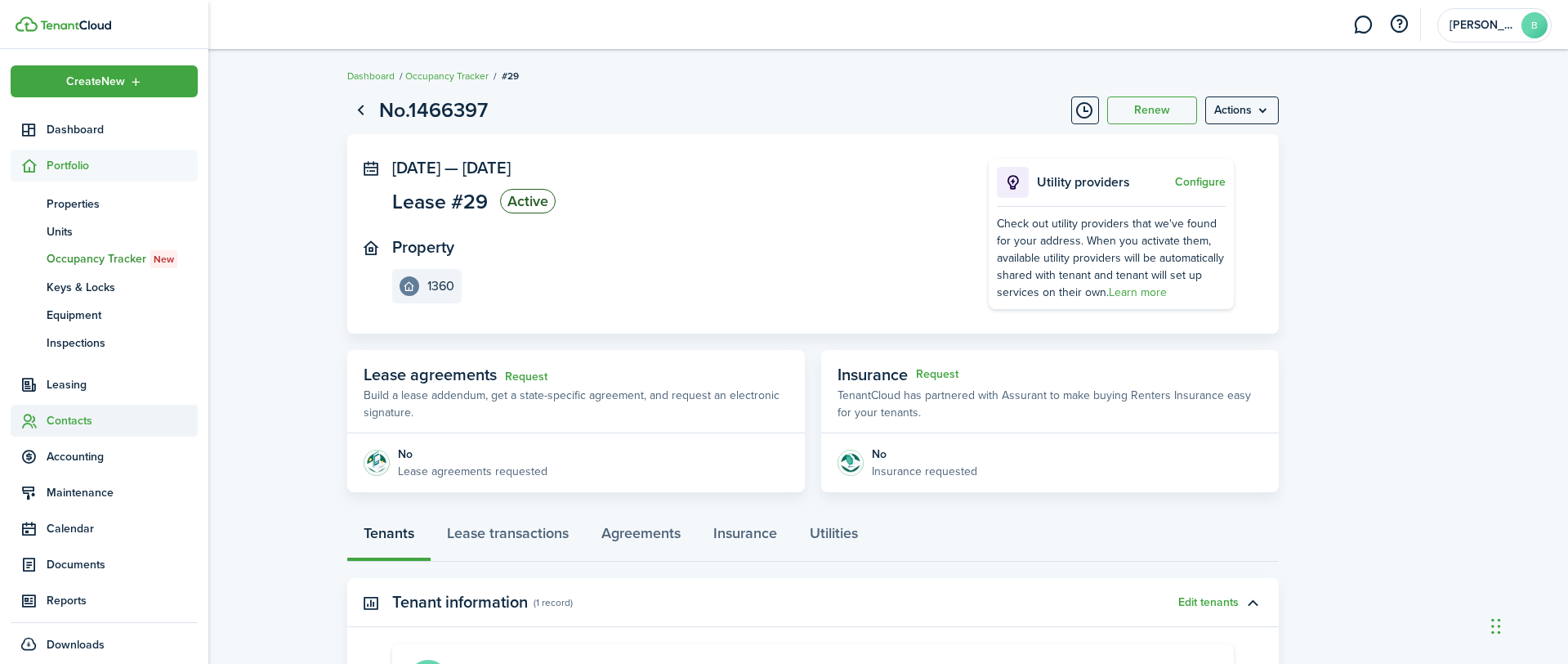
click at [53, 431] on span "Contacts" at bounding box center [104, 420] width 187 height 32
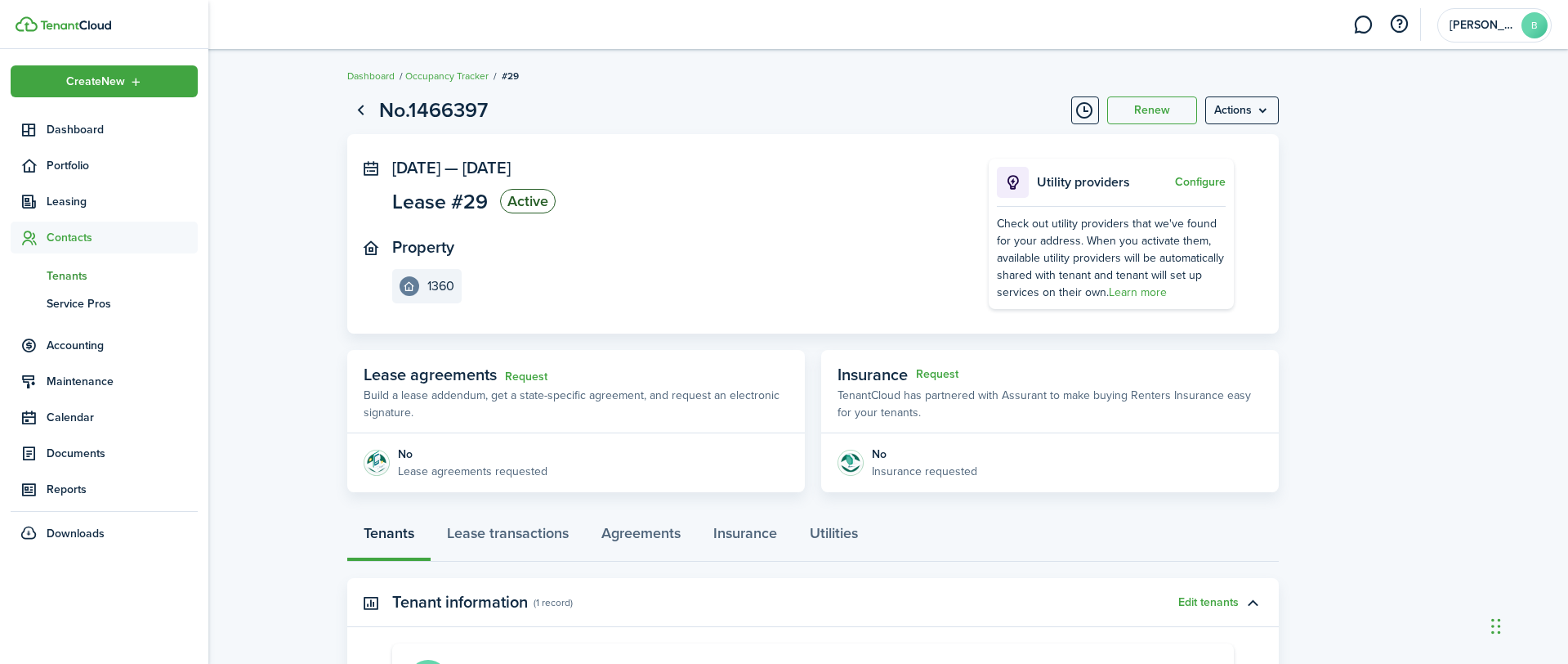
click at [80, 273] on span "Tenants" at bounding box center [122, 276] width 151 height 17
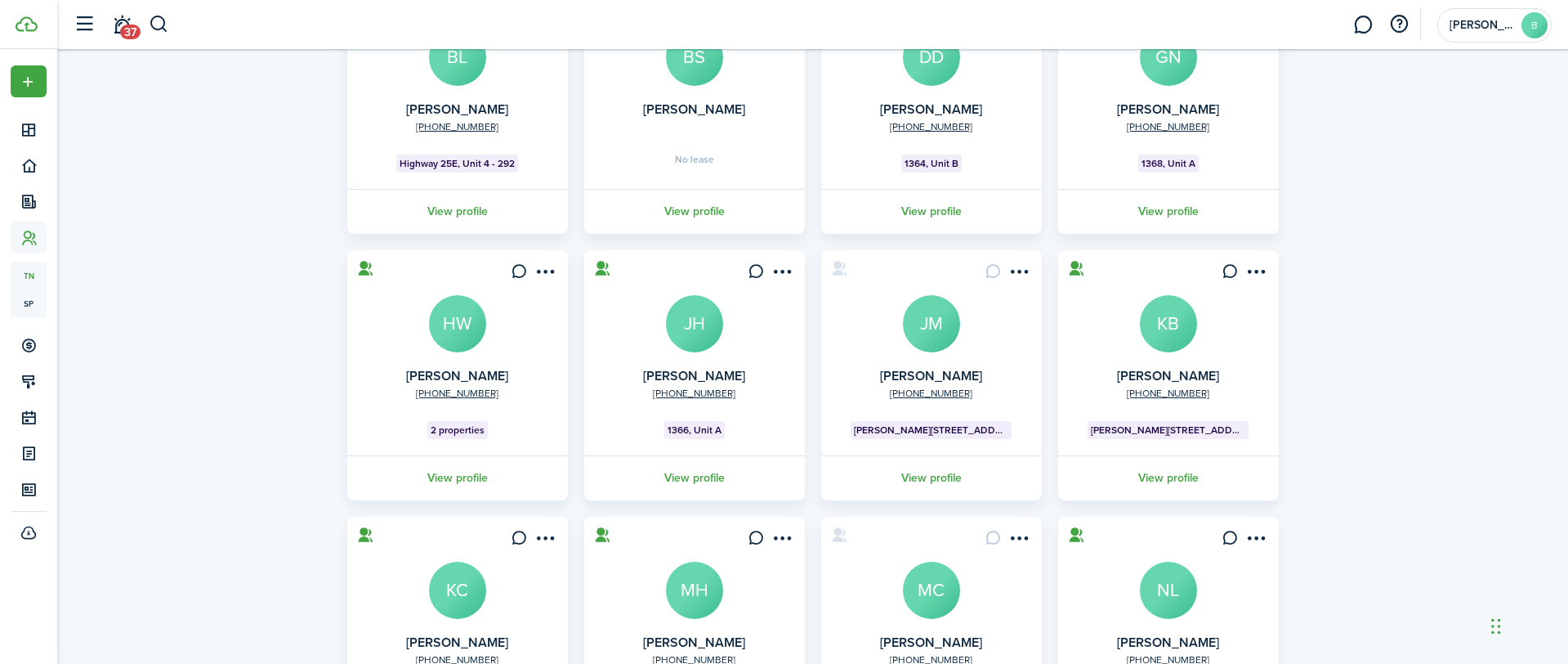
scroll to position [205, 0]
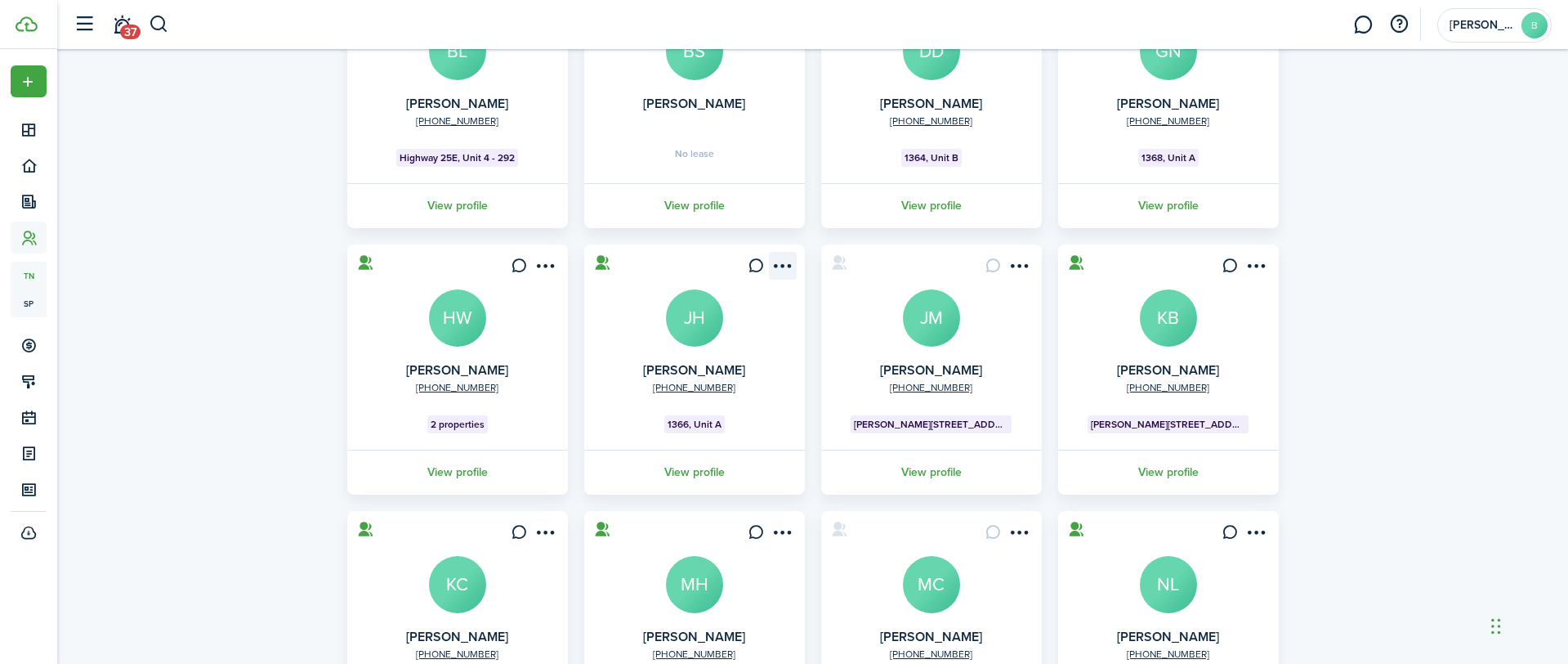
click at [780, 262] on menu-btn-icon "Open menu" at bounding box center [783, 266] width 27 height 27
click at [604, 333] on card "[PHONE_NUMBER] [PERSON_NAME] 1366, Unit A View profile" at bounding box center [694, 369] width 221 height 250
click at [673, 322] on avatar-text "JH" at bounding box center [694, 318] width 57 height 57
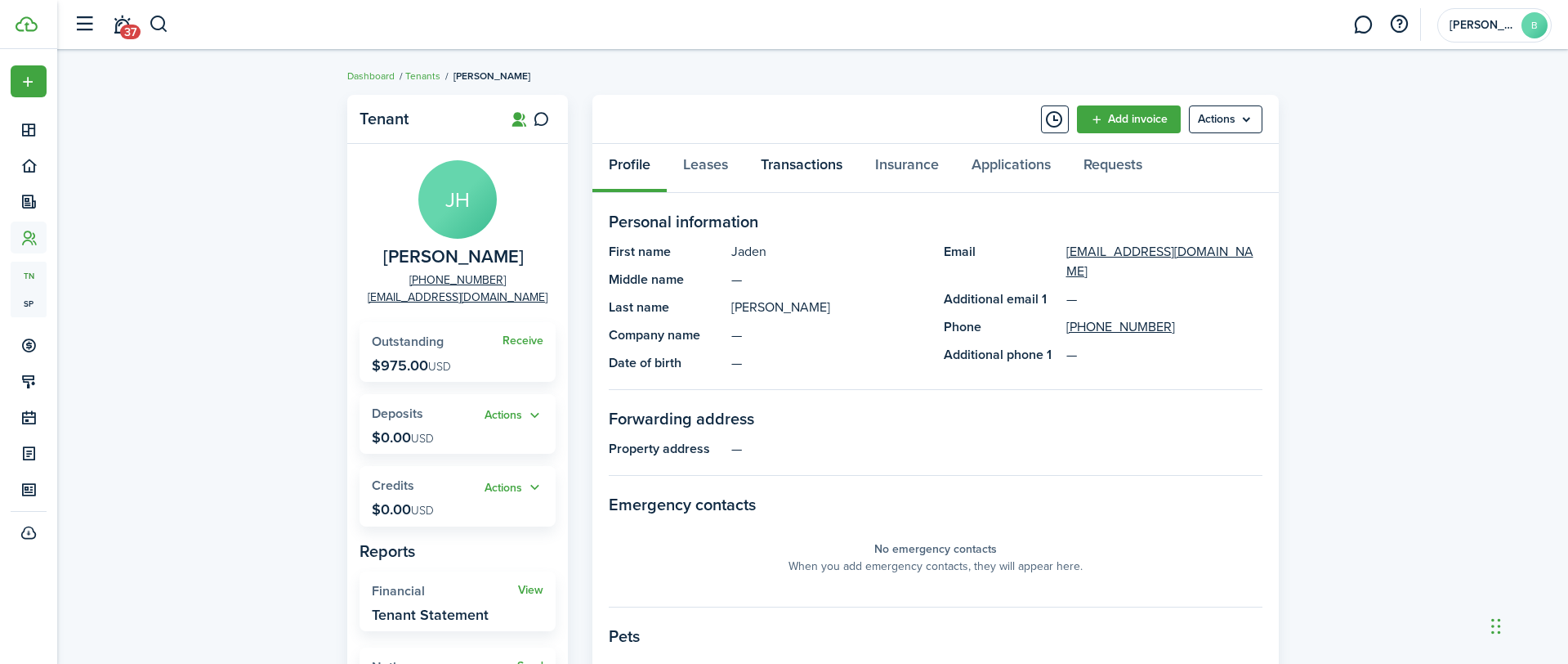
click at [813, 156] on link "Transactions" at bounding box center [801, 169] width 114 height 49
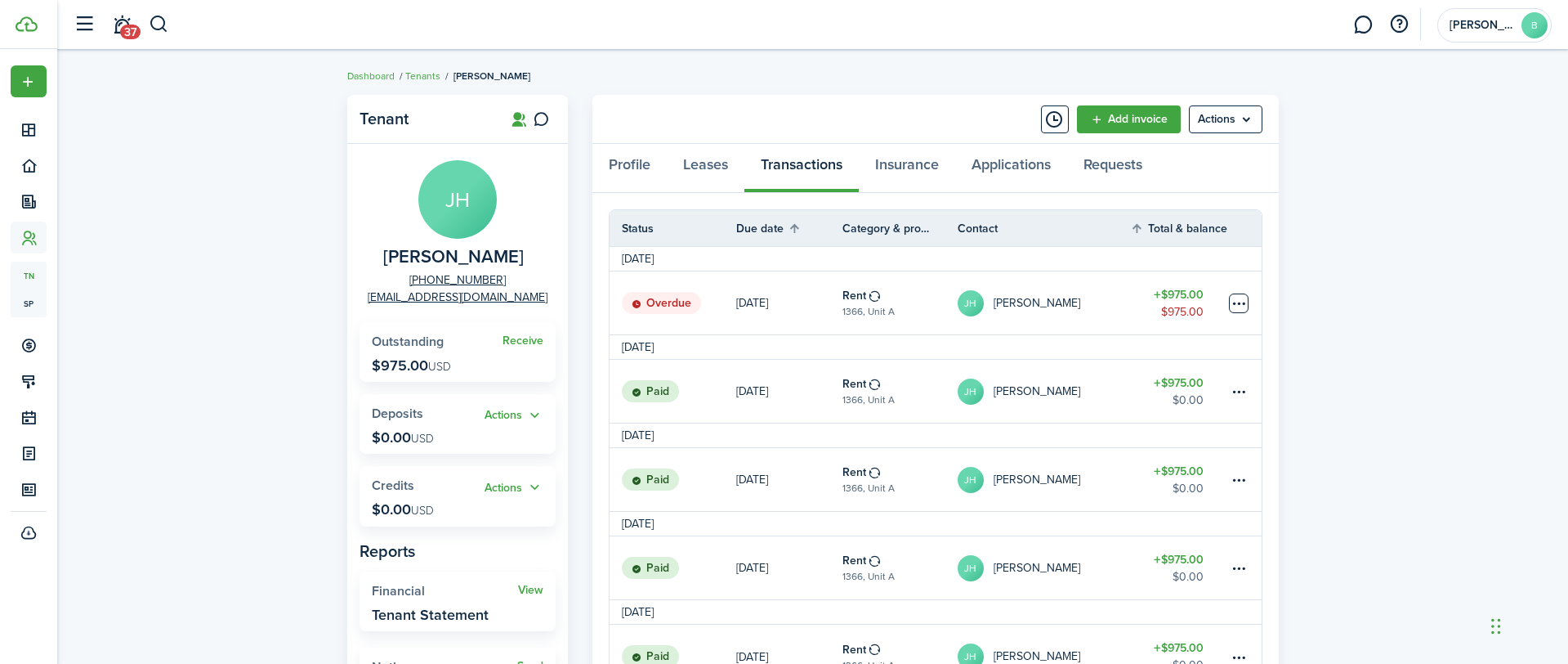
click at [1236, 299] on table-menu-btn-icon at bounding box center [1238, 302] width 19 height 19
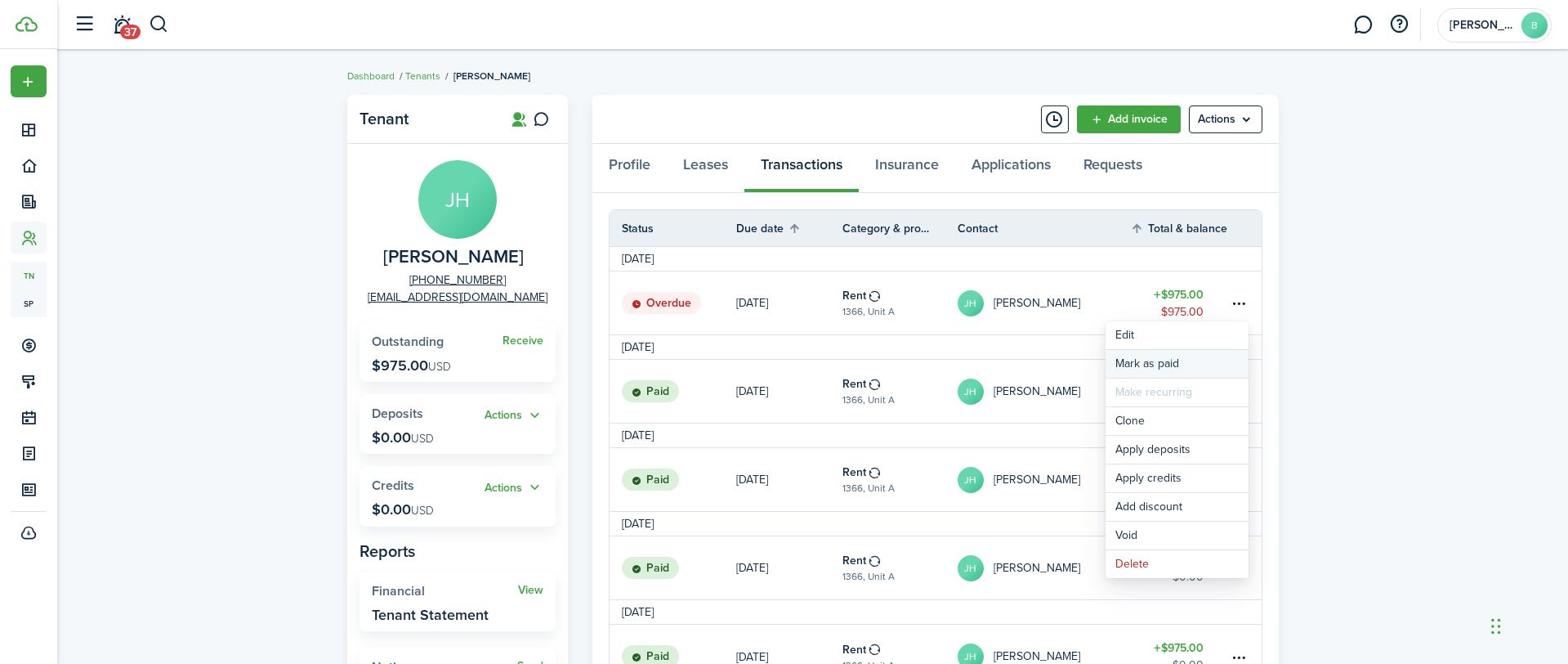
click at [1192, 362] on link "Mark as paid" at bounding box center [1177, 364] width 143 height 27
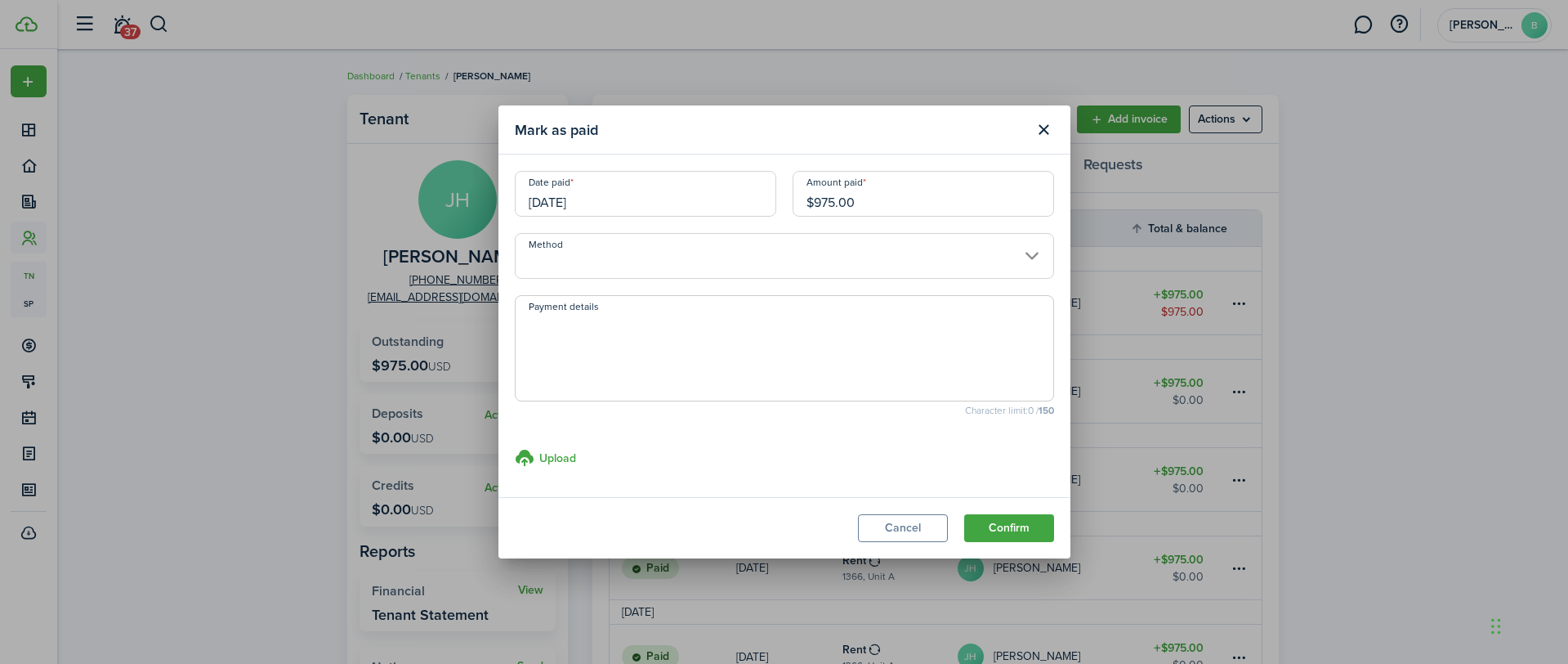
click at [646, 253] on input "Method" at bounding box center [784, 256] width 539 height 46
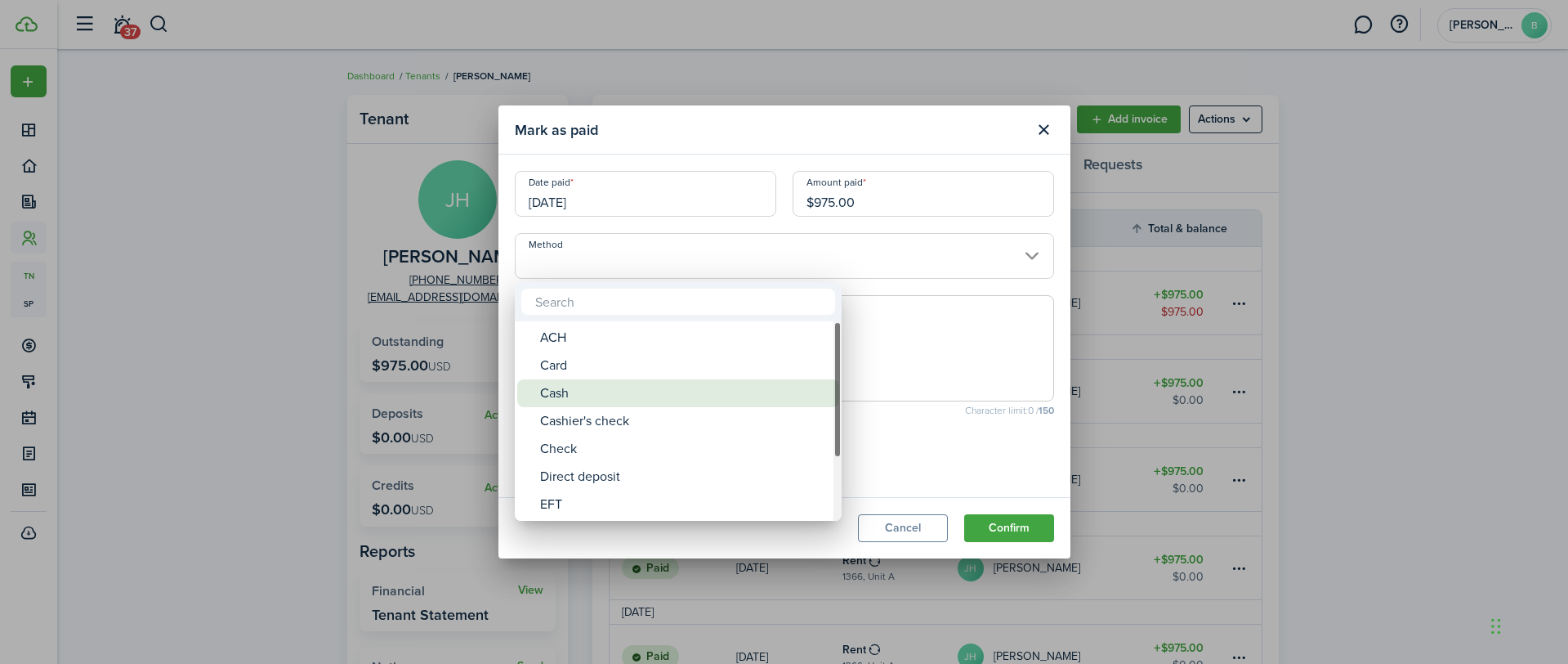
drag, startPoint x: 573, startPoint y: 389, endPoint x: 675, endPoint y: 408, distance: 103.8
click at [574, 389] on div "Cash" at bounding box center [685, 393] width 289 height 27
type input "Cash"
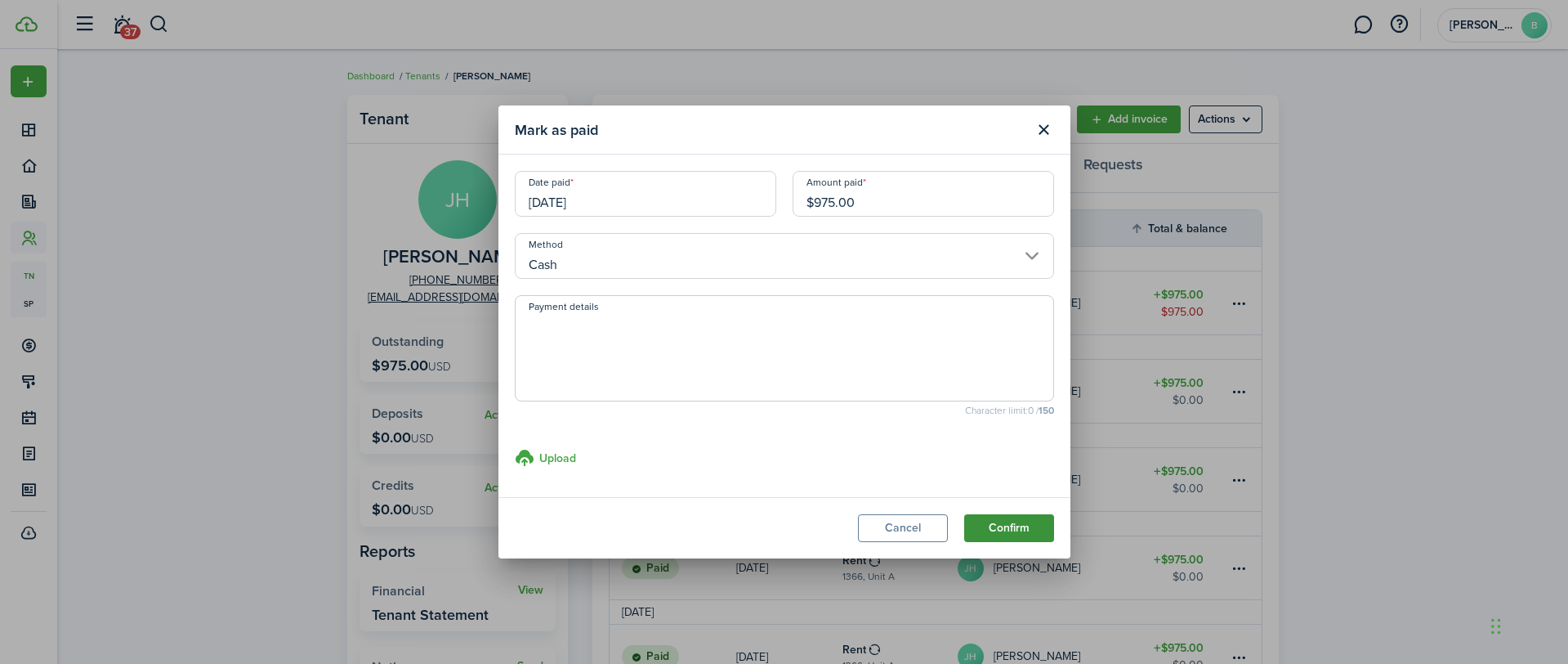
click at [996, 524] on button "Confirm" at bounding box center [1009, 528] width 90 height 27
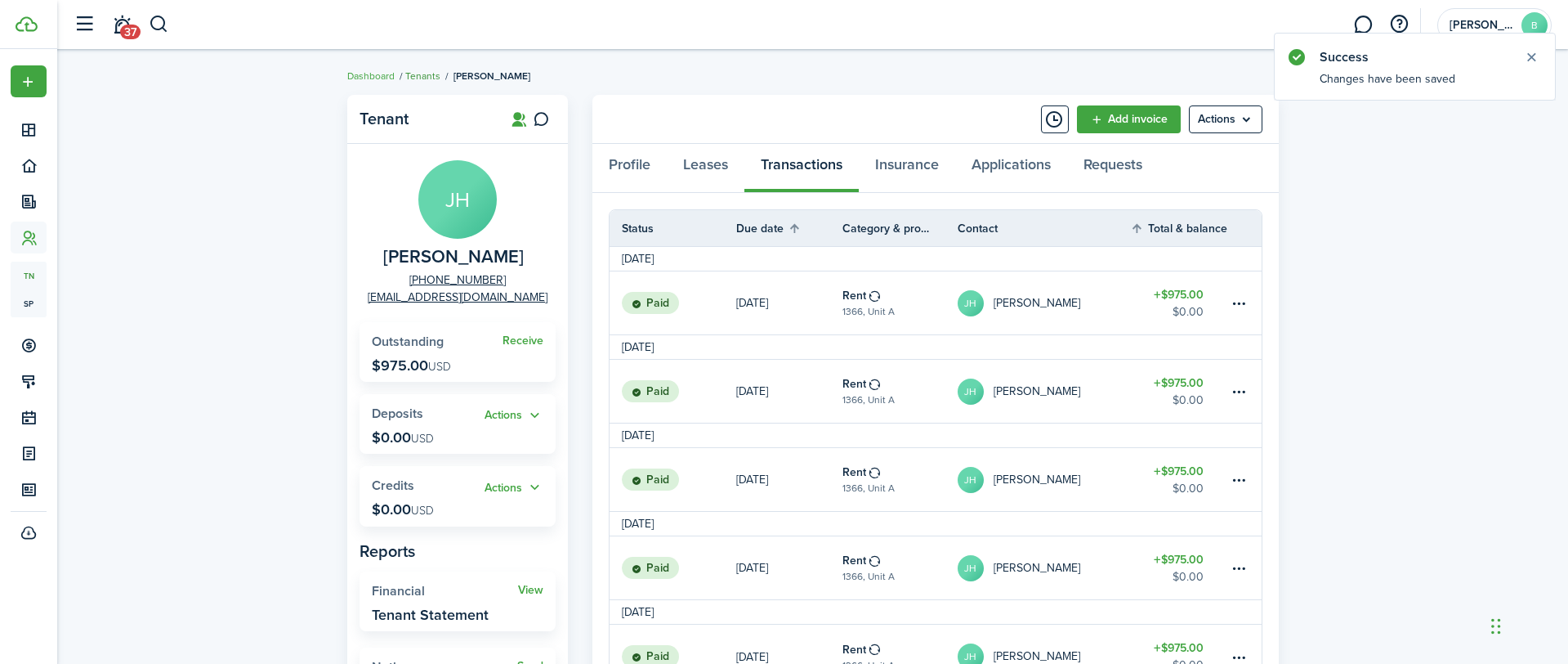
click at [427, 74] on link "Tenants" at bounding box center [423, 76] width 35 height 15
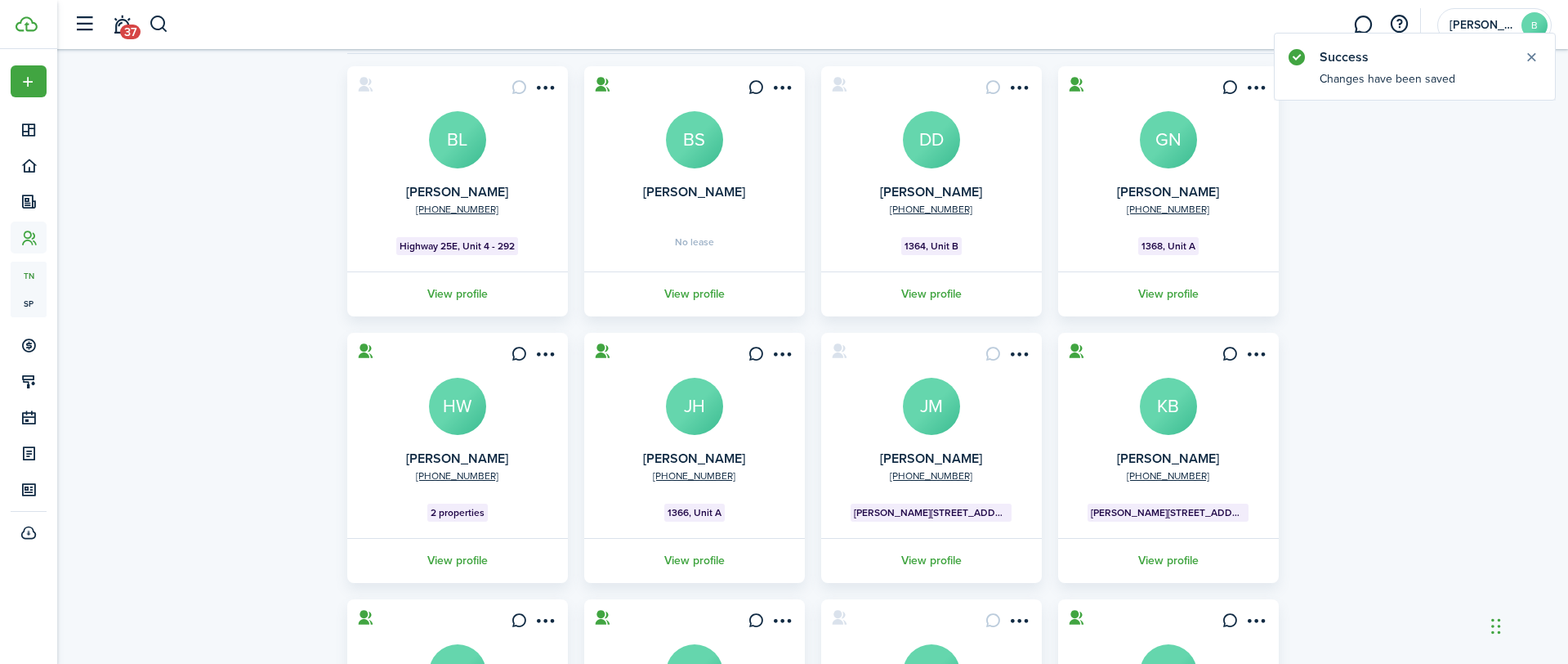
scroll to position [150, 0]
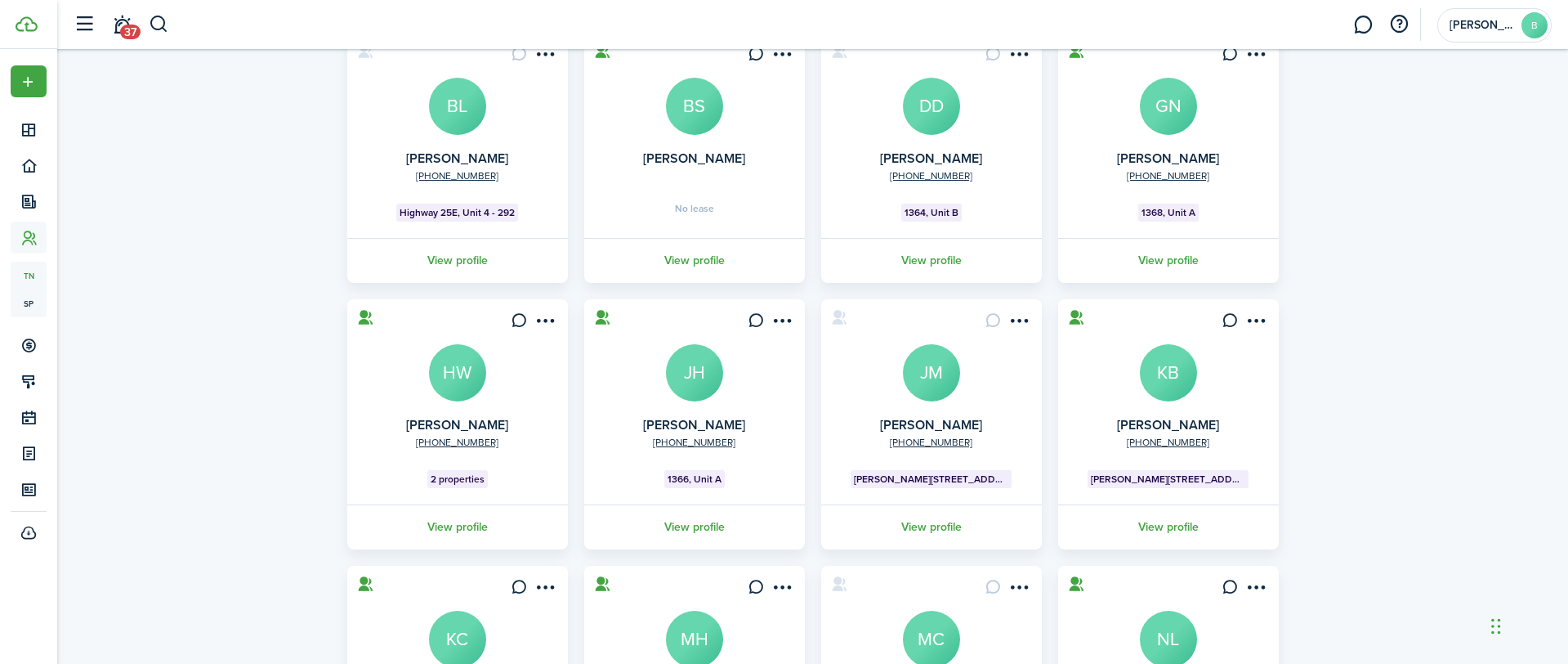
click at [940, 360] on avatar-text "JM" at bounding box center [931, 373] width 57 height 57
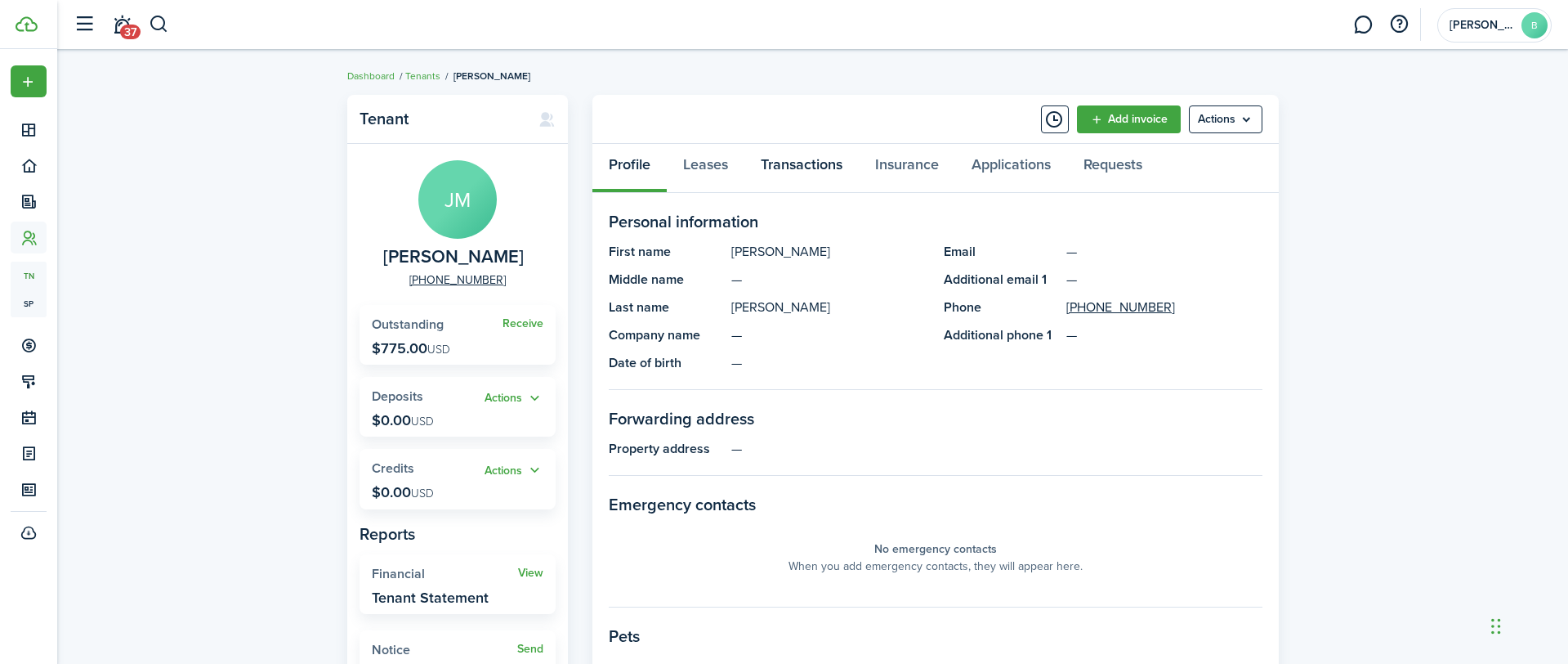
click at [753, 168] on link "Transactions" at bounding box center [801, 169] width 114 height 49
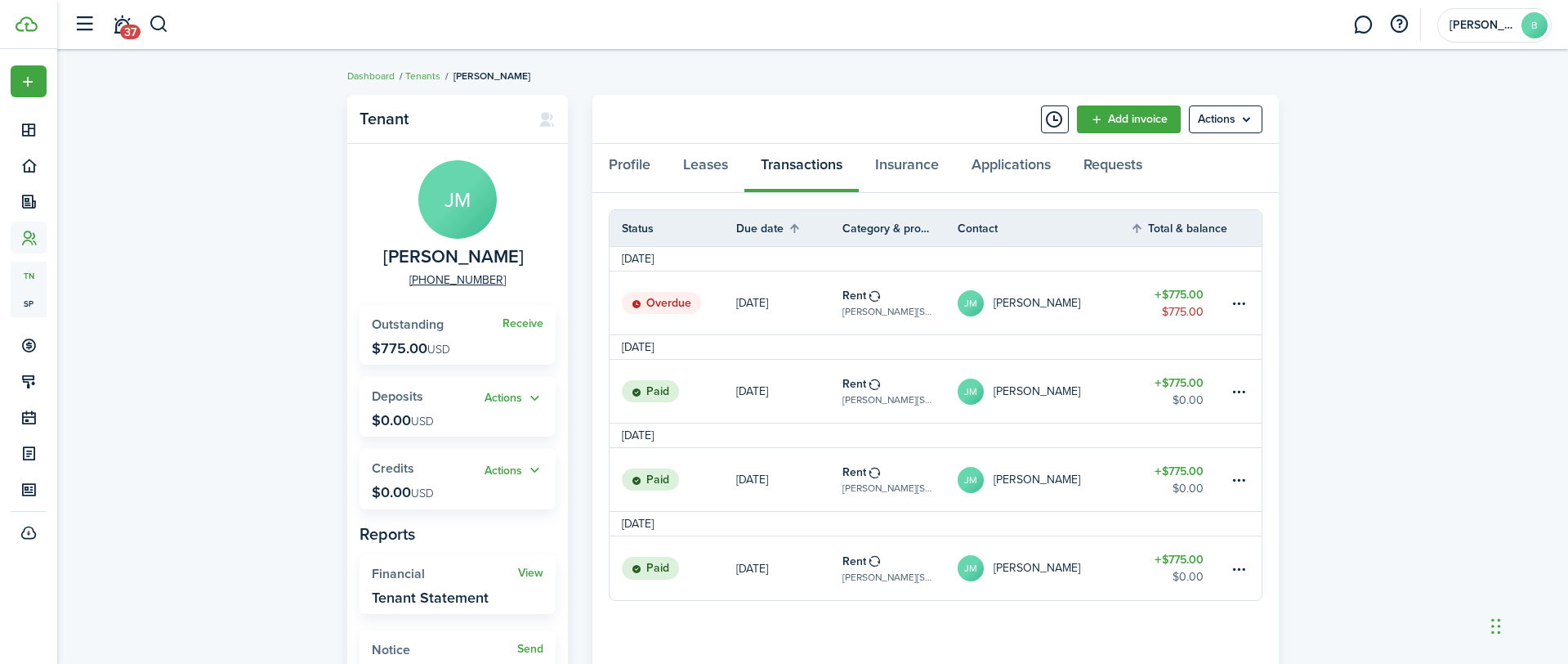
click at [1223, 306] on link "$775.00 $775.00" at bounding box center [1179, 302] width 98 height 63
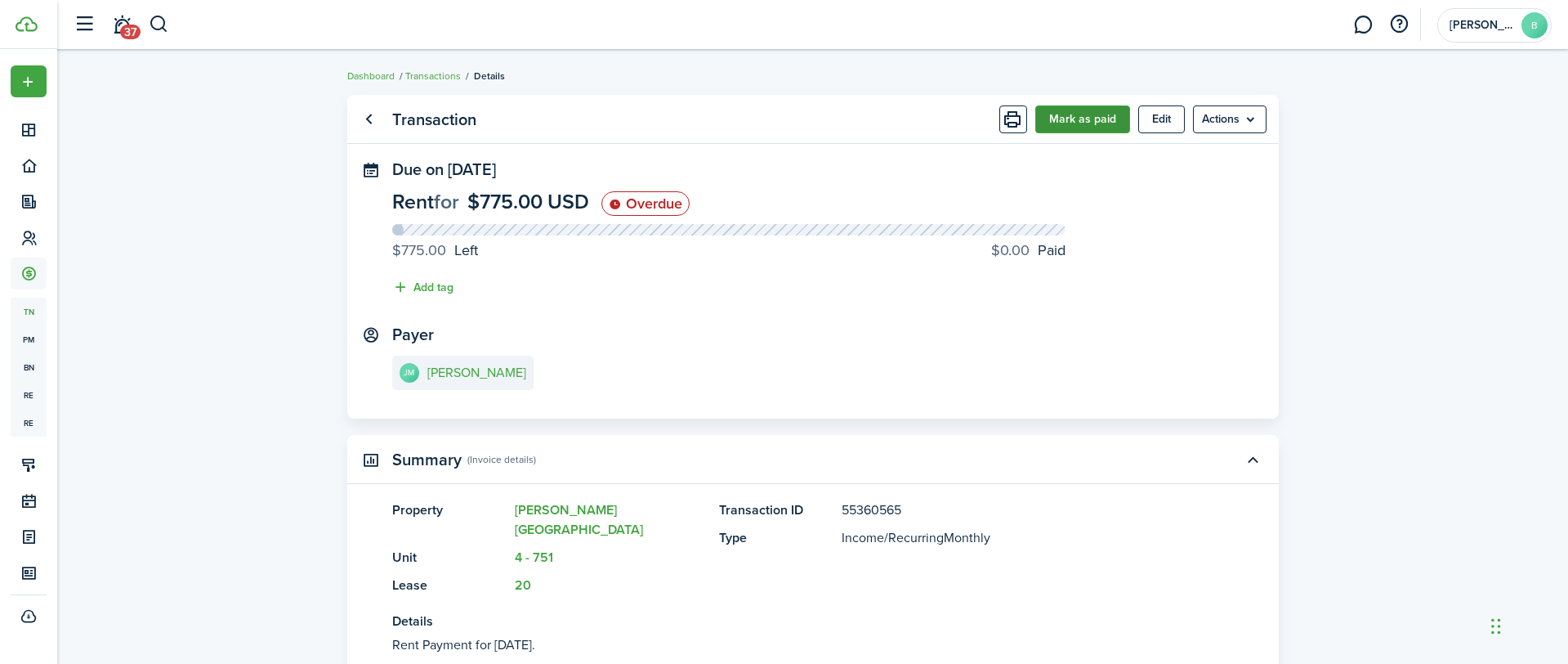
click at [1091, 118] on button "Mark as paid" at bounding box center [1083, 119] width 95 height 27
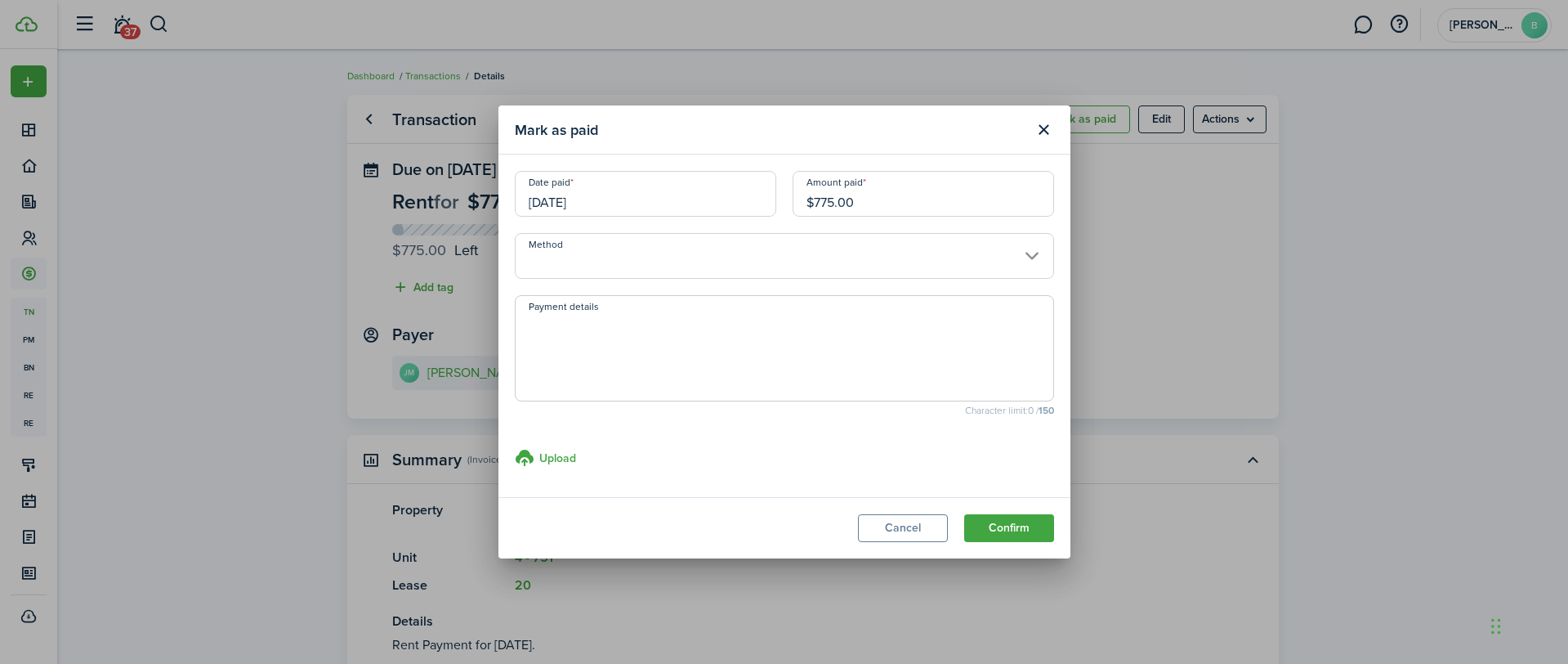
click at [874, 255] on input "Method" at bounding box center [784, 256] width 539 height 46
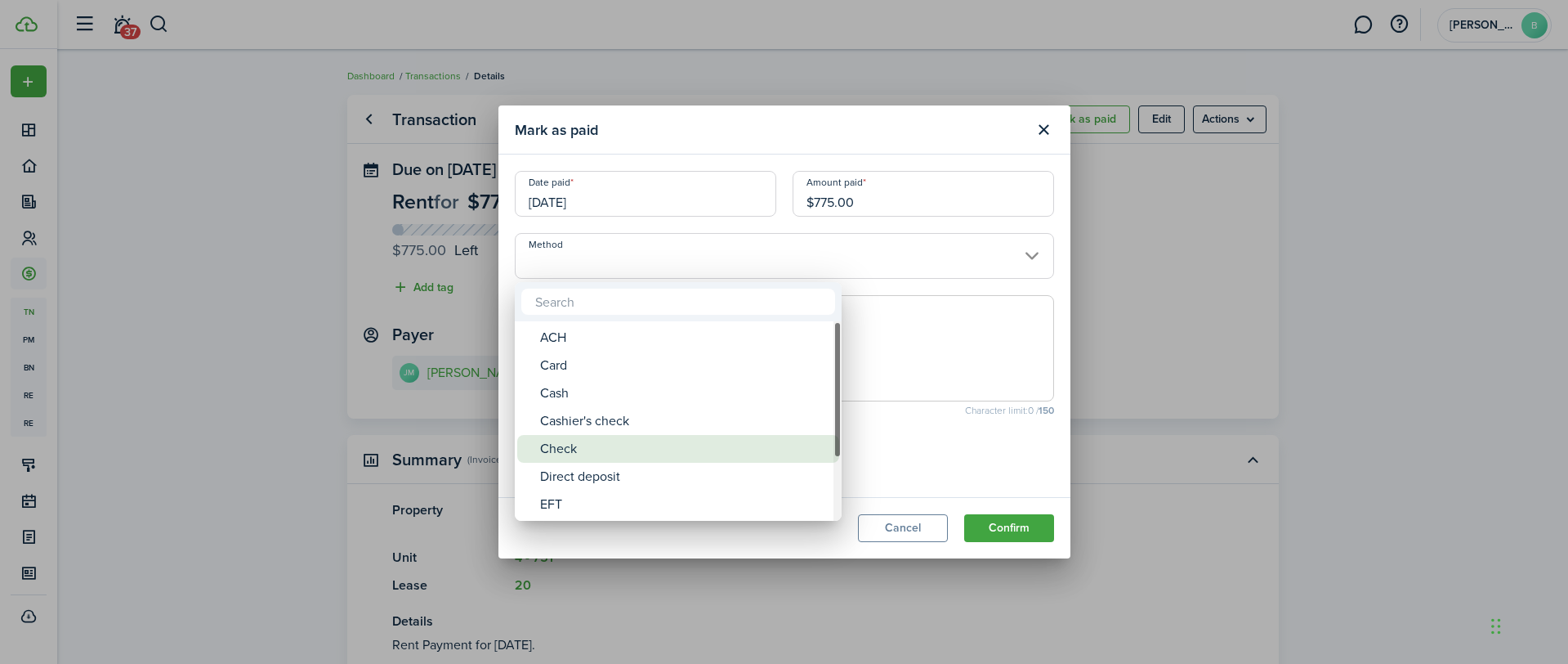
click at [551, 444] on div "Check" at bounding box center [685, 449] width 289 height 27
type input "Check"
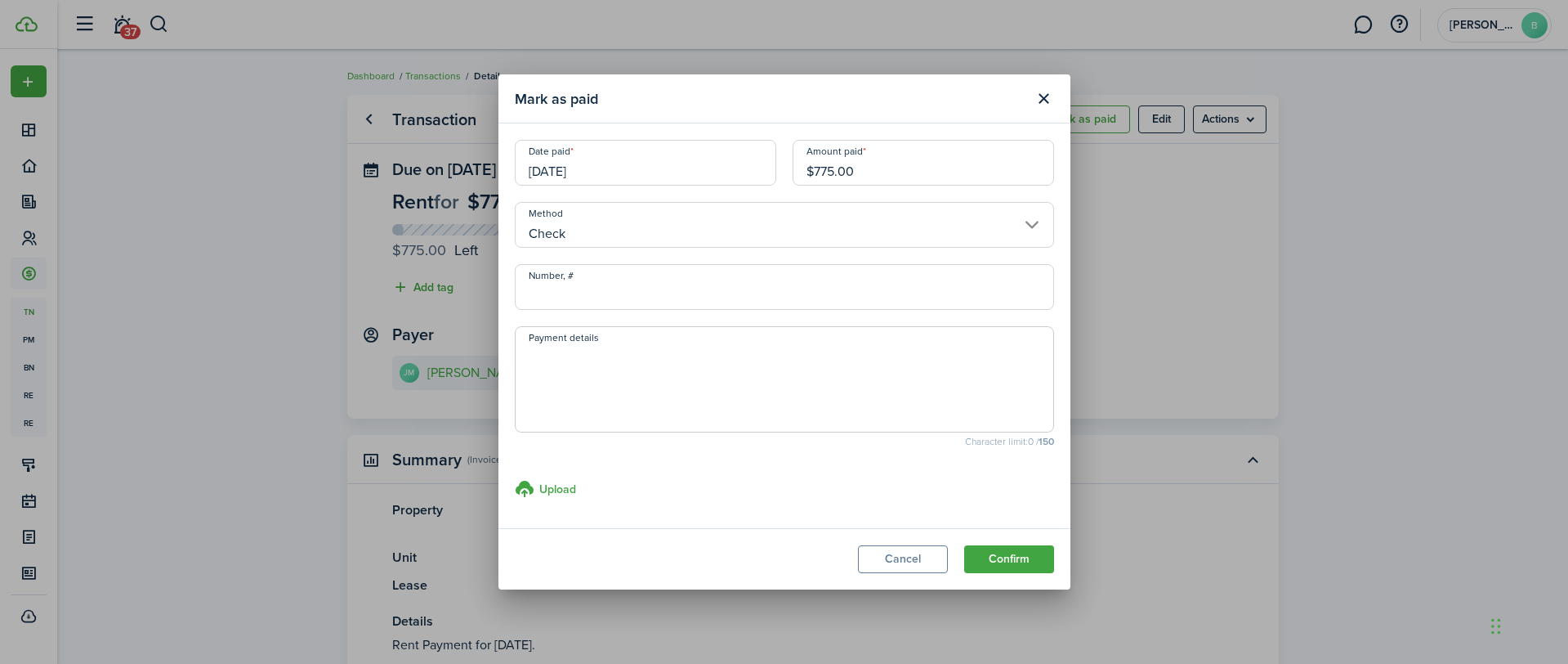
click at [612, 283] on input "Number, #" at bounding box center [784, 287] width 539 height 46
type input "2364"
click at [1005, 570] on button "Confirm" at bounding box center [1009, 559] width 90 height 27
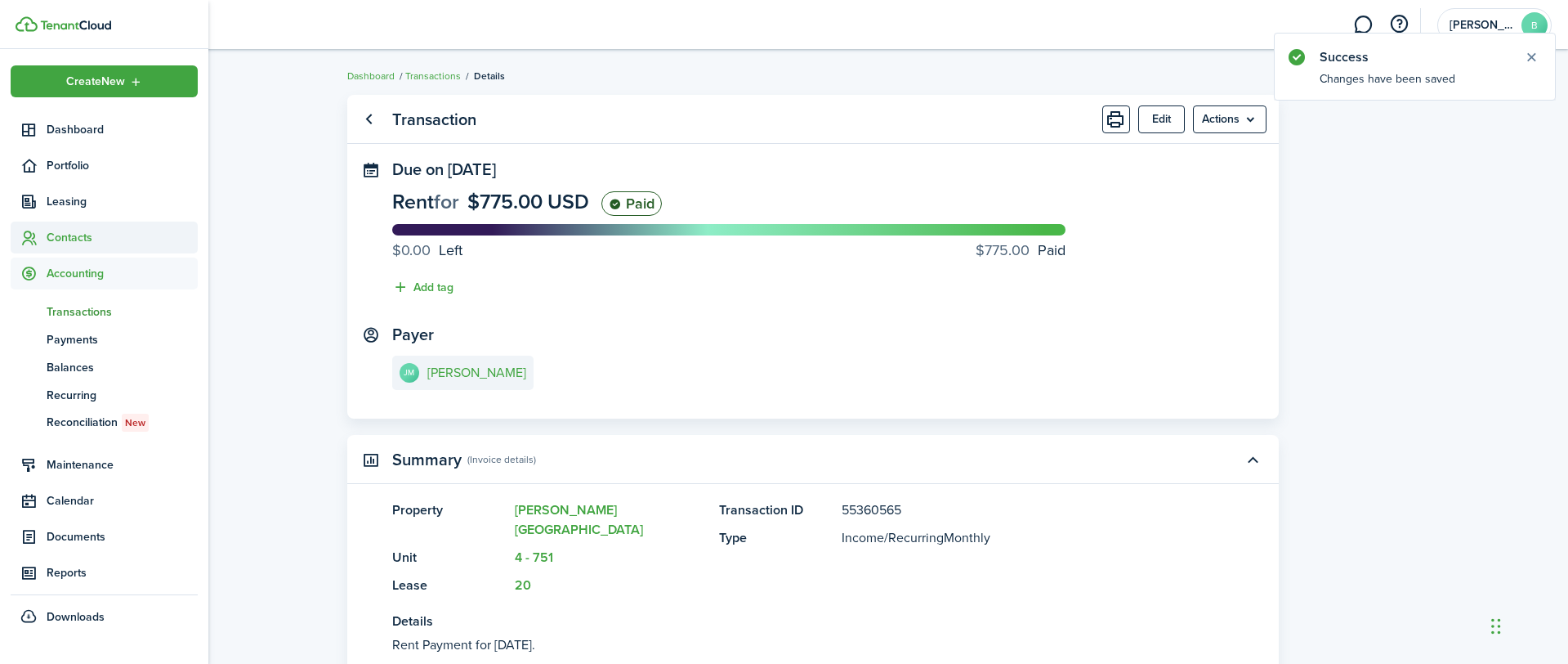
click at [64, 238] on span "Contacts" at bounding box center [122, 237] width 151 height 17
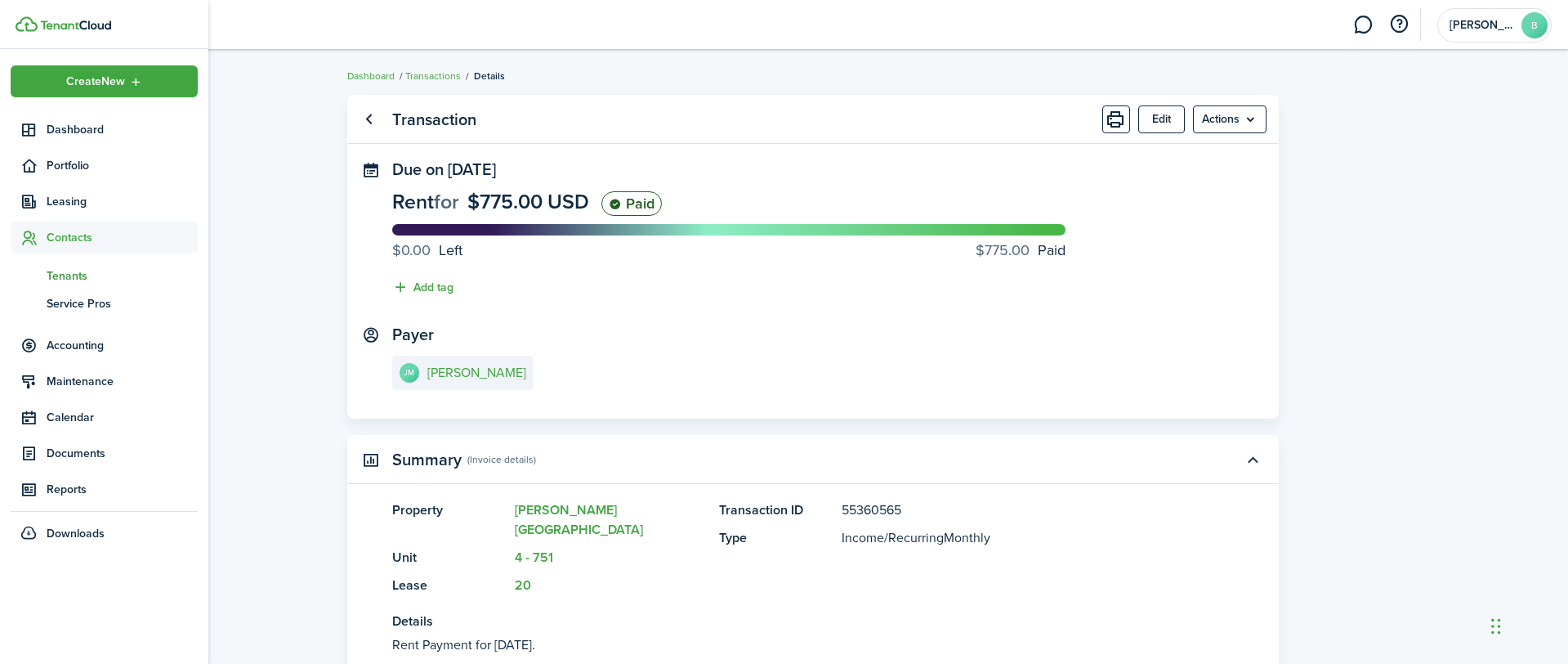
click at [59, 273] on span "Tenants" at bounding box center [122, 276] width 151 height 17
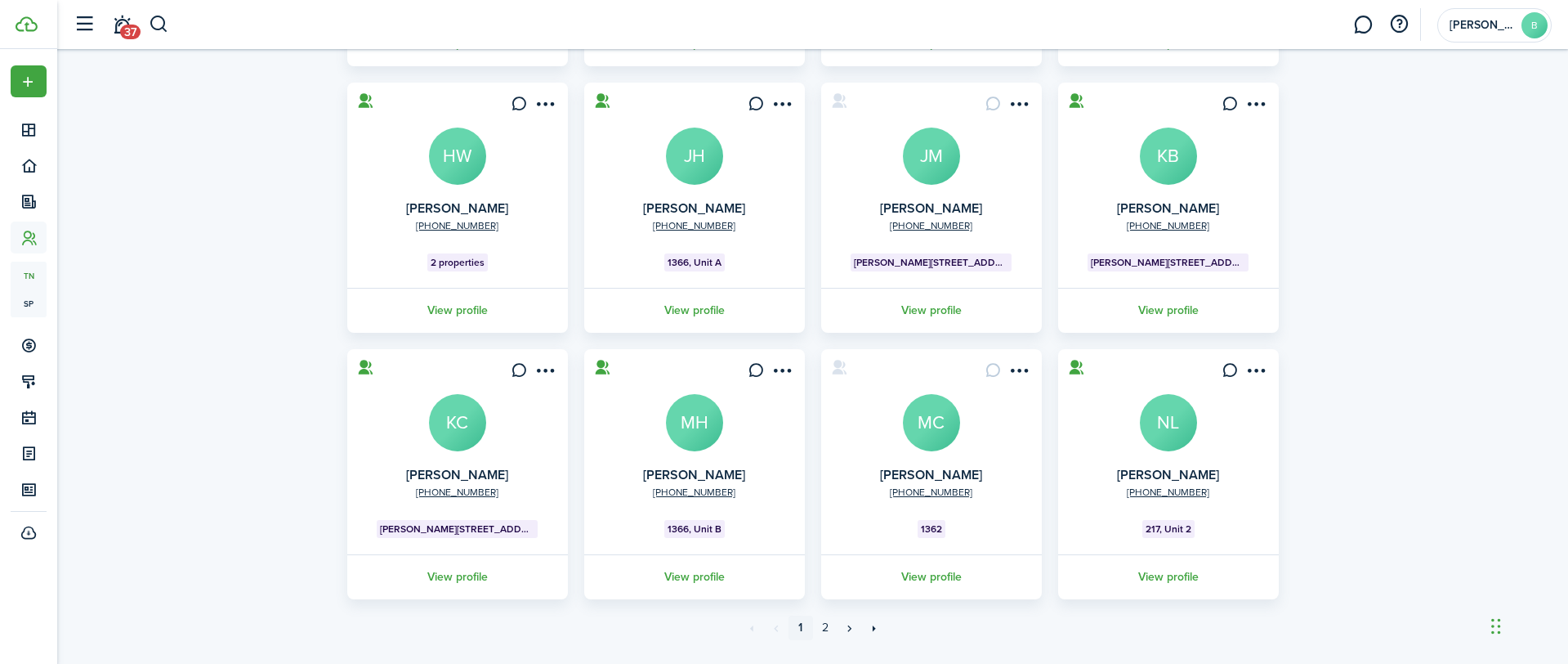
scroll to position [405, 0]
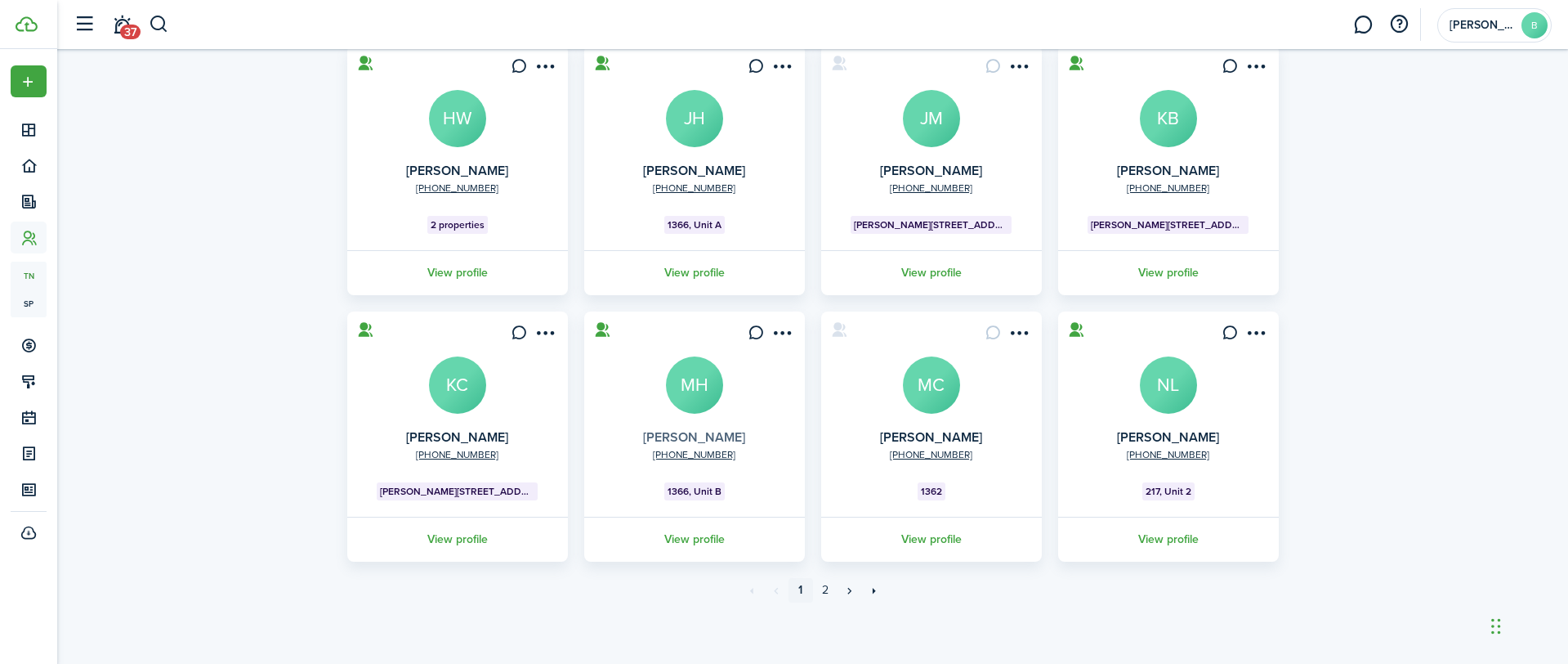
click at [699, 438] on link "[PERSON_NAME]" at bounding box center [694, 437] width 103 height 19
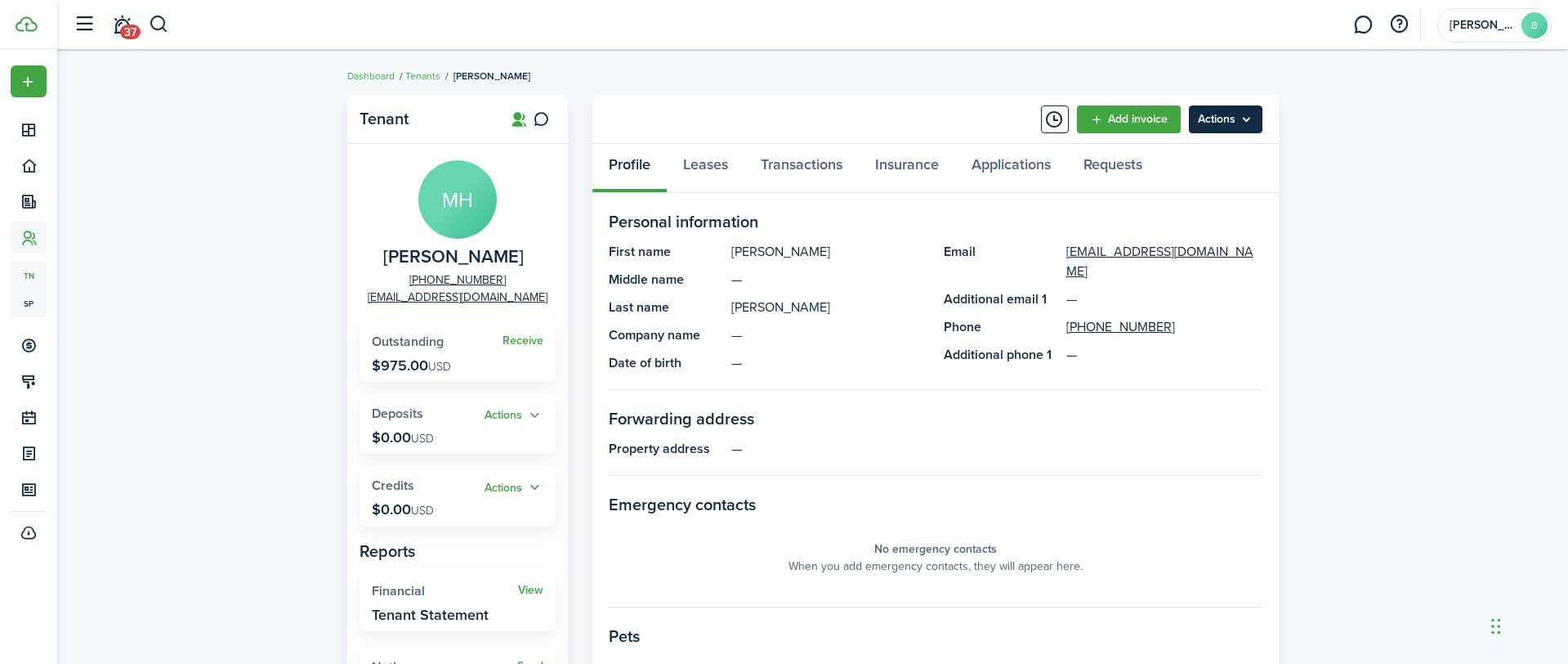
click at [1218, 124] on menu-btn "Actions" at bounding box center [1225, 119] width 73 height 27
click at [822, 188] on link "Transactions" at bounding box center [801, 169] width 114 height 49
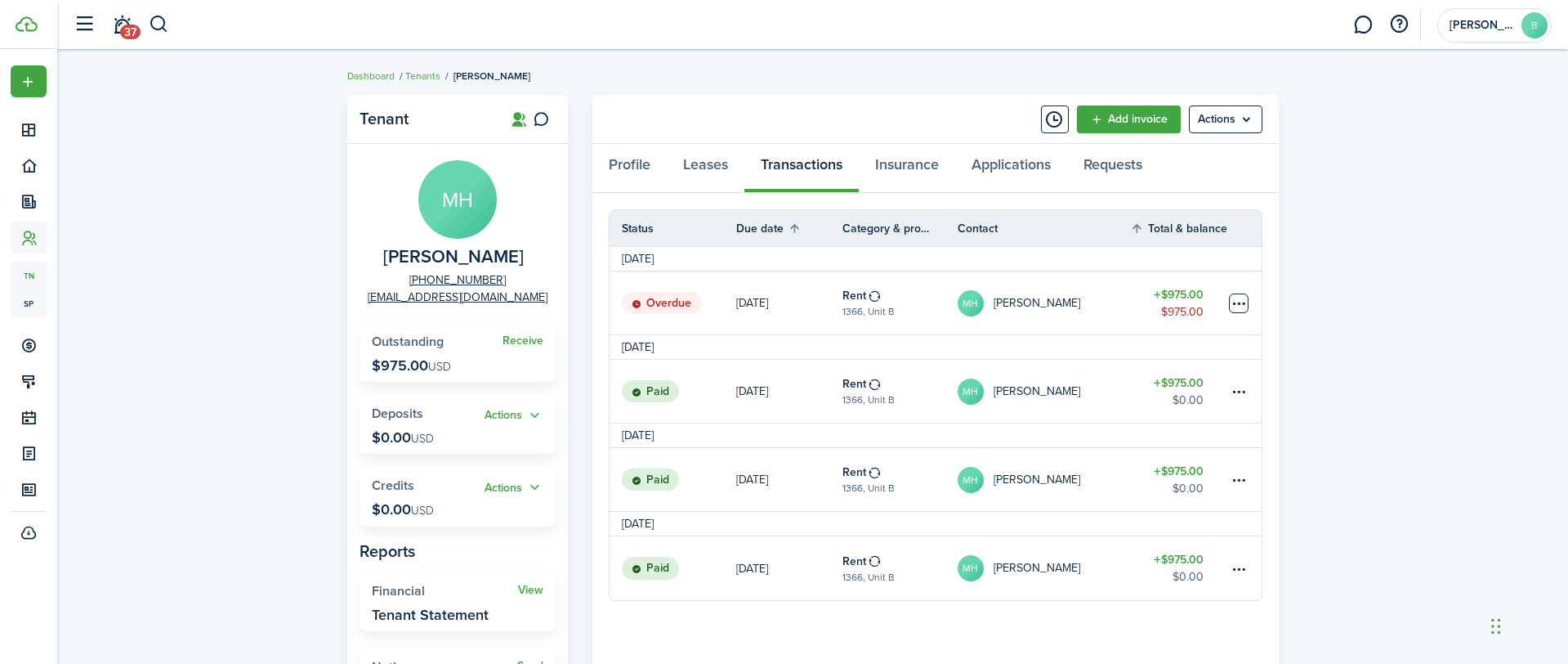
click at [1242, 303] on table-menu-btn-icon at bounding box center [1238, 302] width 19 height 19
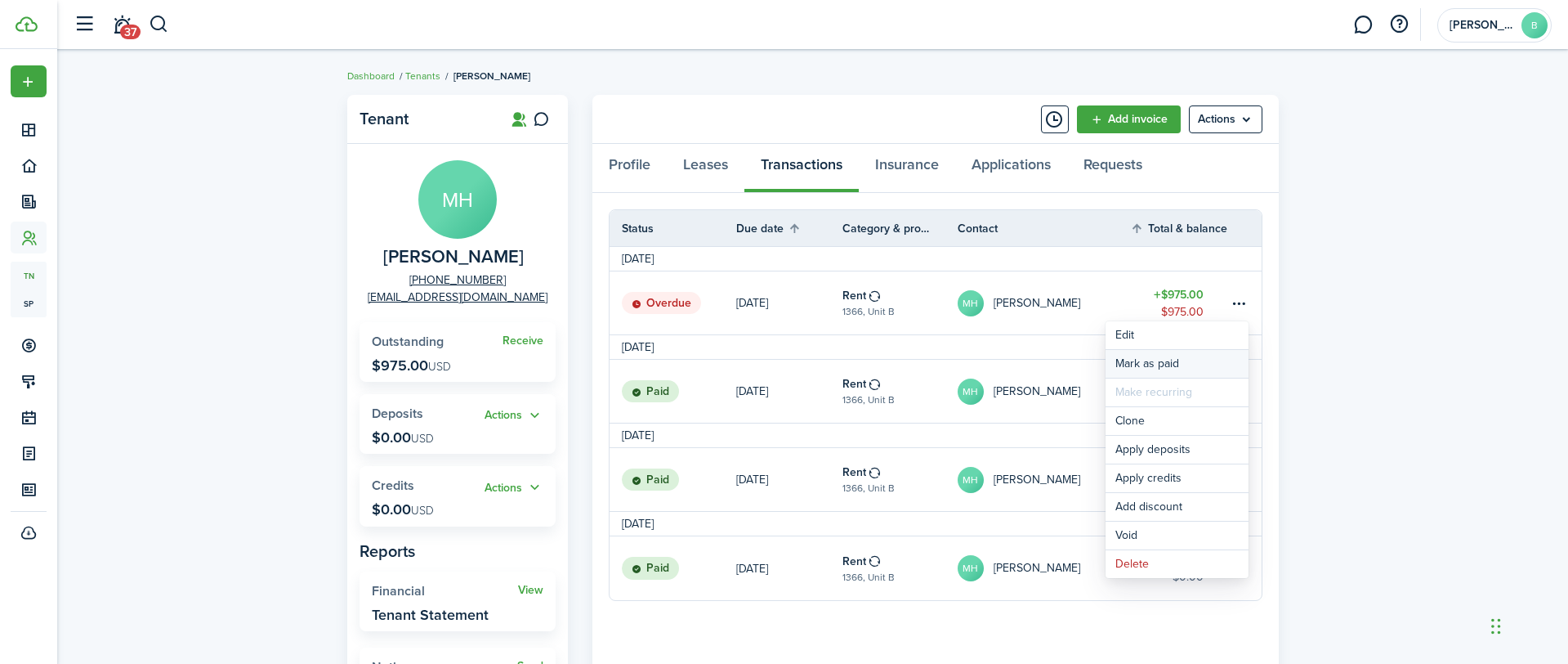
click at [1174, 366] on link "Mark as paid" at bounding box center [1177, 364] width 143 height 27
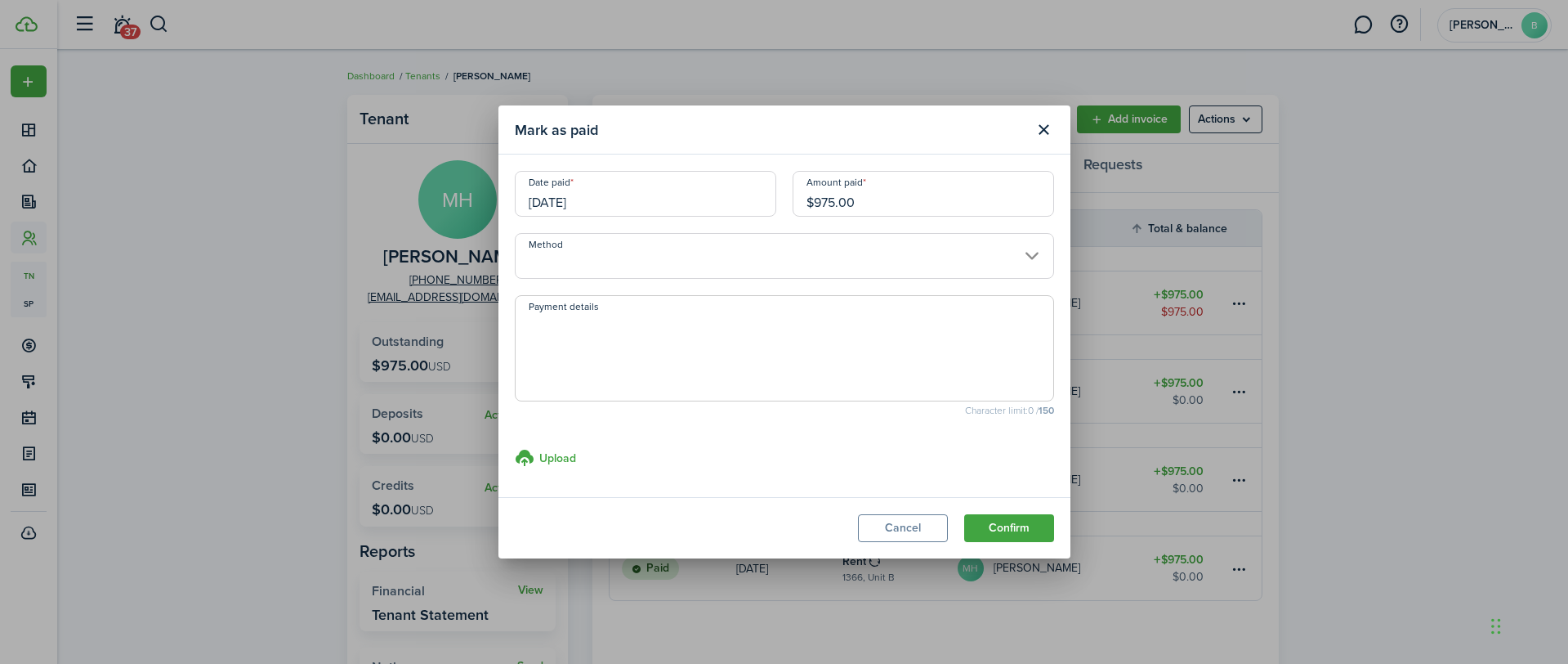
click at [914, 261] on input "Method" at bounding box center [784, 256] width 539 height 46
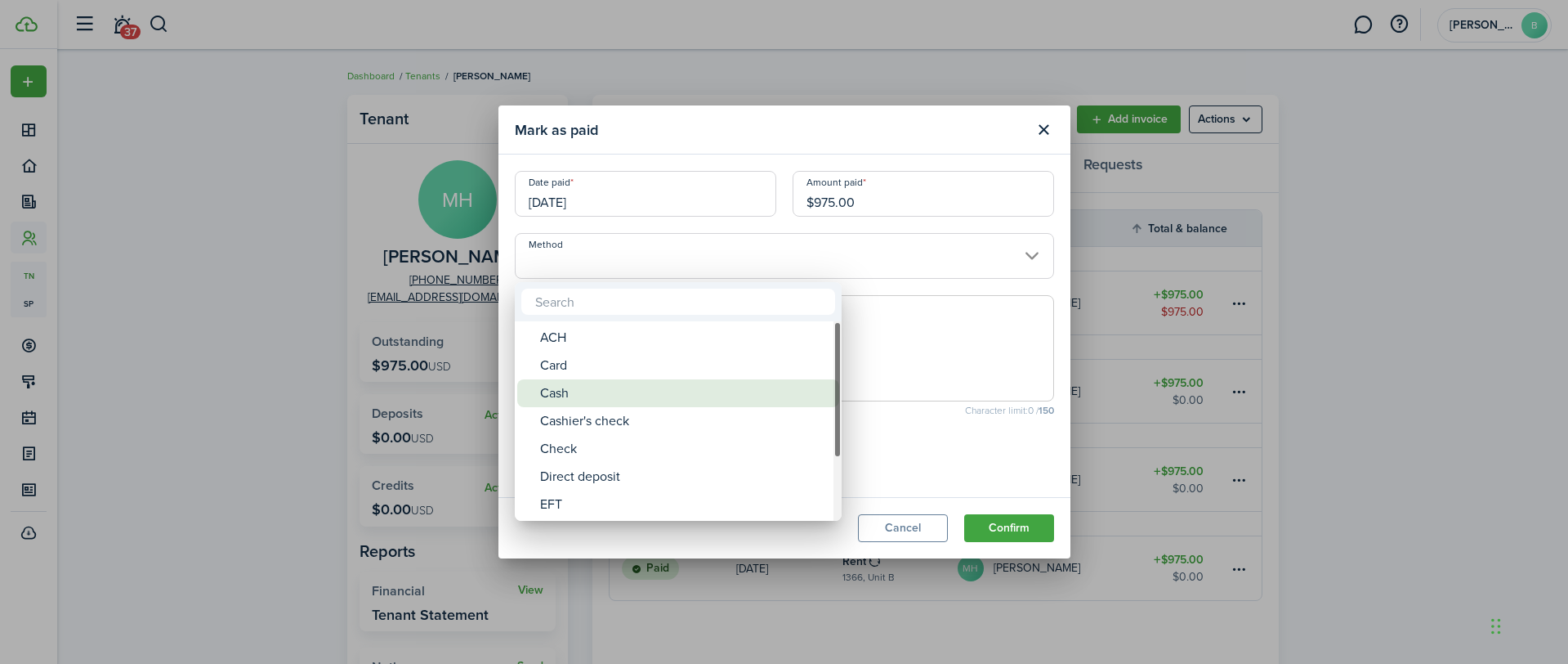
click at [559, 396] on div "Cash" at bounding box center [685, 393] width 289 height 27
type input "Cash"
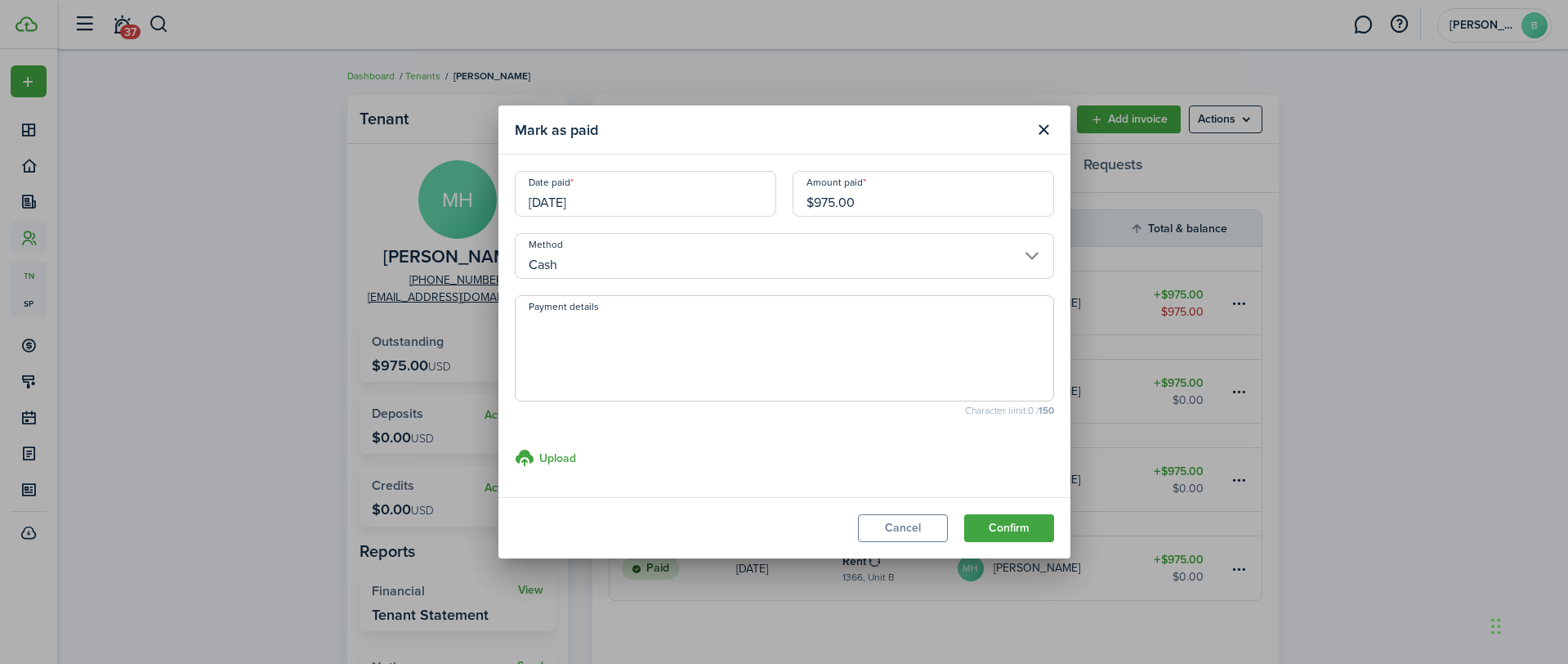
click at [1018, 527] on button "Confirm" at bounding box center [1009, 528] width 90 height 27
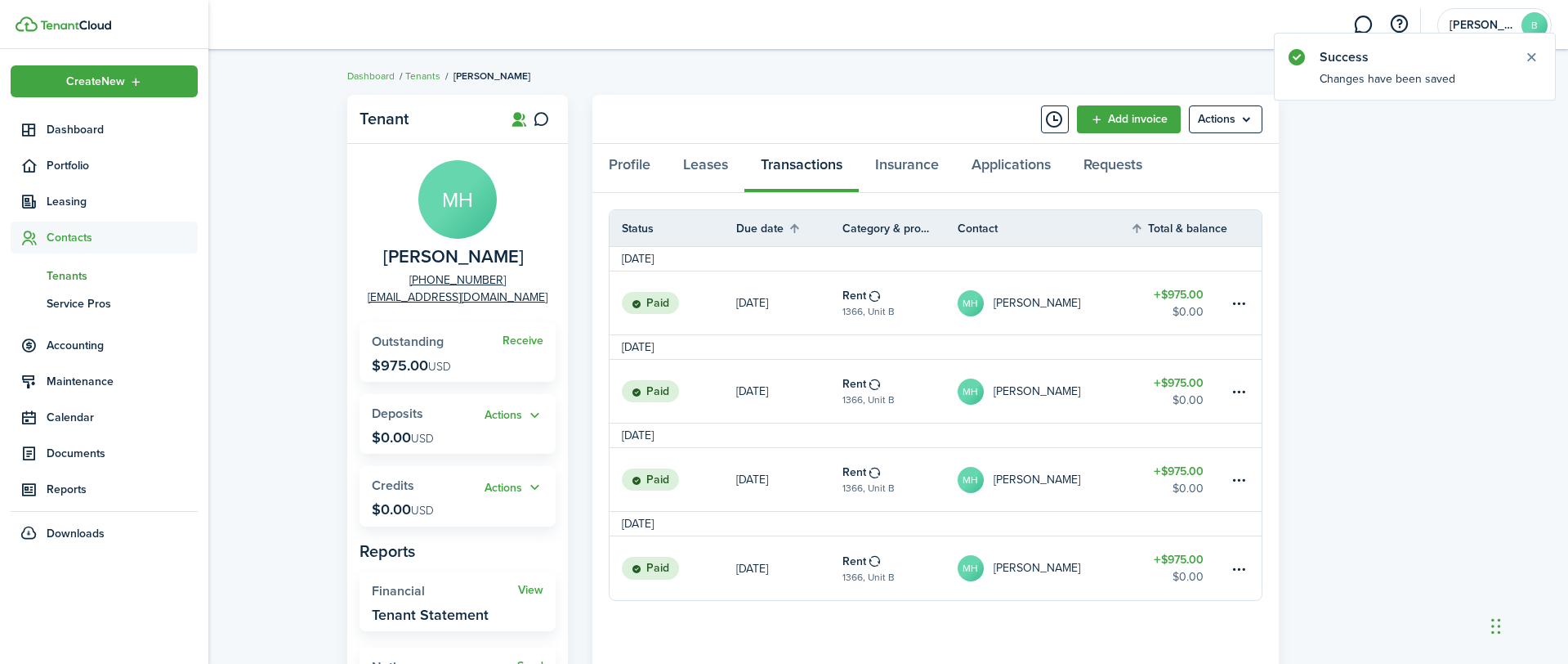
drag, startPoint x: 56, startPoint y: 271, endPoint x: 70, endPoint y: 267, distance: 14.6
click at [56, 271] on span "Tenants" at bounding box center [122, 276] width 151 height 17
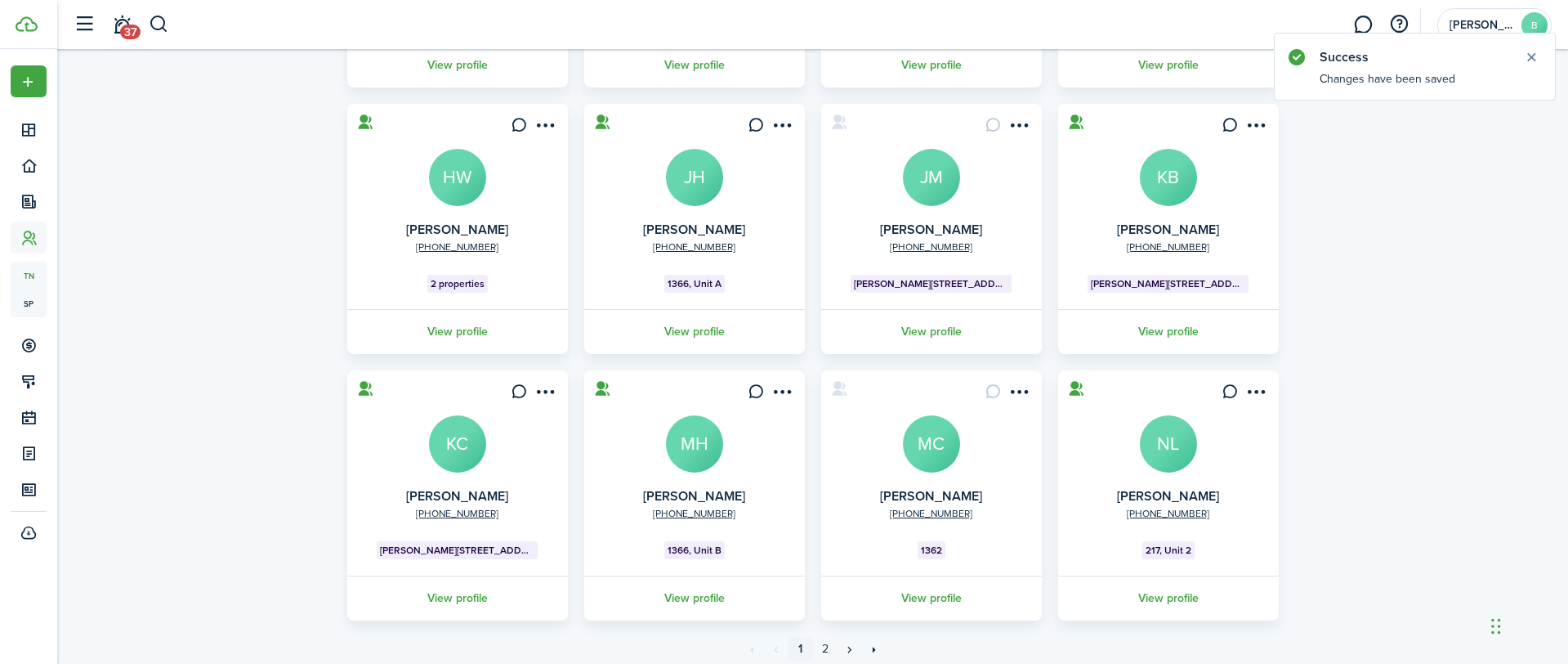
scroll to position [405, 0]
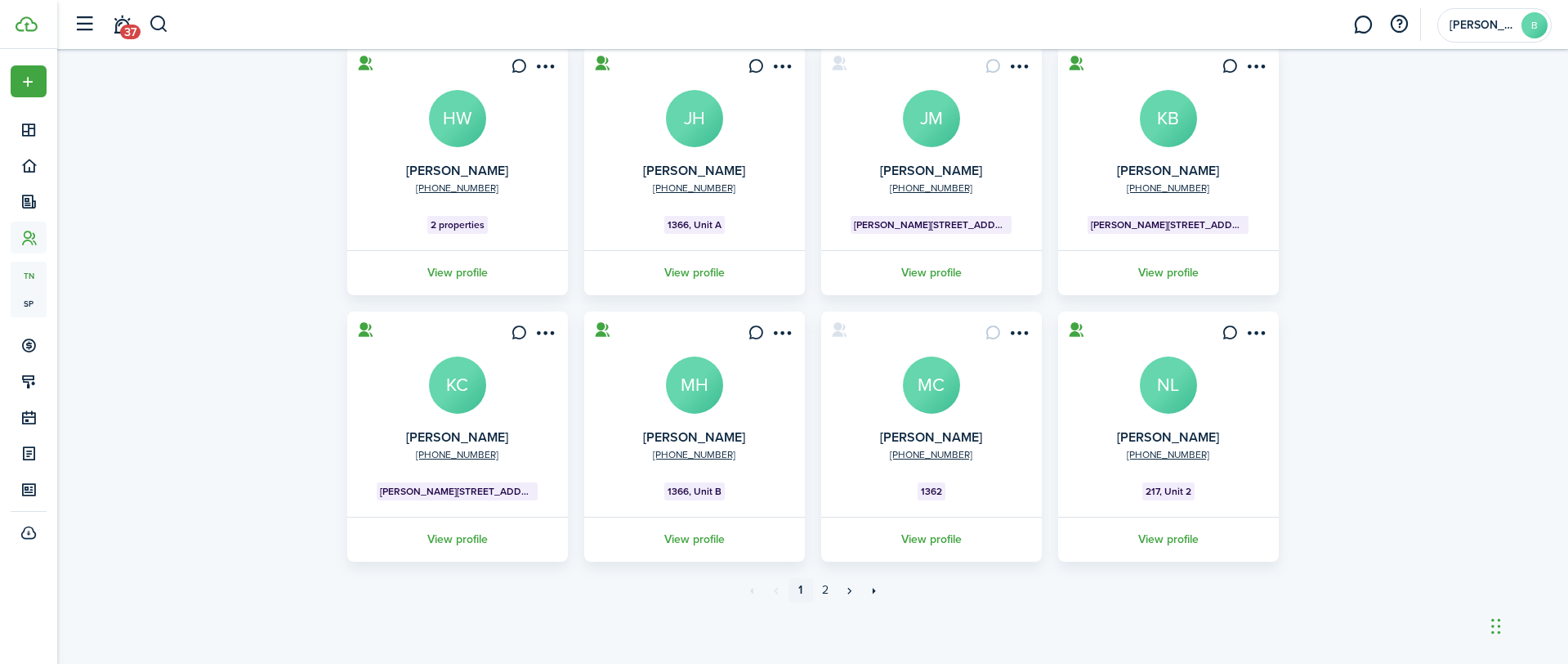
click at [945, 397] on avatar-text "MC" at bounding box center [931, 385] width 57 height 57
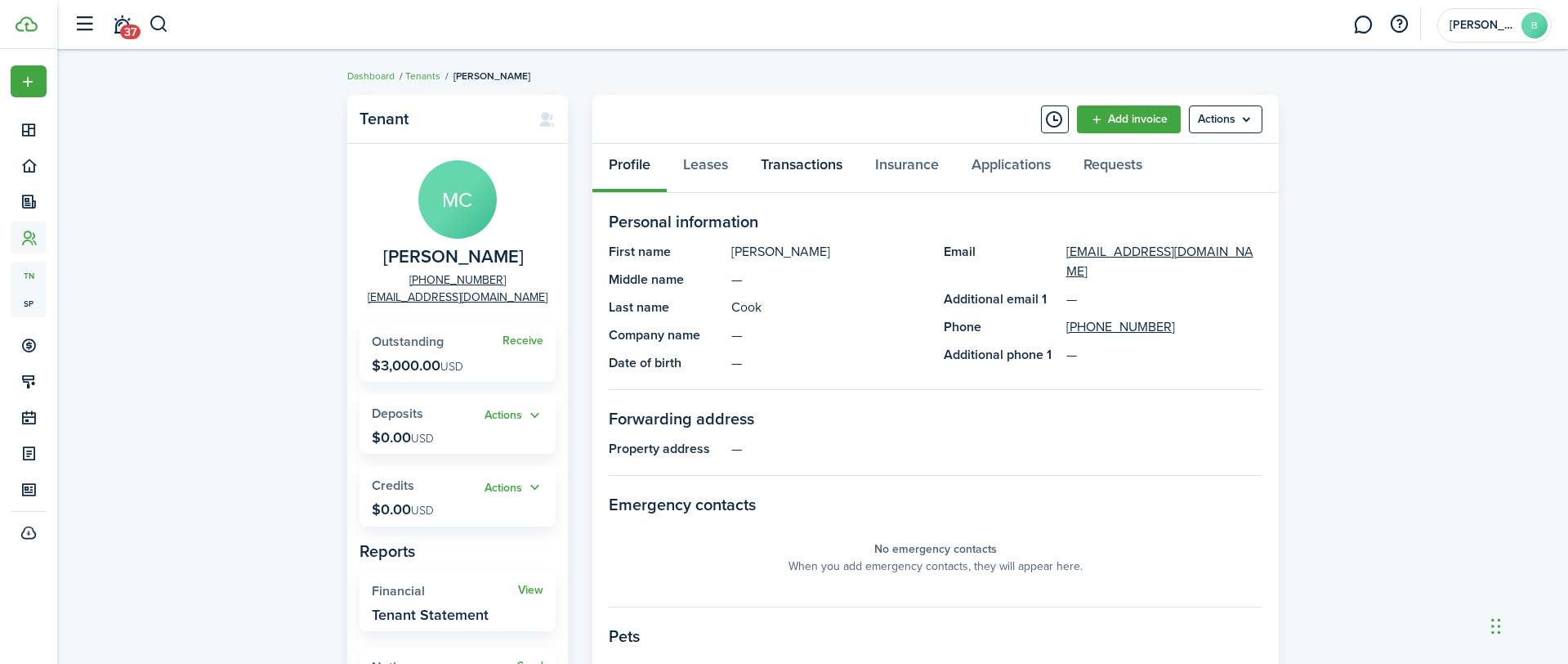
click at [785, 165] on link "Transactions" at bounding box center [801, 169] width 114 height 49
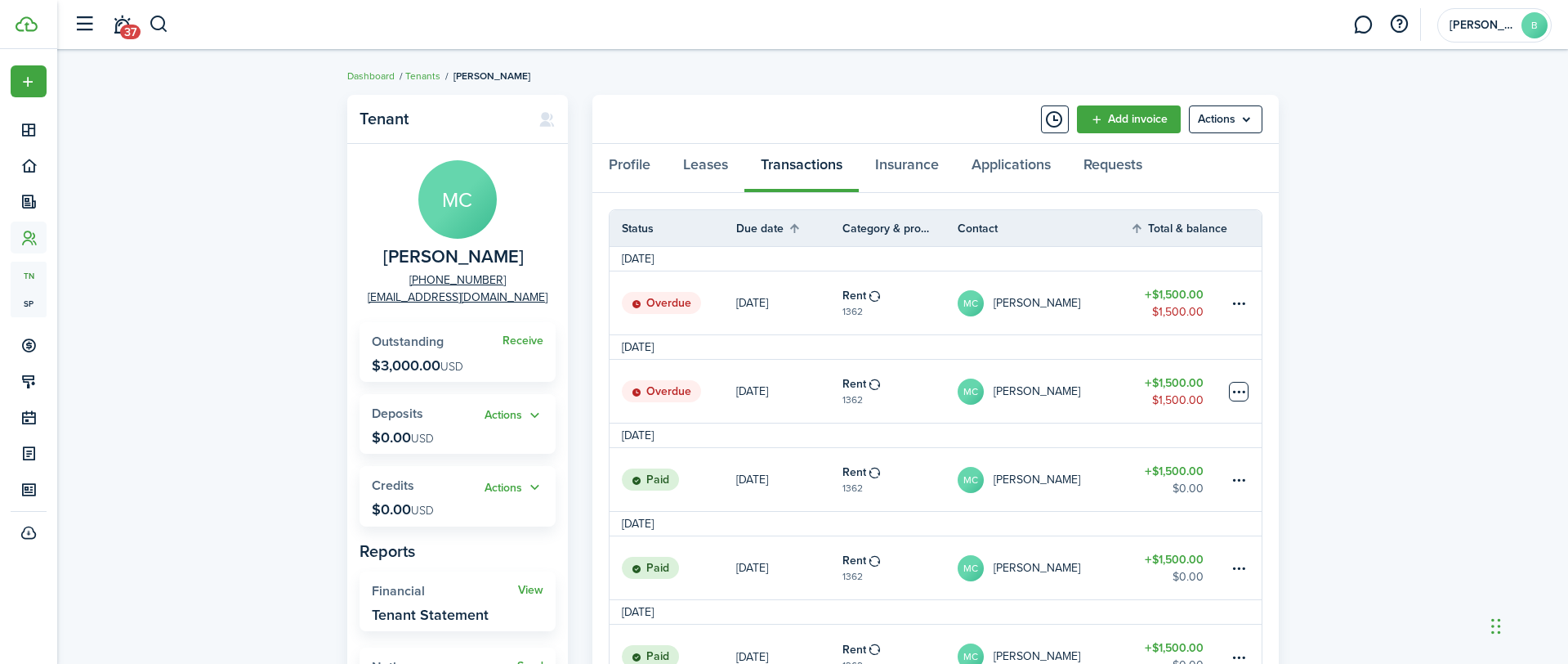
click at [1244, 390] on table-menu-btn-icon at bounding box center [1238, 391] width 19 height 19
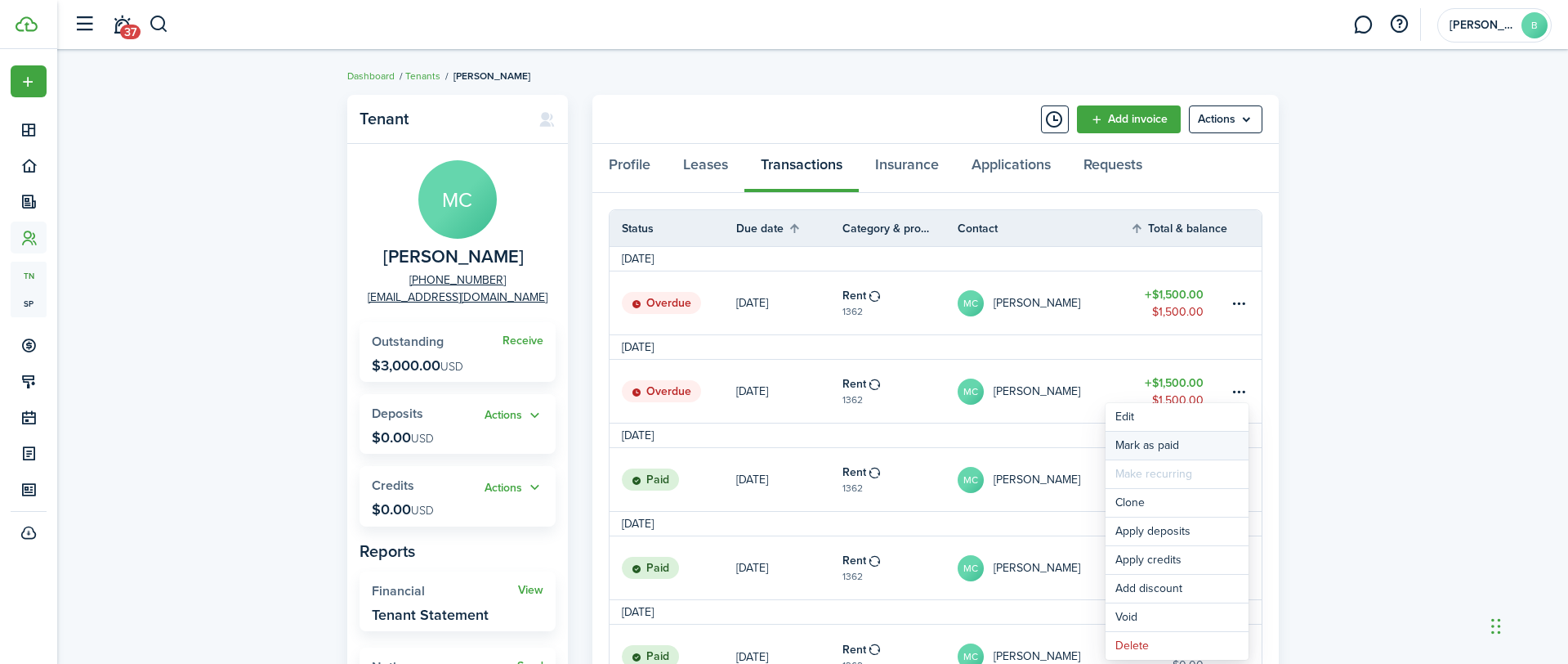
click at [1183, 442] on link "Mark as paid" at bounding box center [1177, 445] width 143 height 27
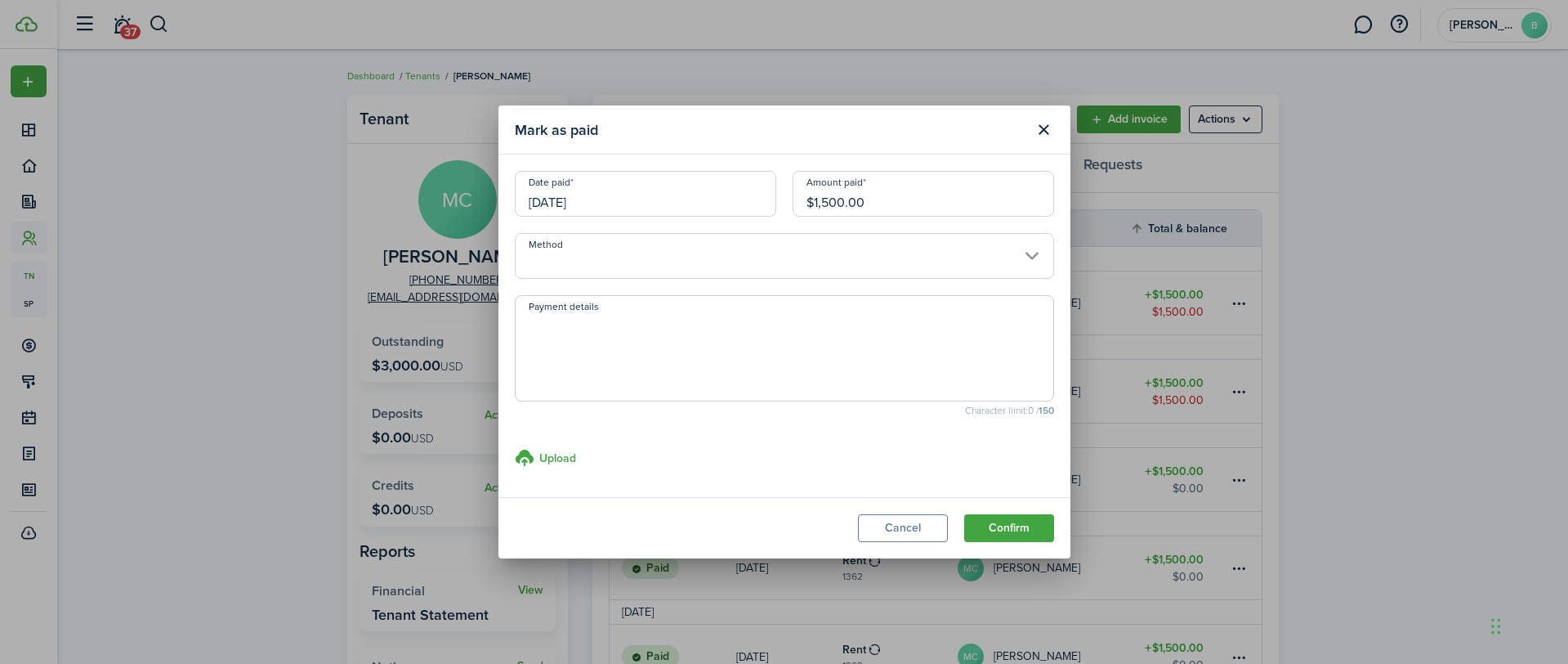
click at [773, 248] on input "Method" at bounding box center [784, 256] width 539 height 46
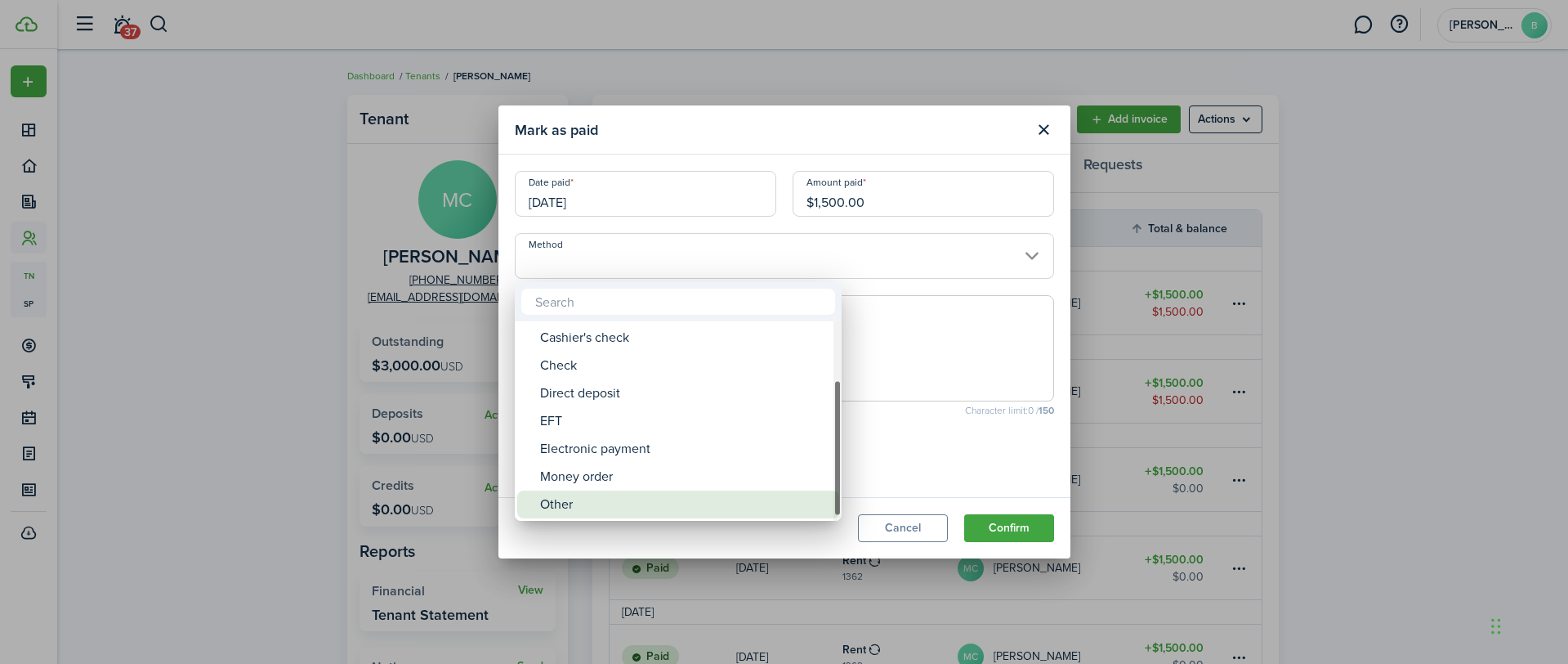
click at [659, 497] on div "Other" at bounding box center [685, 504] width 289 height 27
type input "Other"
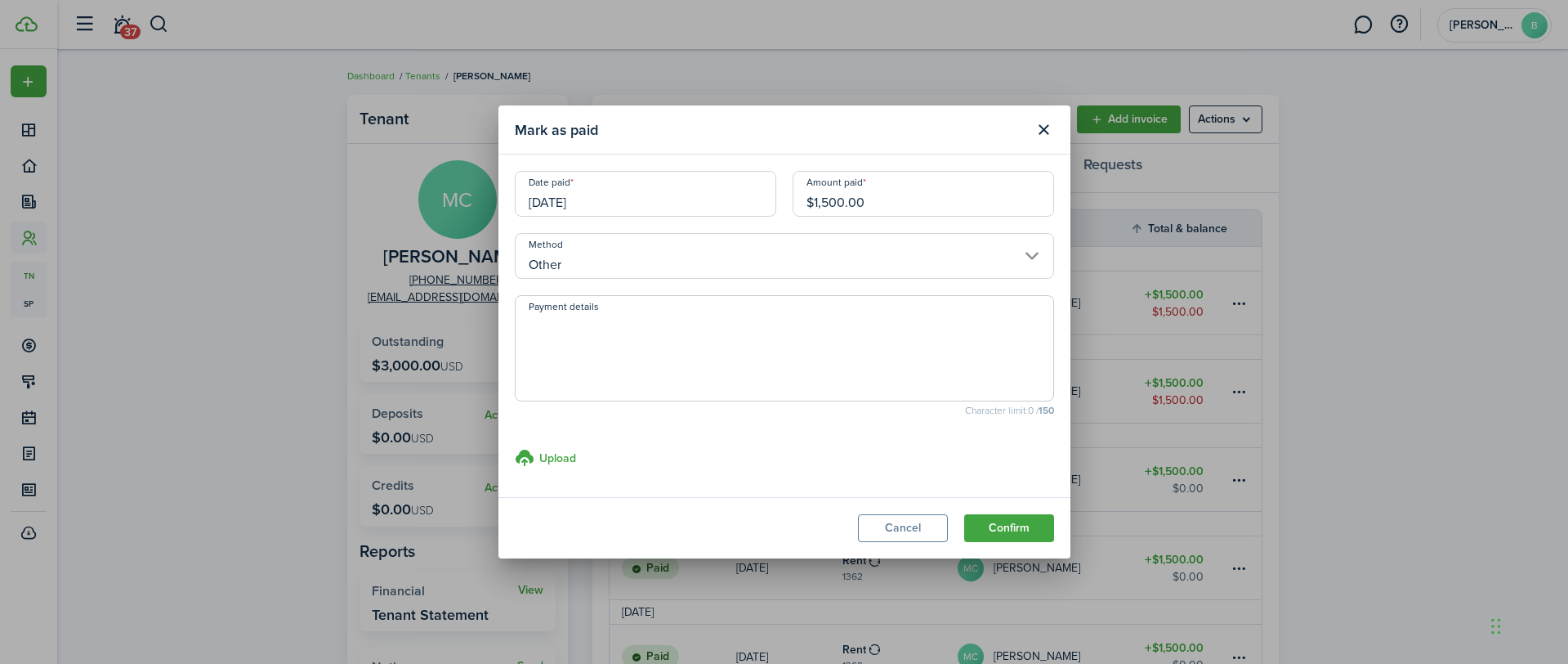
click at [618, 310] on span at bounding box center [784, 348] width 539 height 106
click at [598, 318] on textarea "Payment details" at bounding box center [784, 354] width 538 height 79
type textarea "Cabinets"
click at [989, 534] on button "Confirm" at bounding box center [1009, 528] width 90 height 27
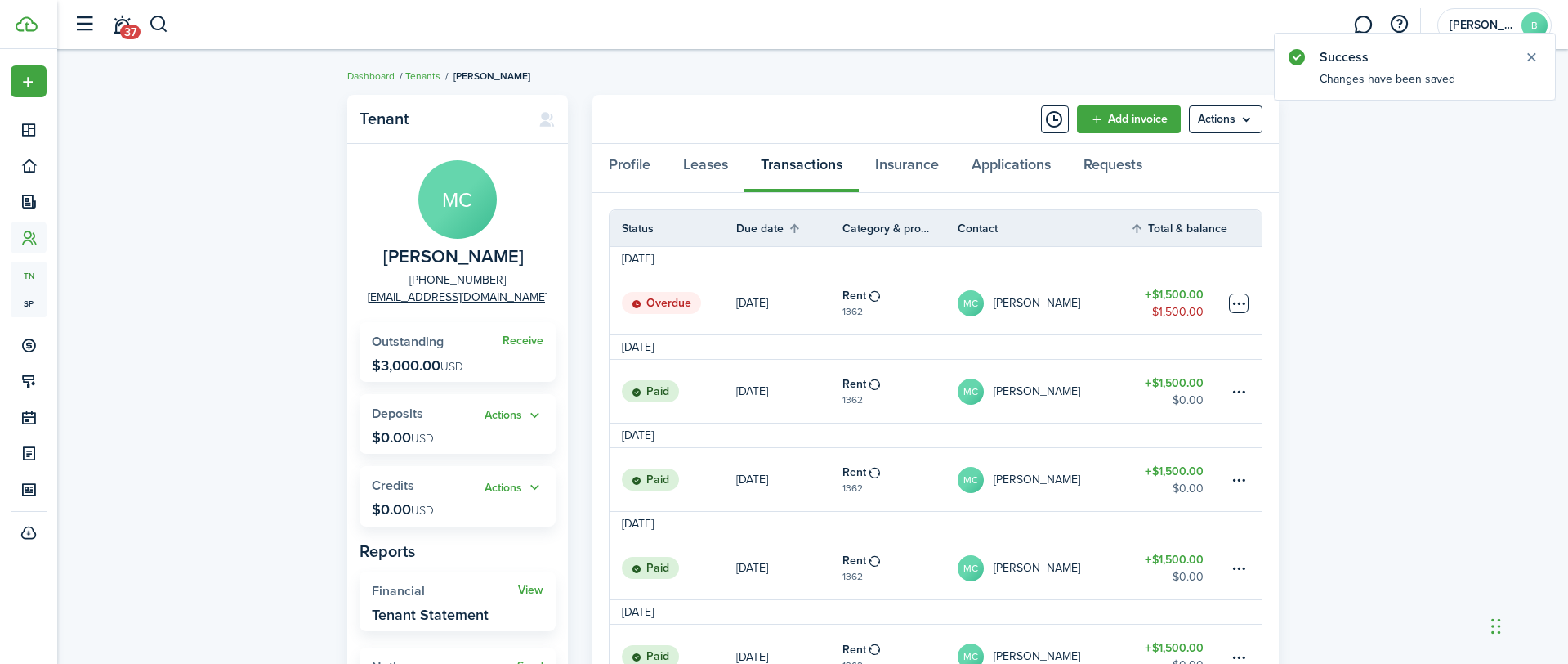
click at [1239, 299] on table-menu-btn-icon at bounding box center [1238, 302] width 19 height 19
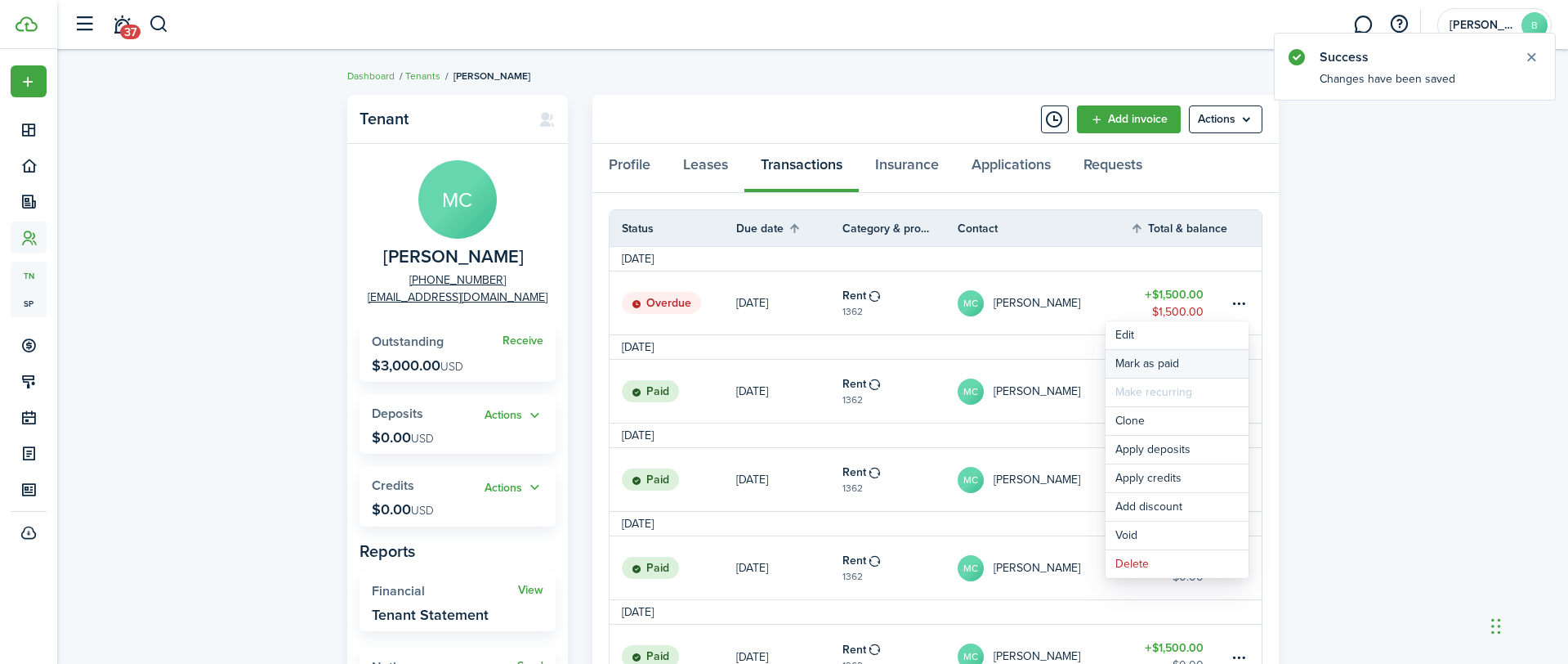
click at [1165, 361] on link "Mark as paid" at bounding box center [1177, 364] width 143 height 27
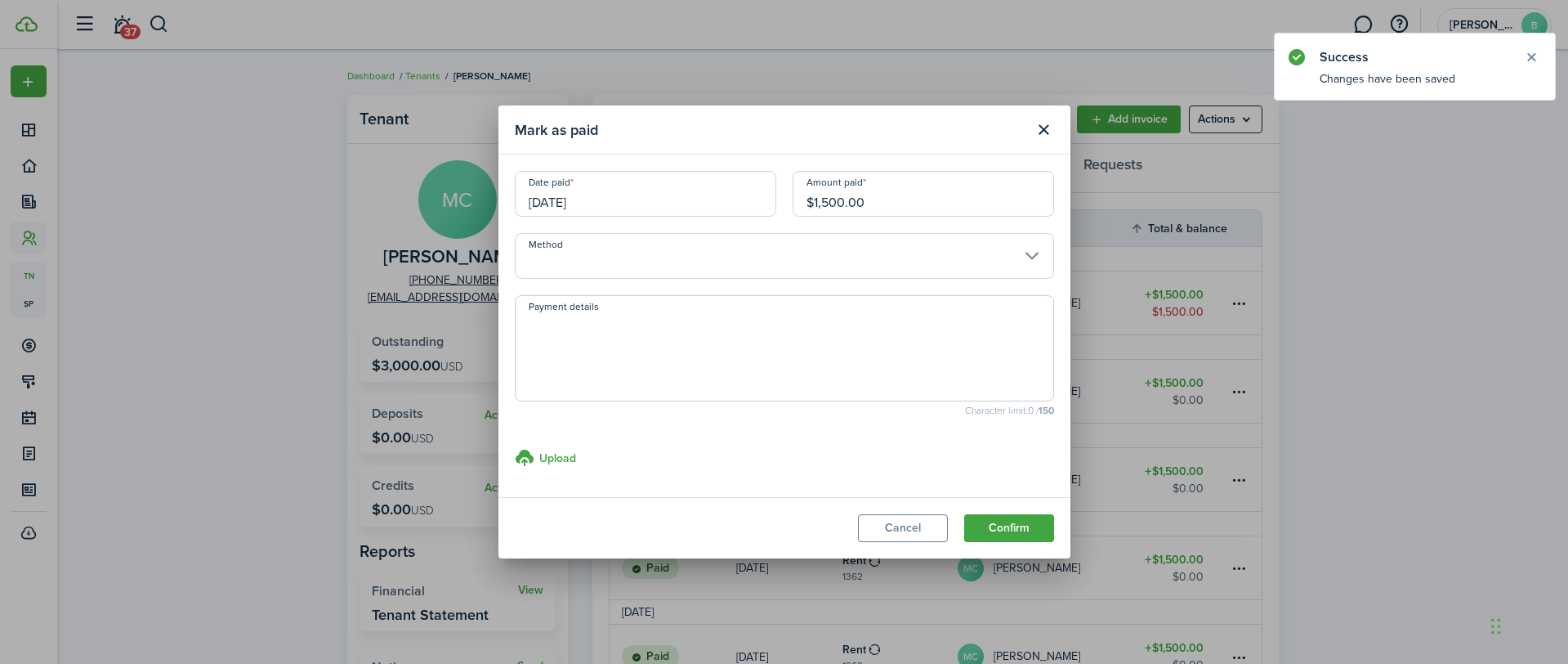
click at [576, 250] on input "Method" at bounding box center [784, 256] width 539 height 46
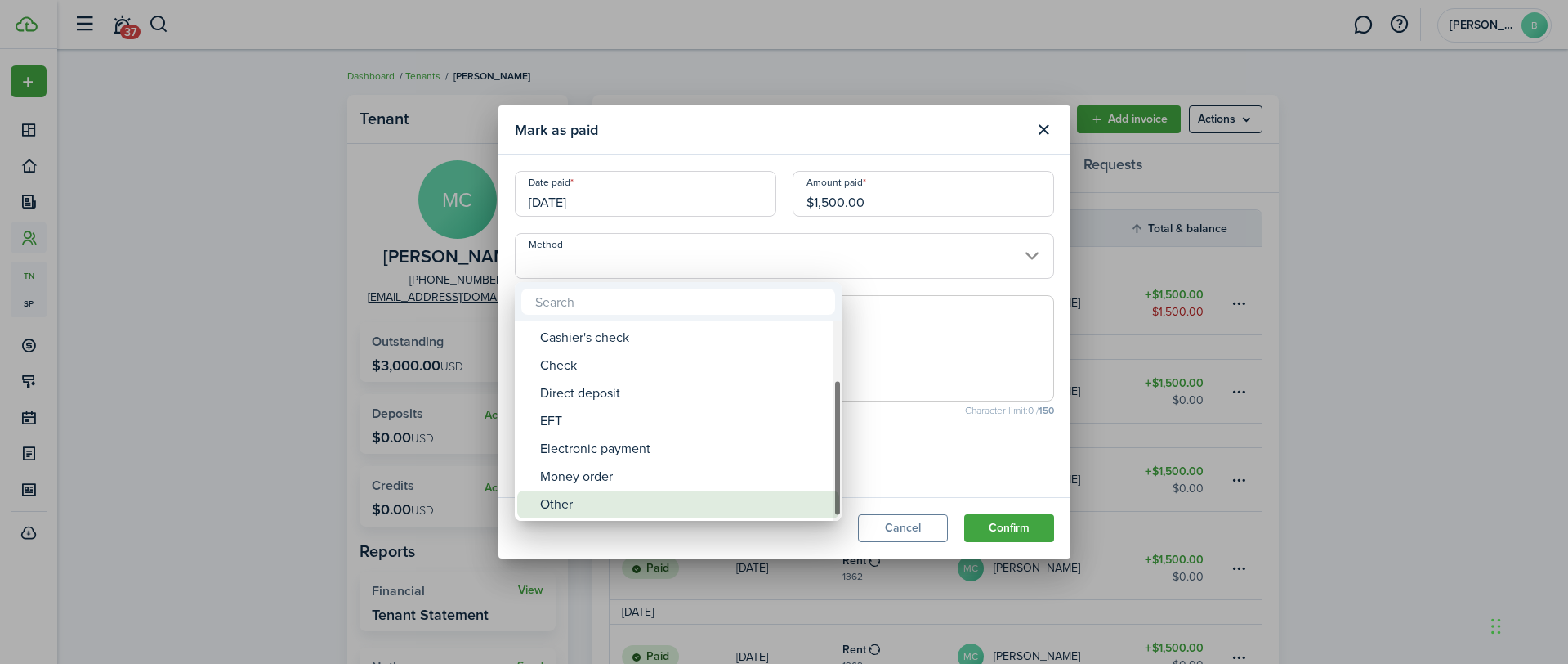
drag, startPoint x: 541, startPoint y: 501, endPoint x: 560, endPoint y: 468, distance: 38.1
click at [540, 501] on div "Other" at bounding box center [685, 504] width 289 height 27
type input "Other"
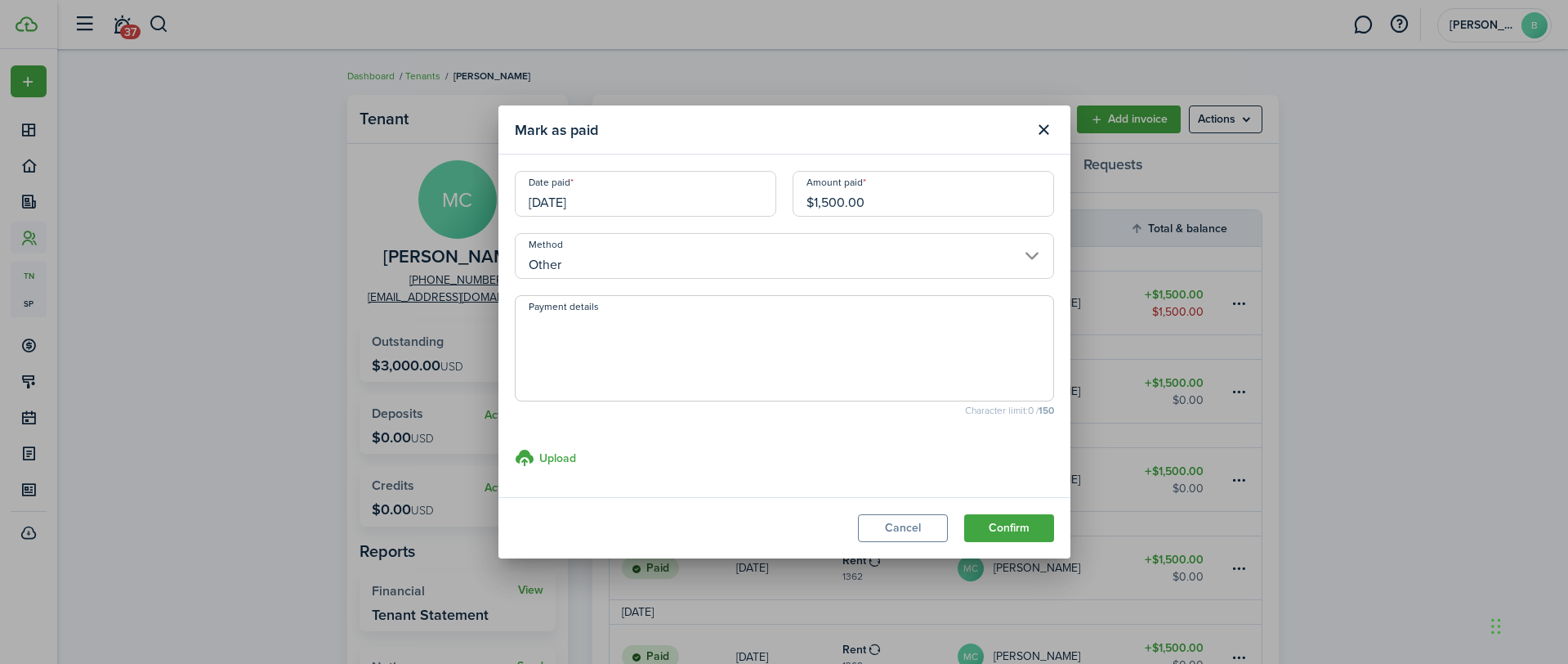
click at [586, 338] on textarea "Payment details" at bounding box center [784, 354] width 538 height 79
type textarea "$800 Cash & Cabinets"
click at [985, 525] on button "Confirm" at bounding box center [1009, 528] width 90 height 27
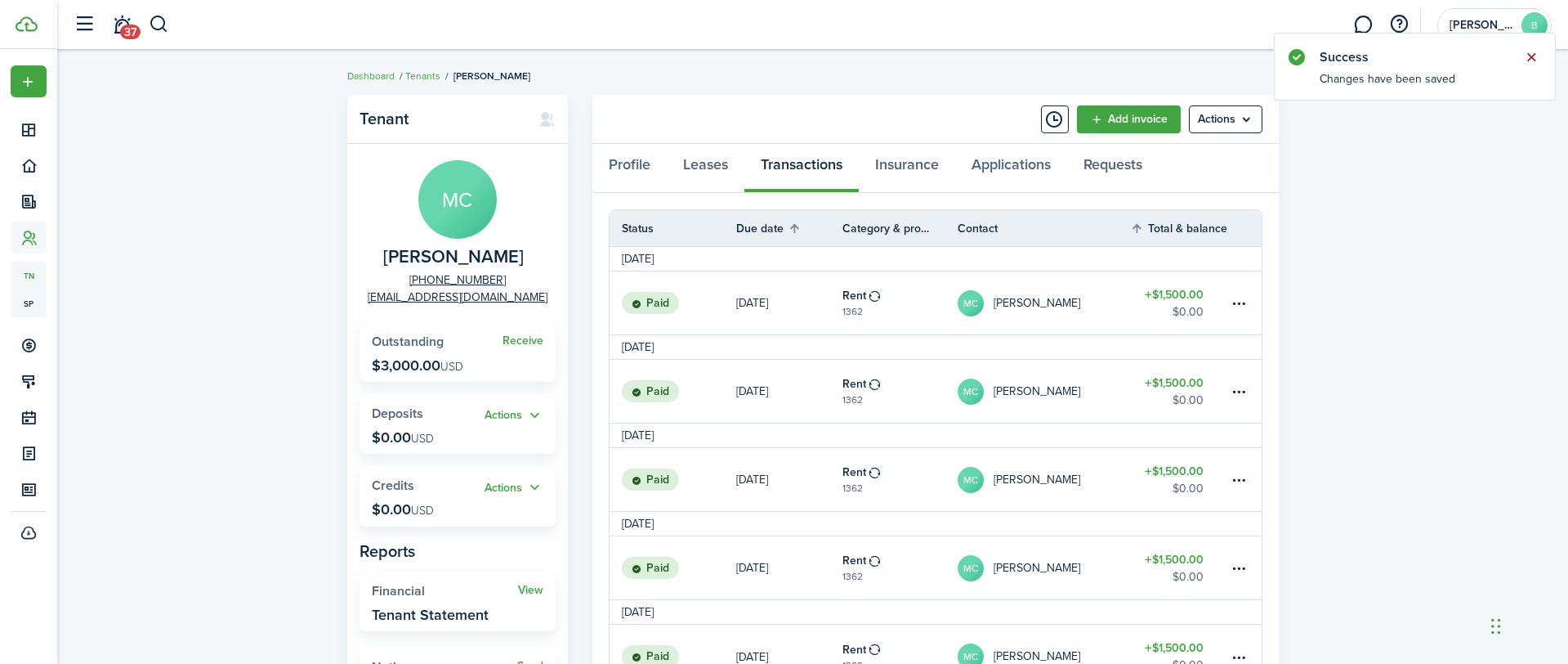
click at [1536, 59] on button "Close notify" at bounding box center [1531, 57] width 23 height 23
click at [425, 80] on link "Tenants" at bounding box center [423, 76] width 35 height 15
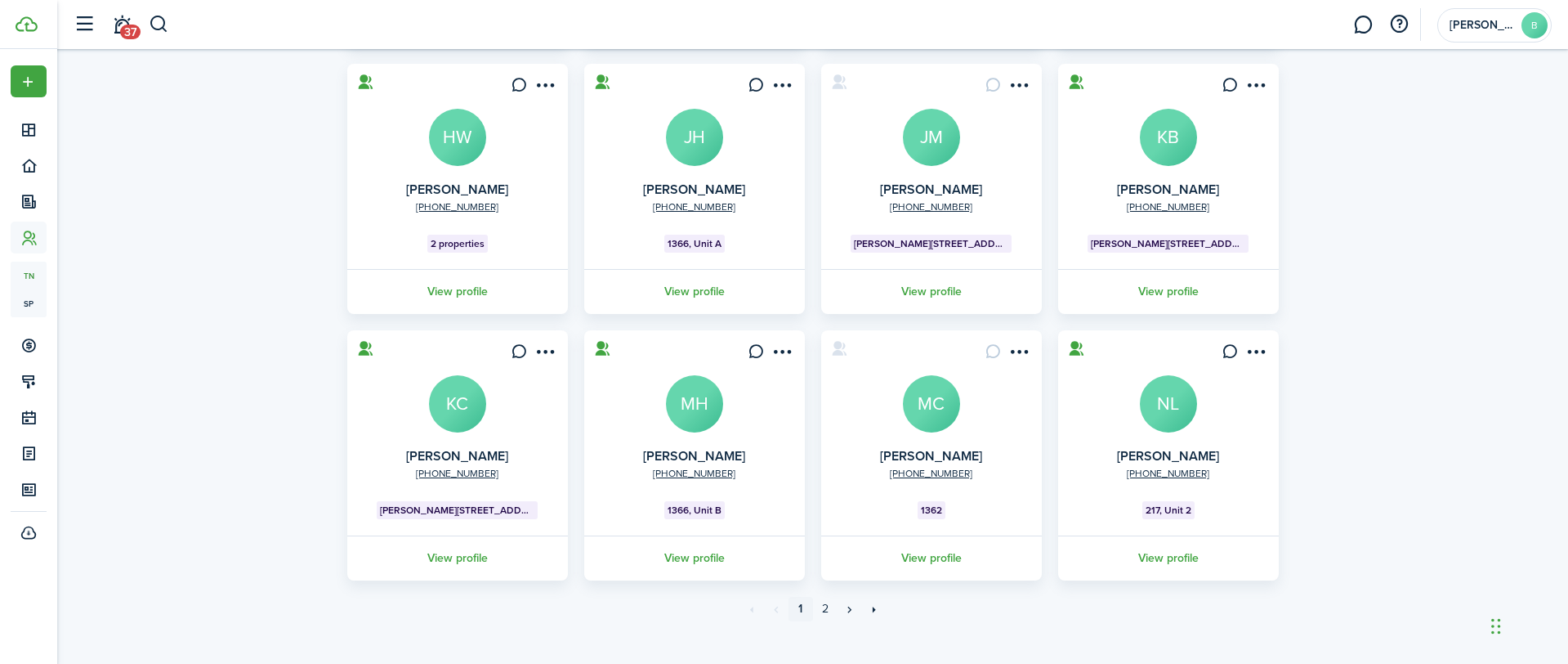
scroll to position [405, 0]
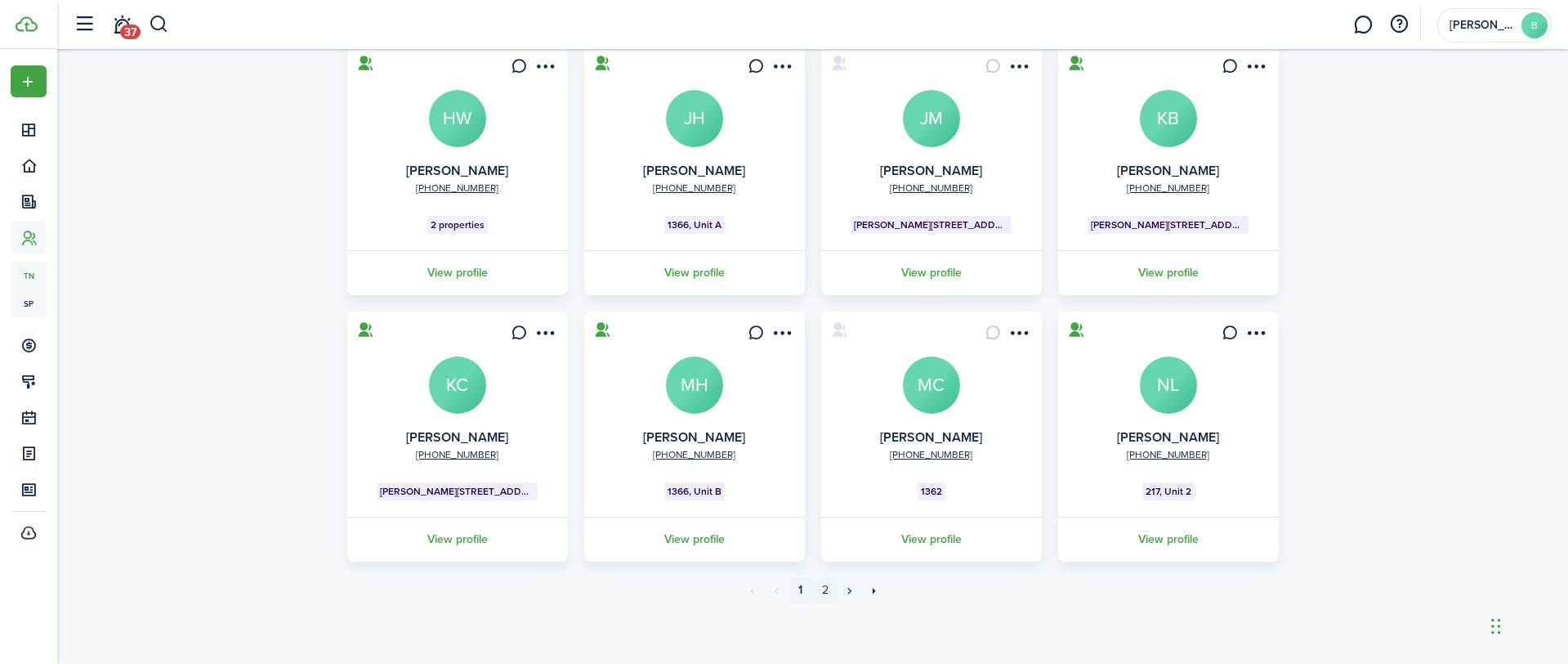
click at [823, 588] on link "2" at bounding box center [825, 590] width 25 height 25
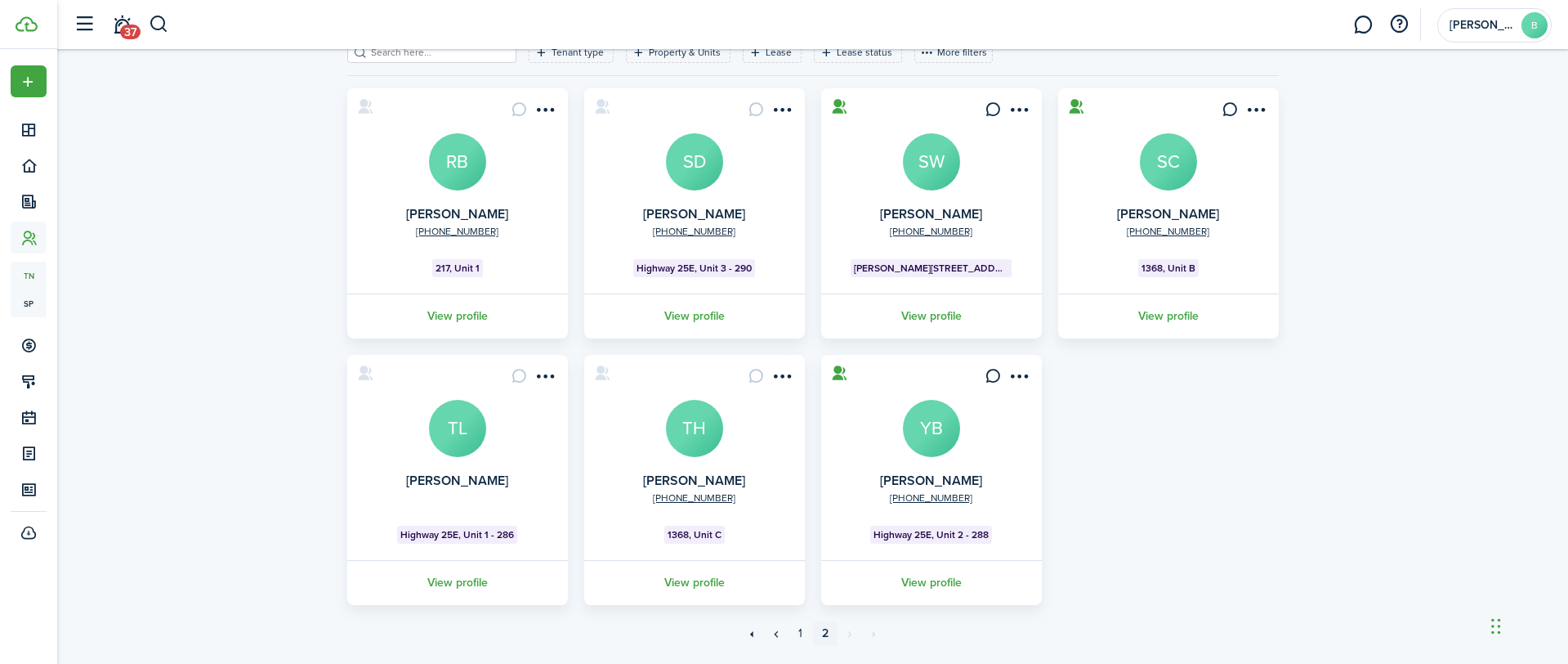
scroll to position [95, 0]
click at [716, 142] on avatar-text "SD" at bounding box center [694, 161] width 57 height 57
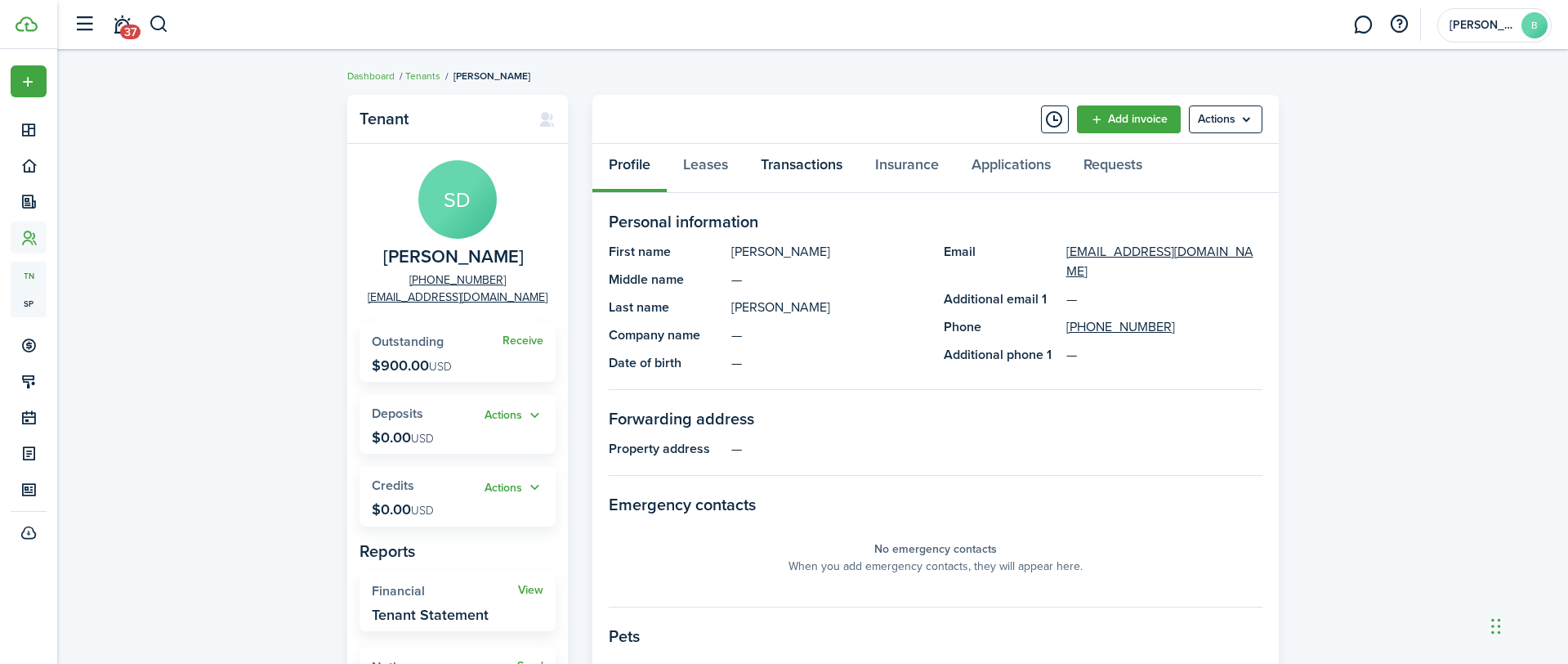
click at [844, 168] on link "Transactions" at bounding box center [801, 169] width 114 height 49
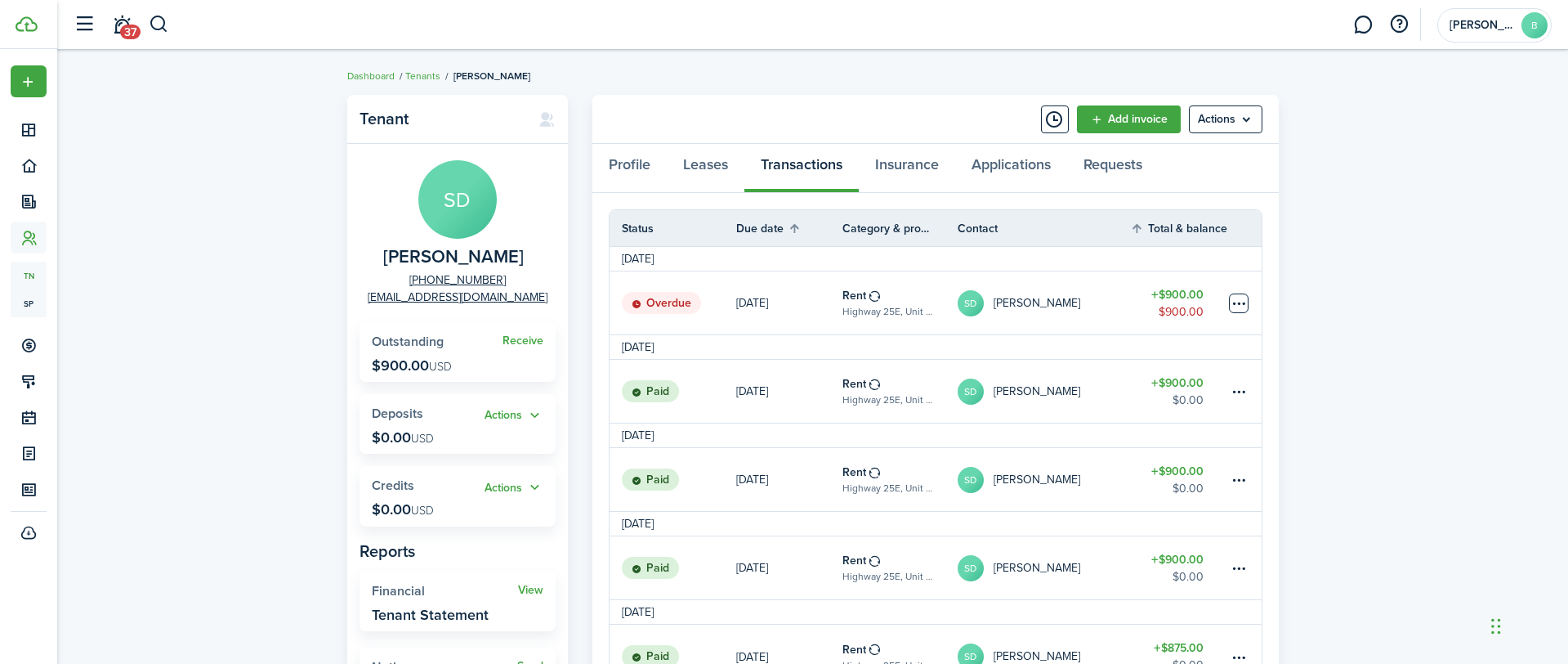
click at [1241, 310] on table-menu-btn-icon at bounding box center [1238, 302] width 19 height 19
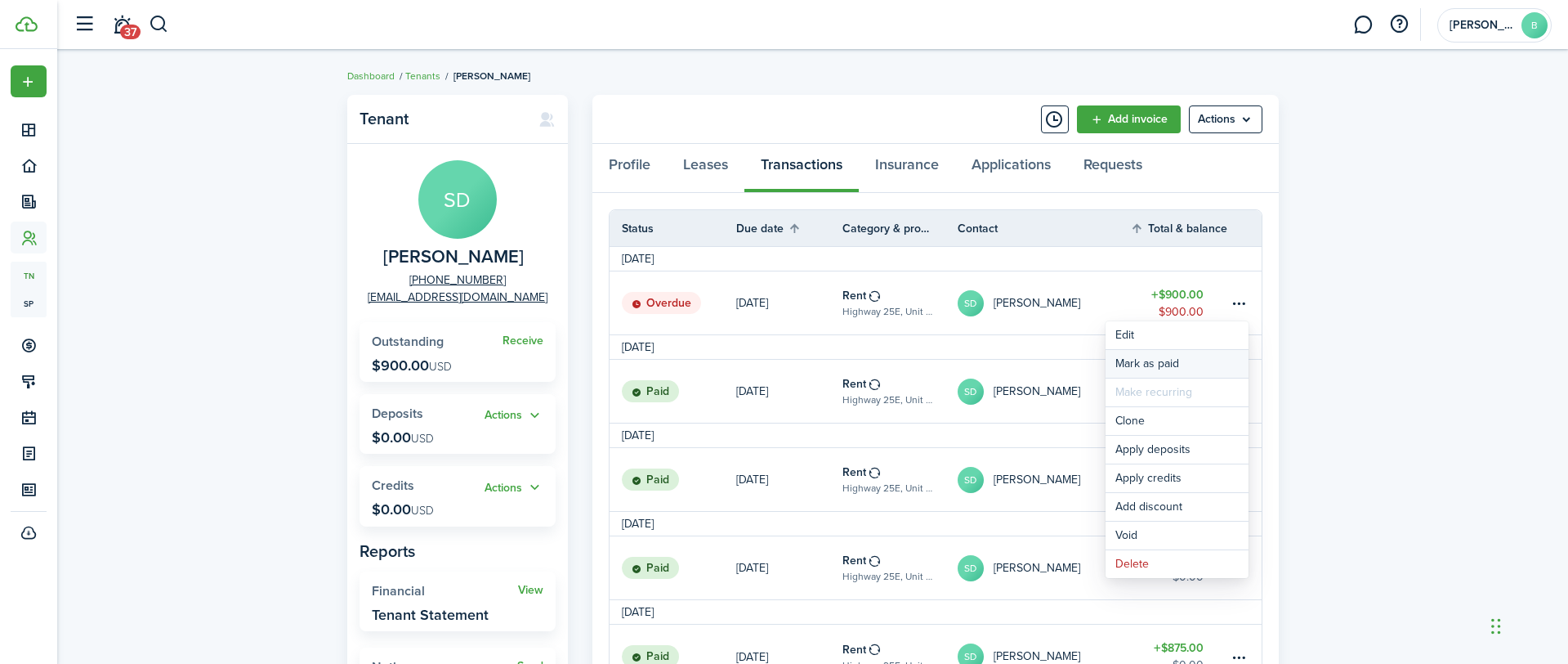
click at [1180, 360] on link "Mark as paid" at bounding box center [1177, 364] width 143 height 27
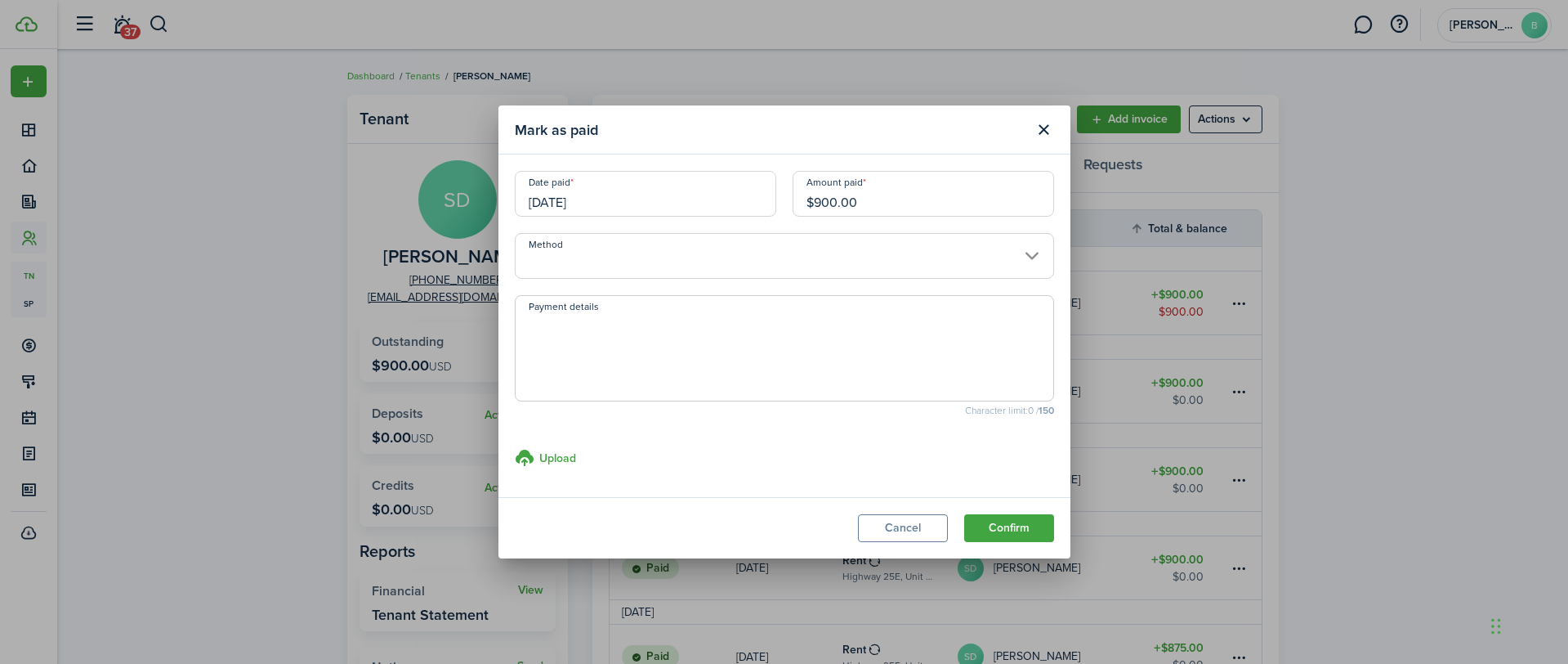
click at [793, 256] on input "Method" at bounding box center [784, 256] width 539 height 46
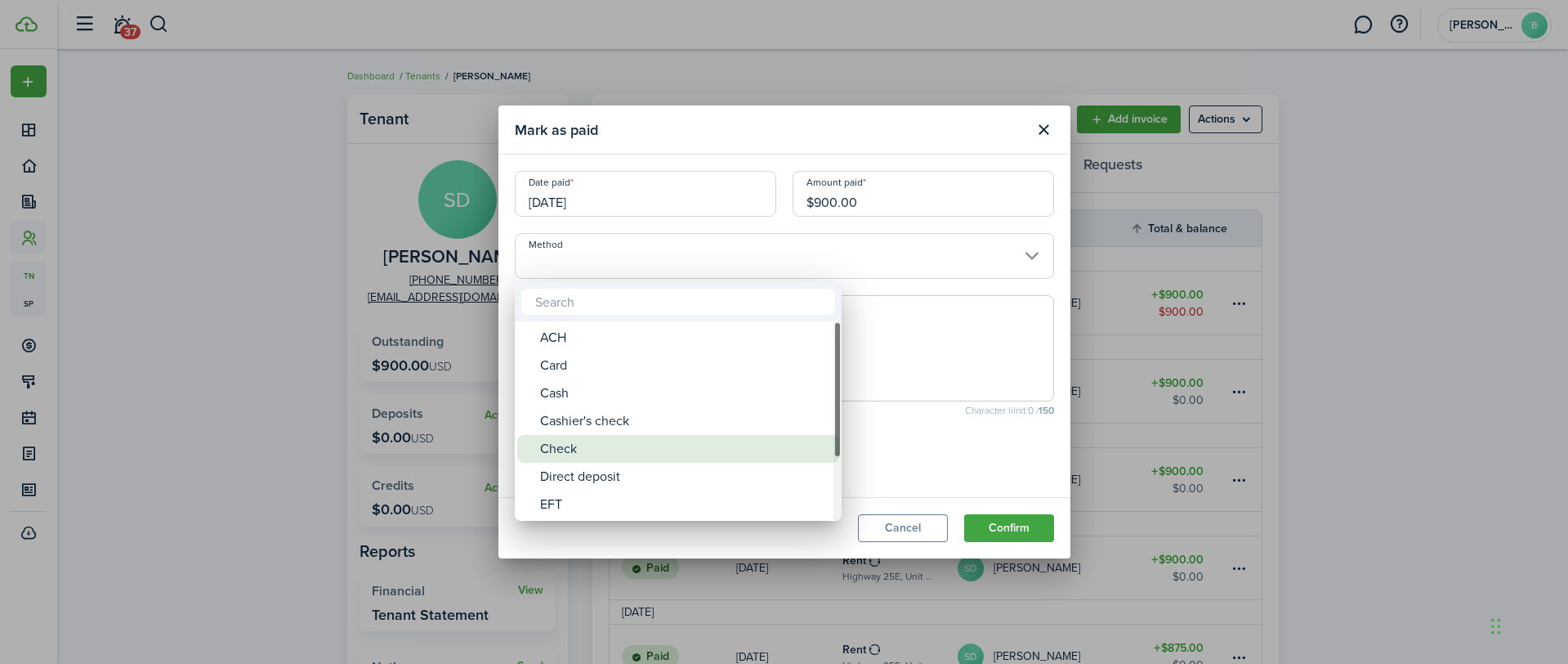
drag, startPoint x: 604, startPoint y: 450, endPoint x: 612, endPoint y: 466, distance: 17.9
click at [604, 450] on div "Check" at bounding box center [685, 449] width 289 height 27
type input "Check"
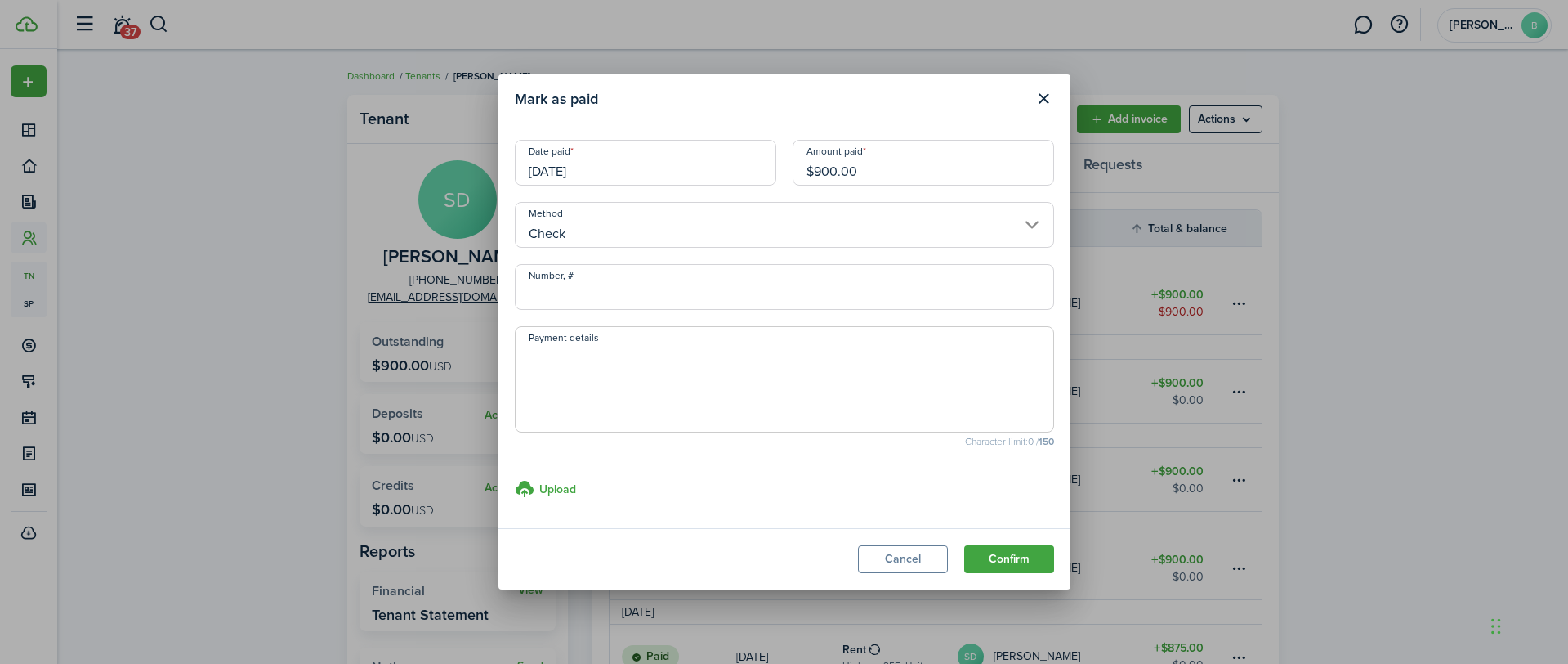
click at [771, 289] on input "Number, #" at bounding box center [784, 287] width 539 height 46
type input "1375"
click at [1023, 560] on button "Confirm" at bounding box center [1009, 559] width 90 height 27
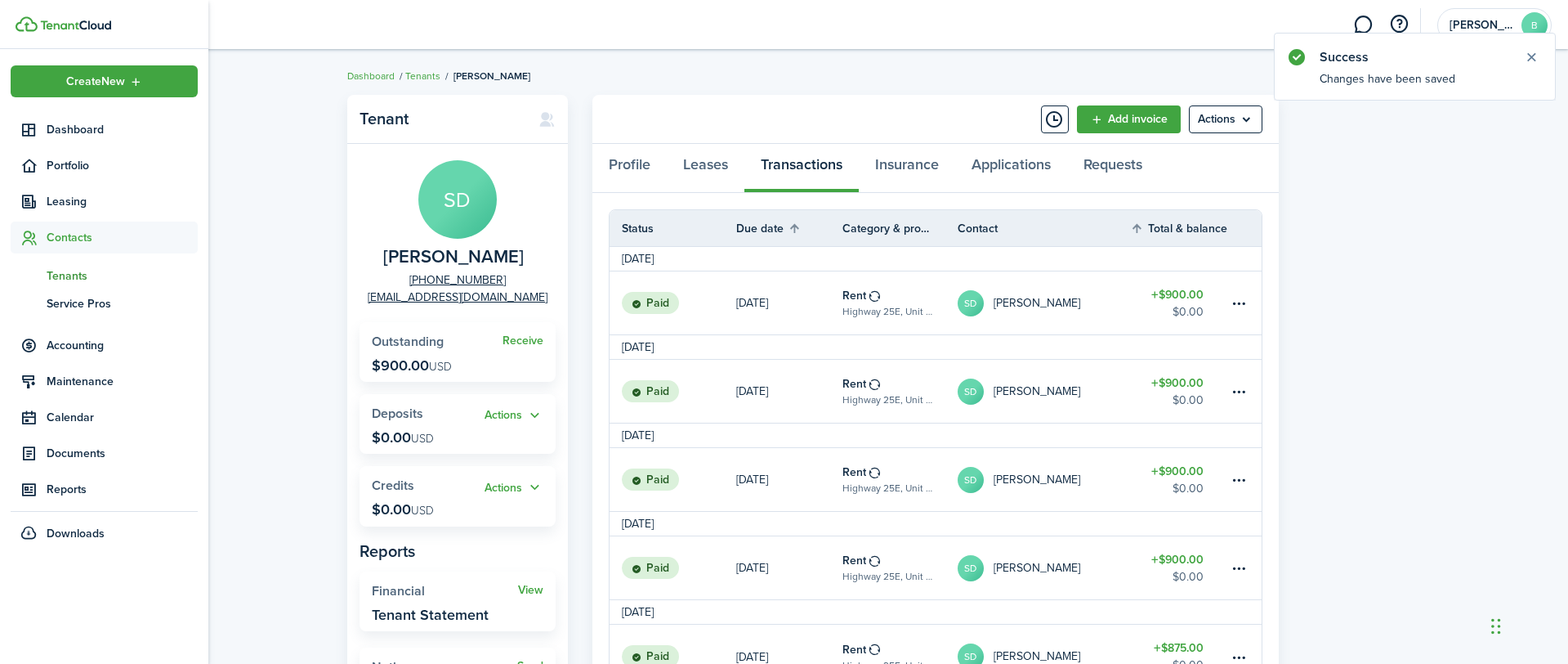
click at [63, 274] on span "Tenants" at bounding box center [122, 276] width 151 height 17
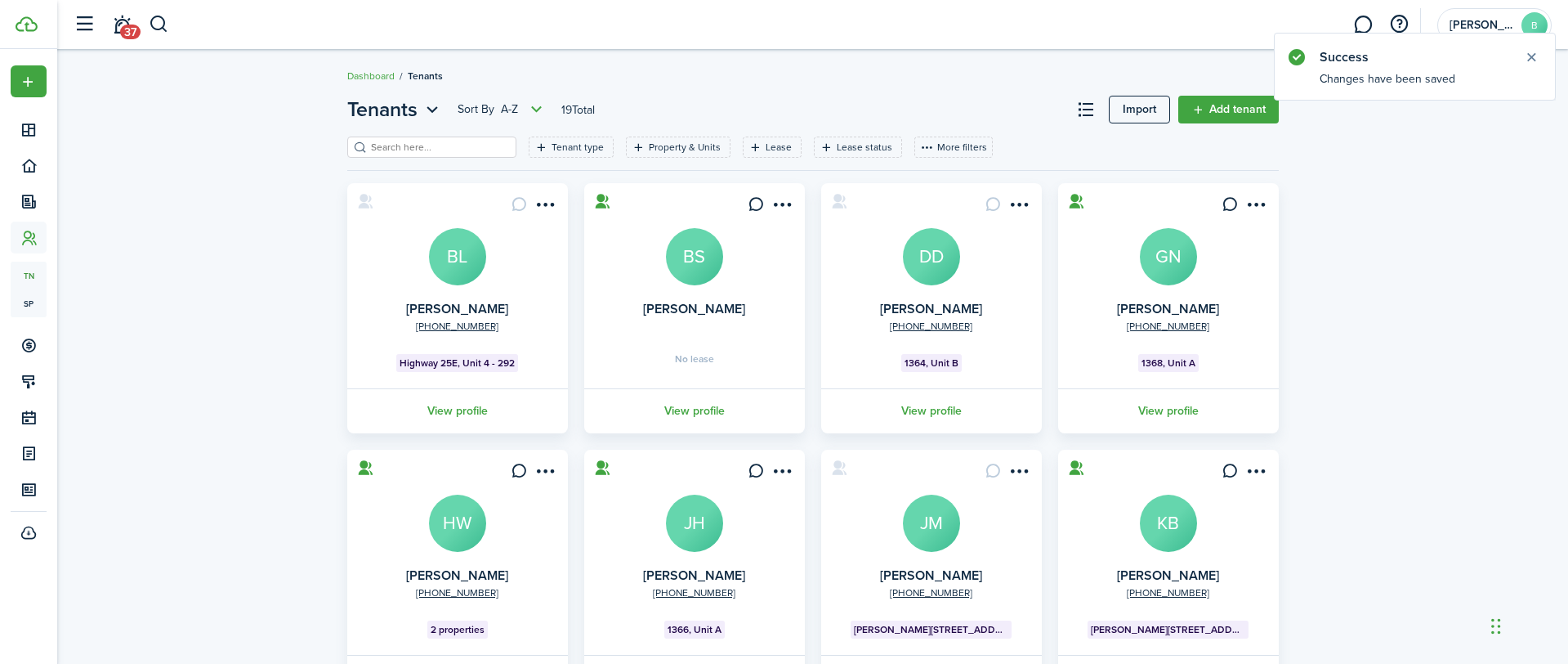
scroll to position [405, 0]
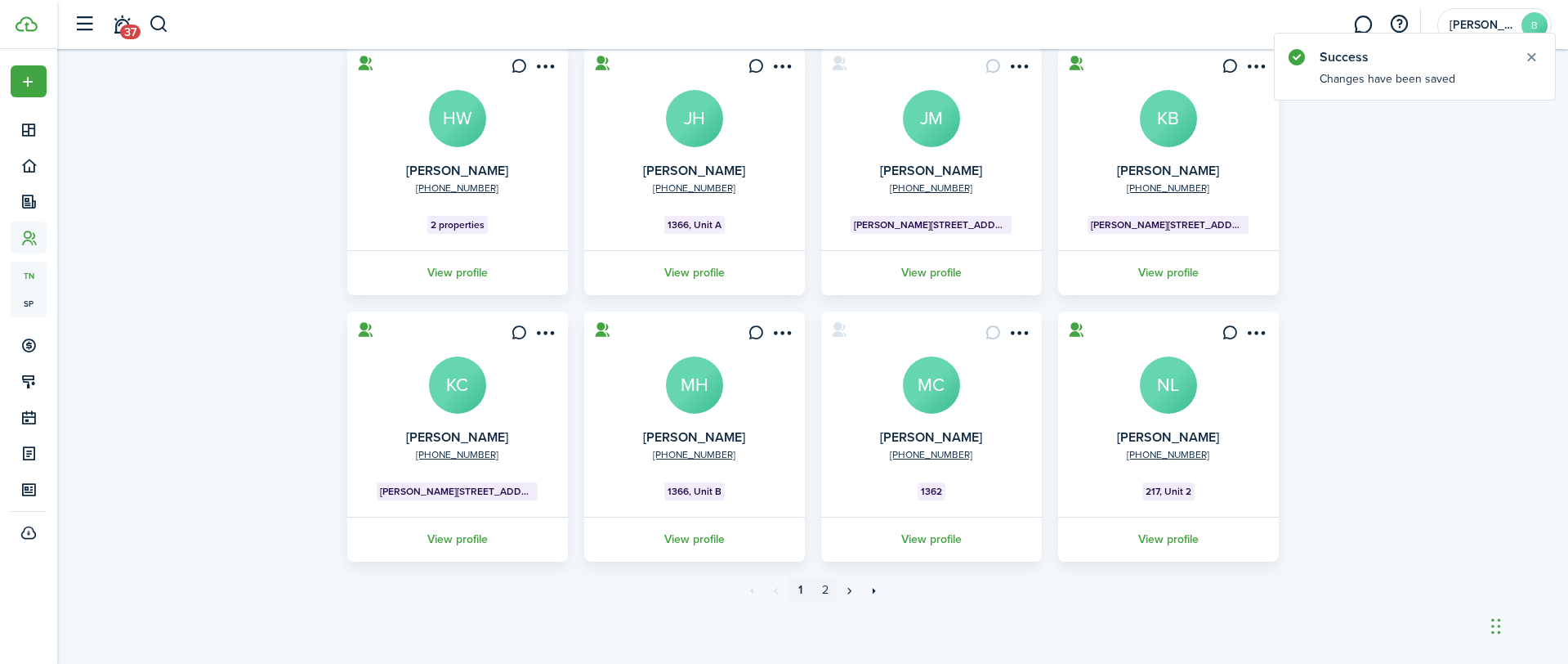
click at [828, 588] on link "2" at bounding box center [825, 590] width 25 height 25
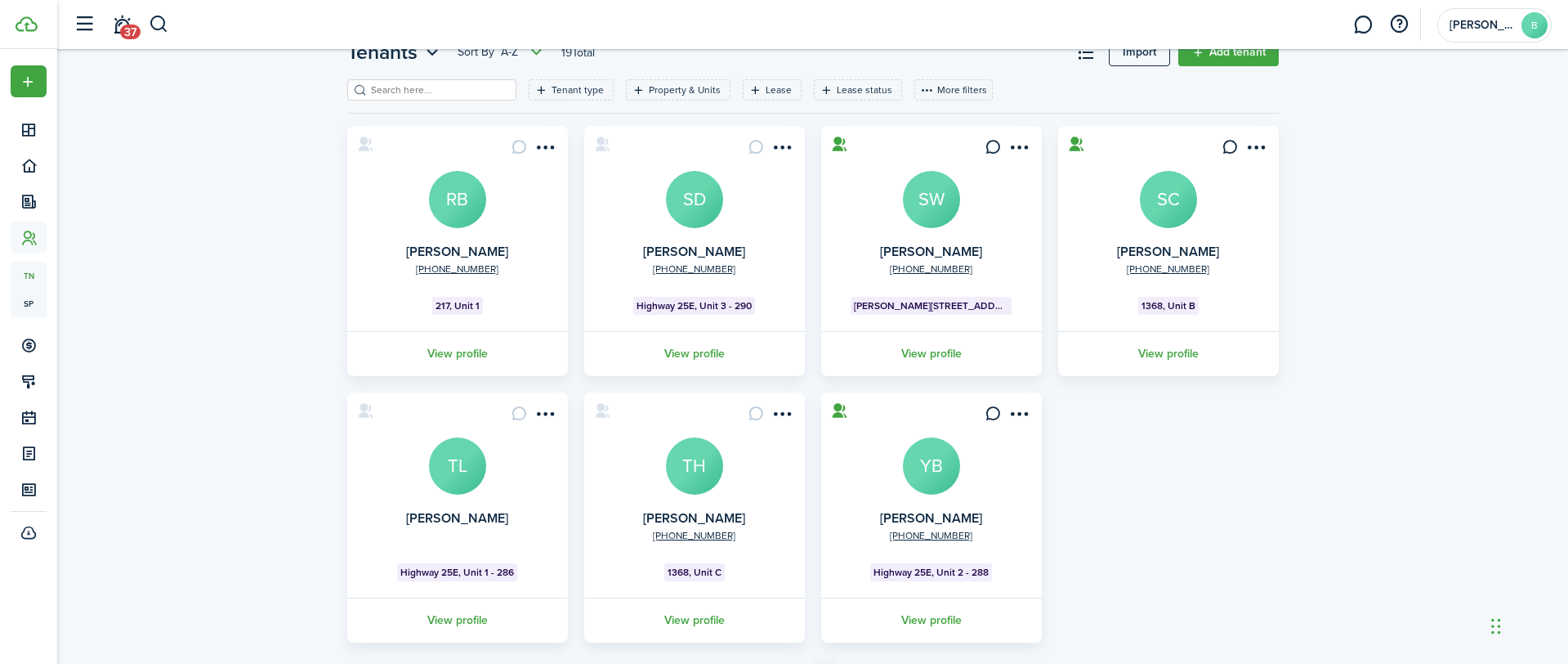
scroll to position [57, 0]
click at [925, 193] on avatar-text "SW" at bounding box center [931, 200] width 57 height 57
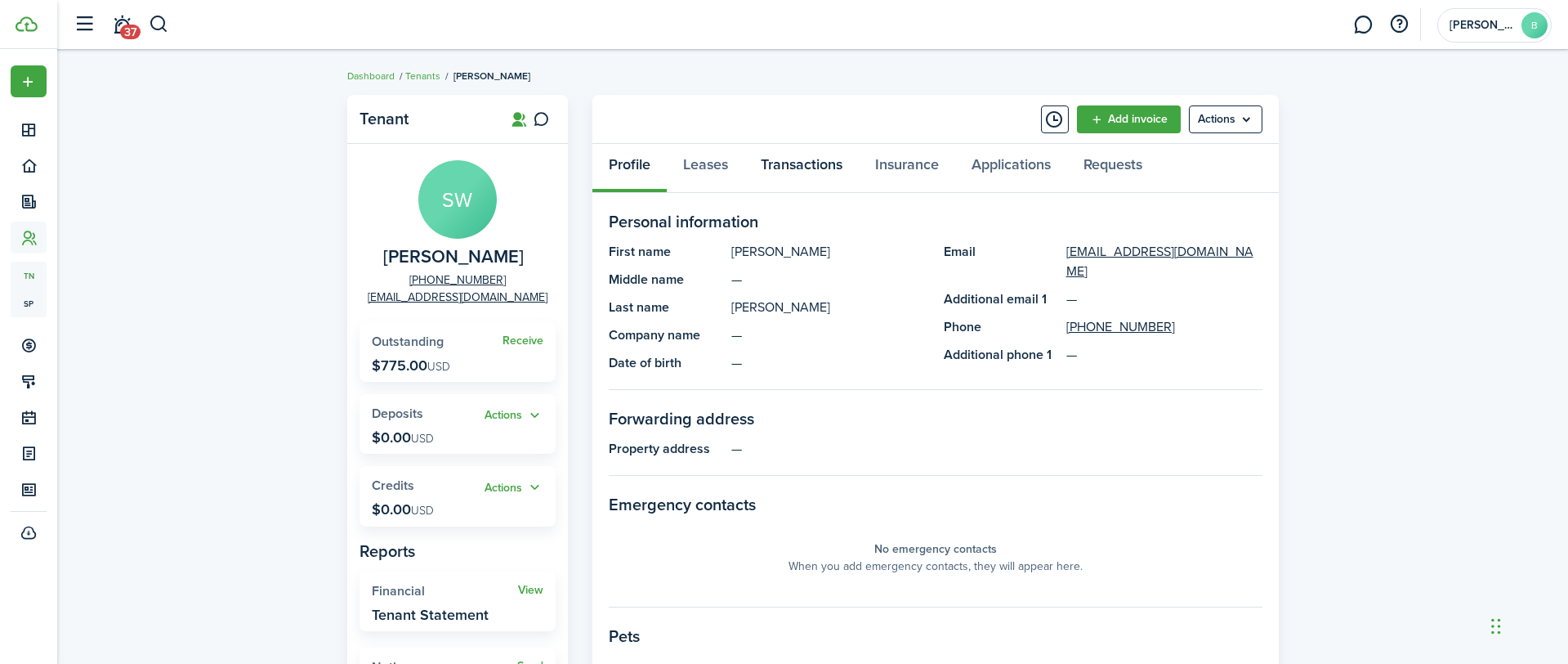
drag, startPoint x: 831, startPoint y: 159, endPoint x: 847, endPoint y: 164, distance: 16.8
click at [831, 159] on link "Transactions" at bounding box center [801, 169] width 114 height 49
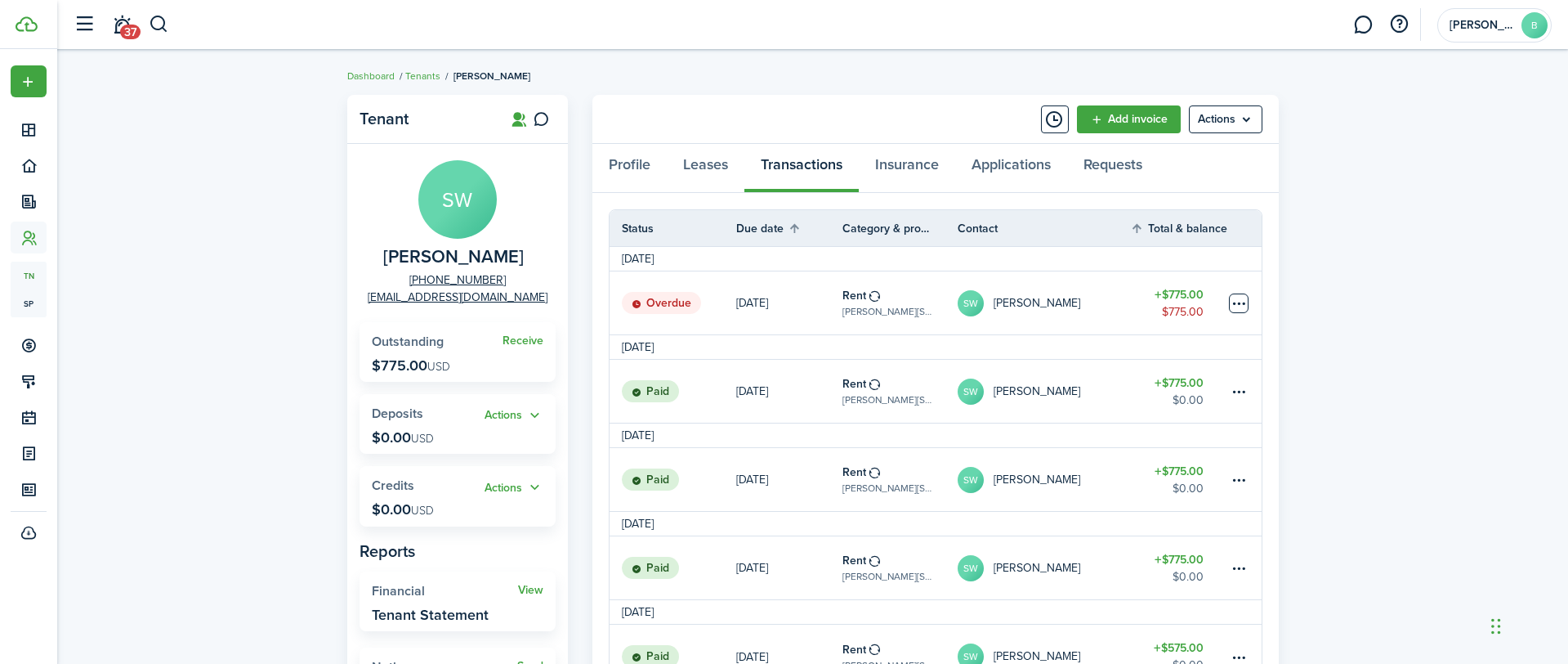
click at [1238, 302] on table-menu-btn-icon at bounding box center [1238, 302] width 19 height 19
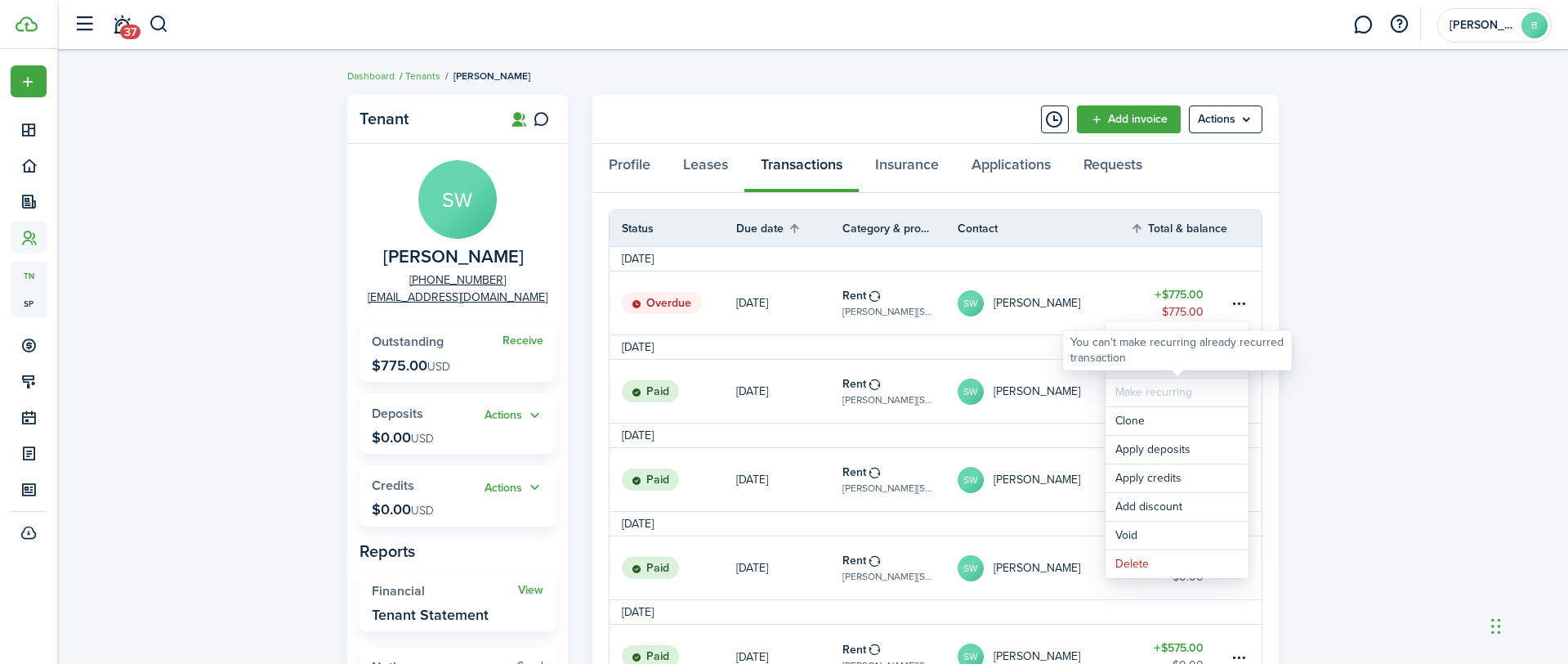
click at [1134, 375] on link "Mark as paid" at bounding box center [1177, 364] width 143 height 27
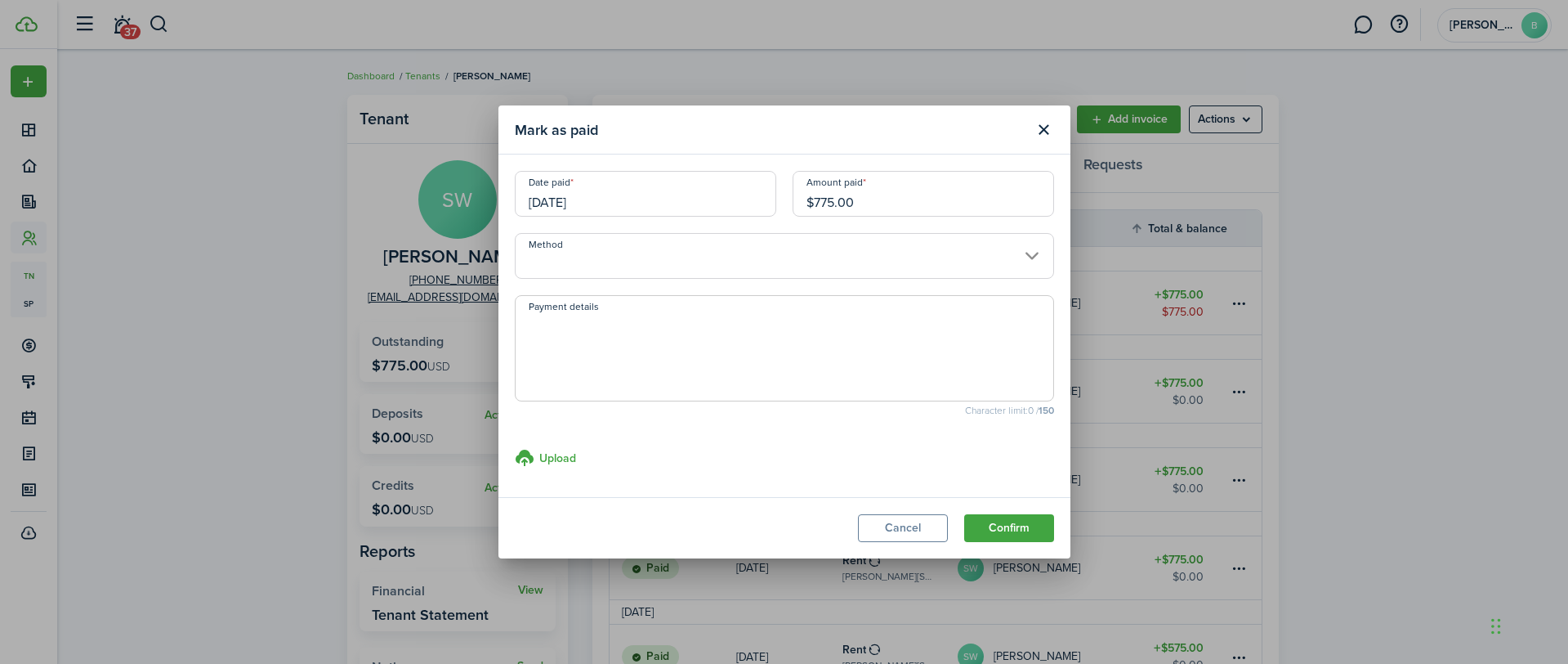
click at [803, 246] on input "Method" at bounding box center [784, 256] width 539 height 46
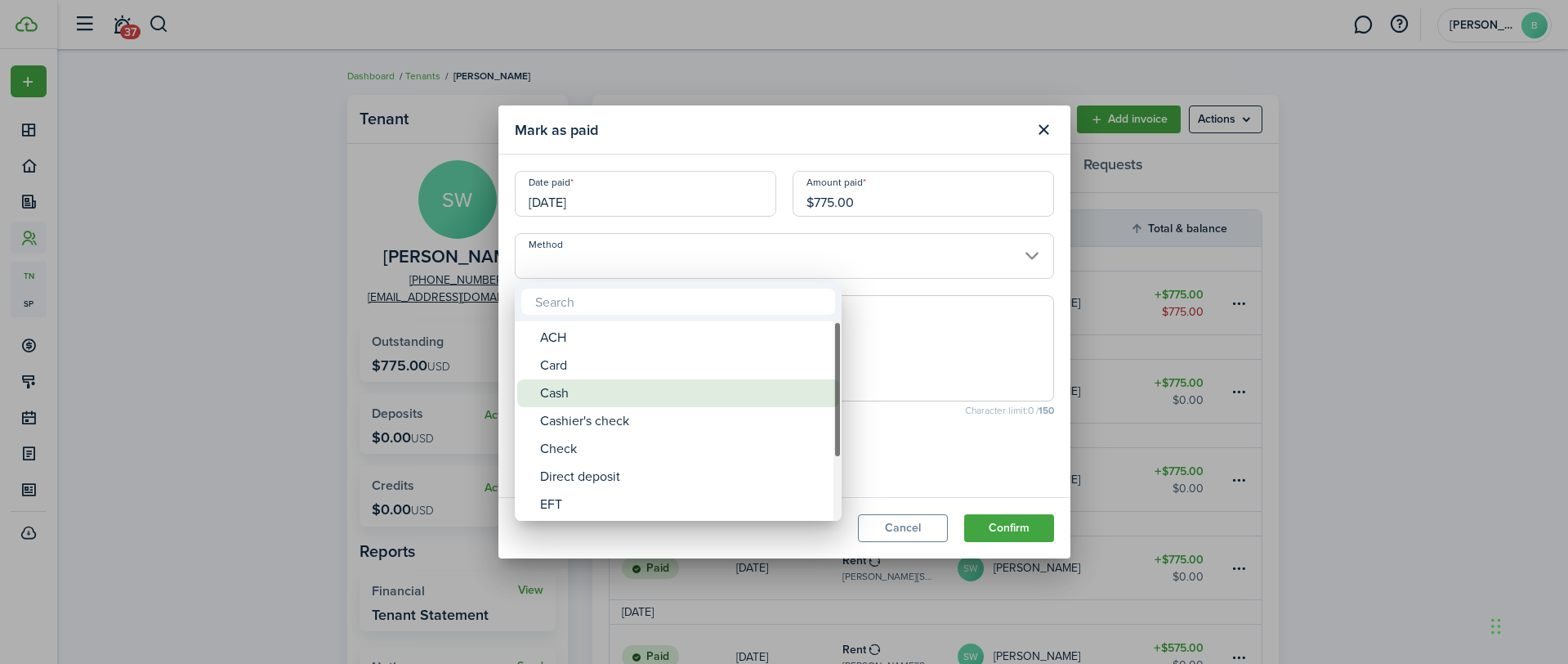
drag, startPoint x: 596, startPoint y: 394, endPoint x: 752, endPoint y: 436, distance: 161.6
click at [596, 394] on div "Cash" at bounding box center [685, 393] width 289 height 27
type input "Cash"
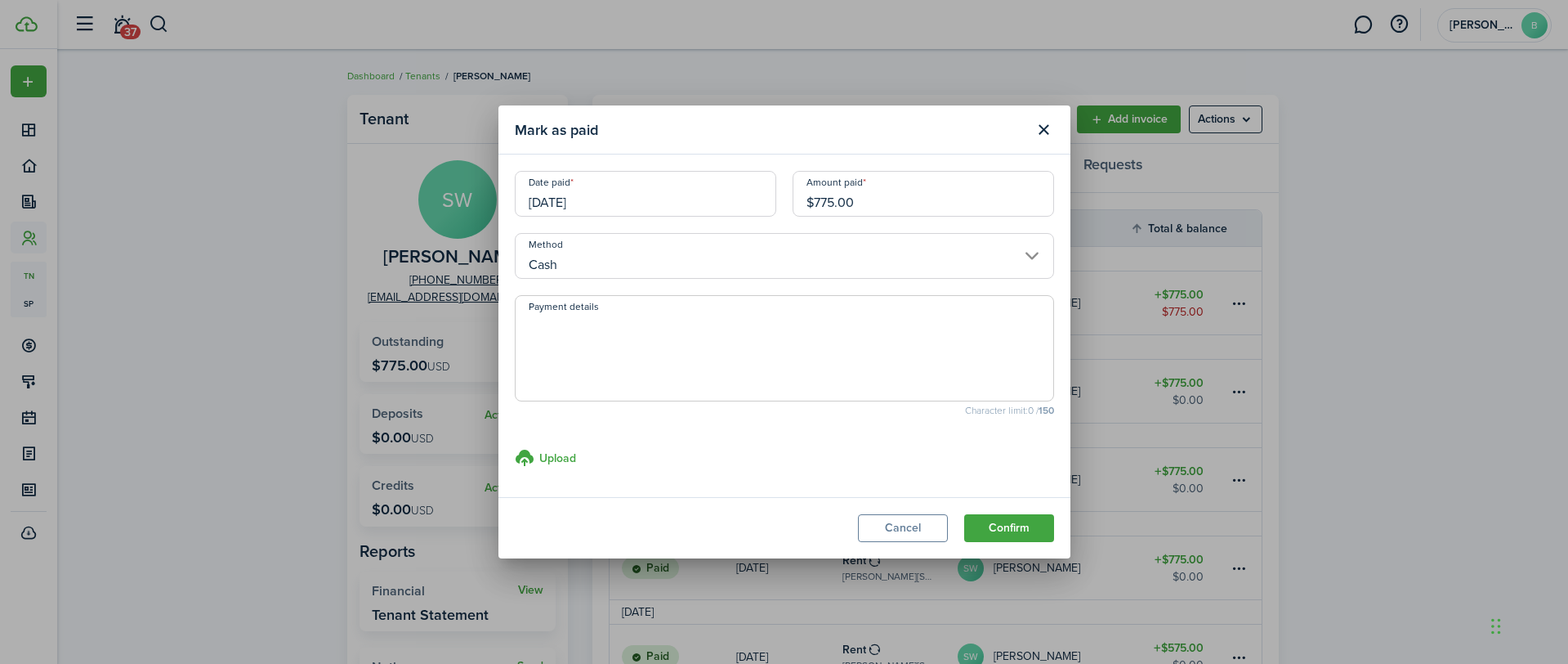
click at [1038, 523] on button "Confirm" at bounding box center [1009, 528] width 90 height 27
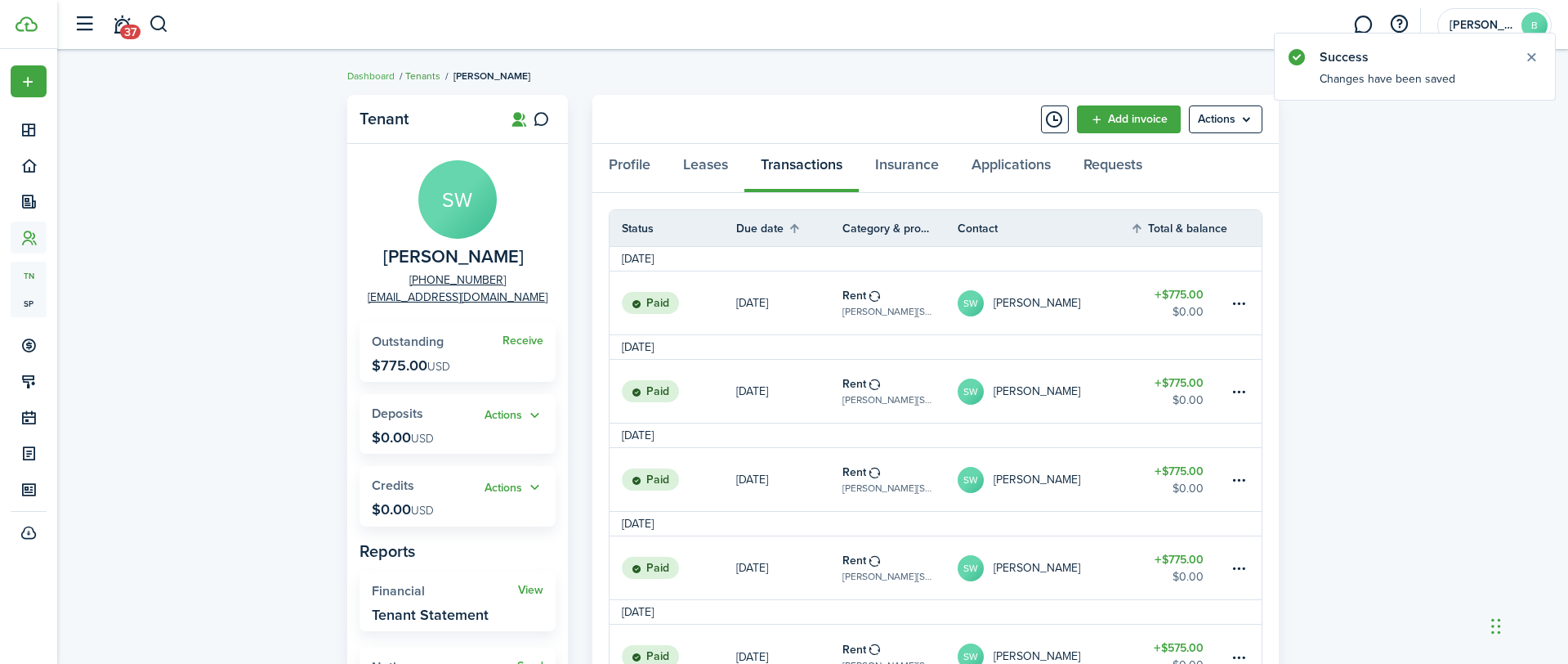
click at [415, 69] on link "Tenants" at bounding box center [423, 76] width 35 height 15
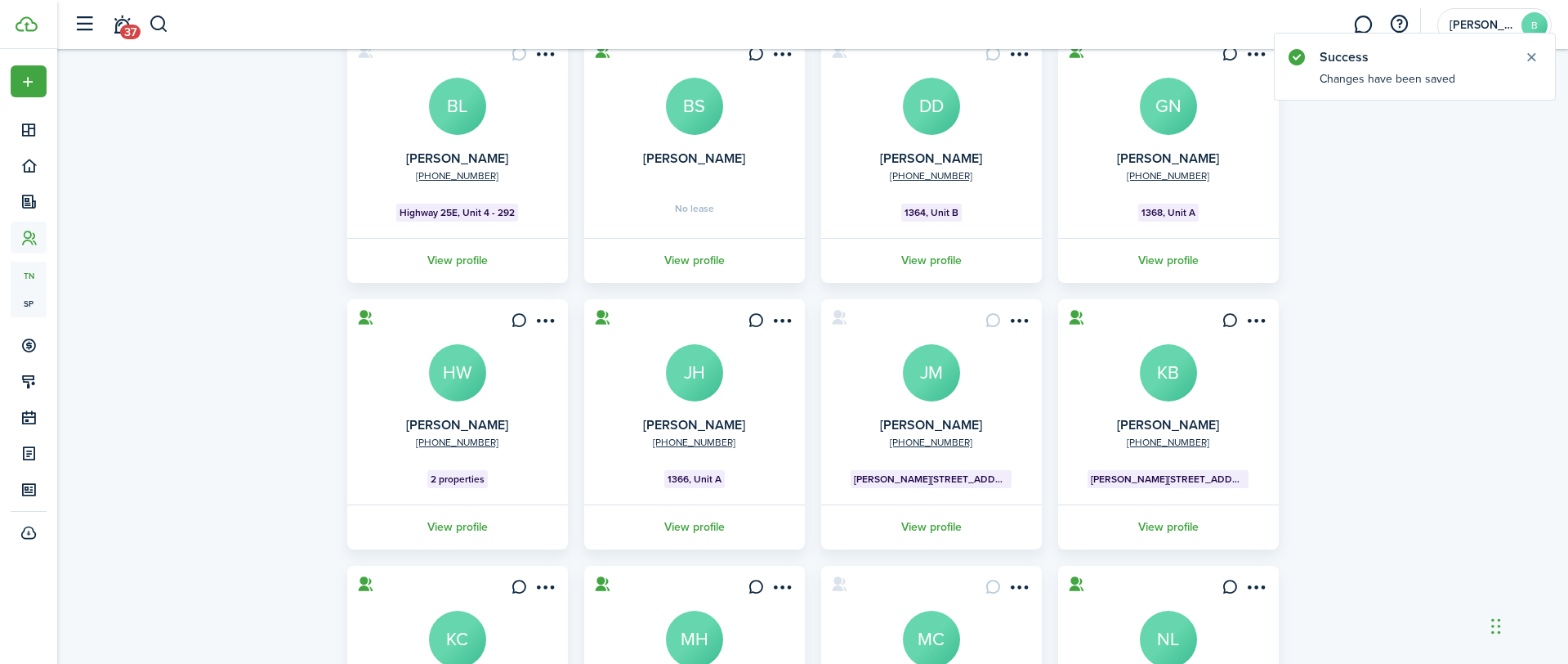
scroll to position [405, 0]
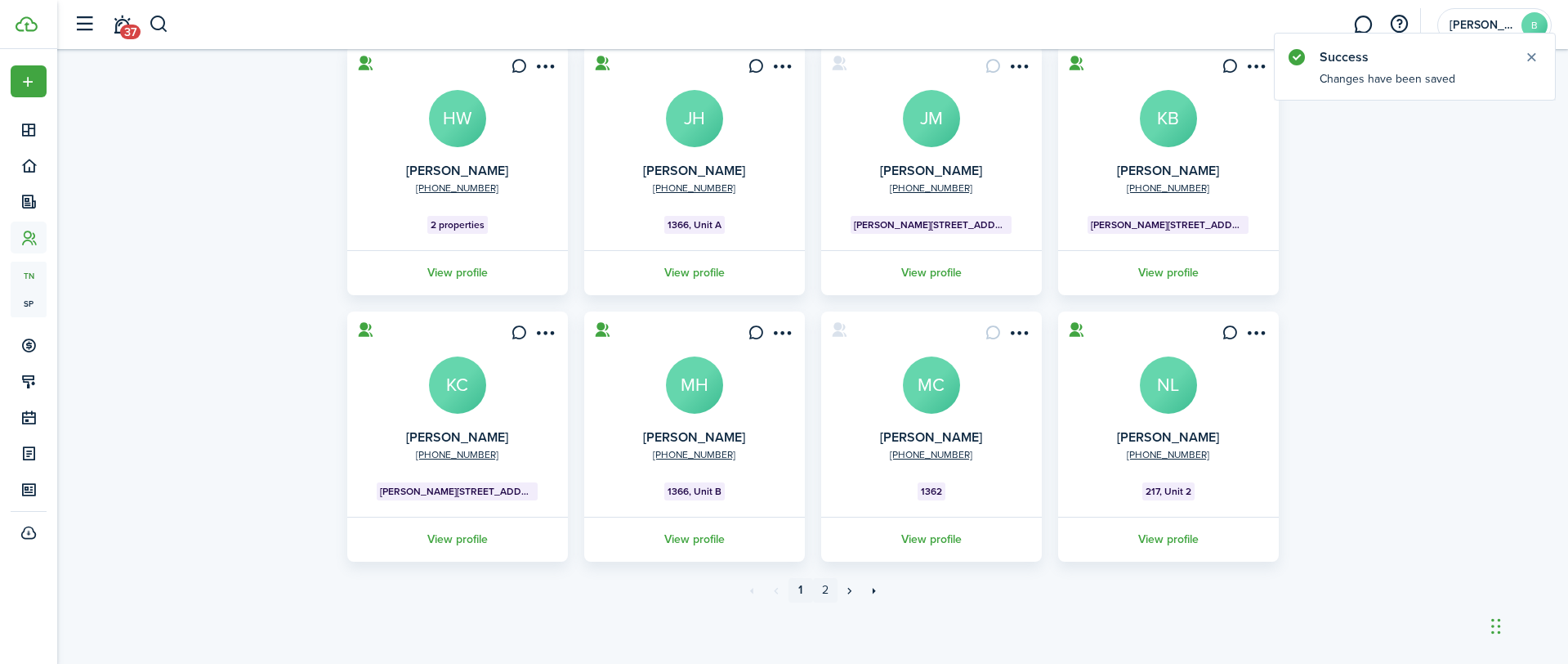
click at [819, 588] on link "2" at bounding box center [825, 590] width 25 height 25
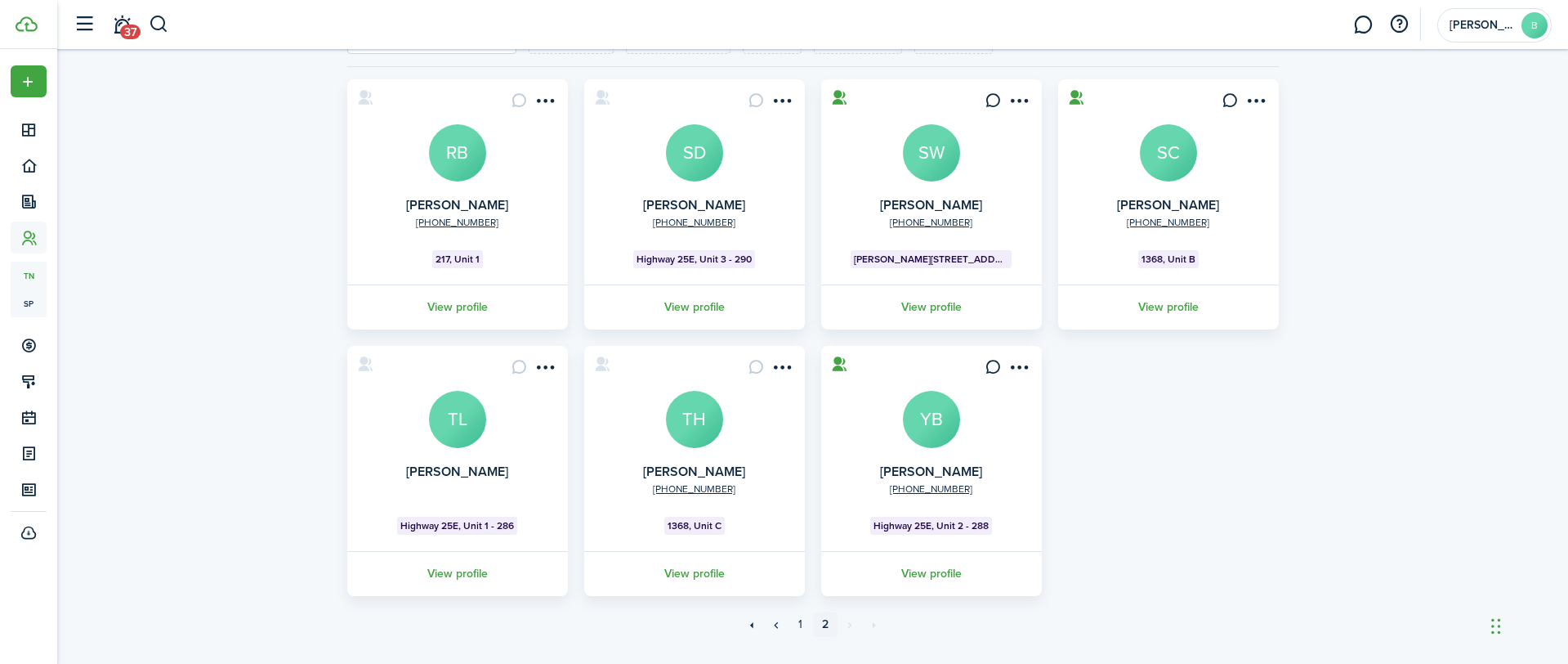
scroll to position [138, 0]
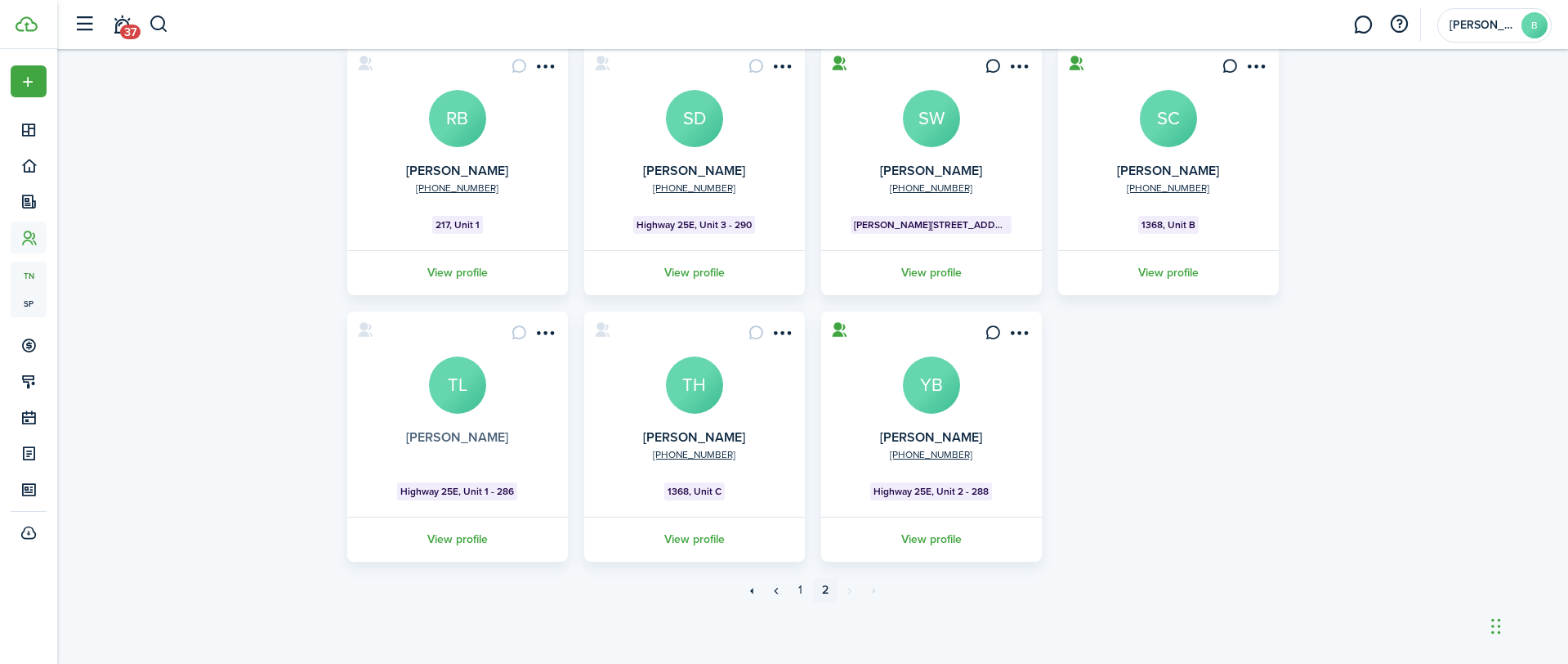
click at [485, 433] on link "[PERSON_NAME]" at bounding box center [457, 437] width 103 height 19
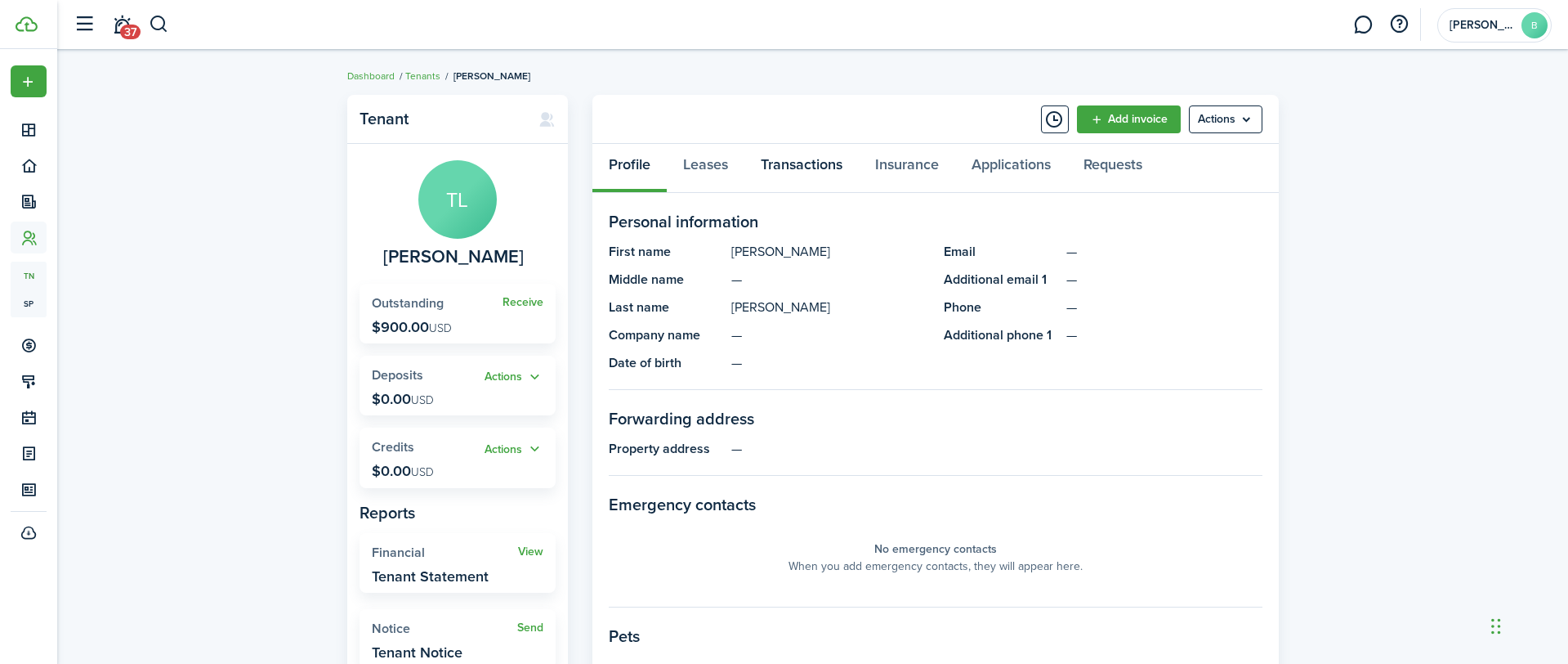
click at [812, 168] on link "Transactions" at bounding box center [801, 169] width 114 height 49
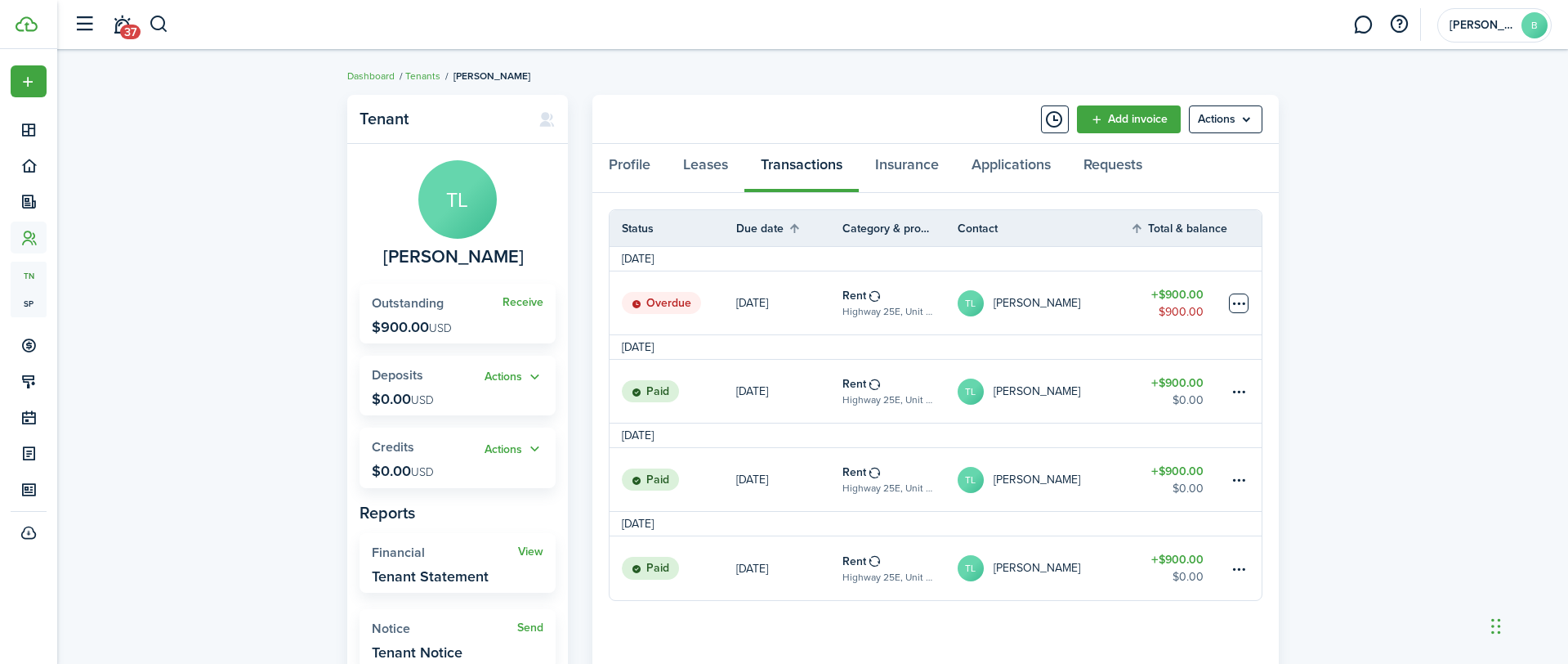
click at [1233, 299] on table-menu-btn-icon at bounding box center [1238, 302] width 19 height 19
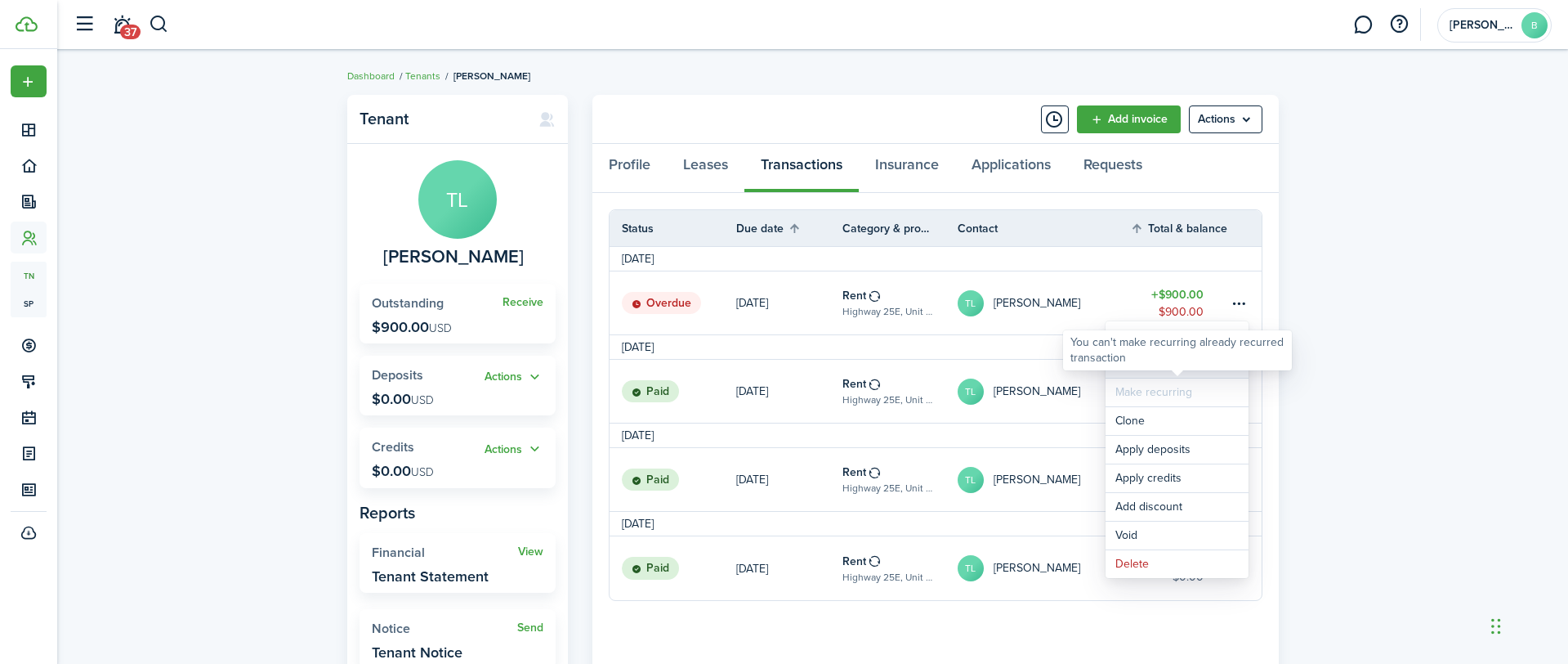
click at [1200, 372] on link "Mark as paid" at bounding box center [1177, 364] width 143 height 27
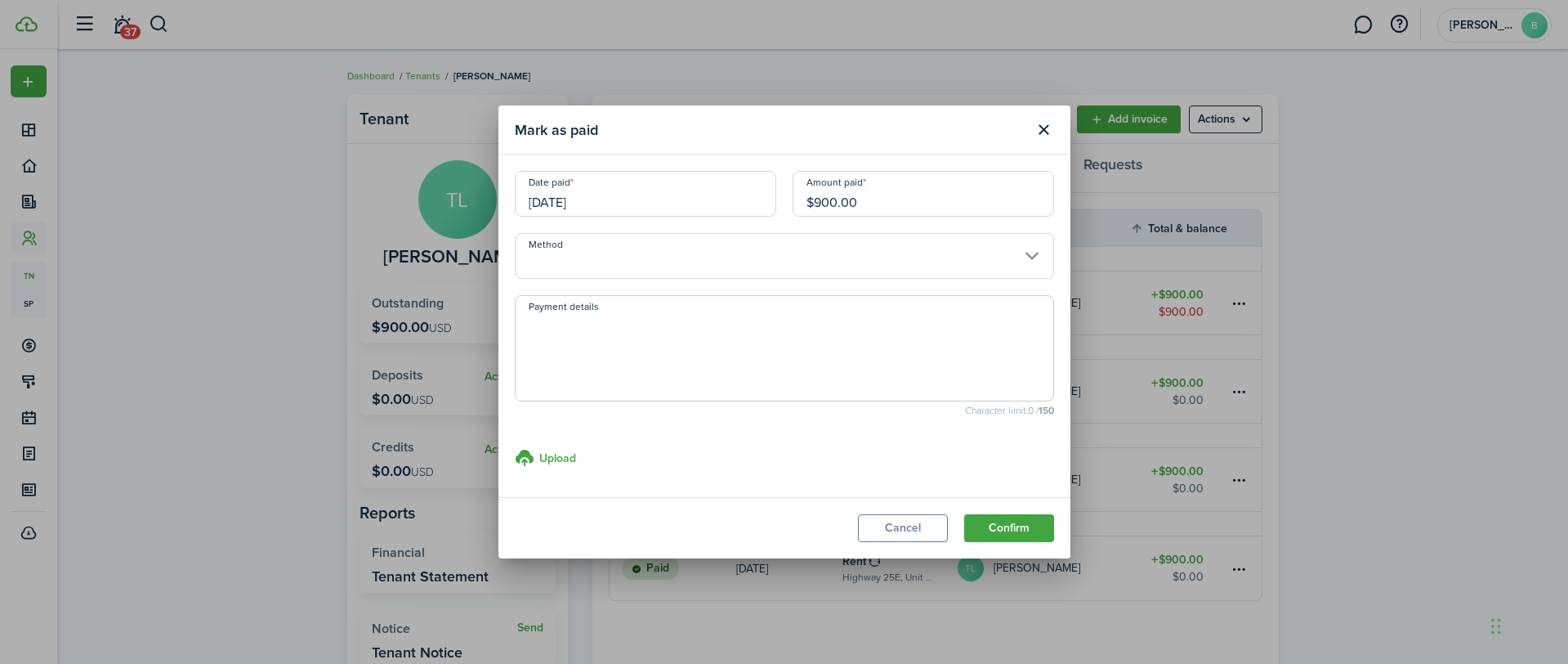
click at [643, 264] on input "Method" at bounding box center [784, 256] width 539 height 46
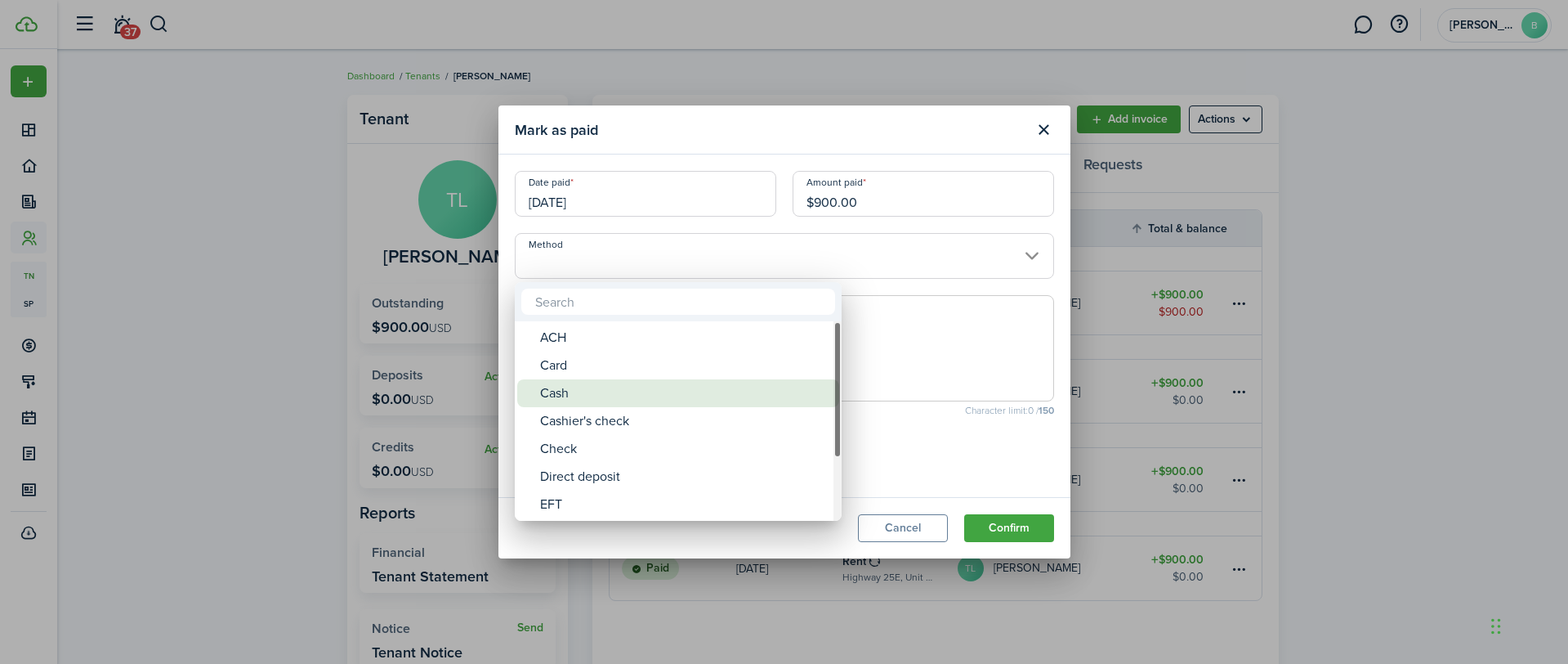
drag, startPoint x: 564, startPoint y: 395, endPoint x: 633, endPoint y: 401, distance: 69.3
click at [564, 395] on div "Cash" at bounding box center [685, 393] width 289 height 27
type input "Cash"
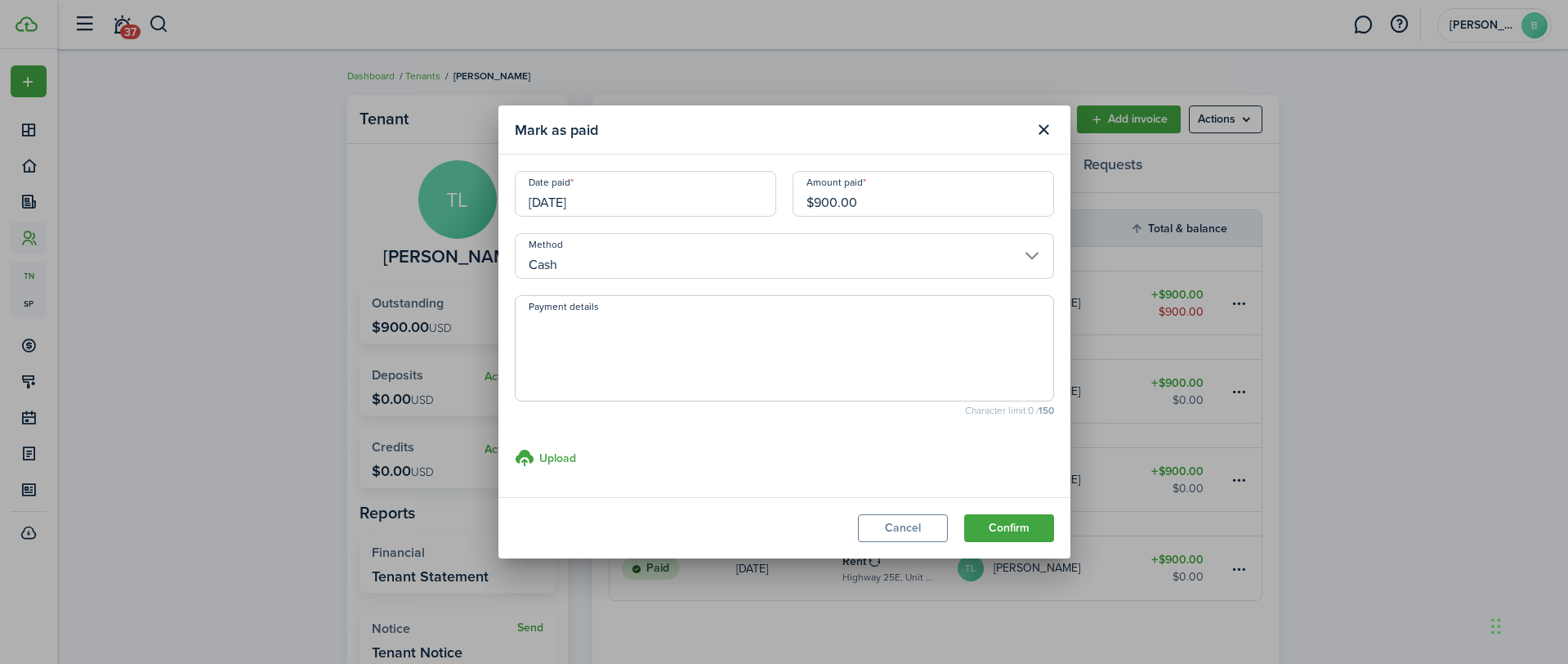
click at [1003, 524] on button "Confirm" at bounding box center [1009, 528] width 90 height 27
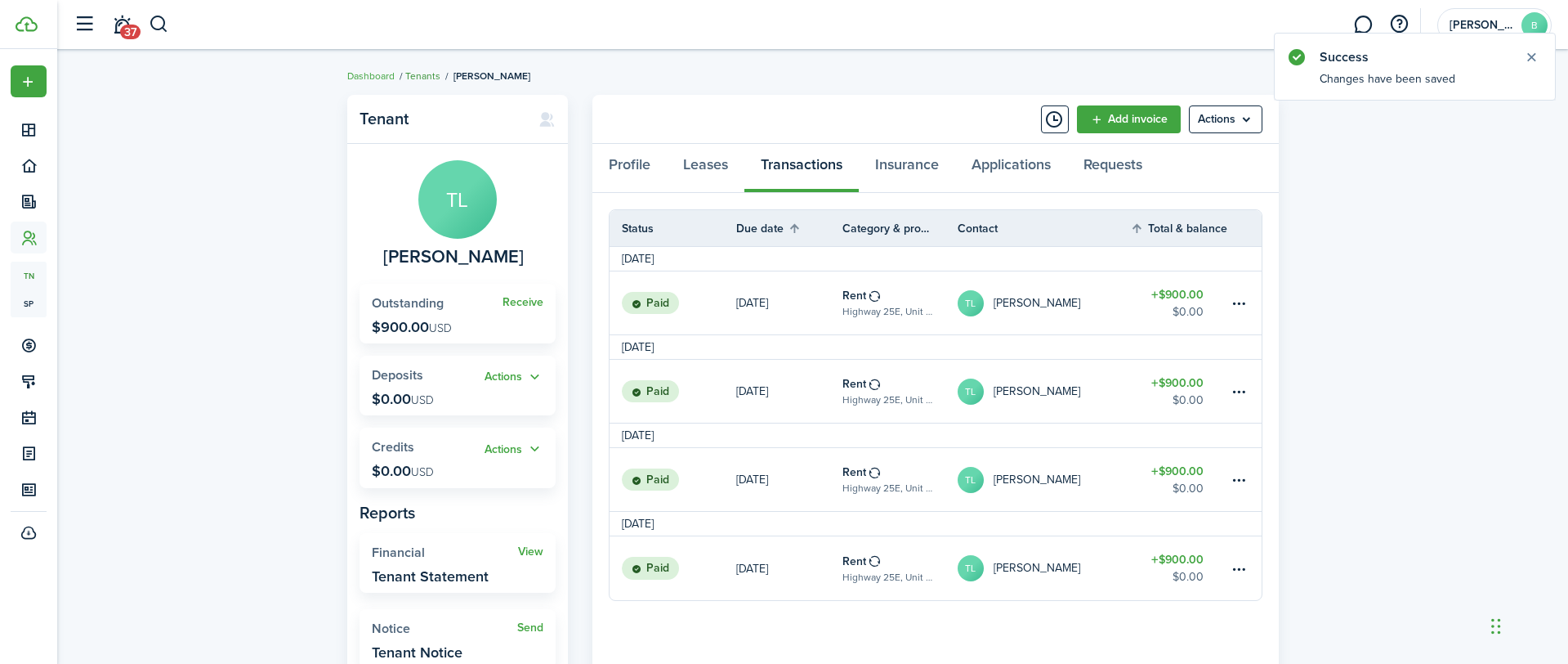
click at [413, 77] on link "Tenants" at bounding box center [423, 76] width 35 height 15
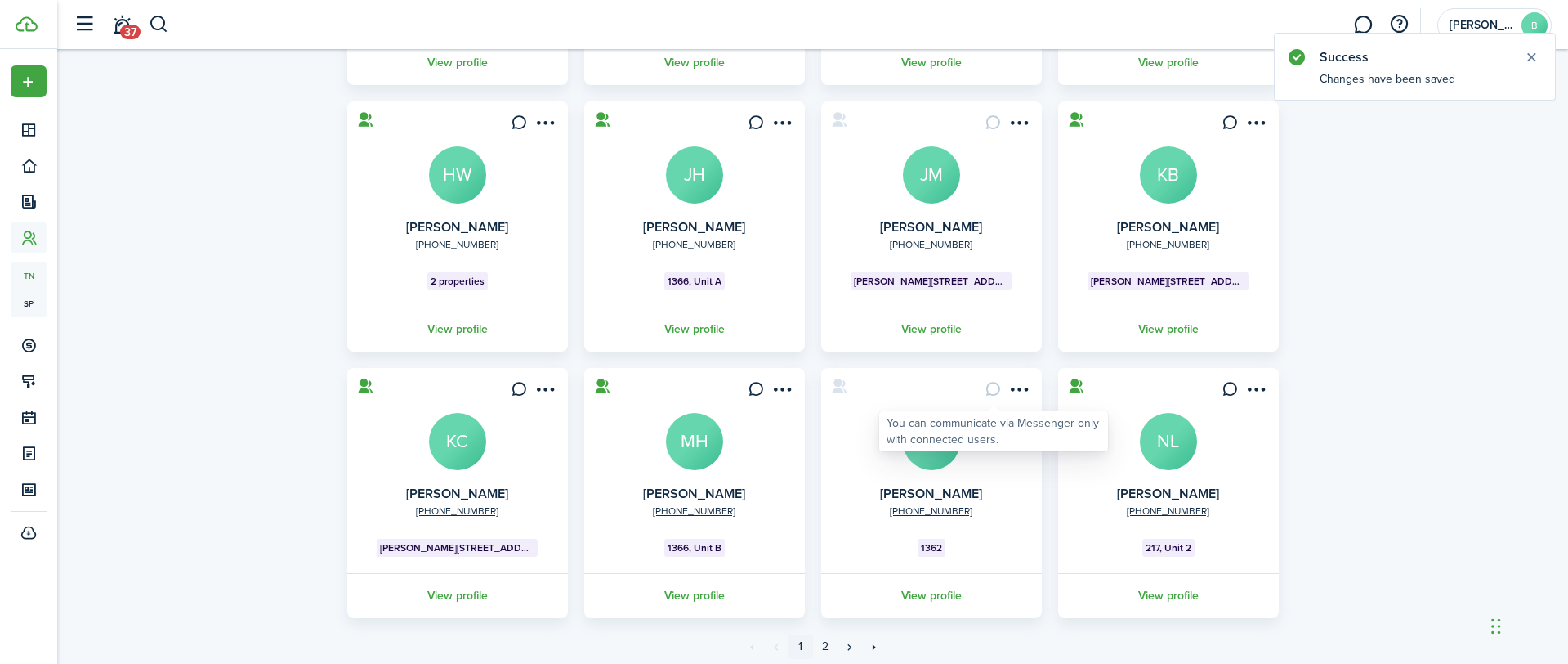
scroll to position [405, 0]
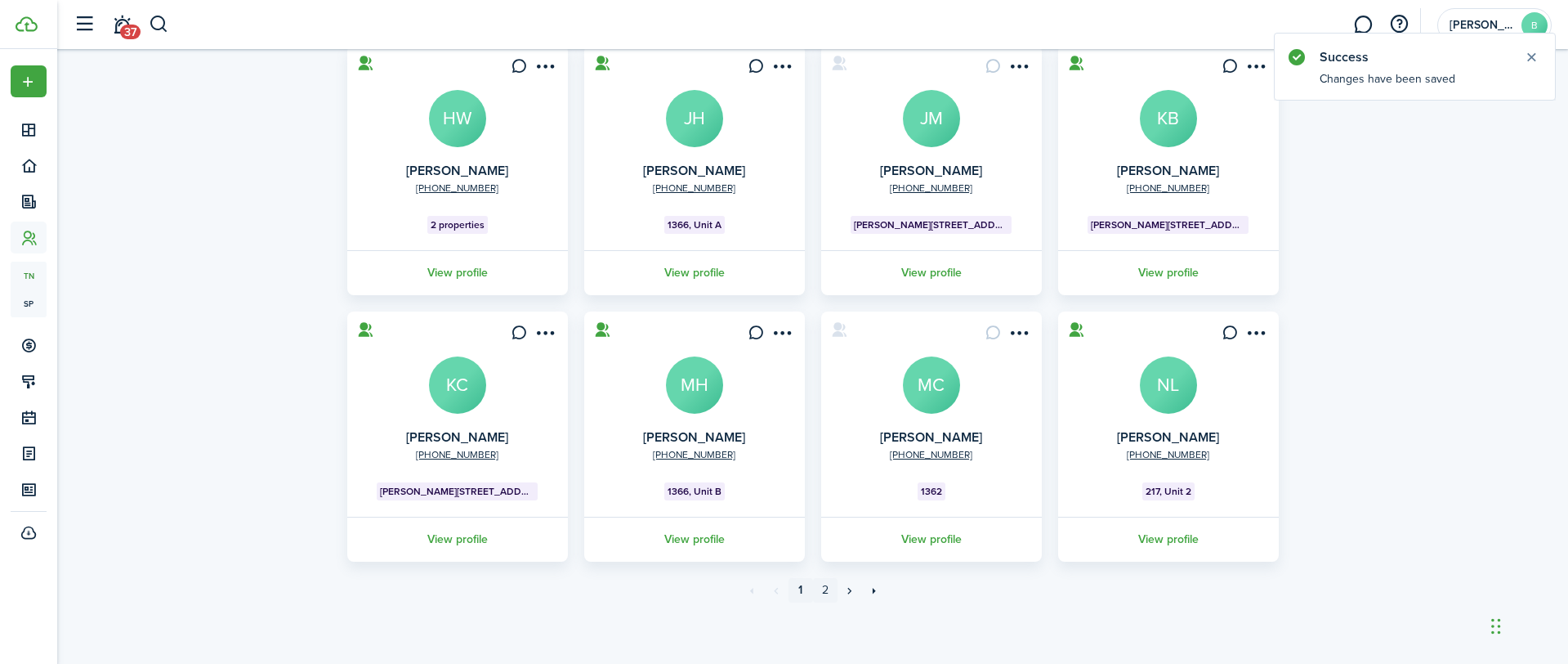
click at [828, 587] on link "2" at bounding box center [825, 590] width 25 height 25
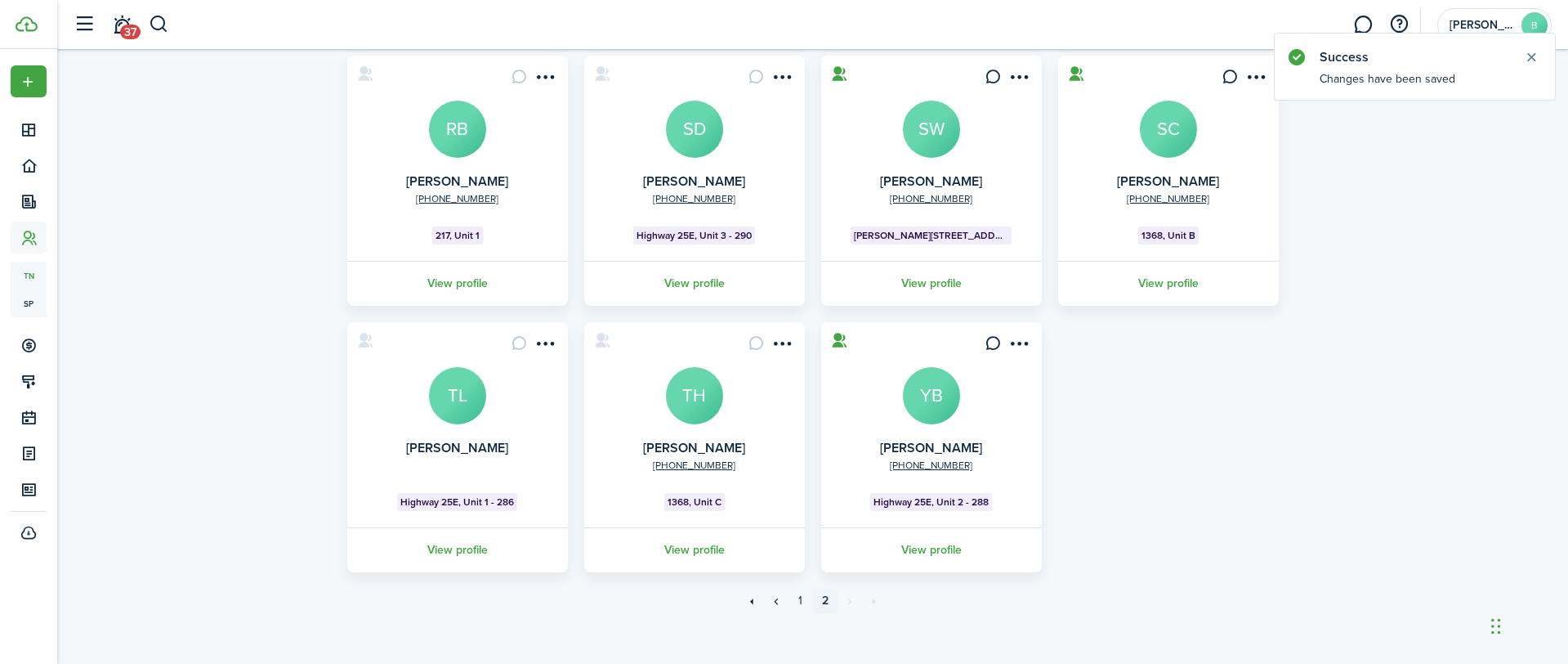
scroll to position [138, 0]
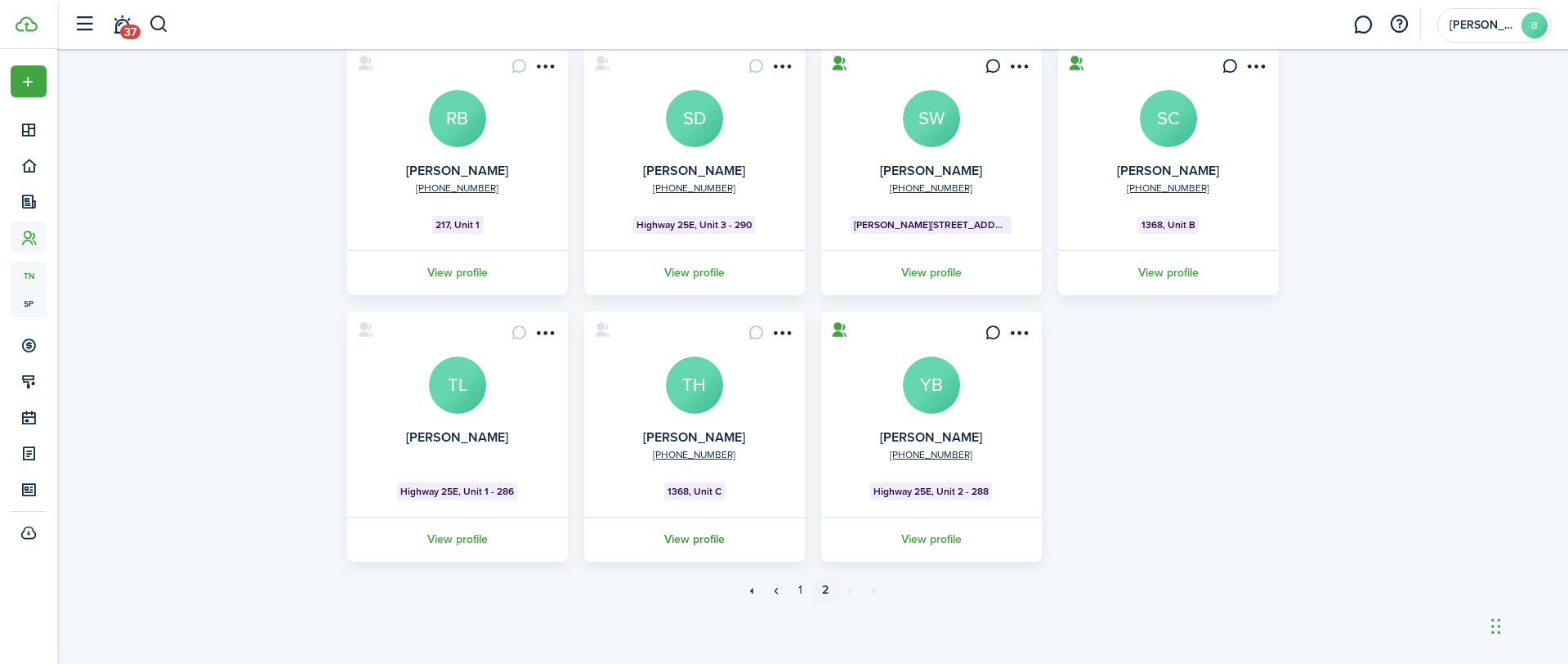
click at [713, 539] on link "View profile" at bounding box center [694, 539] width 225 height 45
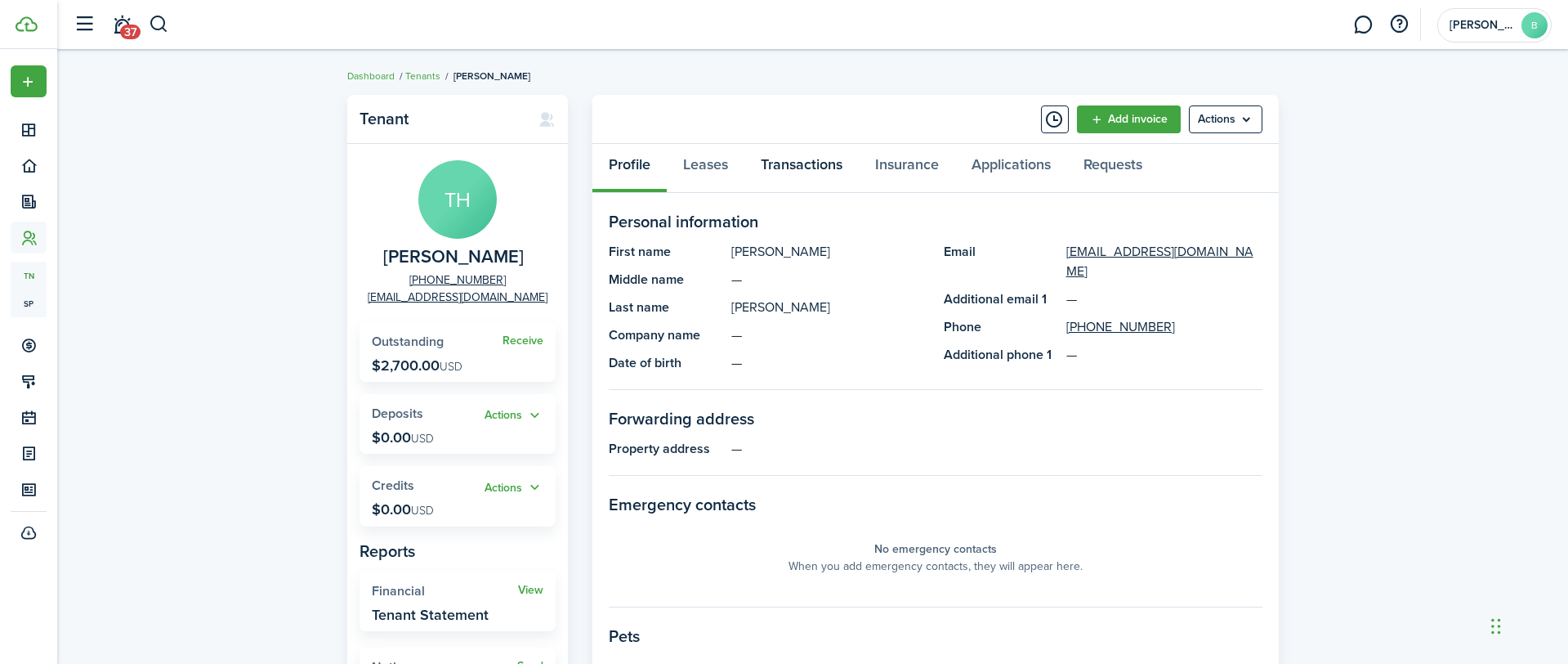
click at [797, 163] on link "Transactions" at bounding box center [801, 169] width 114 height 49
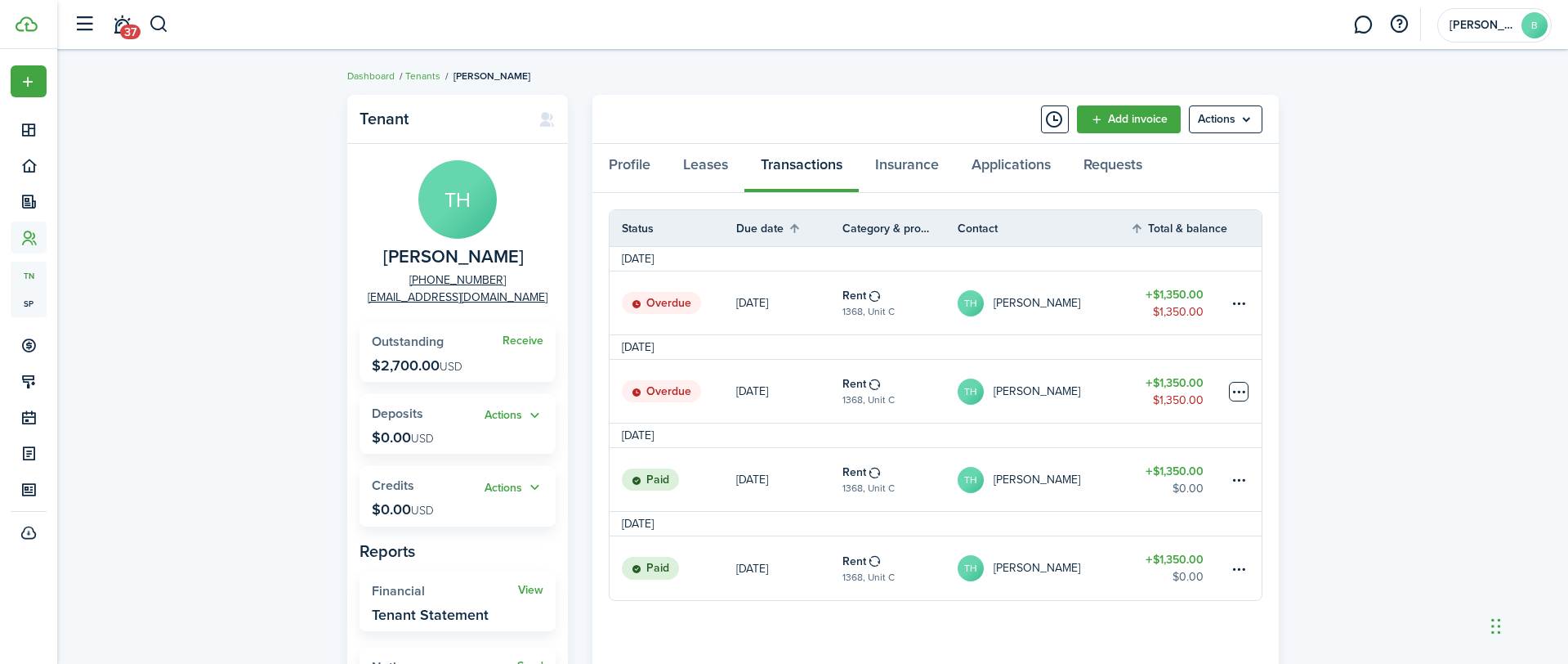
click at [1233, 393] on table-menu-btn-icon at bounding box center [1238, 391] width 19 height 19
click at [1201, 442] on link "Mark as paid" at bounding box center [1177, 445] width 143 height 27
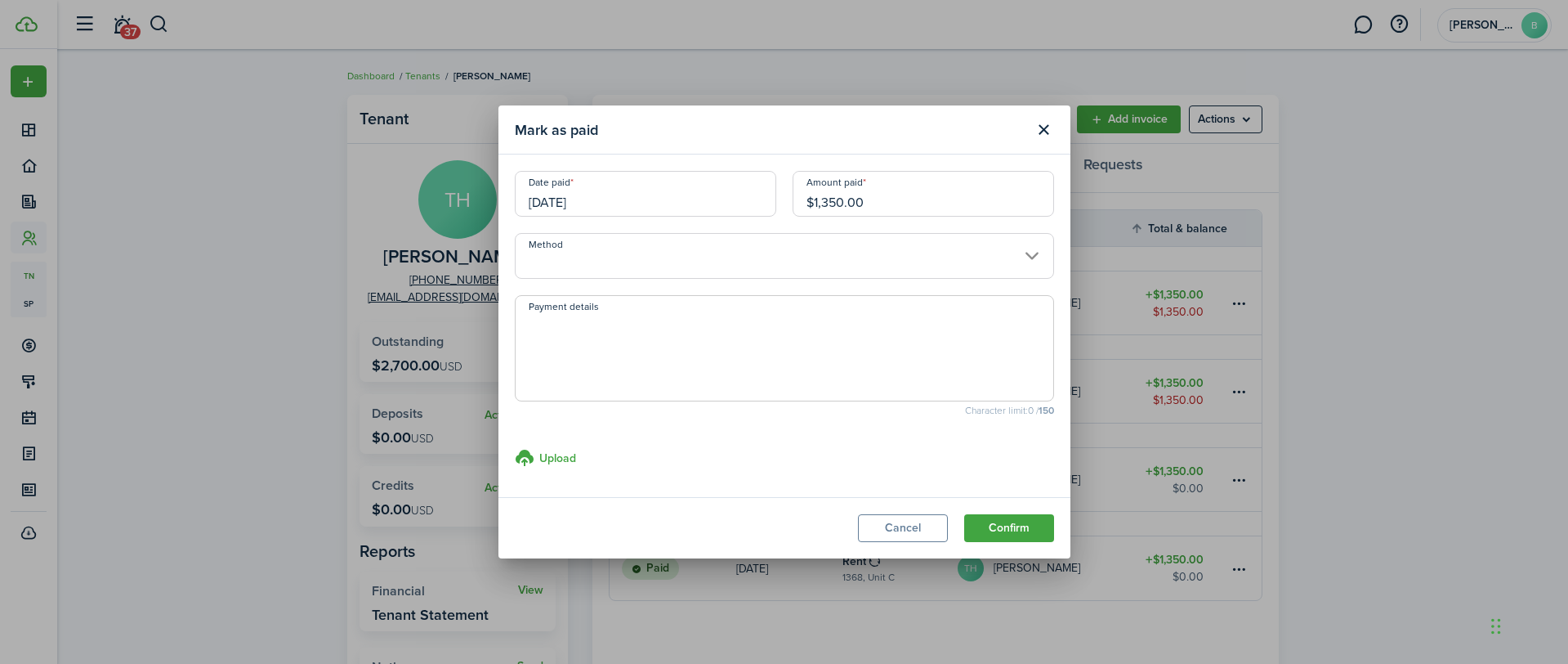
click at [837, 249] on input "Method" at bounding box center [784, 256] width 539 height 46
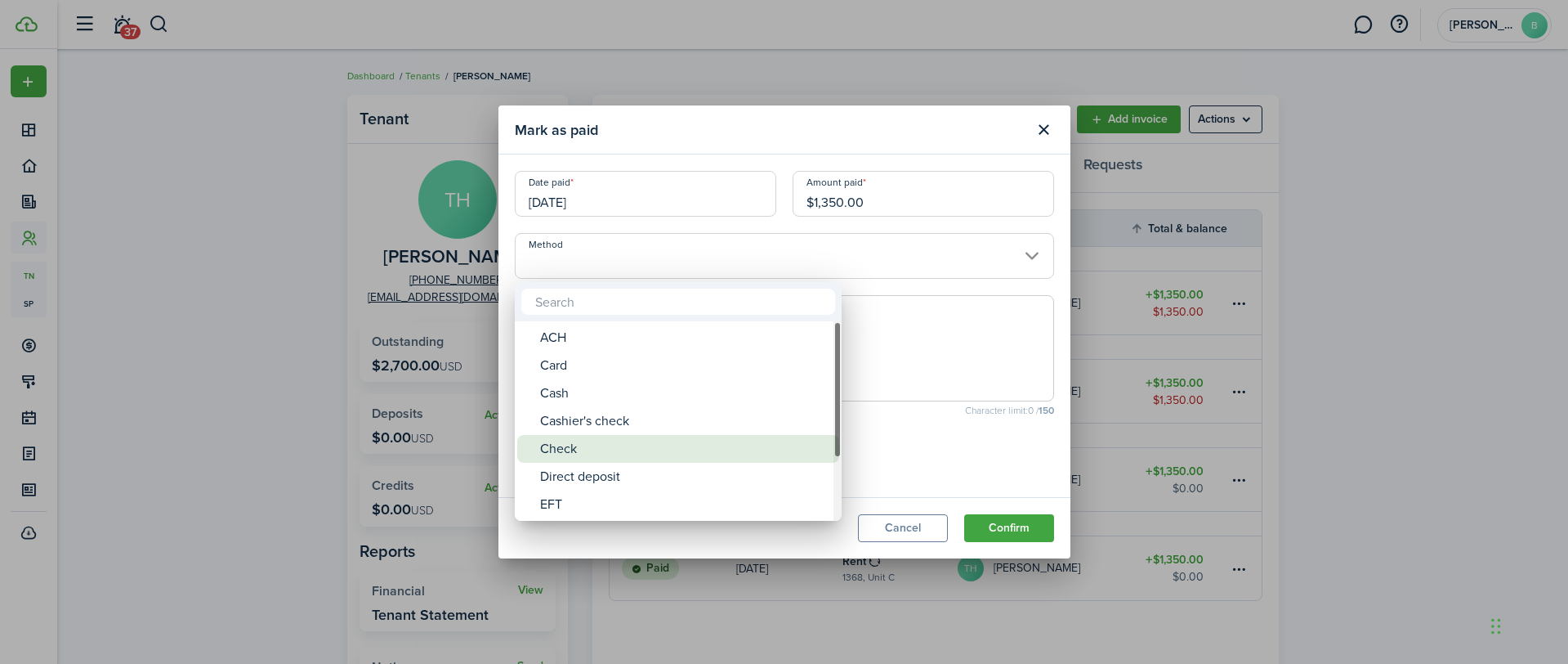
drag, startPoint x: 550, startPoint y: 447, endPoint x: 557, endPoint y: 409, distance: 38.6
click at [549, 447] on div "Check" at bounding box center [685, 449] width 289 height 27
type input "Check"
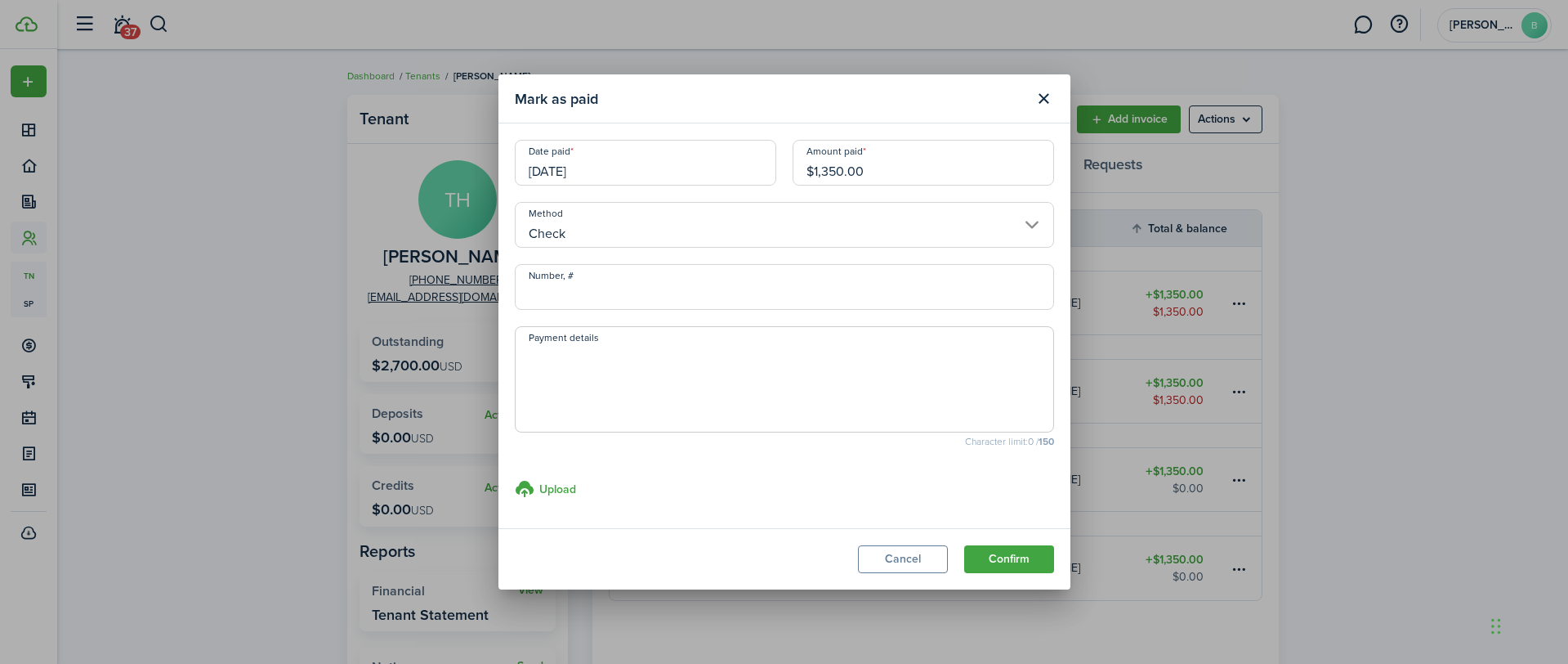
click at [604, 294] on input "Number, #" at bounding box center [784, 287] width 539 height 46
type input "178"
click at [1030, 560] on button "Confirm" at bounding box center [1009, 559] width 90 height 27
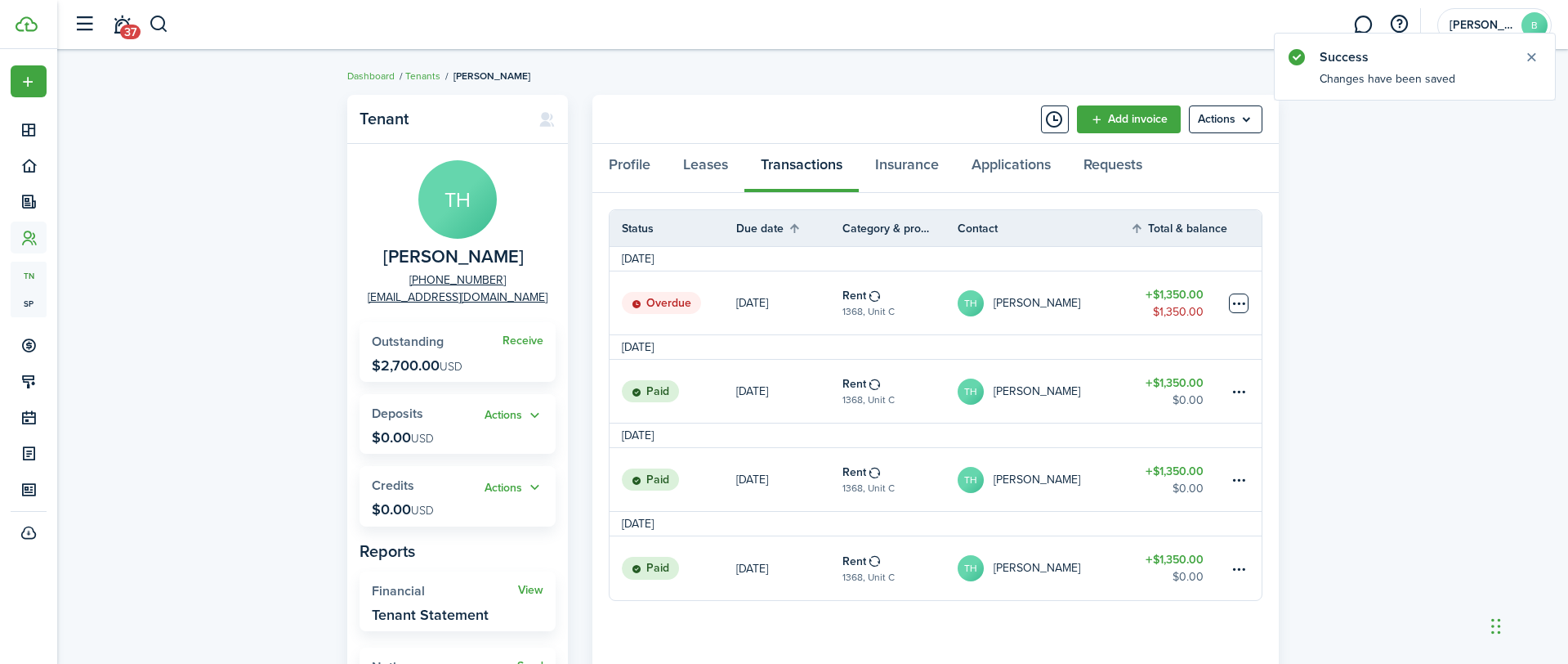
click at [1235, 299] on table-menu-btn-icon at bounding box center [1238, 302] width 19 height 19
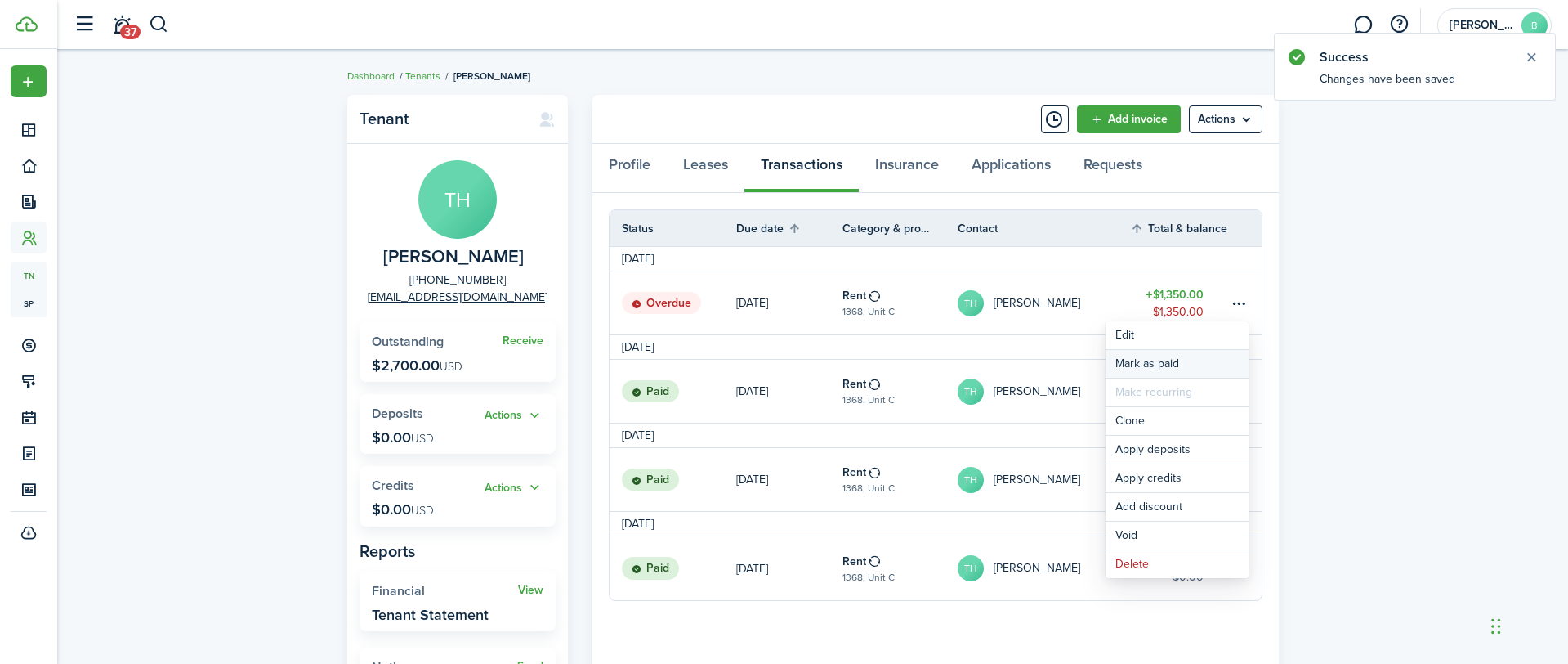
click at [1223, 353] on link "Mark as paid" at bounding box center [1177, 364] width 143 height 27
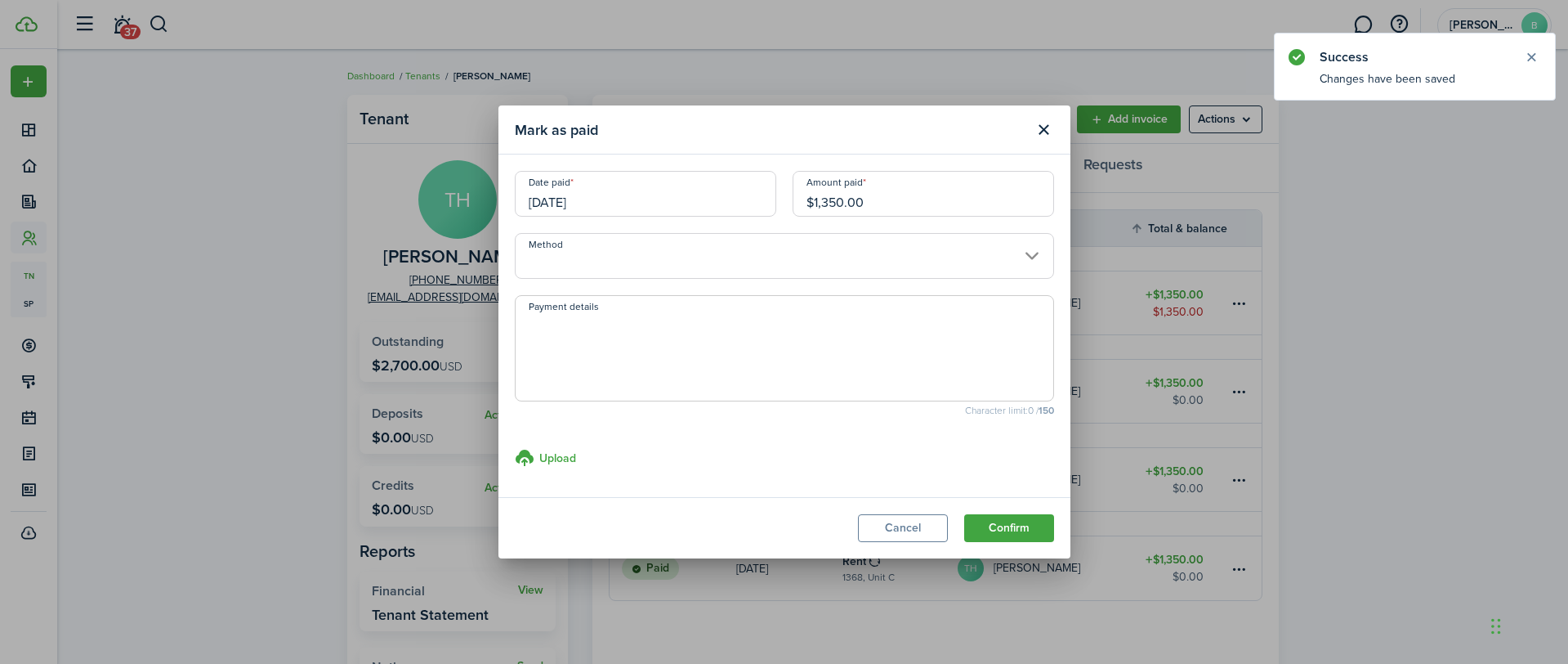
click at [657, 265] on input "Method" at bounding box center [784, 256] width 539 height 46
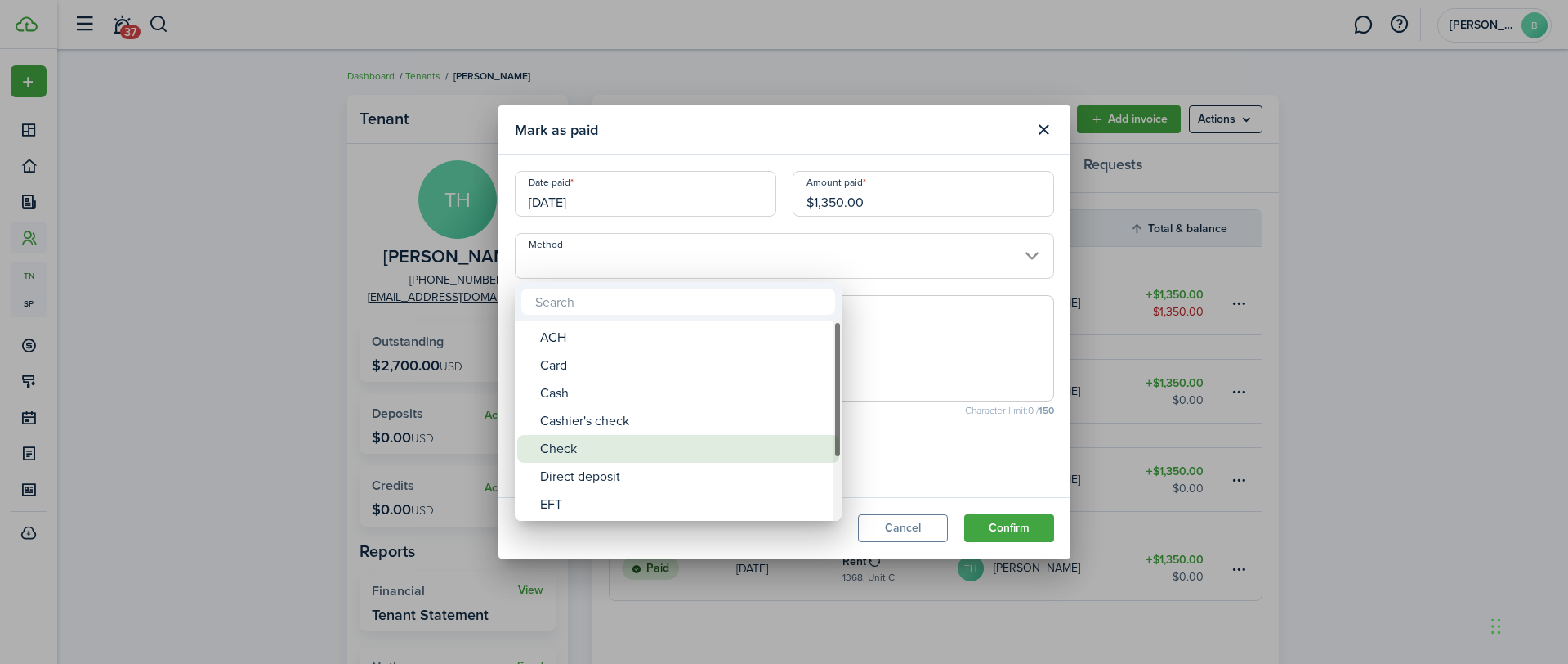
click at [561, 447] on div "Check" at bounding box center [685, 449] width 289 height 27
type input "Check"
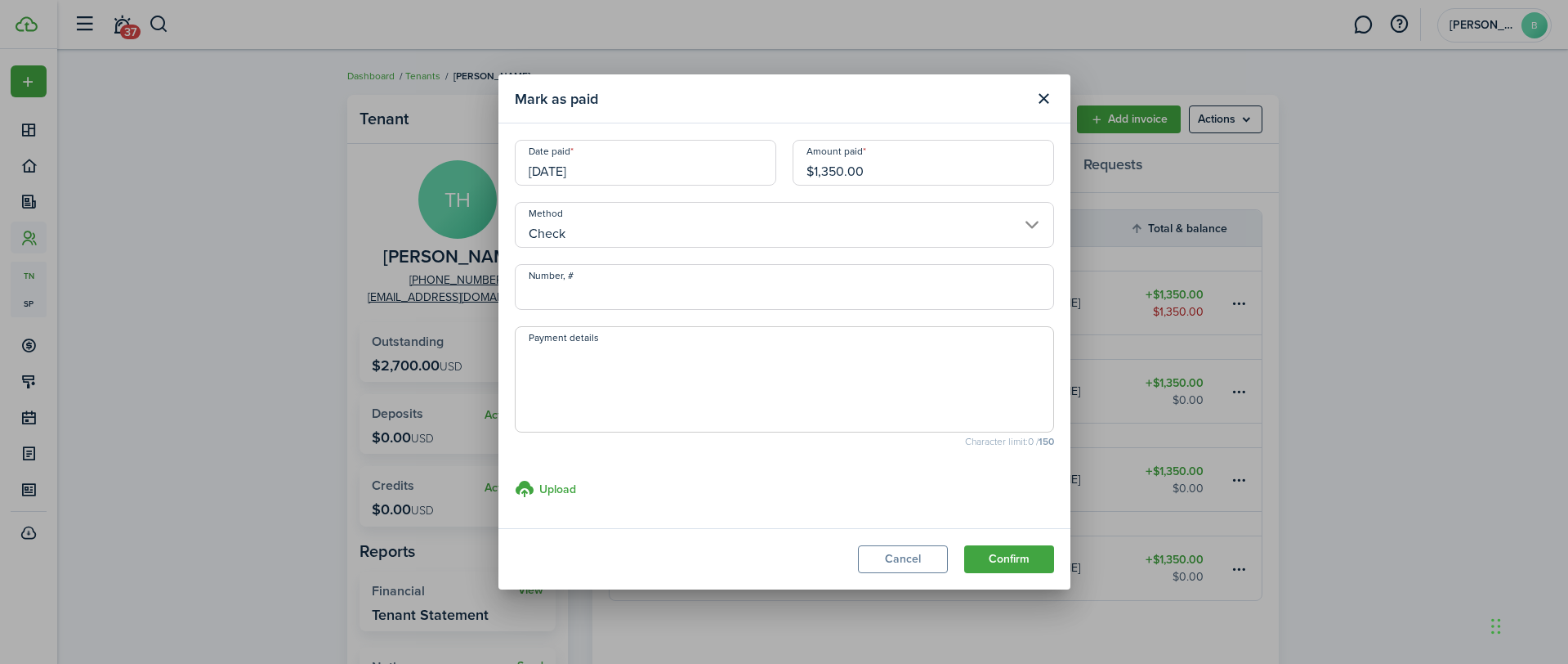
click at [597, 288] on input "Number, #" at bounding box center [784, 287] width 539 height 46
type input "179"
click at [1022, 560] on button "Confirm" at bounding box center [1009, 559] width 90 height 27
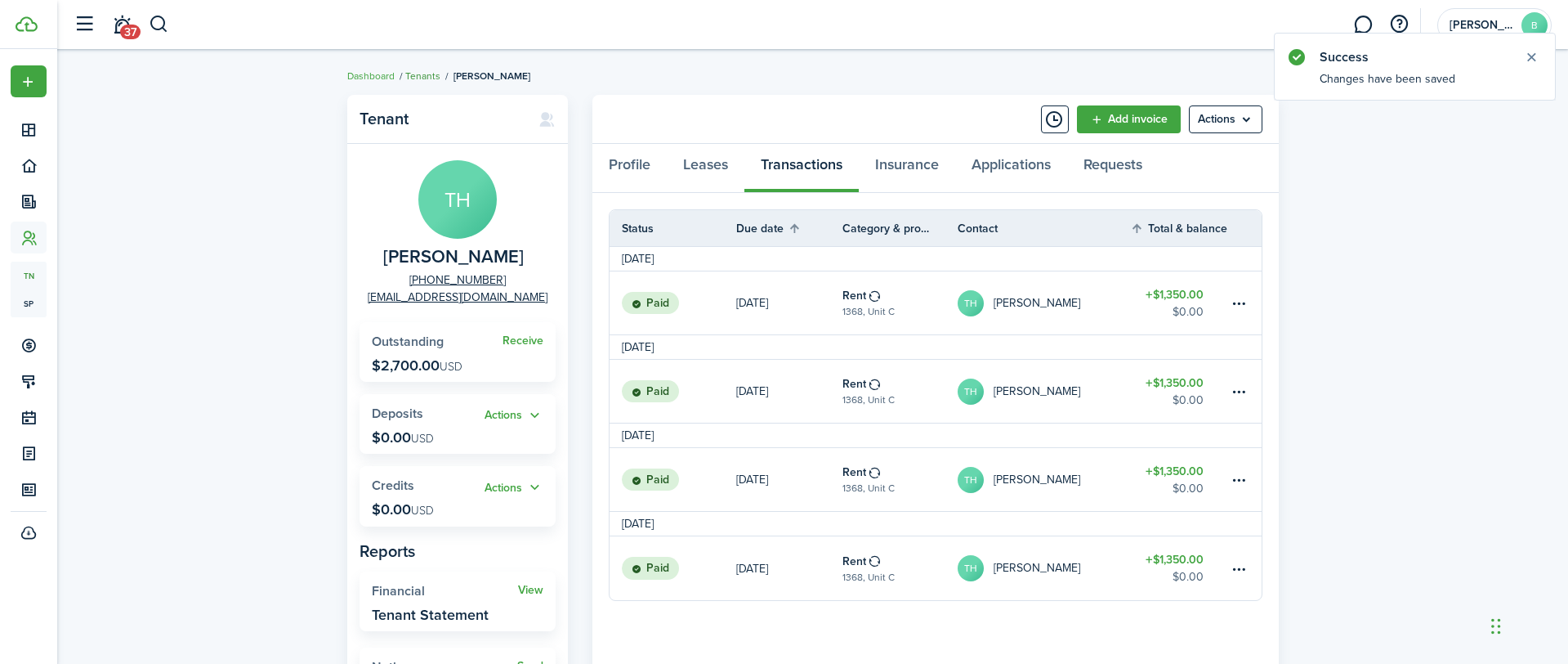
click at [435, 80] on link "Tenants" at bounding box center [423, 76] width 35 height 15
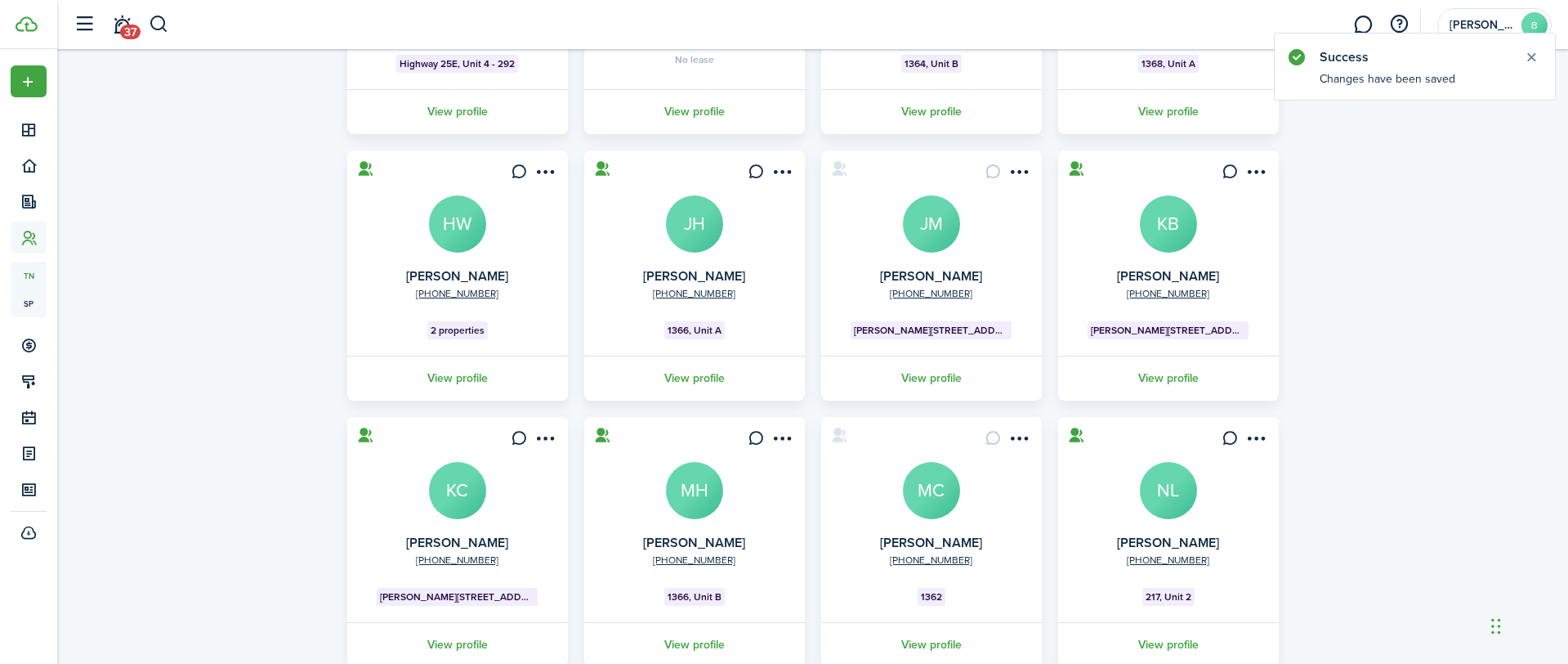
scroll to position [405, 0]
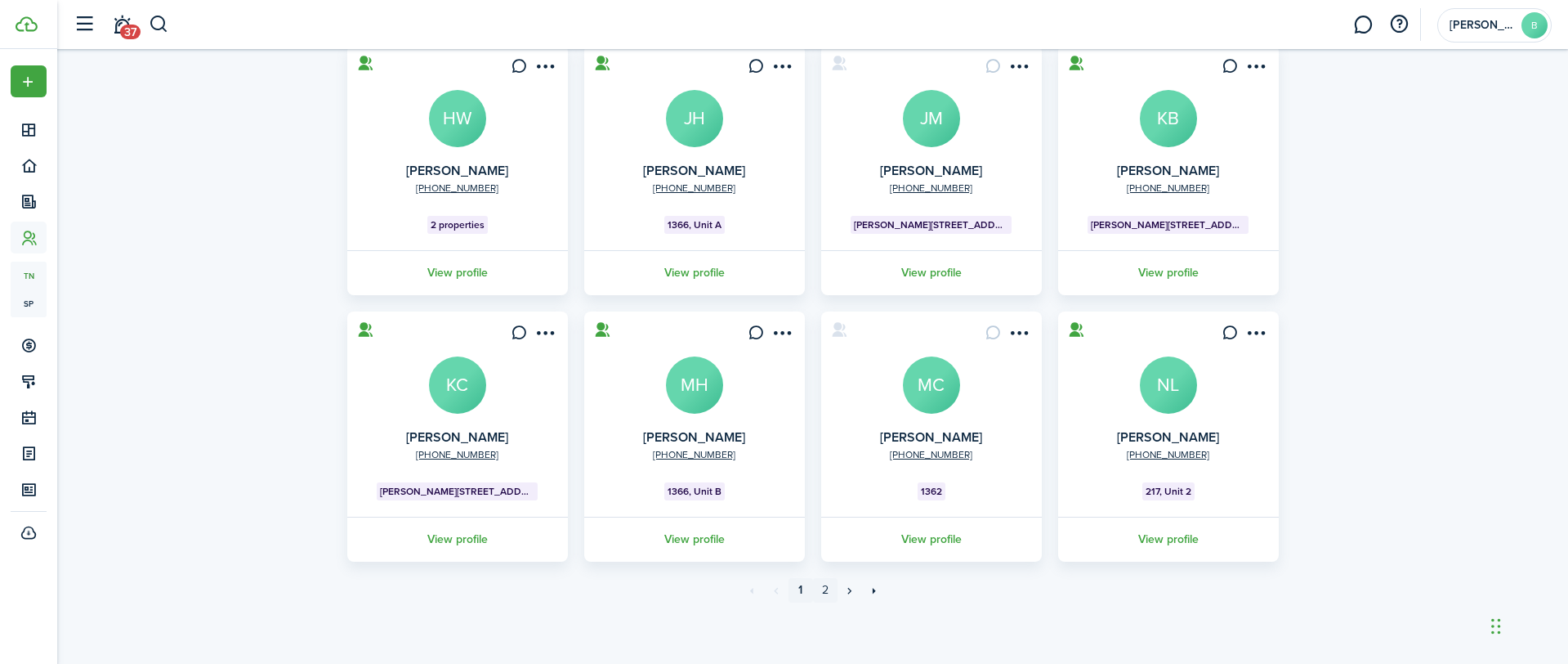
click at [827, 591] on link "2" at bounding box center [825, 590] width 25 height 25
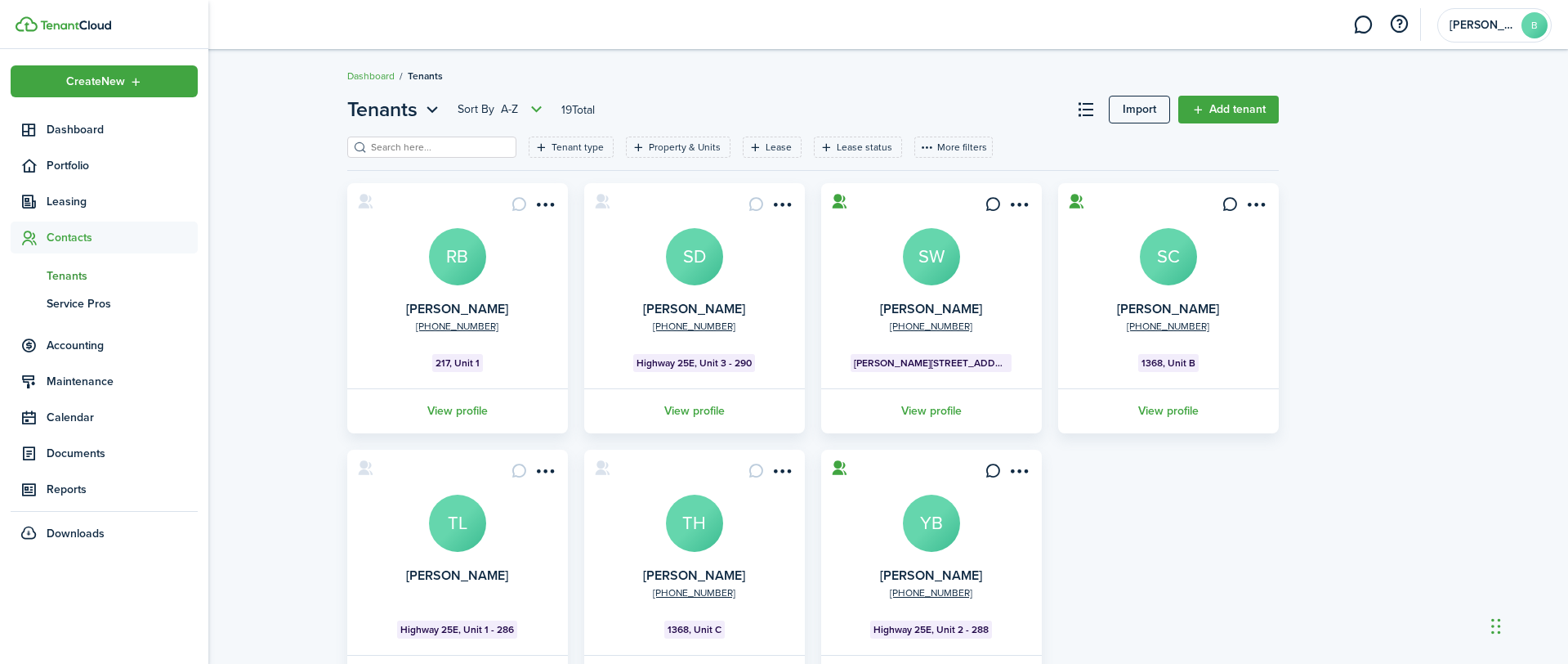
click at [91, 239] on span "Contacts" at bounding box center [122, 237] width 151 height 17
drag, startPoint x: 65, startPoint y: 240, endPoint x: 68, endPoint y: 251, distance: 11.4
click at [65, 240] on span "Contacts" at bounding box center [122, 237] width 151 height 17
click at [65, 274] on span "Tenants" at bounding box center [122, 276] width 151 height 17
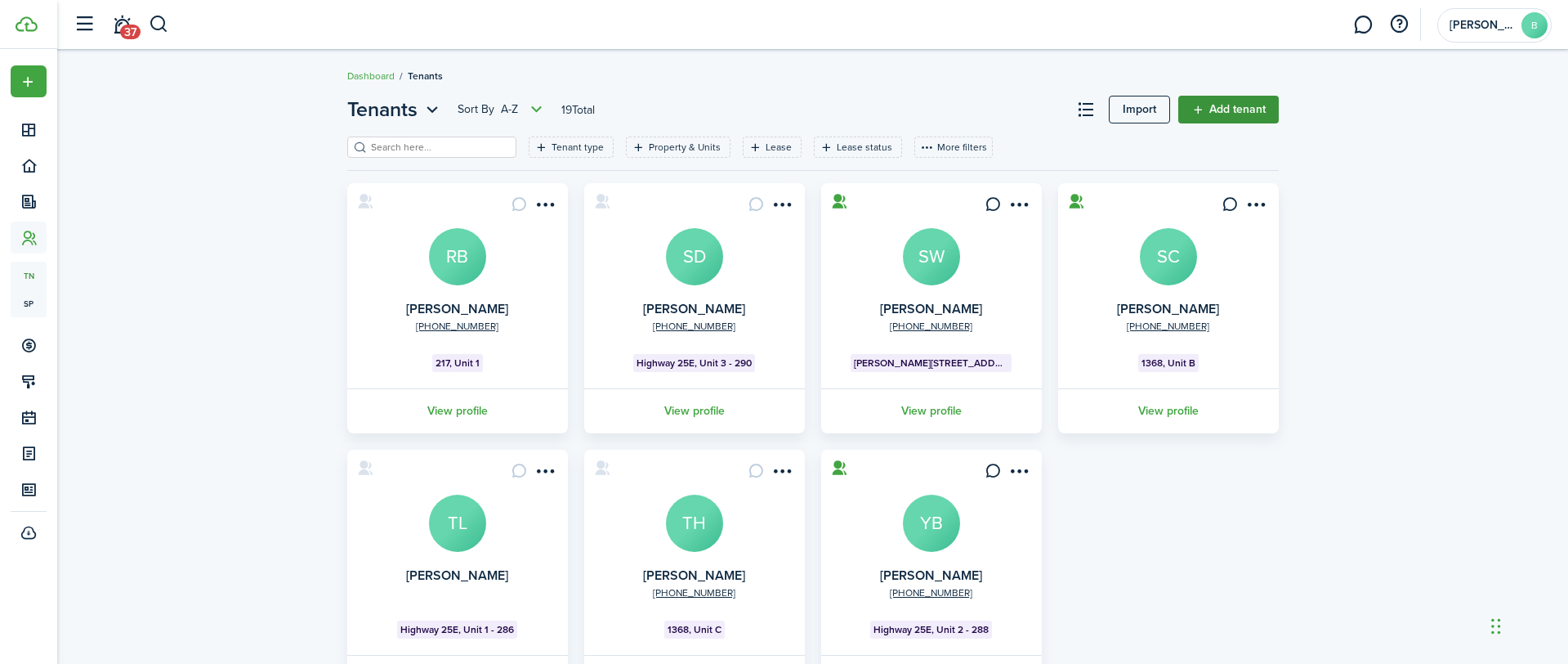
click at [1271, 110] on link "Add tenant" at bounding box center [1229, 109] width 101 height 27
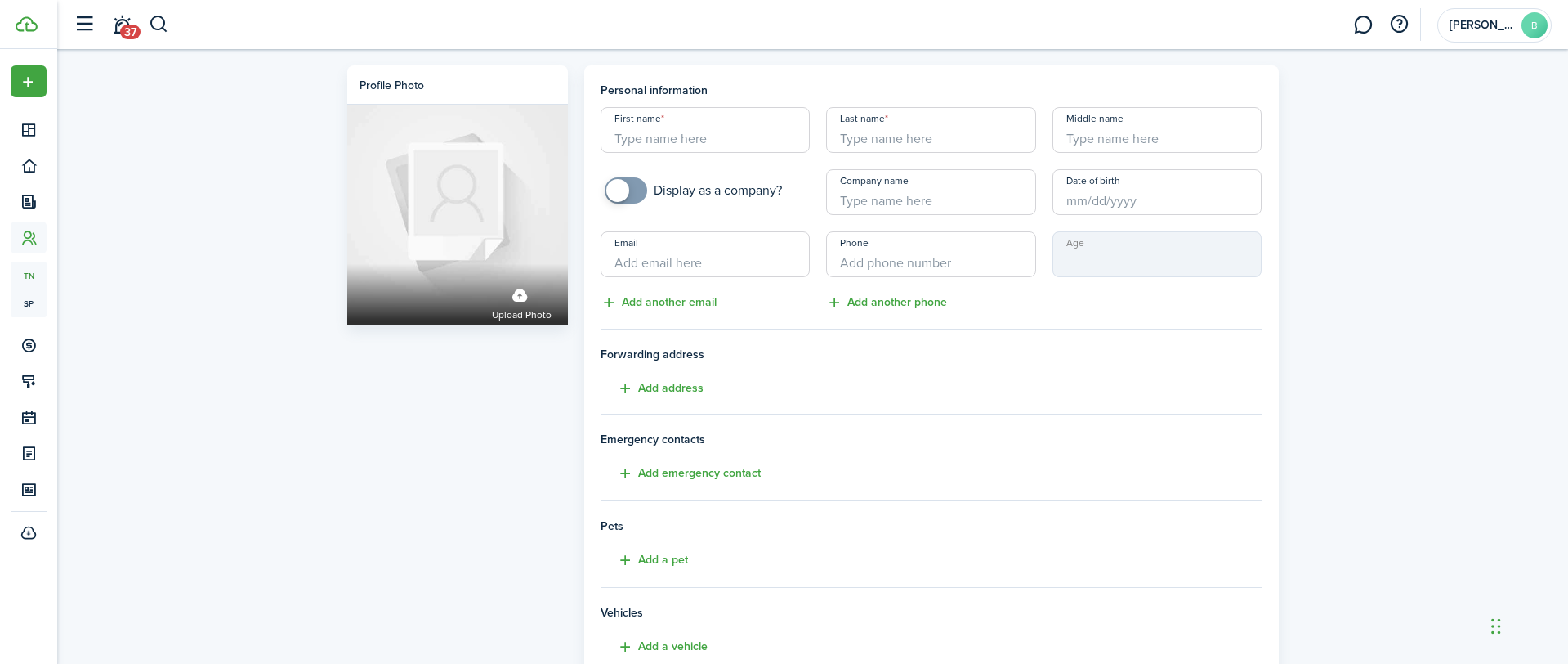
click at [740, 136] on input "First name" at bounding box center [705, 130] width 210 height 46
type input "[PERSON_NAME]"
type input "[EMAIL_ADDRESS][DOMAIN_NAME]"
click at [1428, 363] on div "Profile photo Upload photo Personal information First name [PERSON_NAME] Last n…" at bounding box center [812, 453] width 1511 height 809
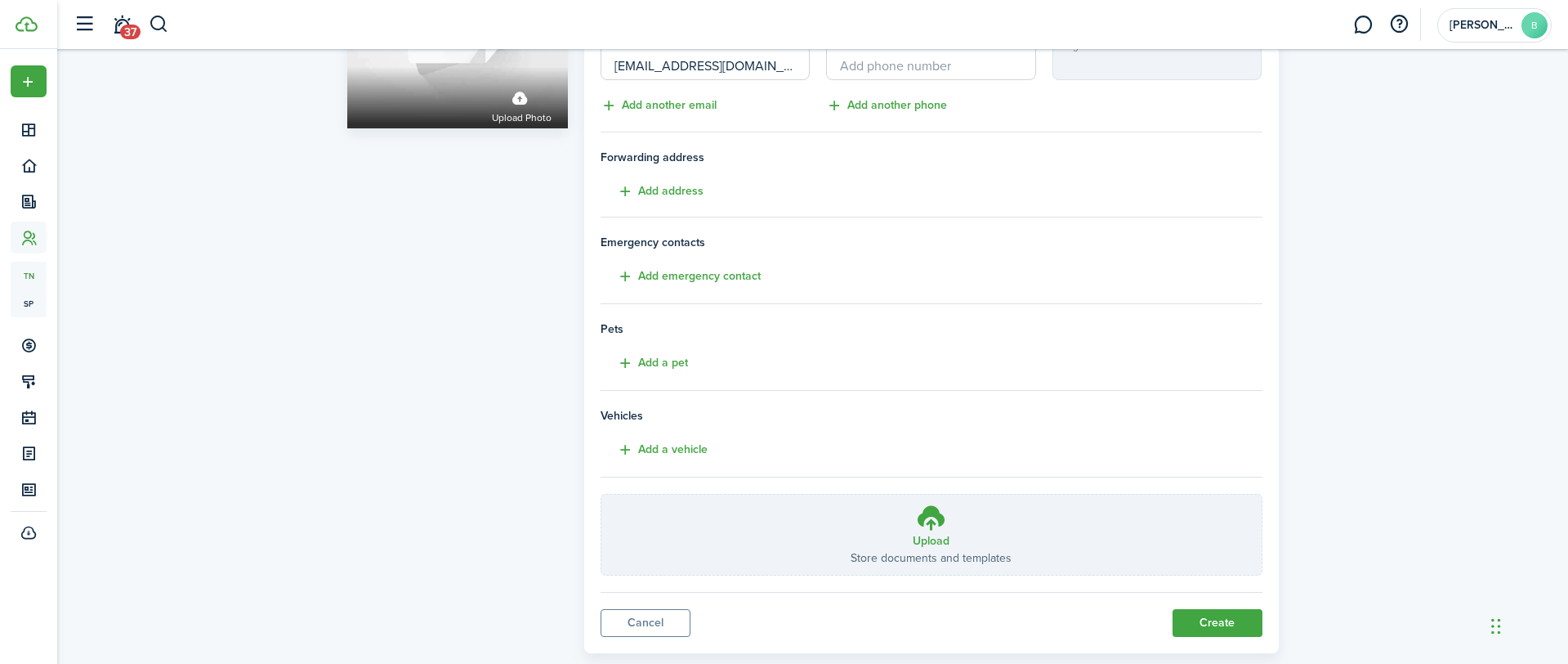
scroll to position [232, 0]
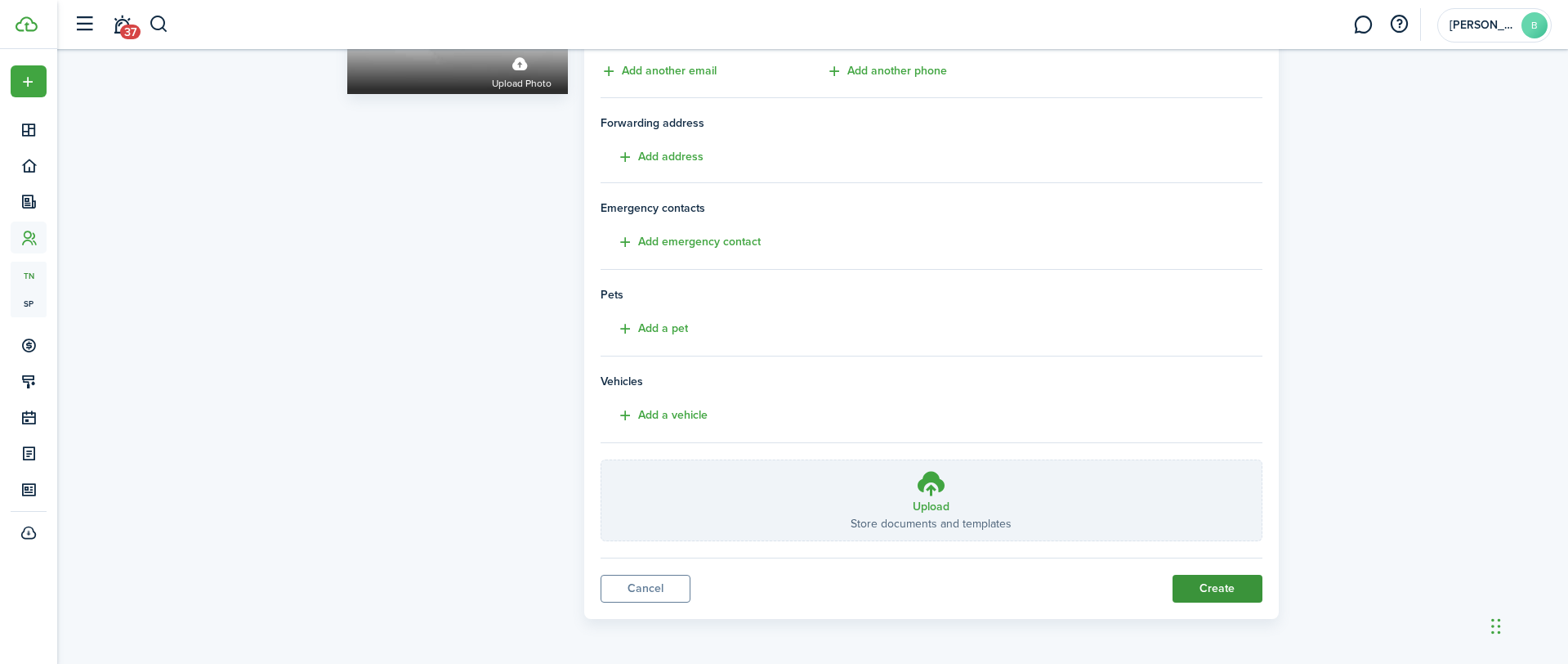
click at [1233, 587] on button "Create" at bounding box center [1217, 588] width 90 height 27
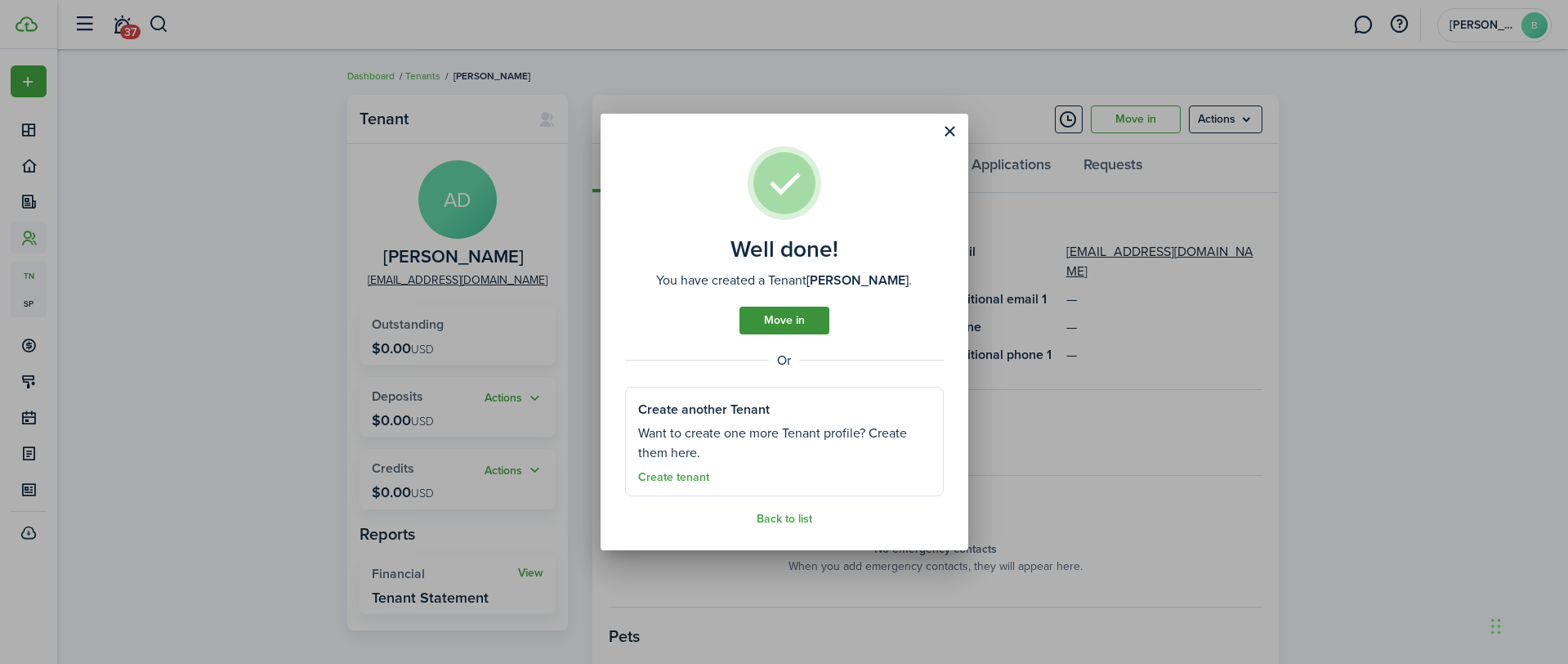
click at [755, 314] on link "Move in" at bounding box center [785, 321] width 90 height 27
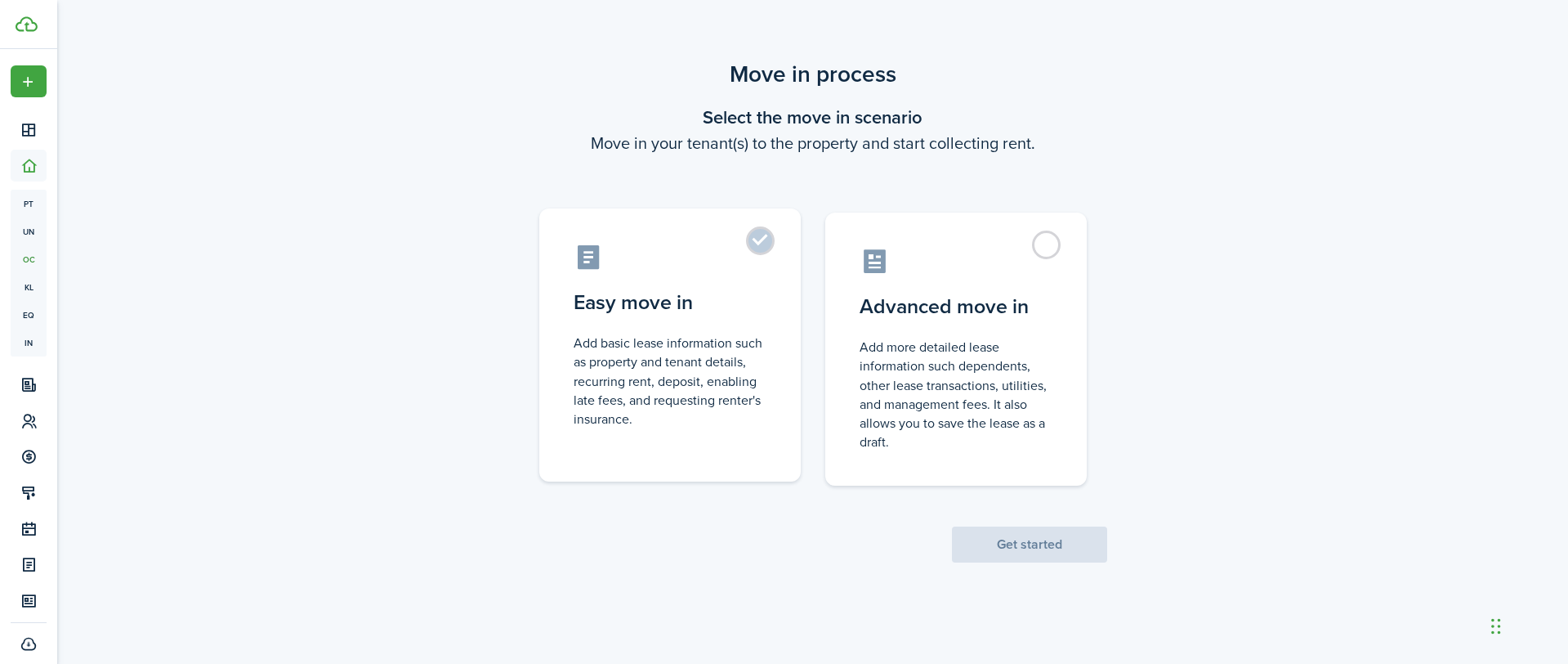
click at [768, 234] on label "Easy move in Add basic lease information such as property and tenant details, r…" at bounding box center [670, 345] width 262 height 273
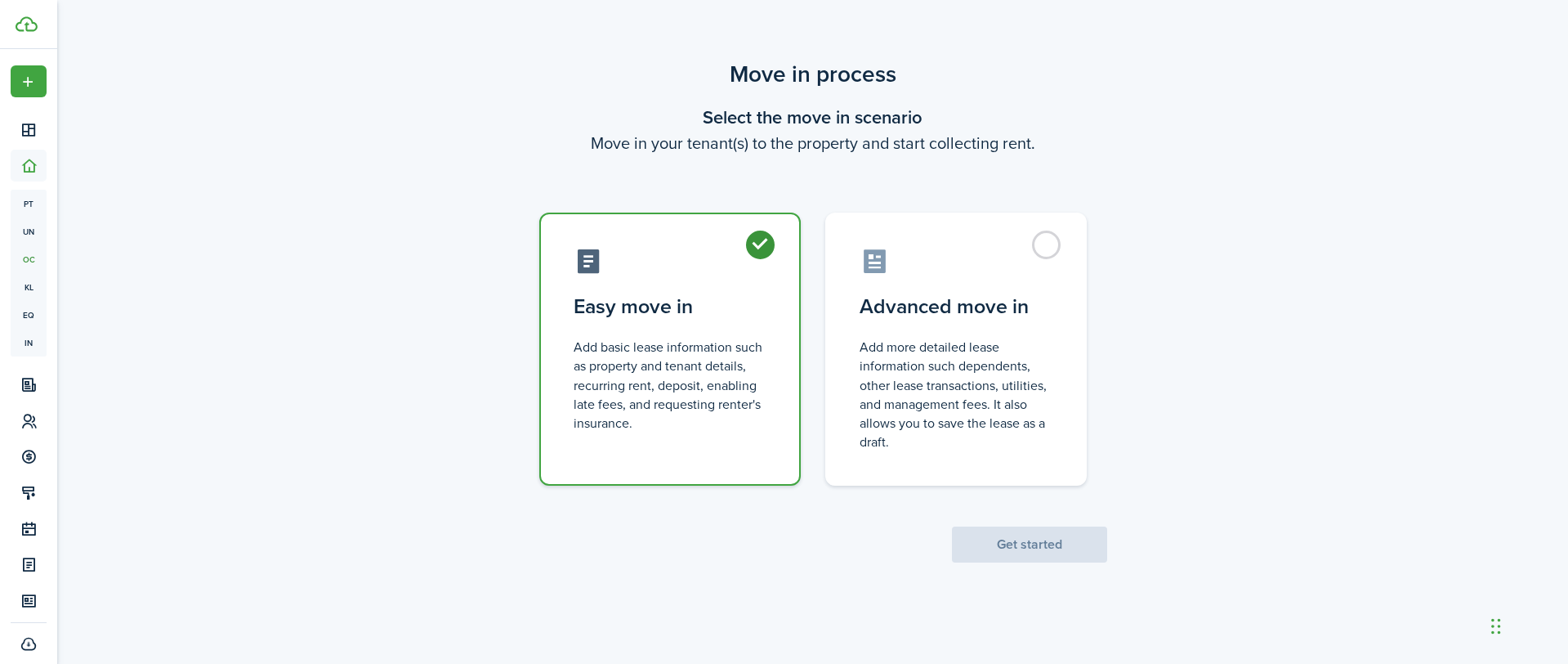
radio input "true"
click at [1028, 542] on button "Get started" at bounding box center [1030, 544] width 156 height 36
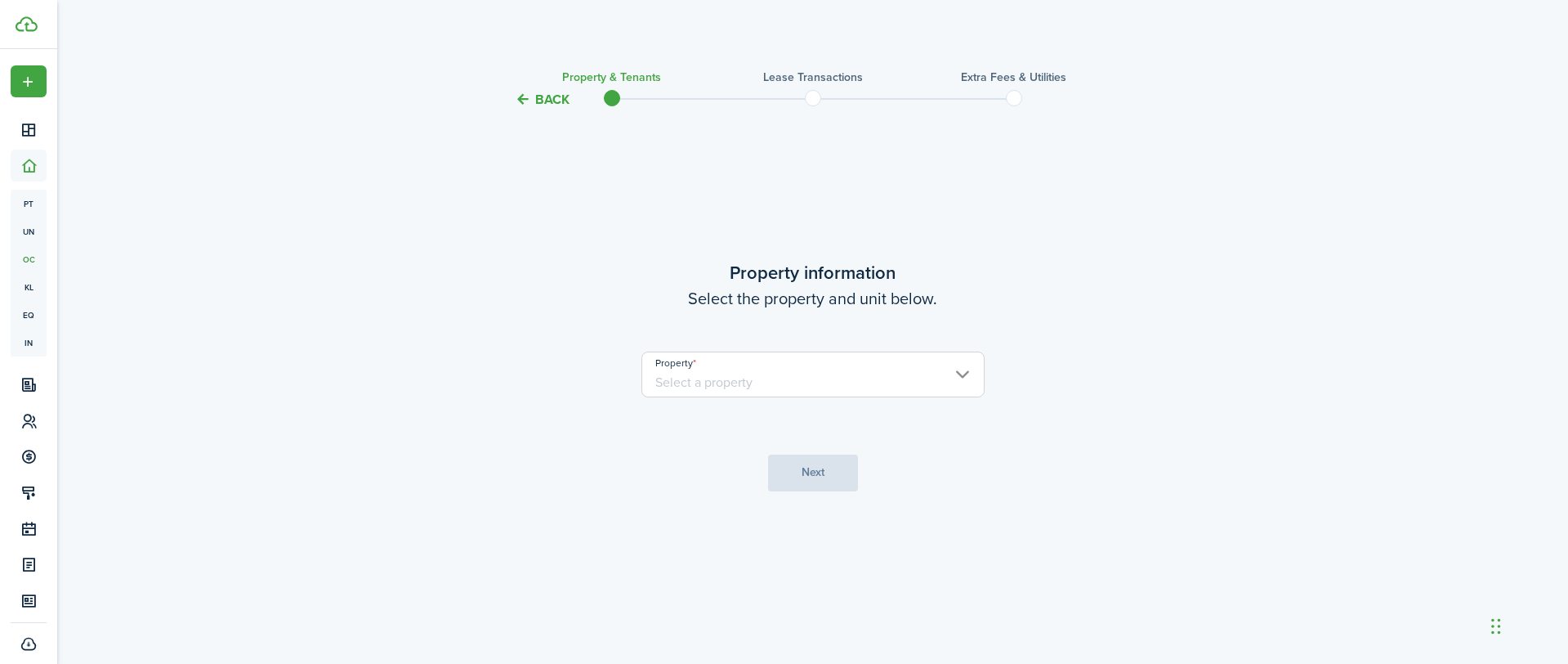
click at [816, 370] on input "Property" at bounding box center [812, 375] width 343 height 46
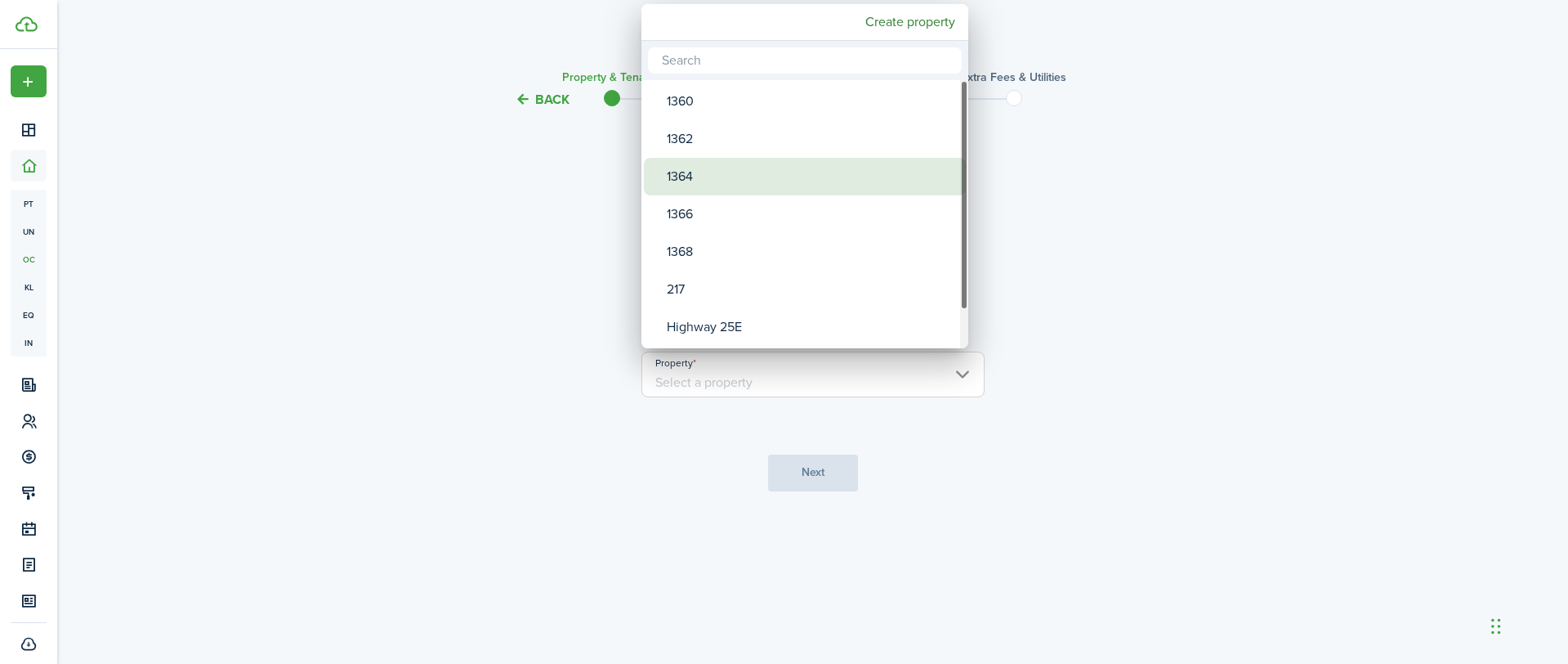
click at [706, 181] on div "1364" at bounding box center [811, 176] width 289 height 38
type input "1364"
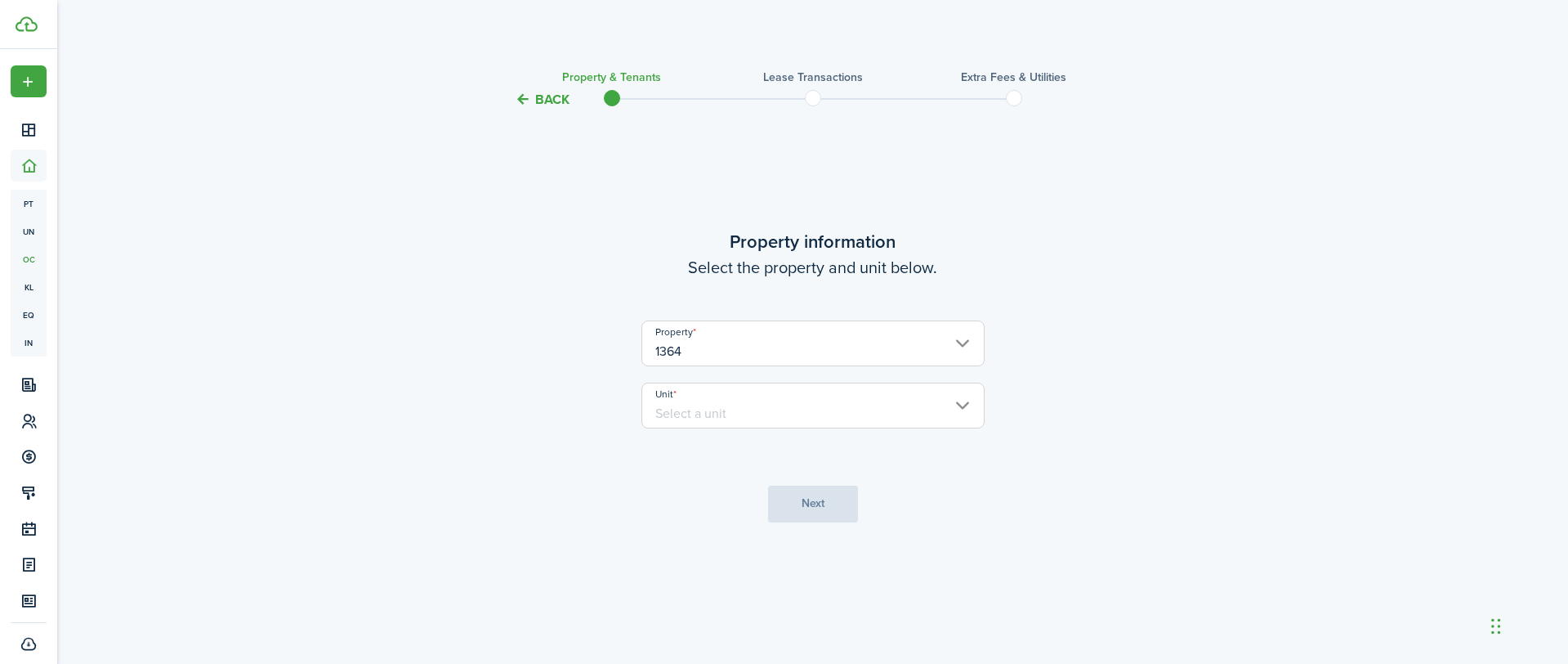
click at [757, 407] on input "Unit" at bounding box center [812, 406] width 343 height 46
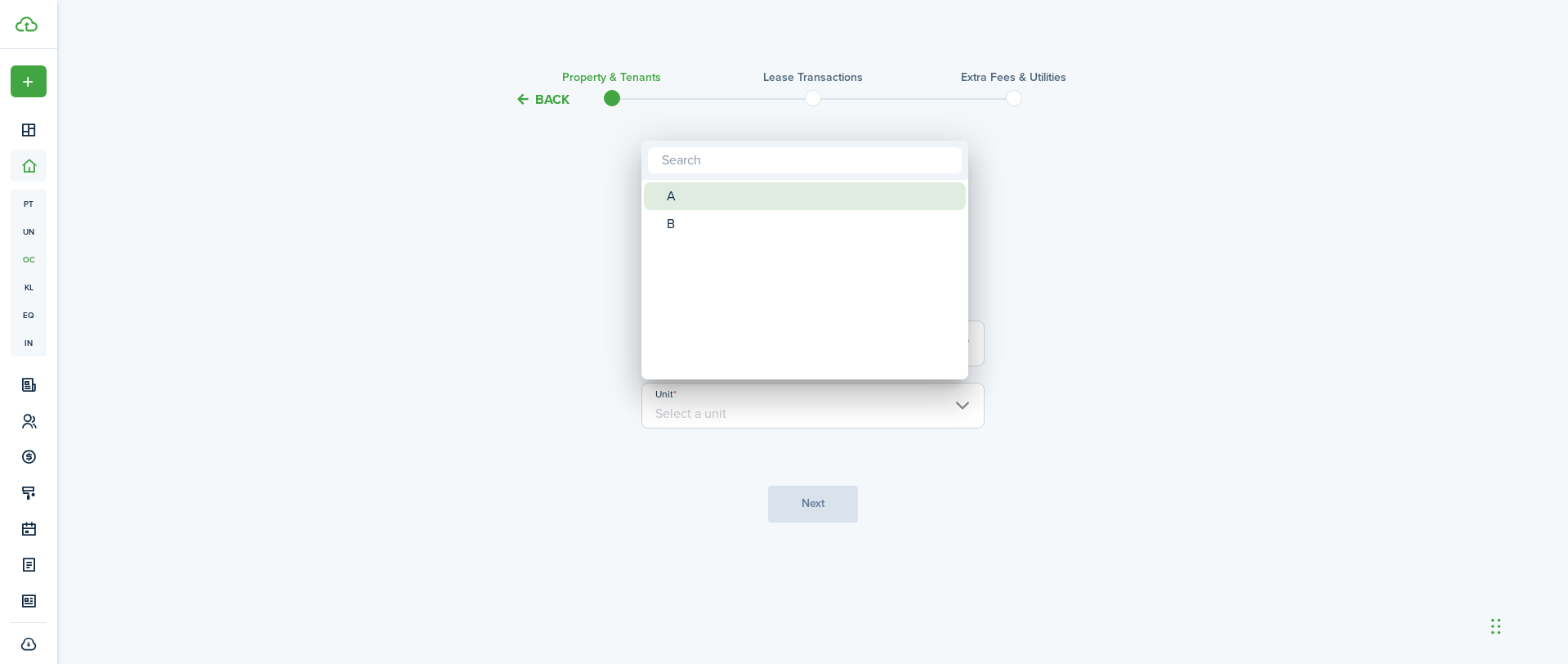
drag, startPoint x: 687, startPoint y: 199, endPoint x: 703, endPoint y: 215, distance: 22.6
click at [687, 199] on div "A" at bounding box center [811, 196] width 289 height 27
type input "A"
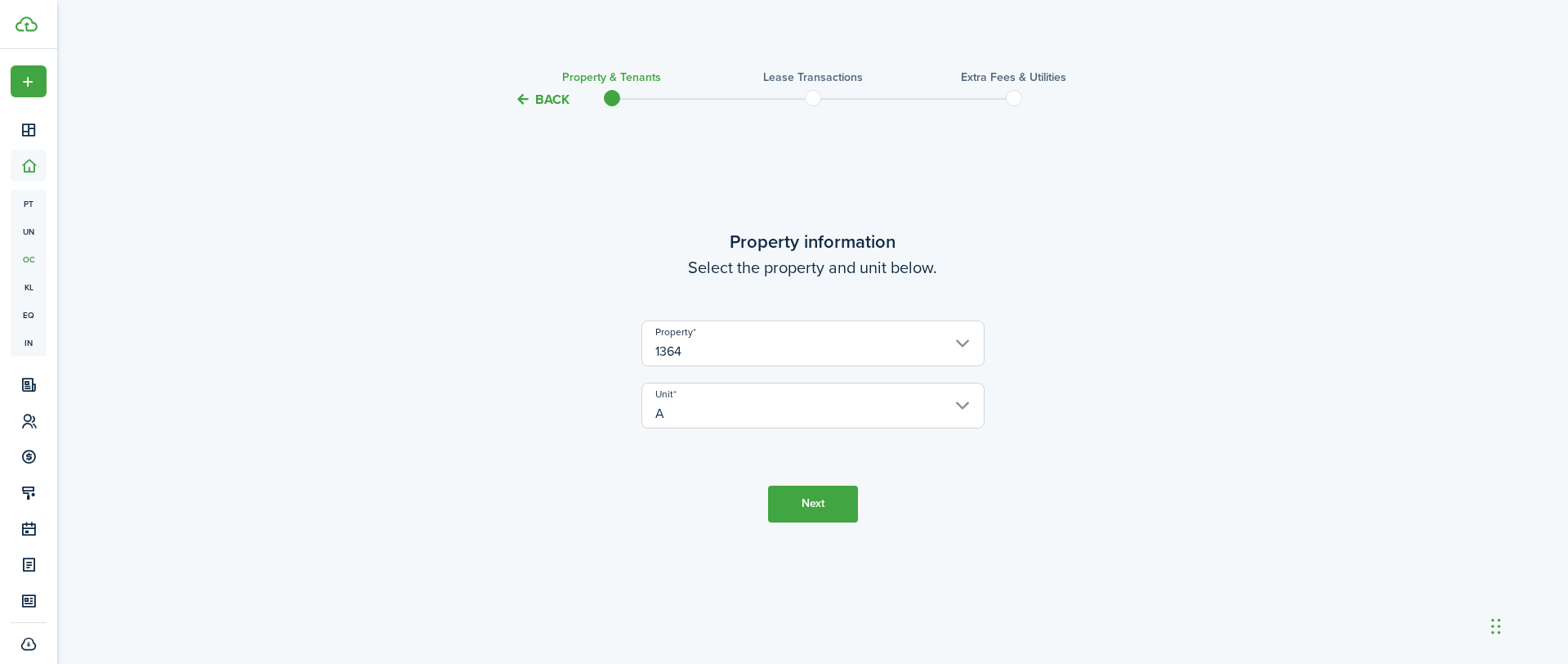
click at [820, 508] on button "Next" at bounding box center [813, 504] width 90 height 37
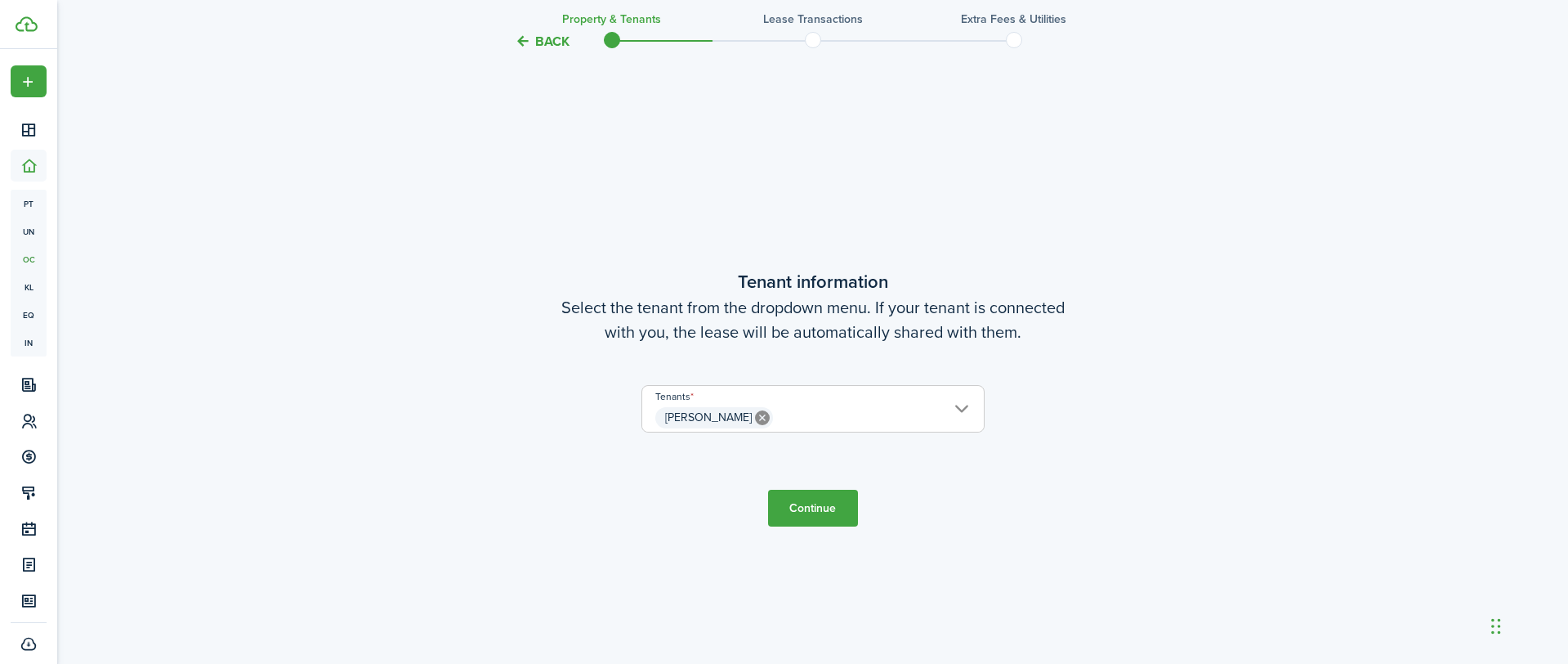
scroll to position [554, 0]
click at [816, 505] on button "Continue" at bounding box center [813, 507] width 90 height 37
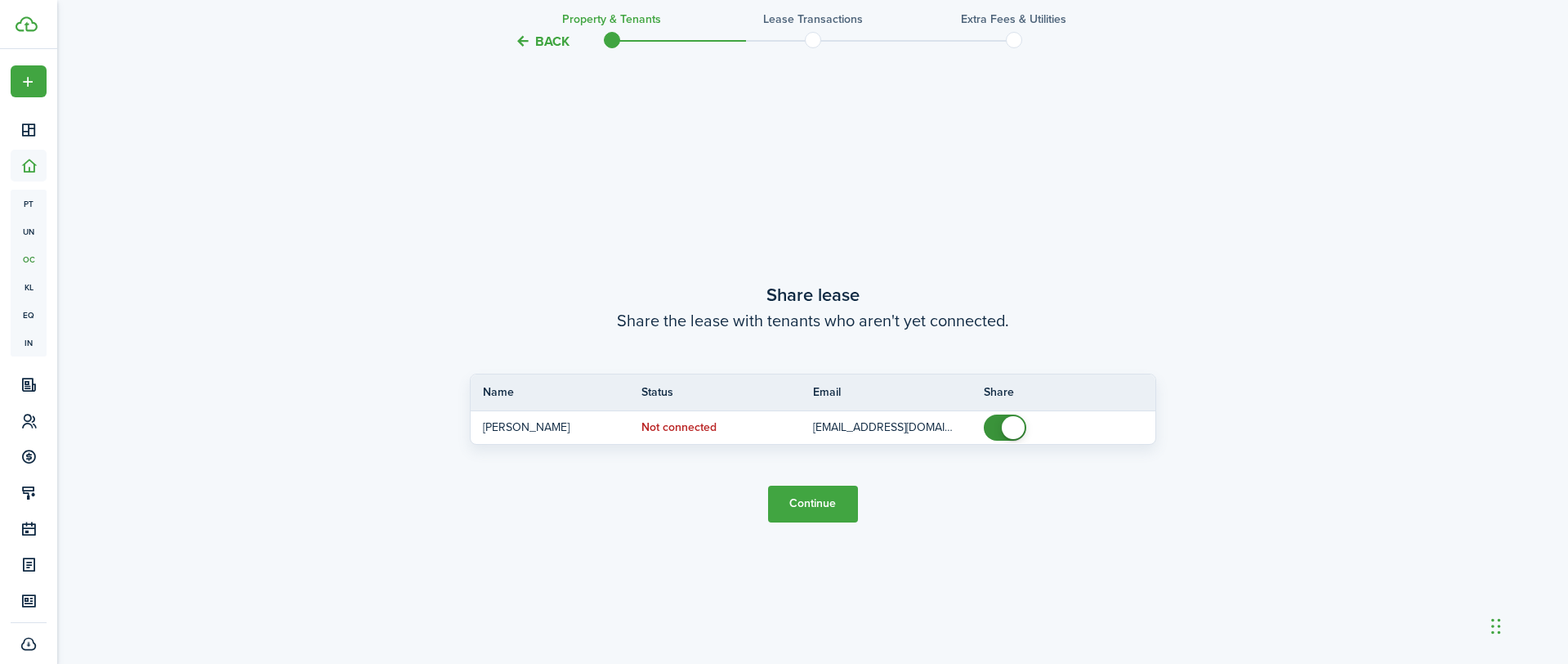
scroll to position [1218, 0]
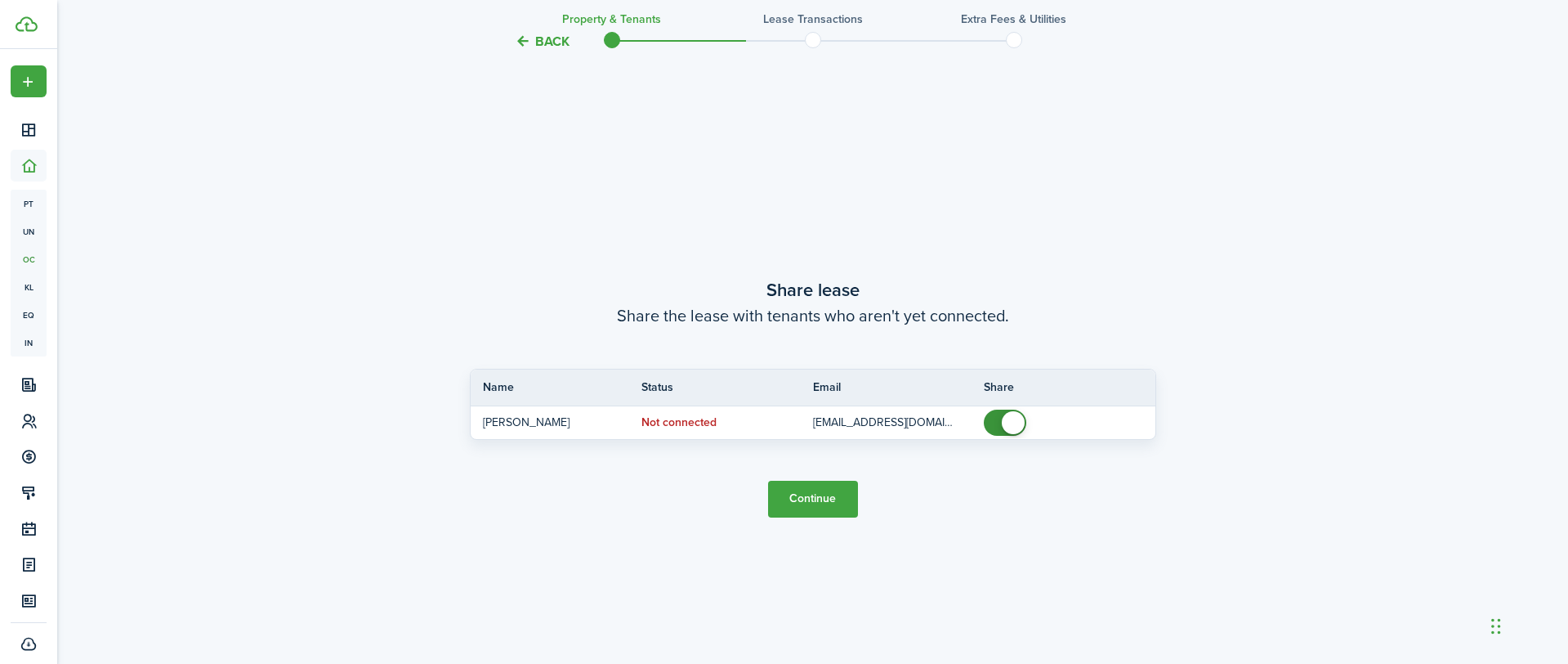
click at [834, 500] on button "Continue" at bounding box center [813, 499] width 90 height 37
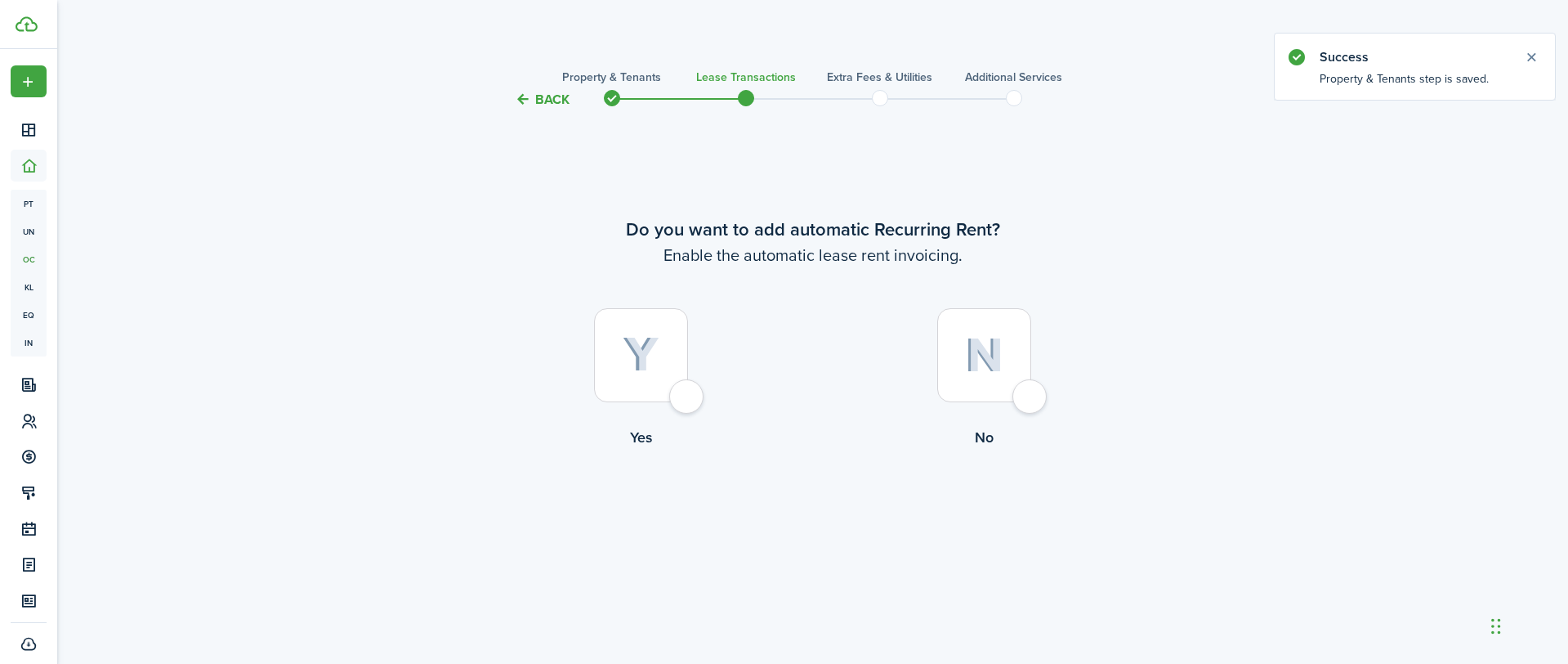
click at [688, 402] on div at bounding box center [641, 354] width 94 height 94
radio input "true"
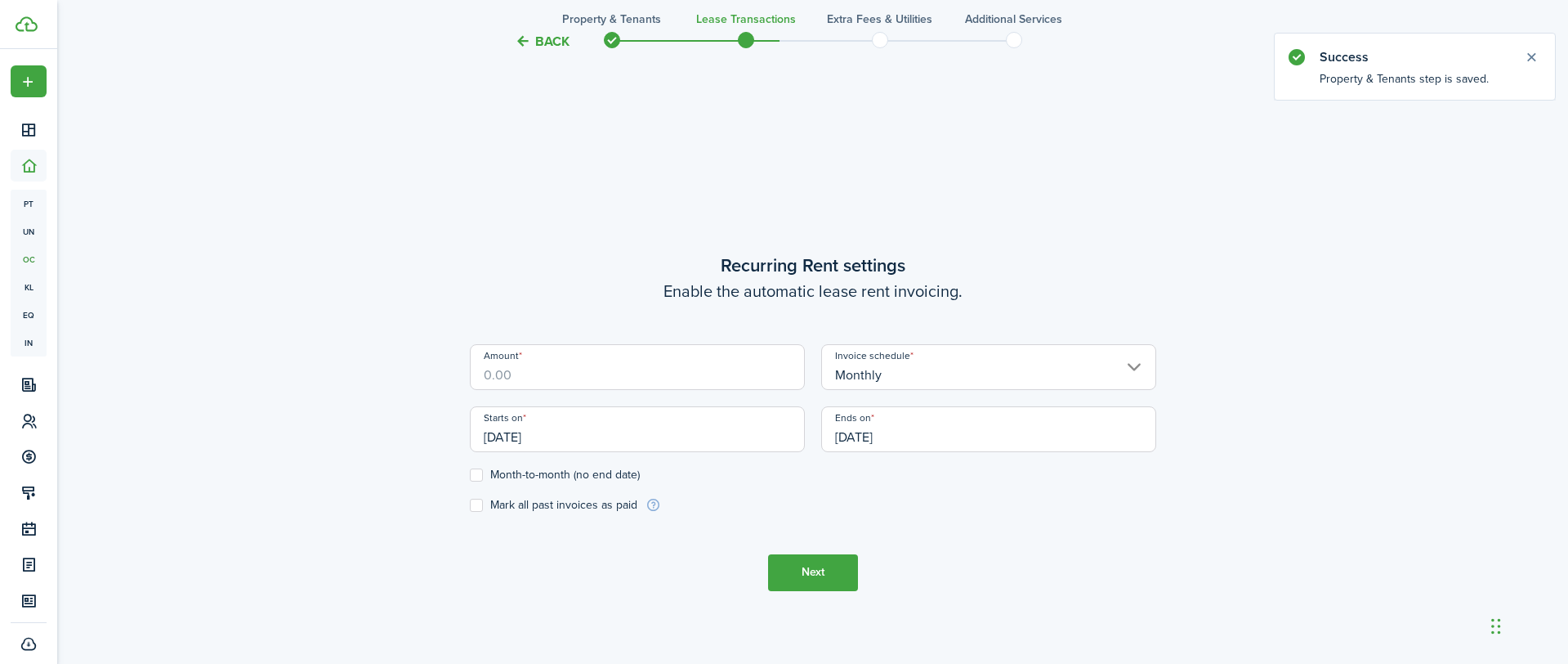
scroll to position [554, 0]
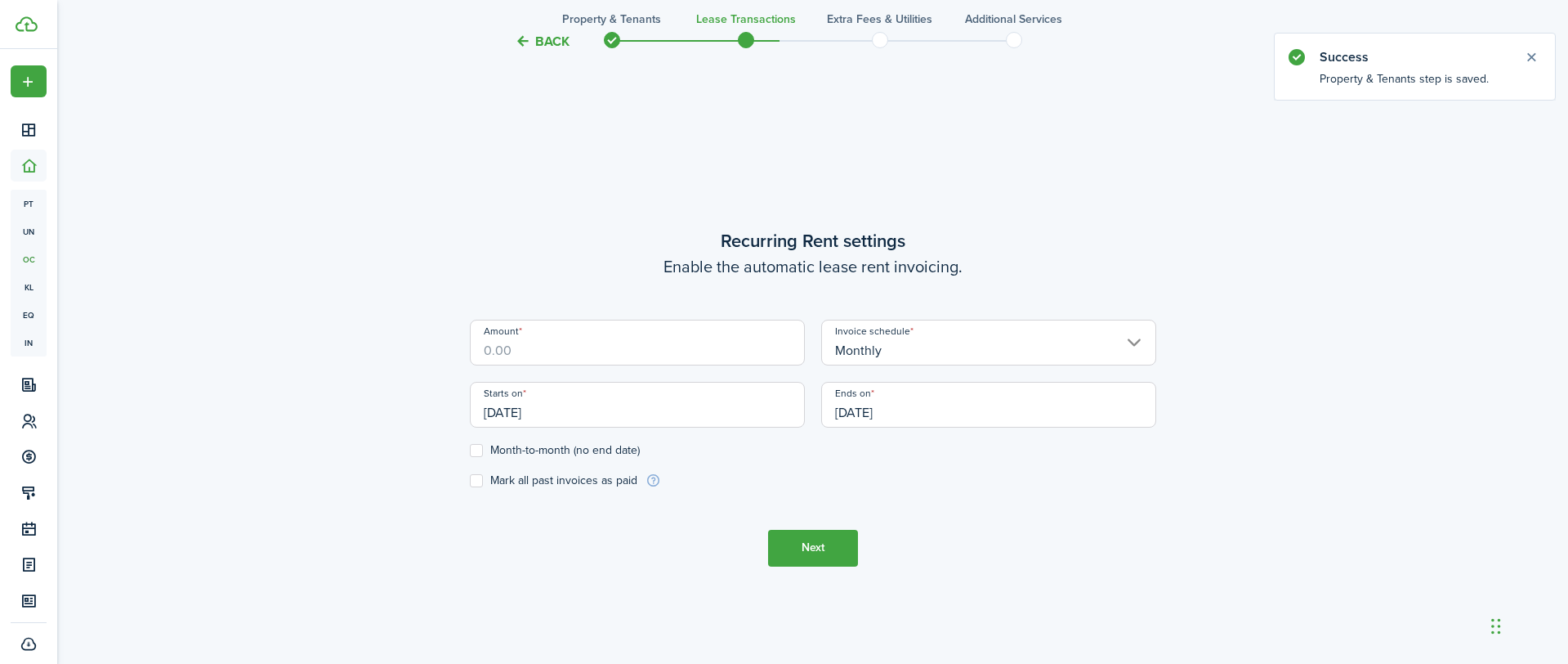
click at [681, 358] on input "Amount" at bounding box center [637, 343] width 335 height 46
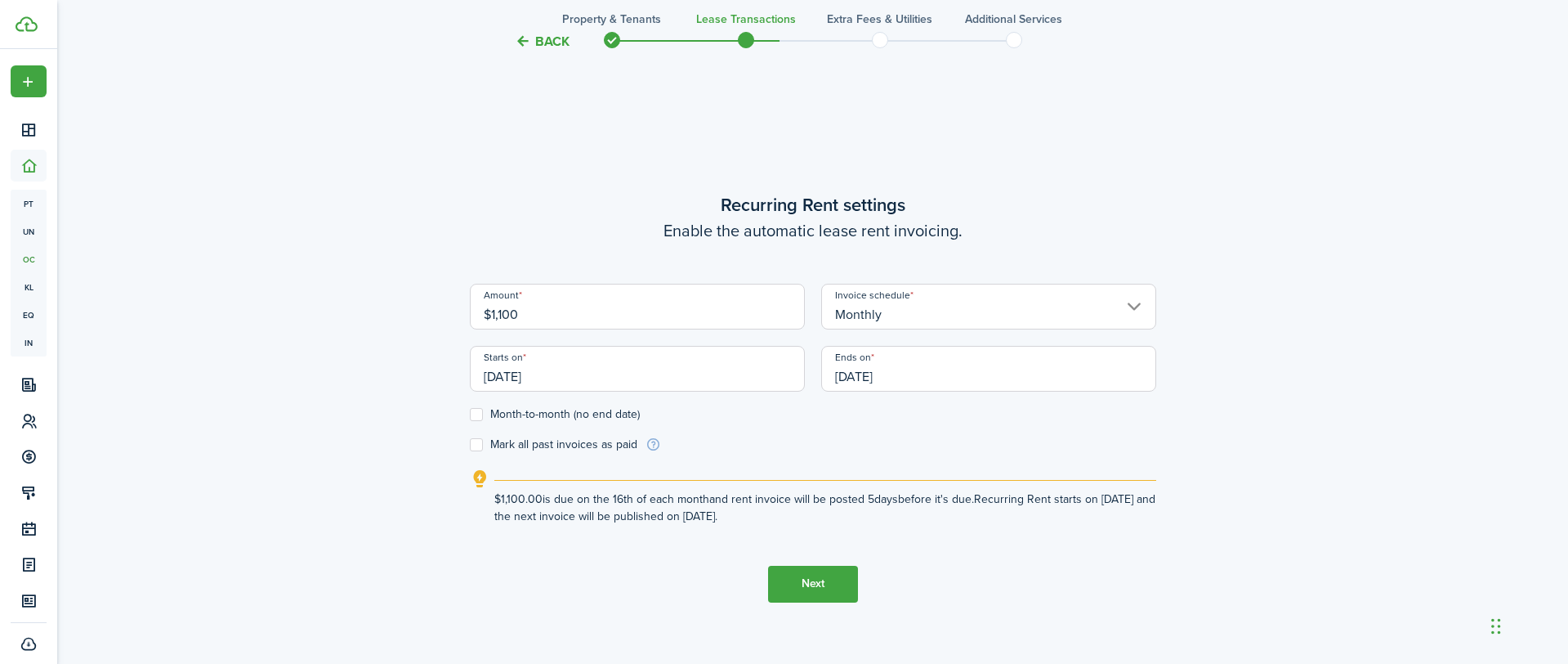
type input "$1,100.00"
click at [679, 391] on div "Starts on [DATE]" at bounding box center [637, 376] width 352 height 62
click at [689, 382] on input "[DATE]" at bounding box center [637, 368] width 335 height 46
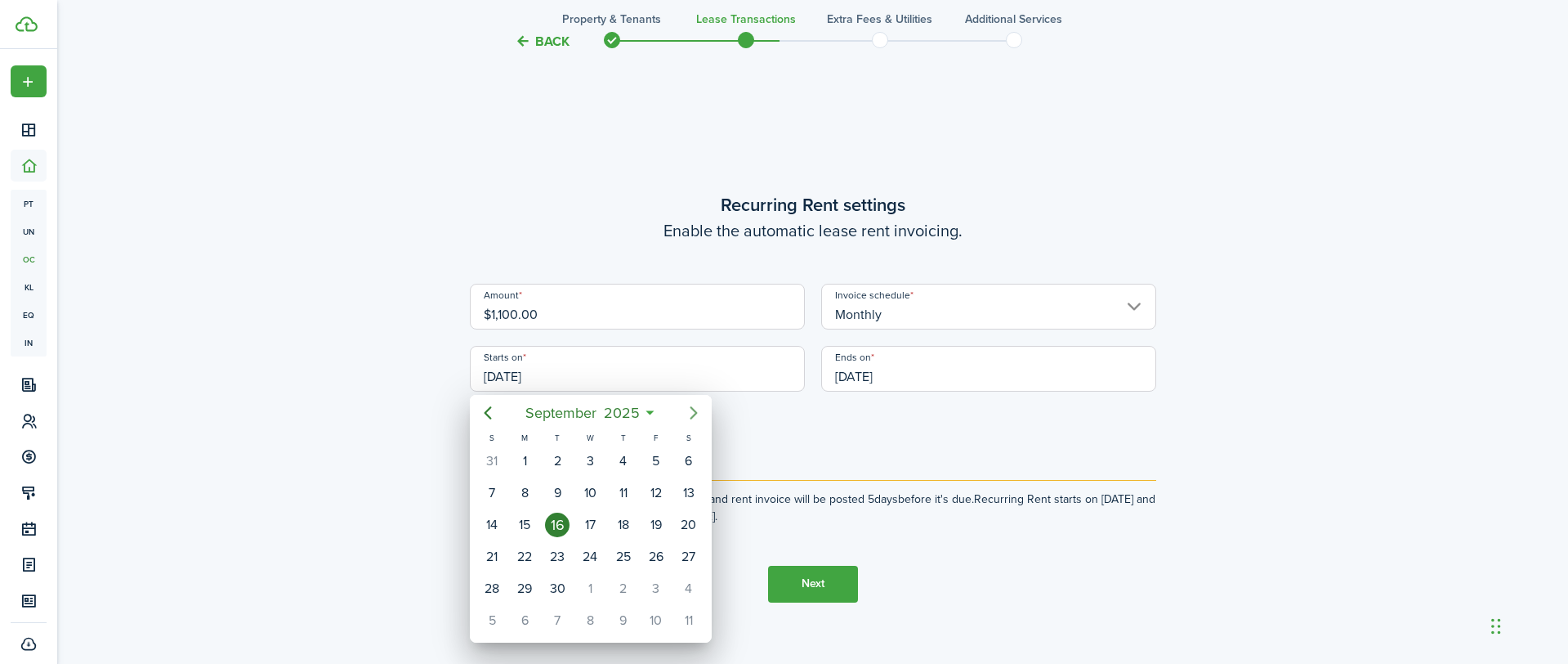
drag, startPoint x: 696, startPoint y: 408, endPoint x: 687, endPoint y: 413, distance: 10.3
click at [695, 408] on icon "Next page" at bounding box center [693, 412] width 19 height 19
click at [596, 463] on div "1" at bounding box center [590, 461] width 25 height 25
type input "[DATE]"
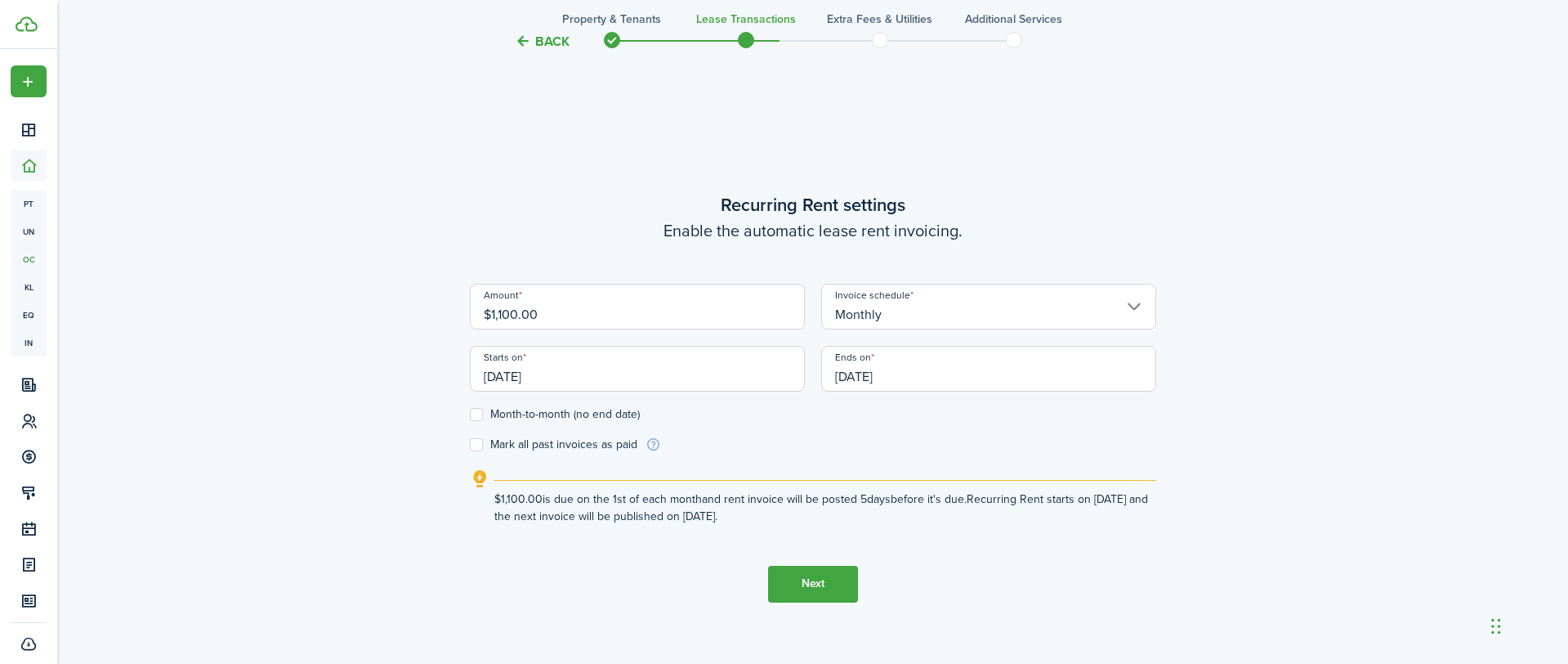
click at [478, 419] on label "Month-to-month (no end date)" at bounding box center [555, 414] width 170 height 13
click at [470, 414] on input "Month-to-month (no end date)" at bounding box center [469, 413] width 1 height 1
checkbox input "true"
click at [824, 573] on button "Next" at bounding box center [813, 583] width 90 height 37
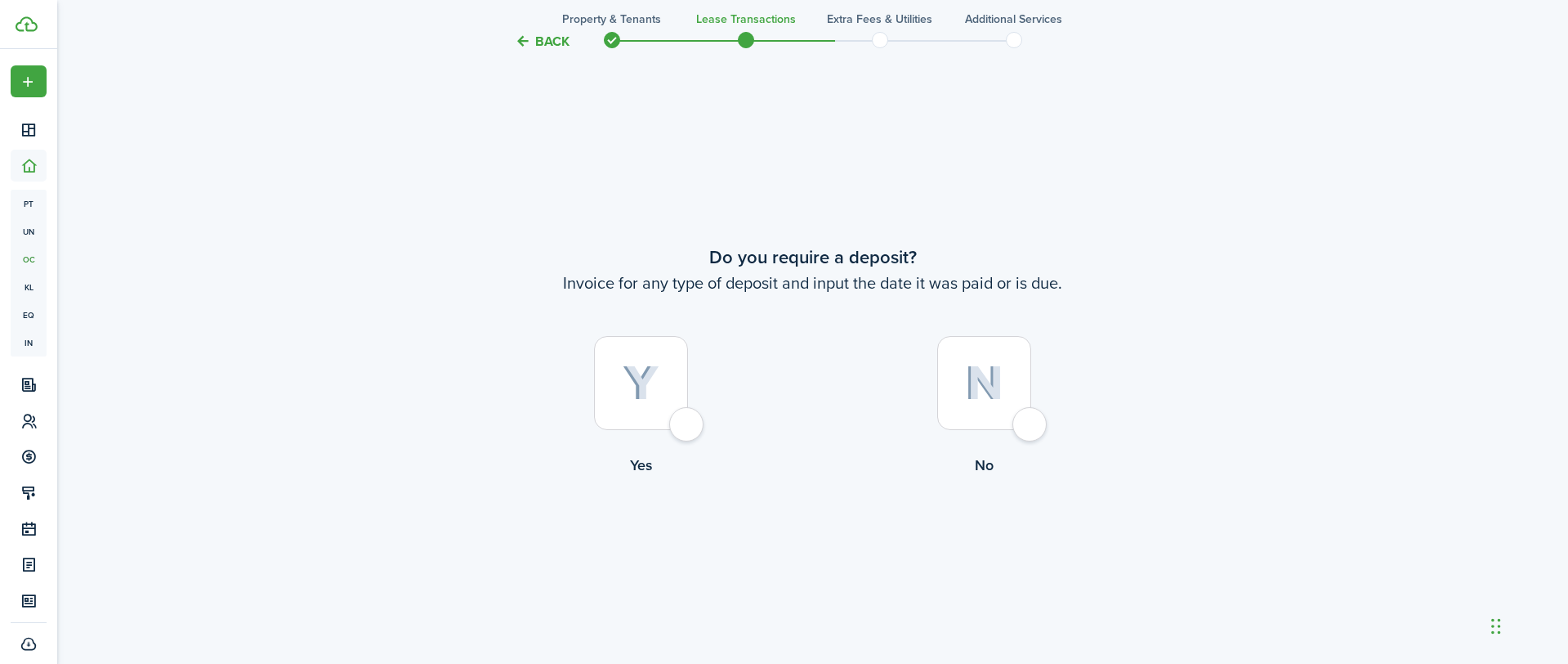
scroll to position [1218, 0]
click at [1028, 419] on div at bounding box center [984, 376] width 94 height 94
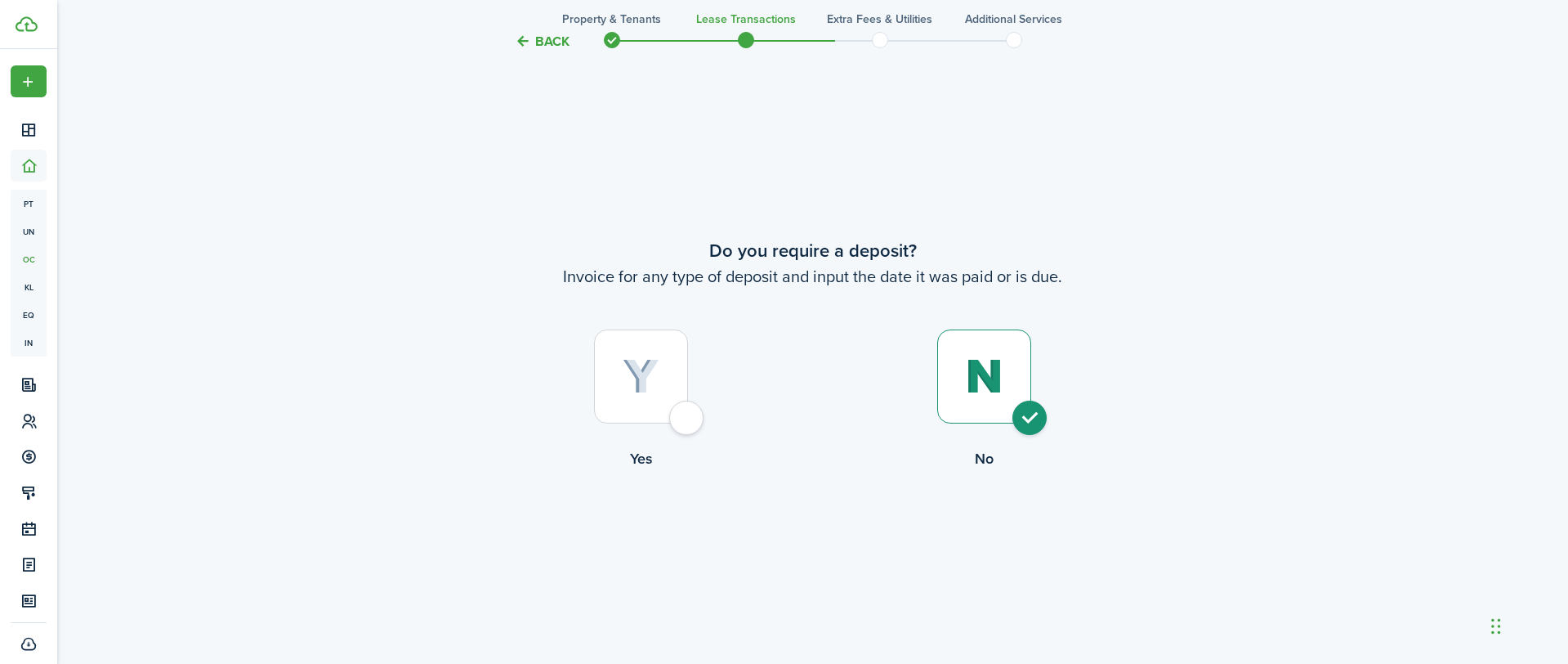
radio input "true"
click at [814, 539] on button "Continue" at bounding box center [813, 538] width 90 height 37
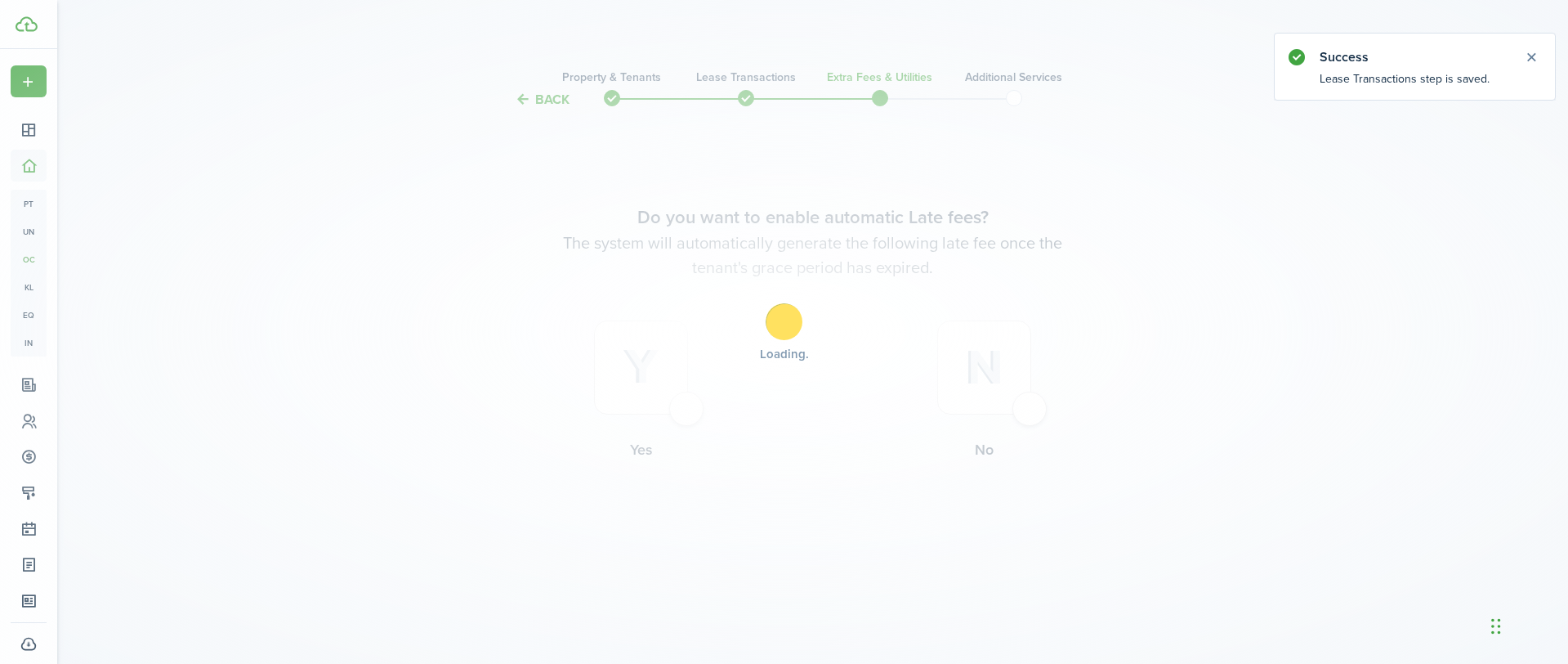
scroll to position [0, 0]
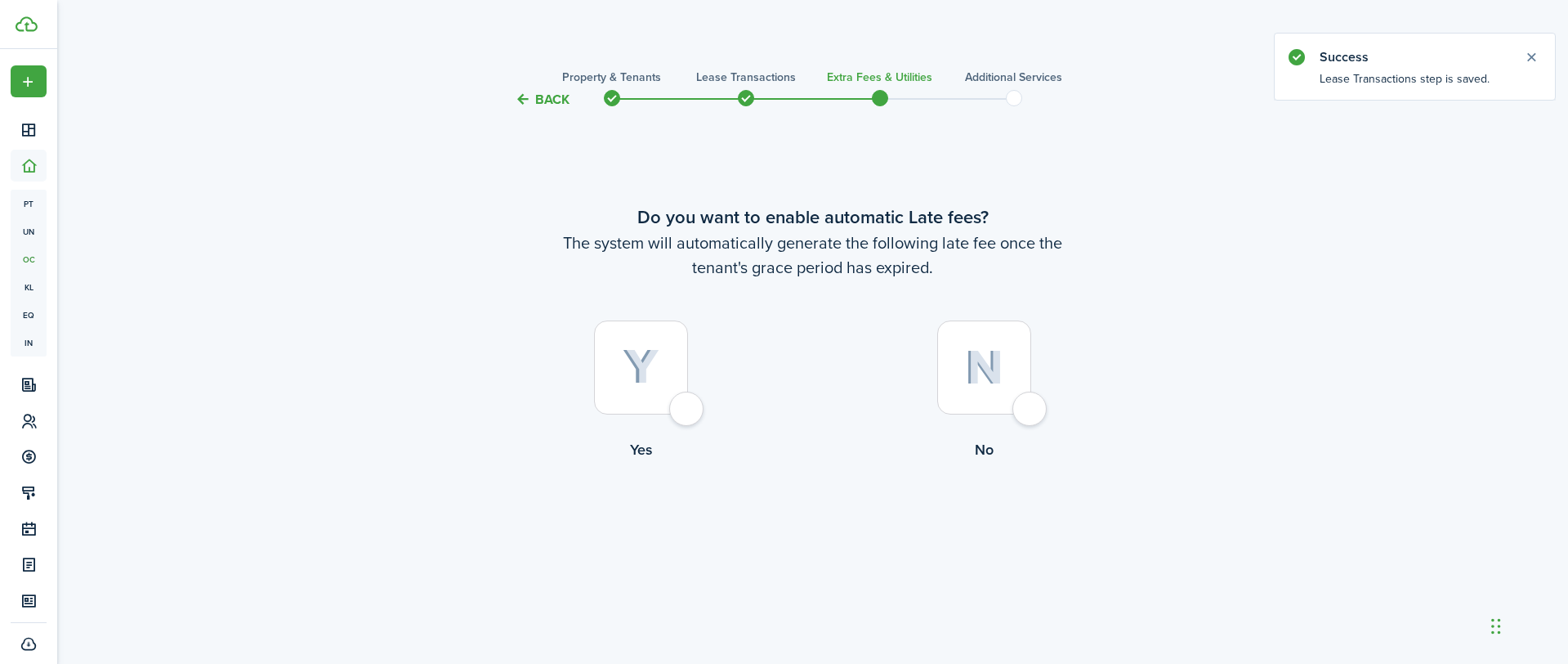
click at [1028, 408] on div at bounding box center [984, 367] width 94 height 94
radio input "true"
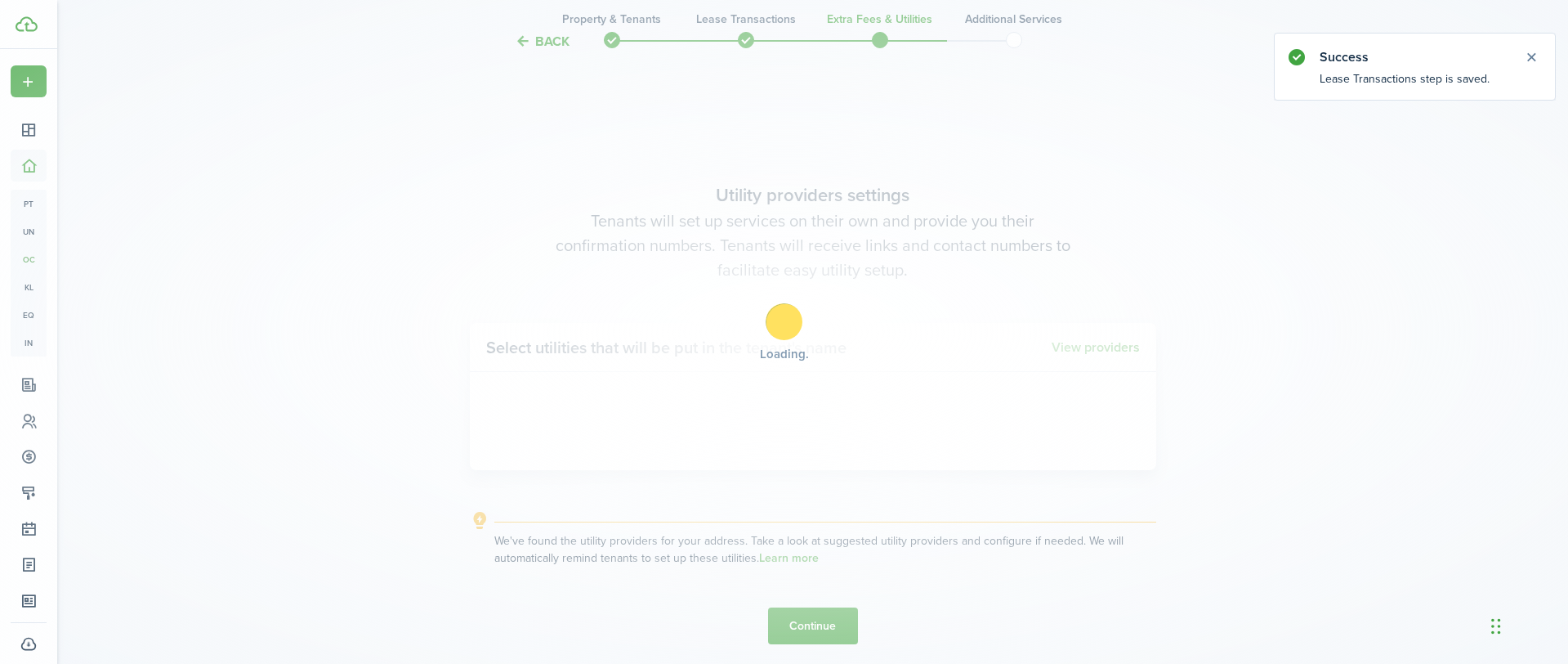
scroll to position [554, 0]
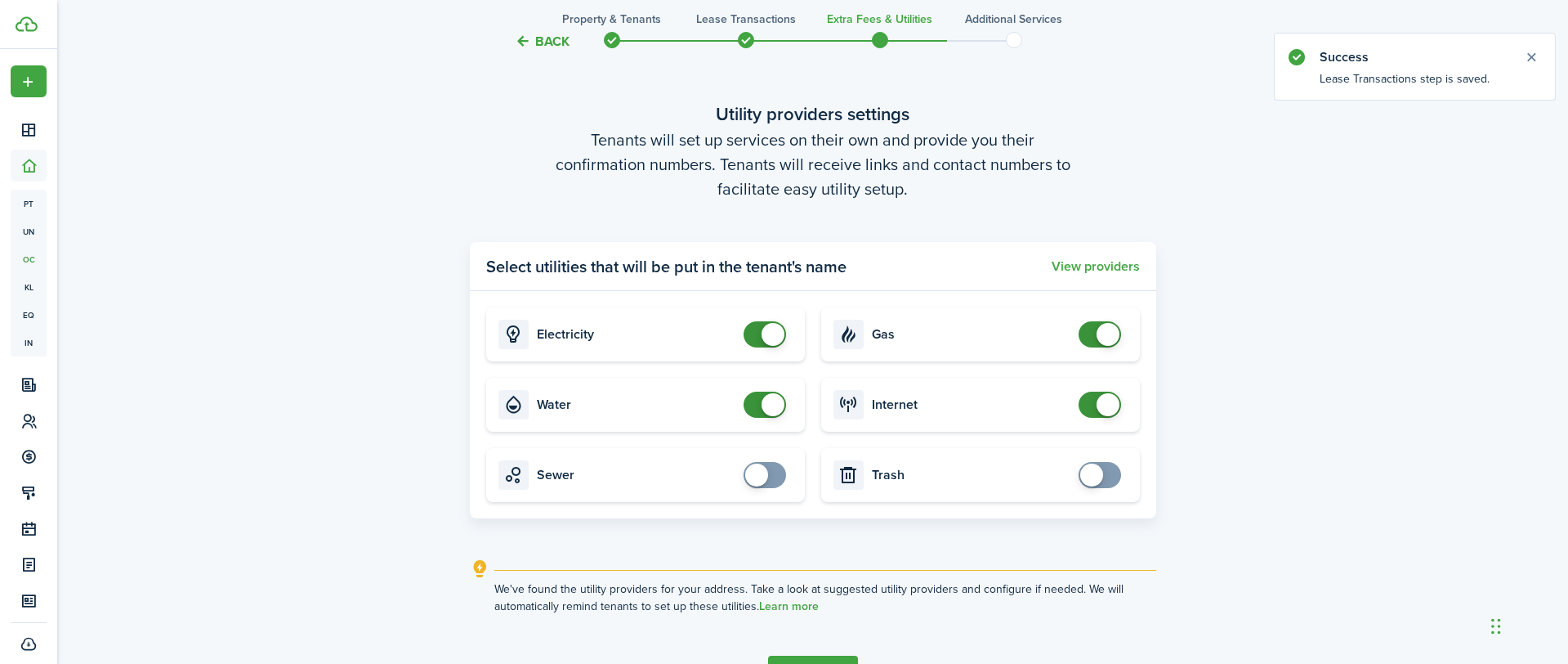
checkbox input "false"
click at [1092, 331] on span at bounding box center [1100, 334] width 16 height 27
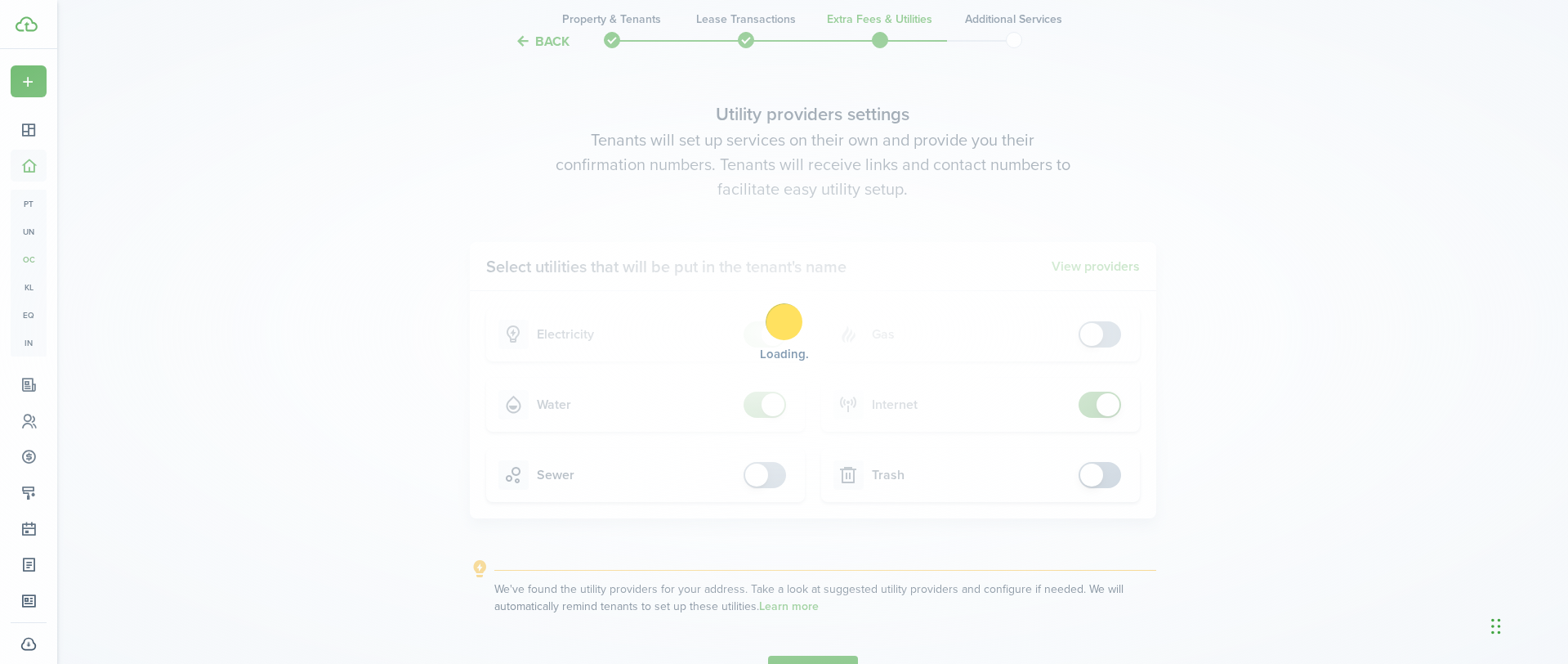
scroll to position [664, 0]
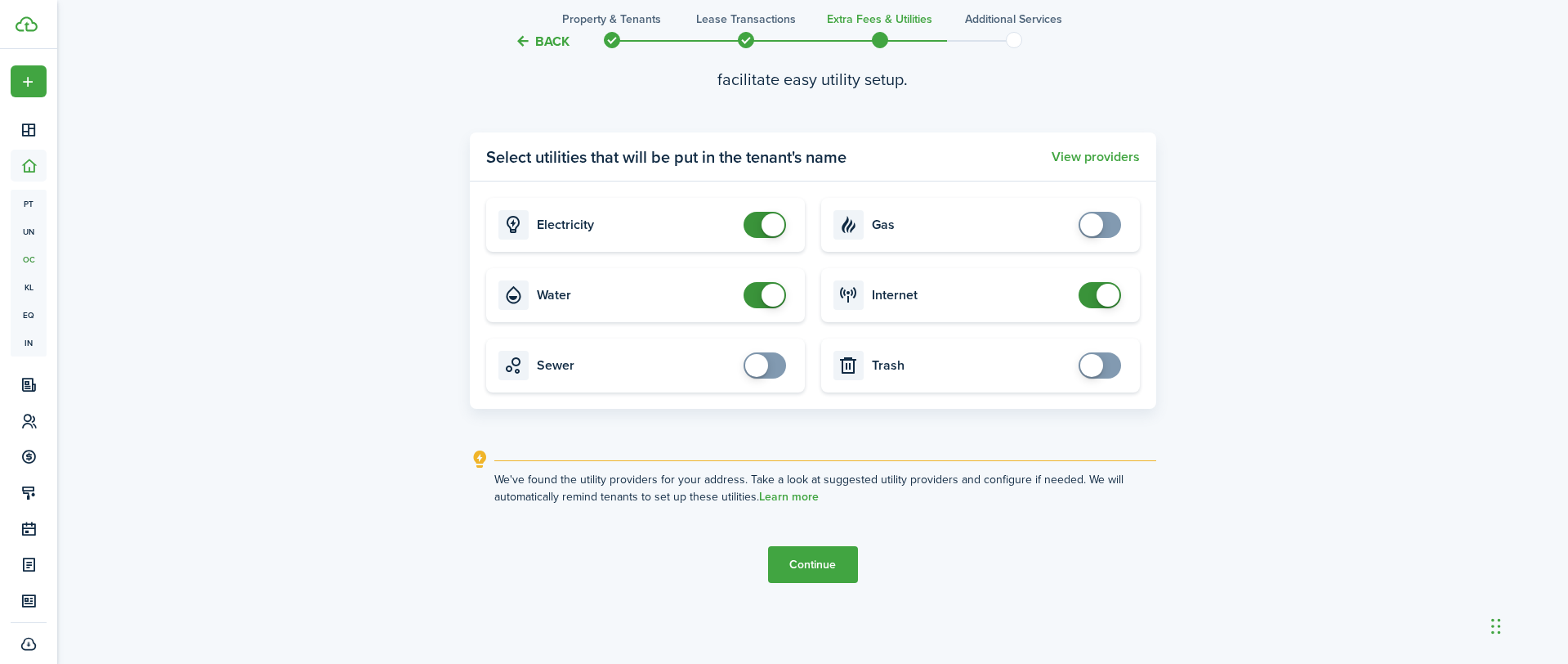
click at [834, 557] on button "Continue" at bounding box center [813, 564] width 90 height 37
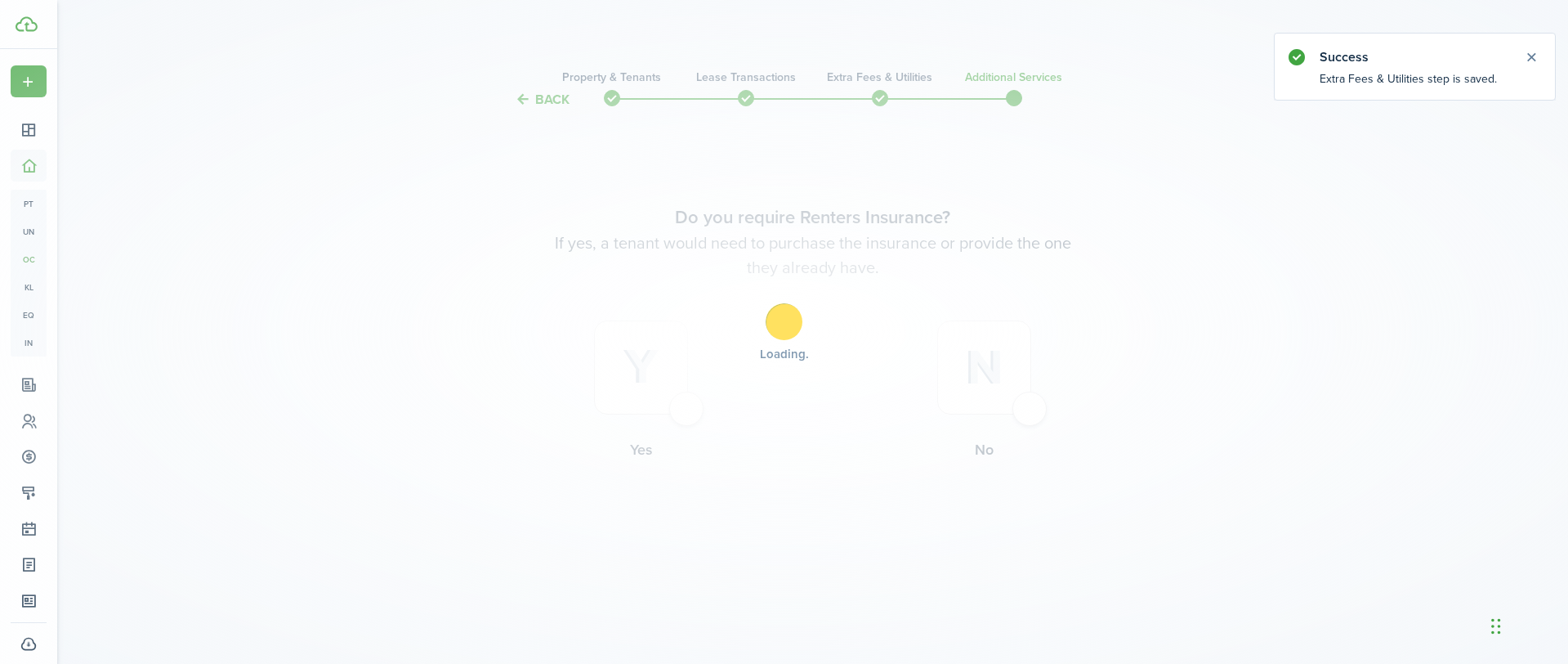
scroll to position [0, 0]
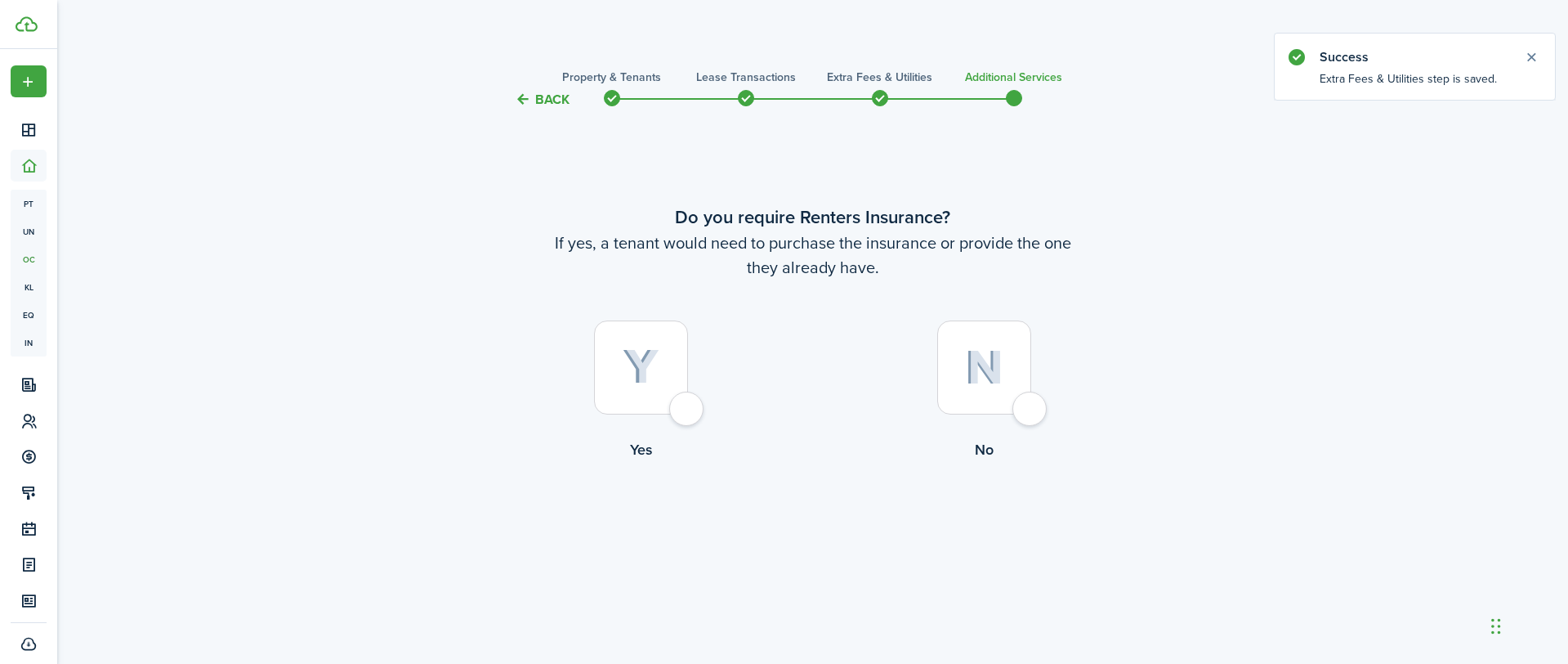
drag, startPoint x: 1028, startPoint y: 404, endPoint x: 1018, endPoint y: 418, distance: 17.2
click at [1028, 404] on div at bounding box center [984, 367] width 94 height 94
radio input "true"
click at [846, 528] on button "Complete move in" at bounding box center [812, 528] width 120 height 37
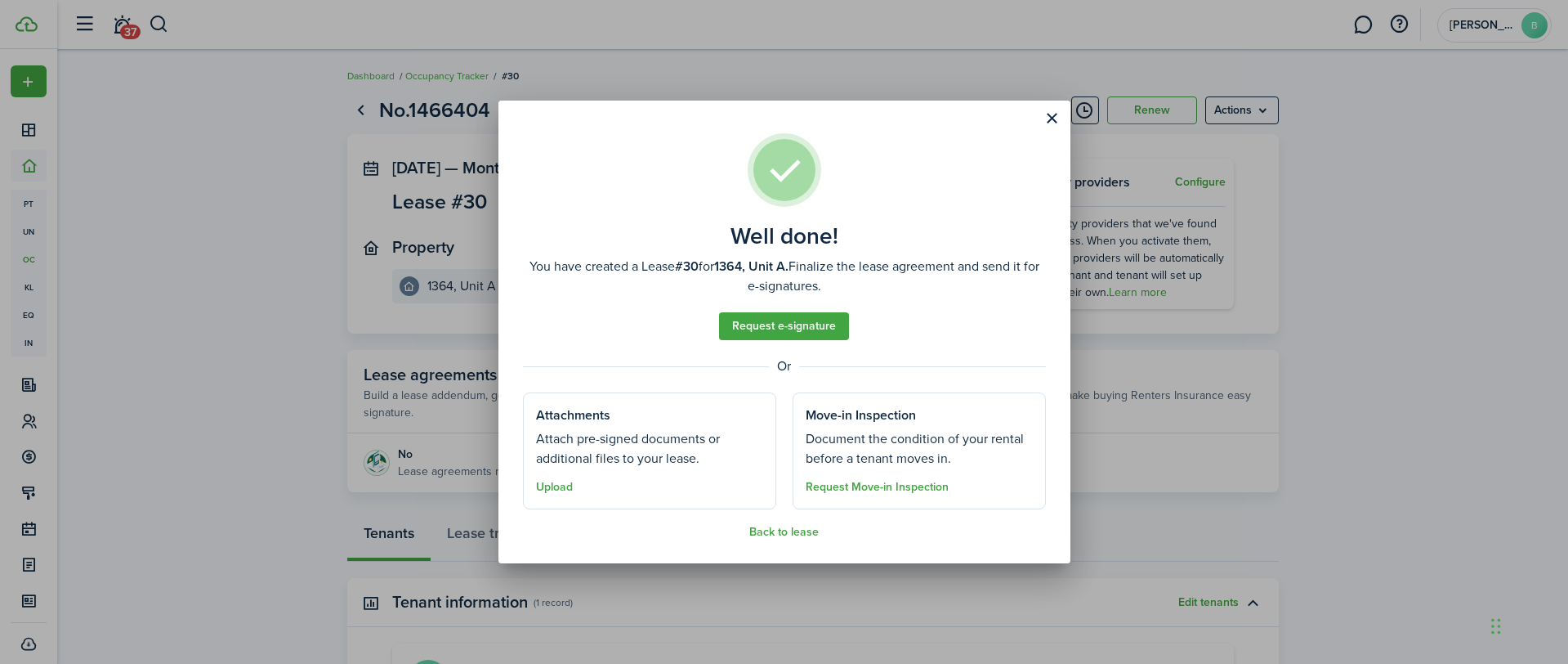
click at [1051, 125] on button "Close modal" at bounding box center [1052, 118] width 27 height 27
